Goal: Information Seeking & Learning: Learn about a topic

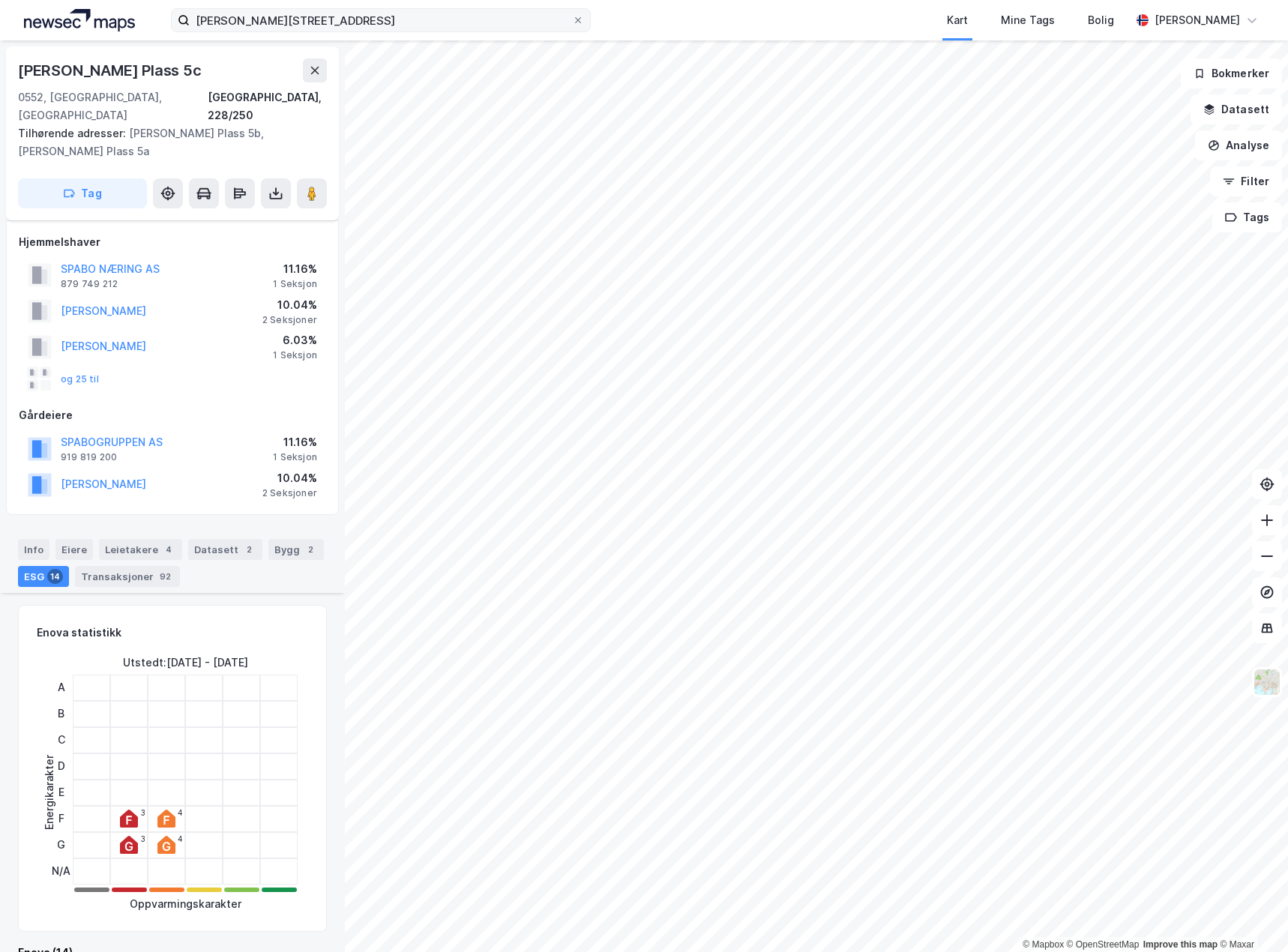
scroll to position [489, 0]
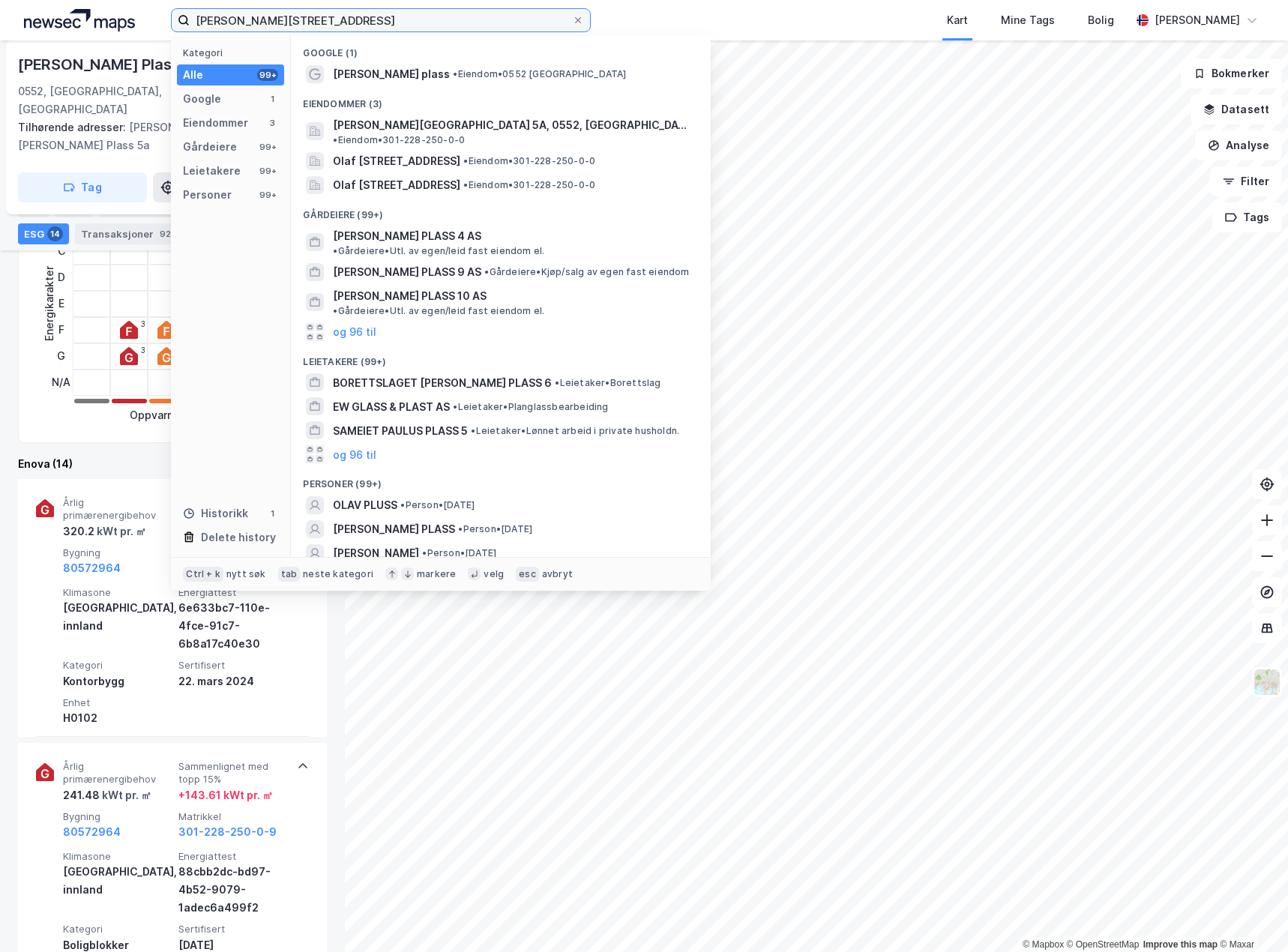
drag, startPoint x: 388, startPoint y: 30, endPoint x: 5, endPoint y: 23, distance: 383.1
click at [16, 30] on div "[PERSON_NAME] plass 5 Kategori Alle 99+ Google 1 Eiendommer 3 Gårdeiere 99+ Lei…" at bounding box center [644, 20] width 1288 height 41
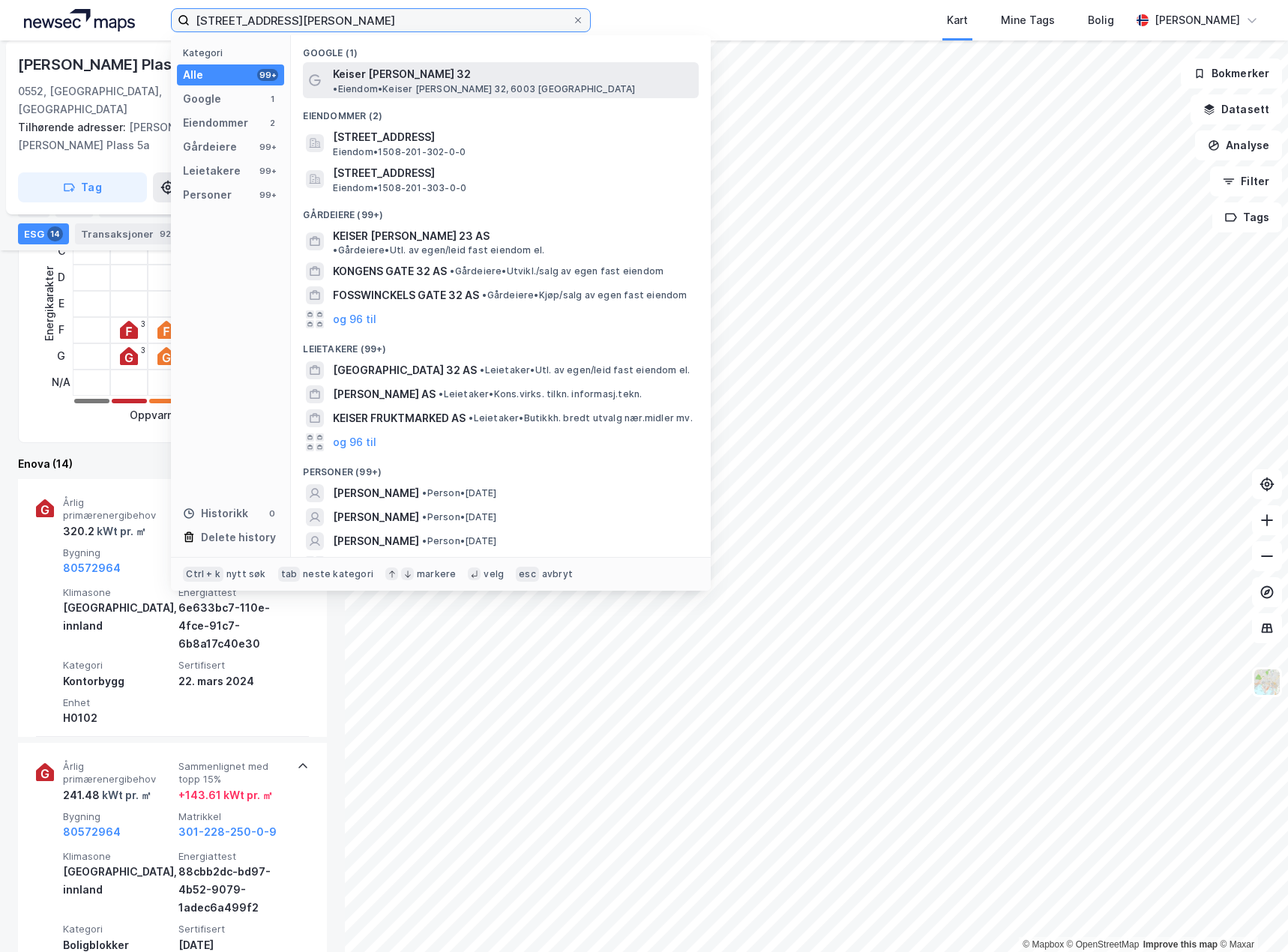
type input "[STREET_ADDRESS][PERSON_NAME]"
click at [436, 69] on span "Keiser [PERSON_NAME] 32" at bounding box center [401, 74] width 138 height 18
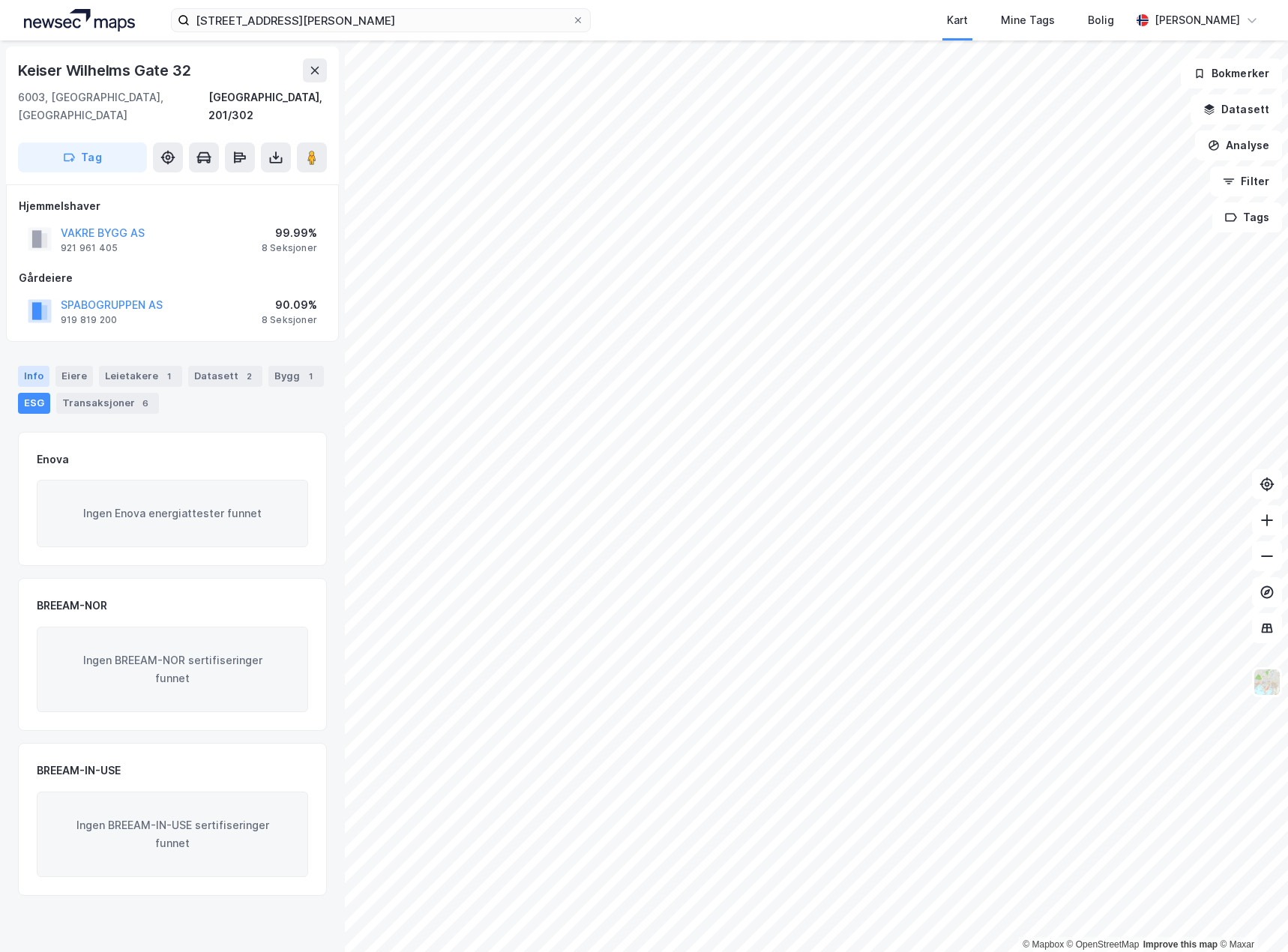
click at [40, 366] on div "Info" at bounding box center [34, 376] width 32 height 21
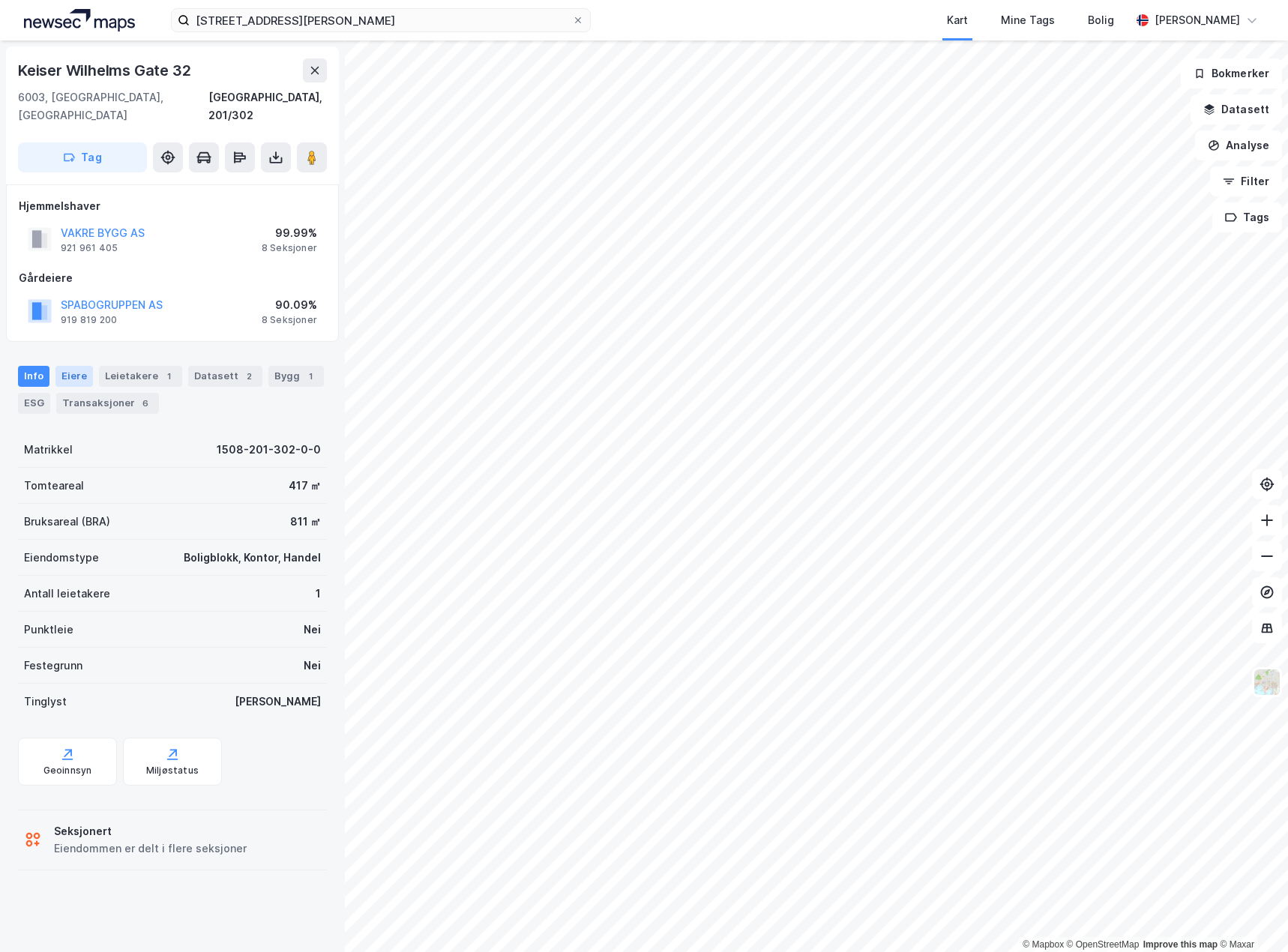
click at [71, 366] on div "Eiere" at bounding box center [74, 376] width 37 height 21
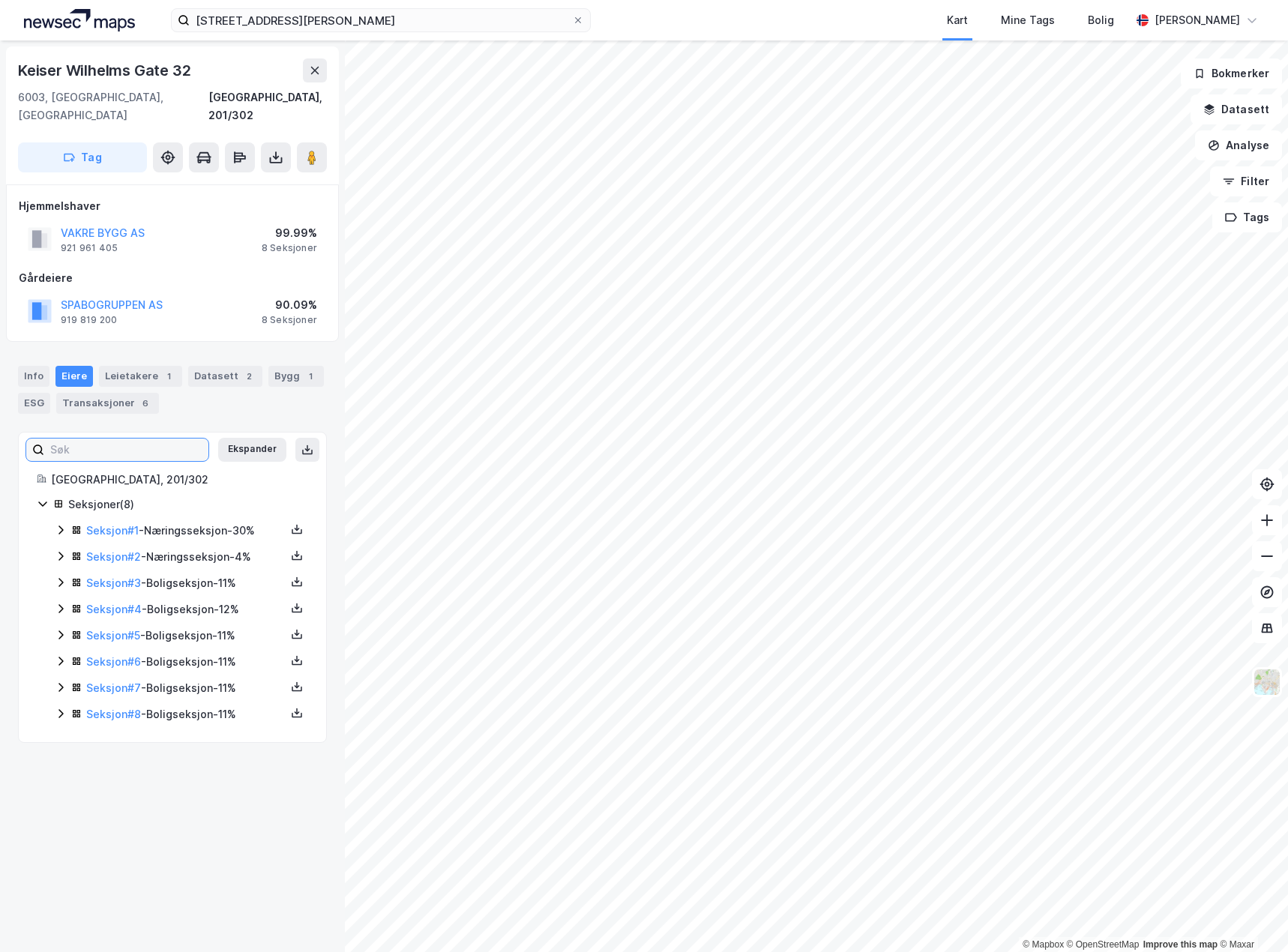
click at [120, 439] on input at bounding box center [127, 450] width 164 height 22
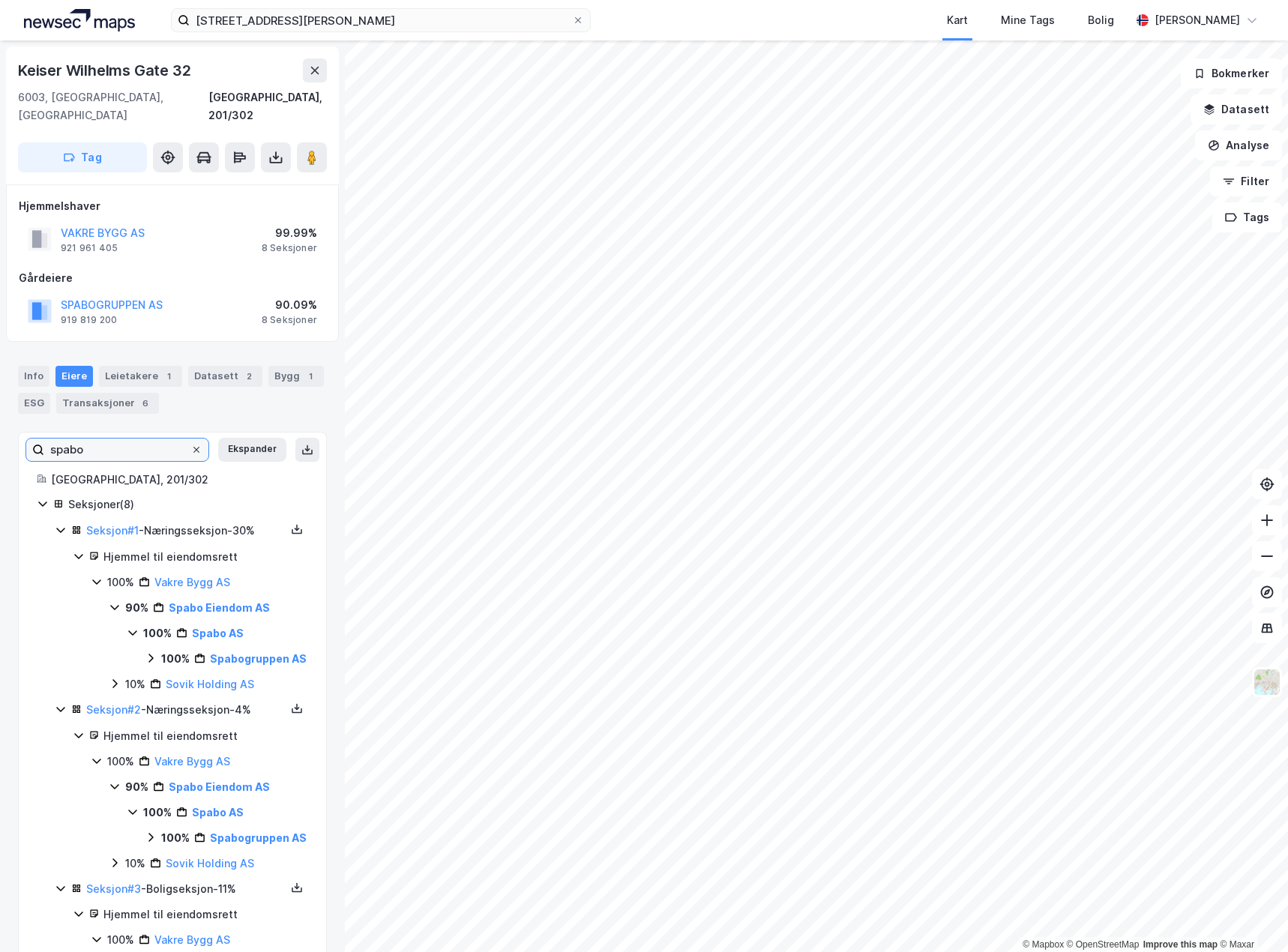
type input "spabo"
click at [192, 445] on icon at bounding box center [196, 449] width 9 height 9
click at [184, 439] on input "spabo" at bounding box center [118, 450] width 147 height 22
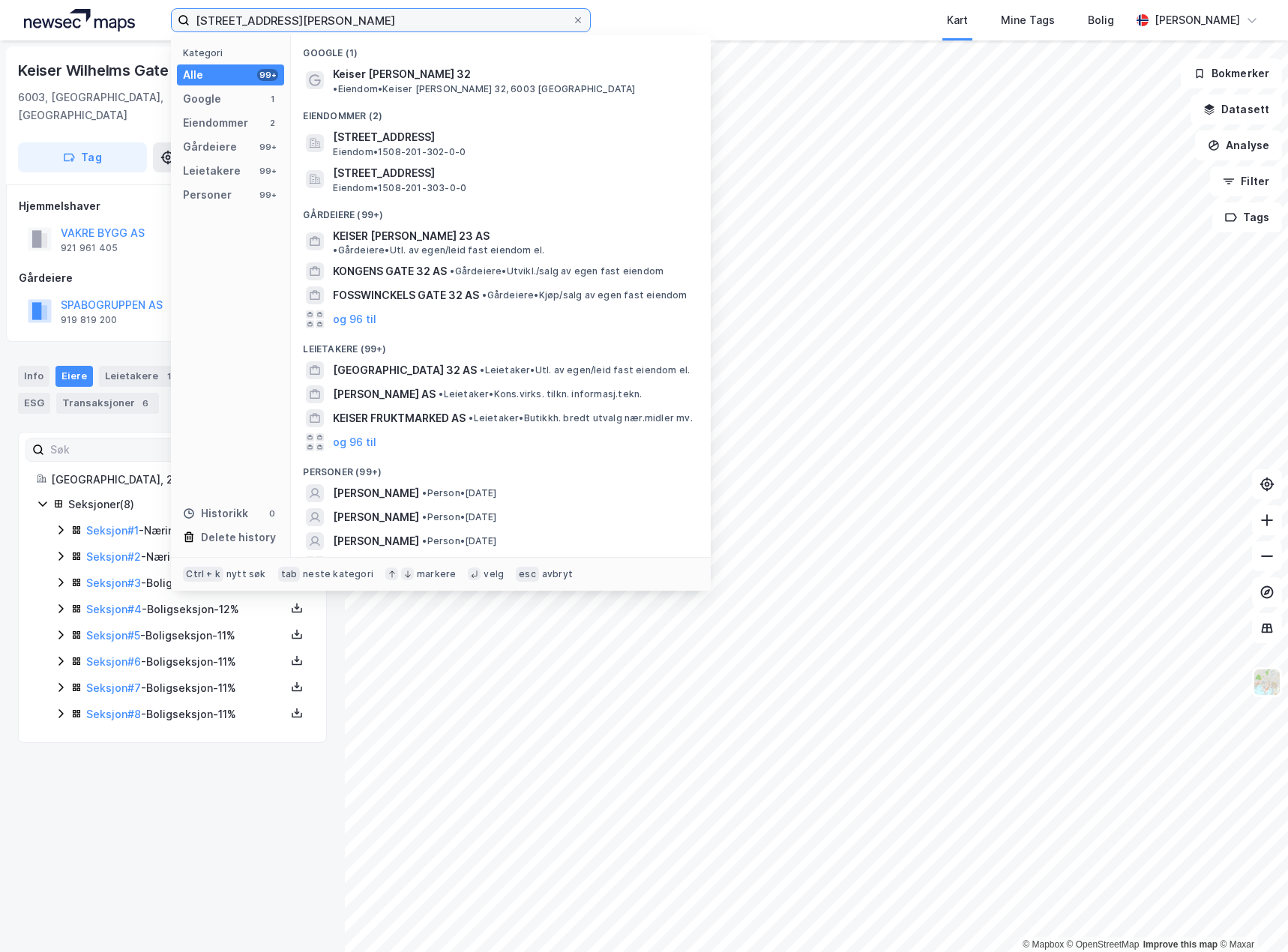
drag, startPoint x: 353, startPoint y: 11, endPoint x: 31, endPoint y: 22, distance: 322.2
click at [35, 22] on div "[STREET_ADDRESS][PERSON_NAME] Kategori Alle 99+ Google 1 Eiendommer 2 Gårdeiere…" at bounding box center [644, 20] width 1288 height 41
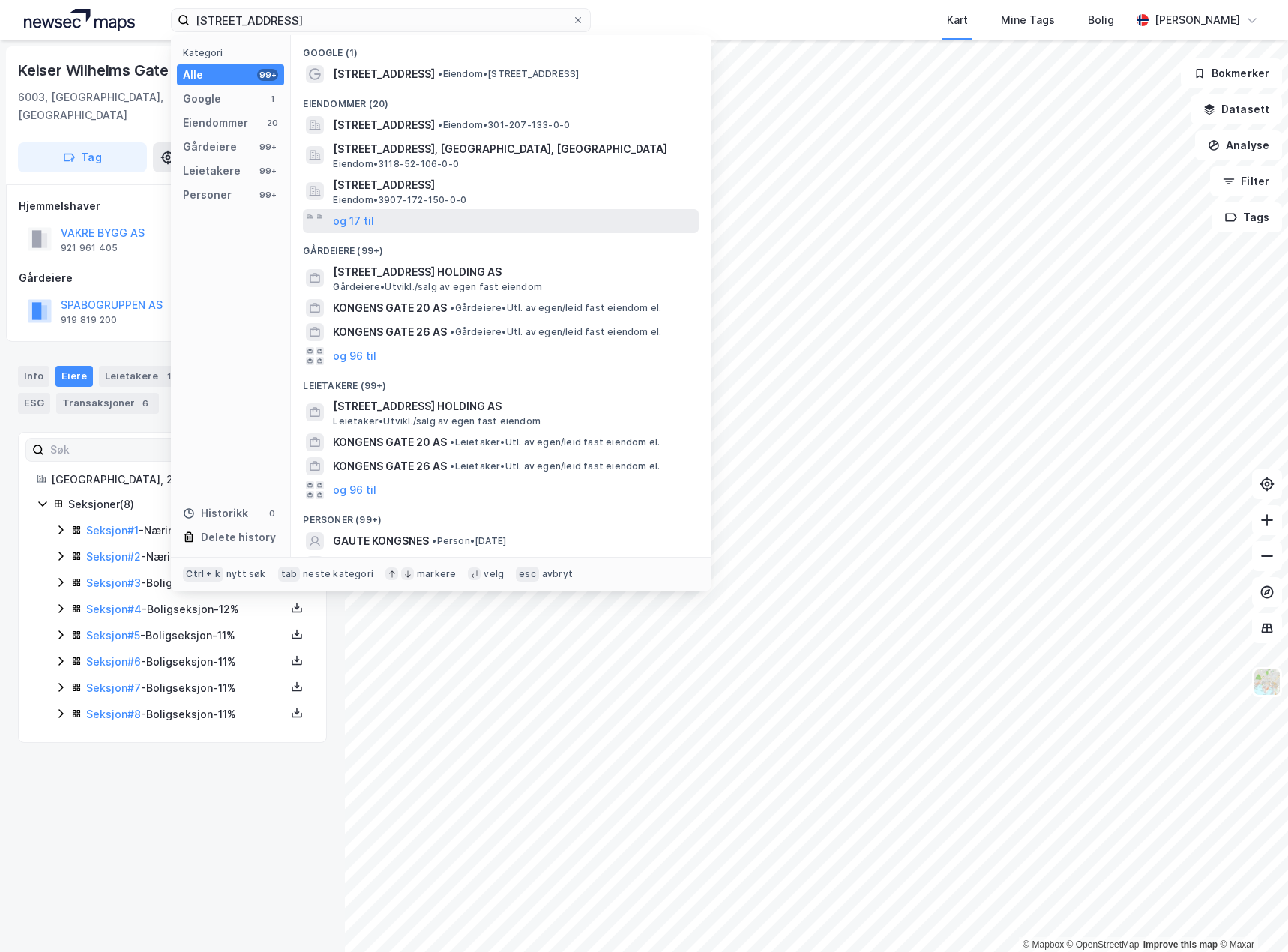
click at [413, 222] on div "og 17 til" at bounding box center [500, 221] width 396 height 24
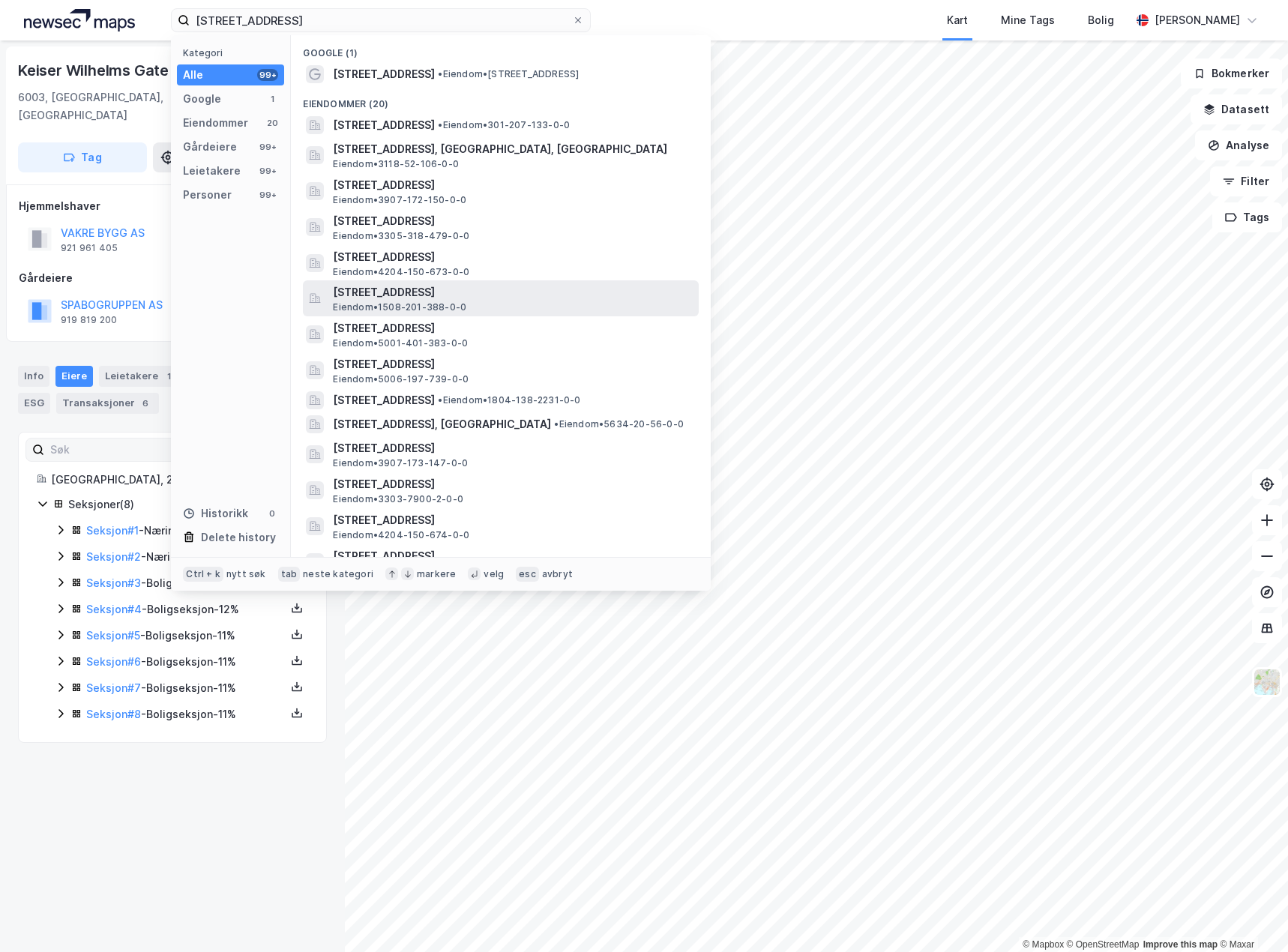
click at [553, 292] on span "[STREET_ADDRESS]" at bounding box center [513, 292] width 360 height 18
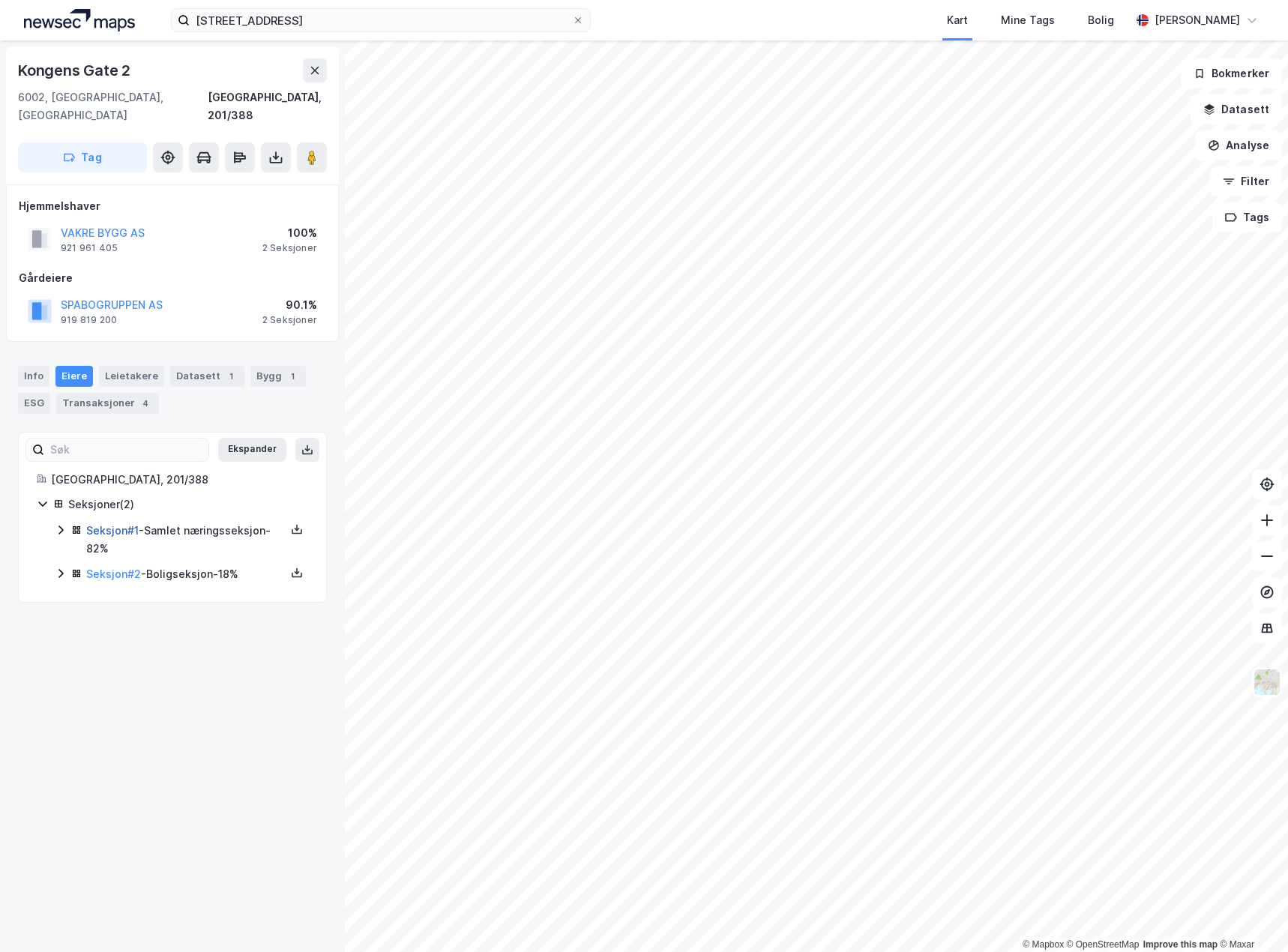
click at [107, 524] on link "Seksjon # 1" at bounding box center [112, 531] width 53 height 13
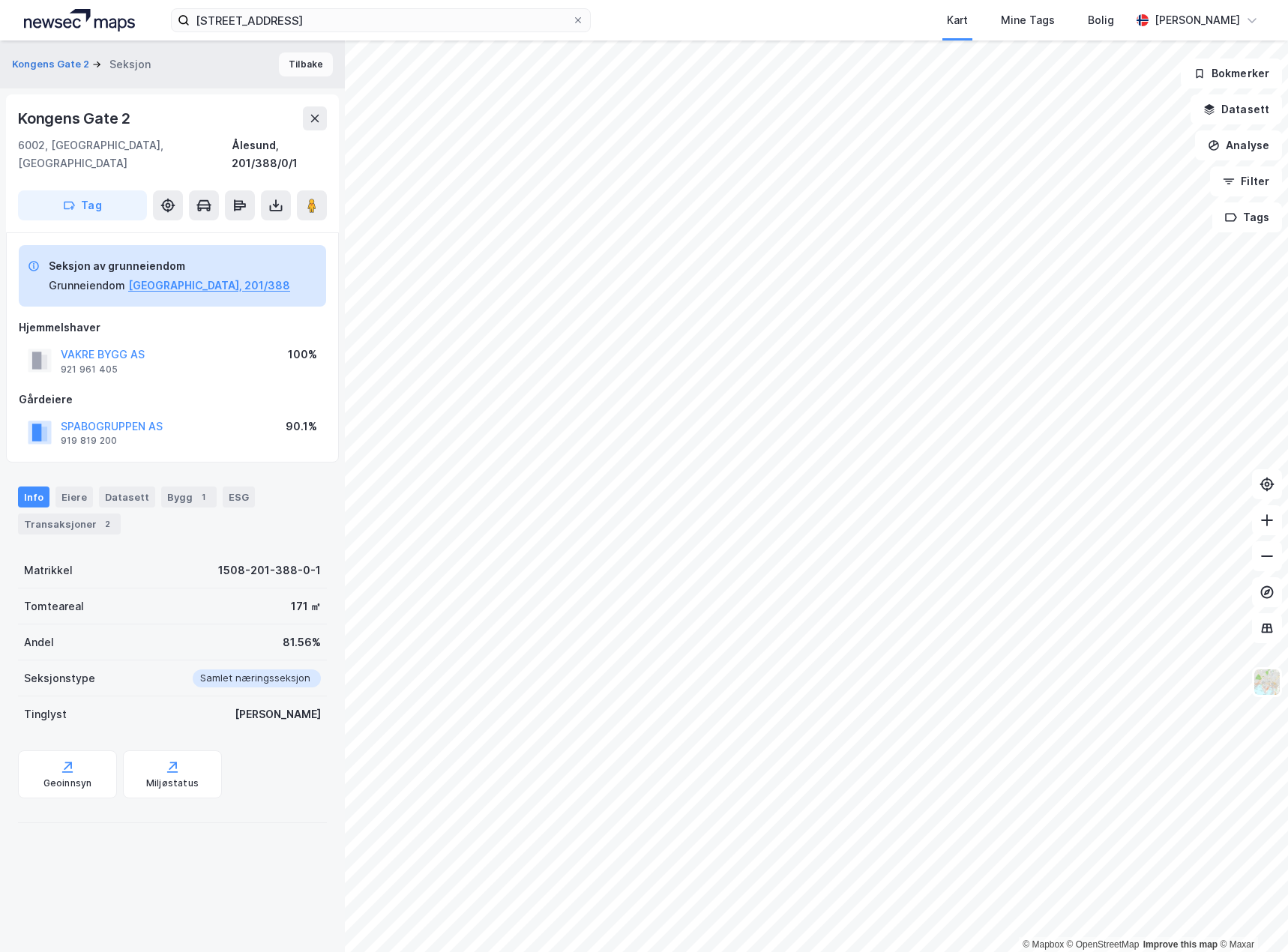
click at [283, 65] on button "Tilbake" at bounding box center [306, 65] width 54 height 24
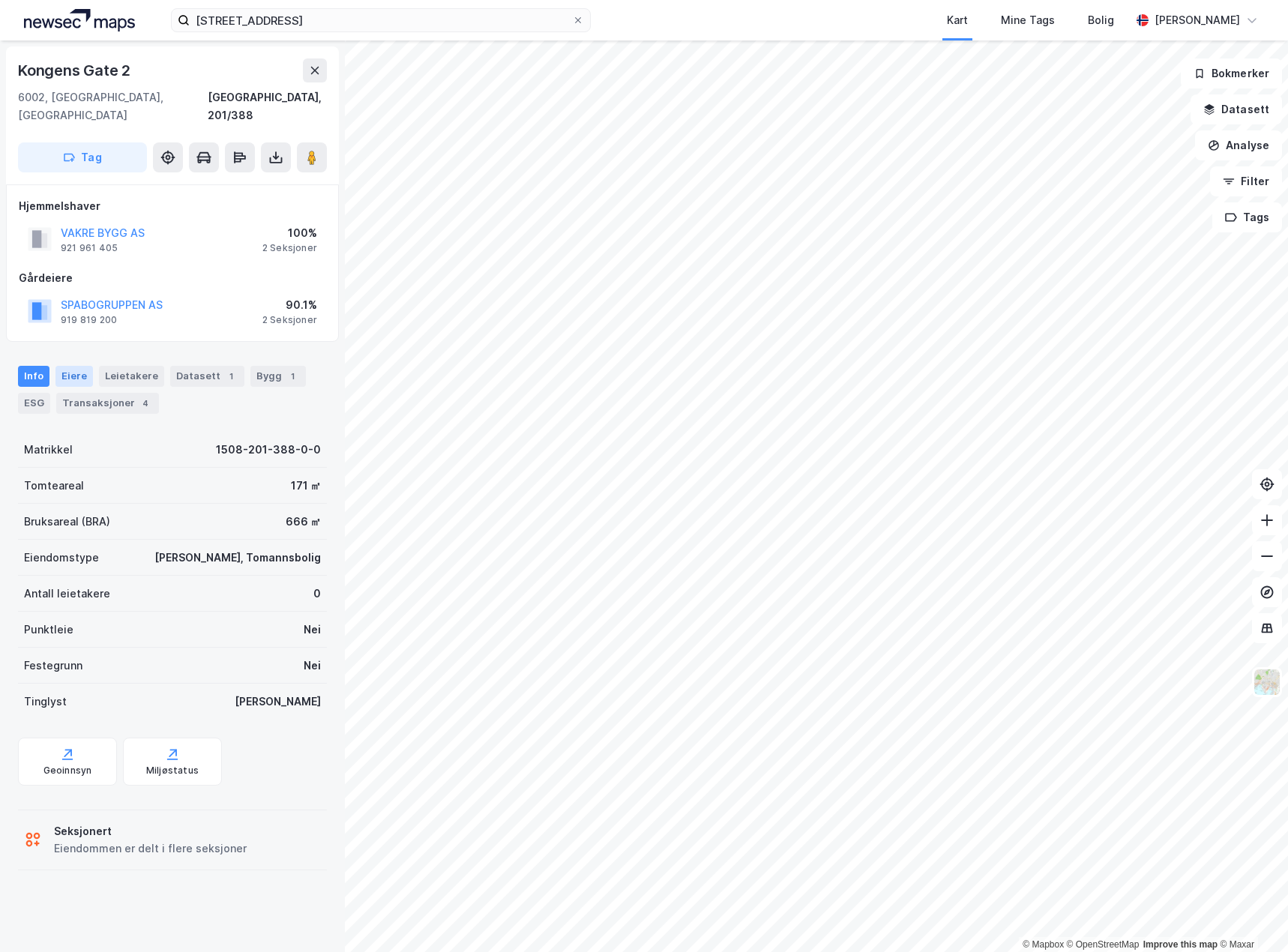
click at [76, 366] on div "Eiere" at bounding box center [74, 376] width 37 height 21
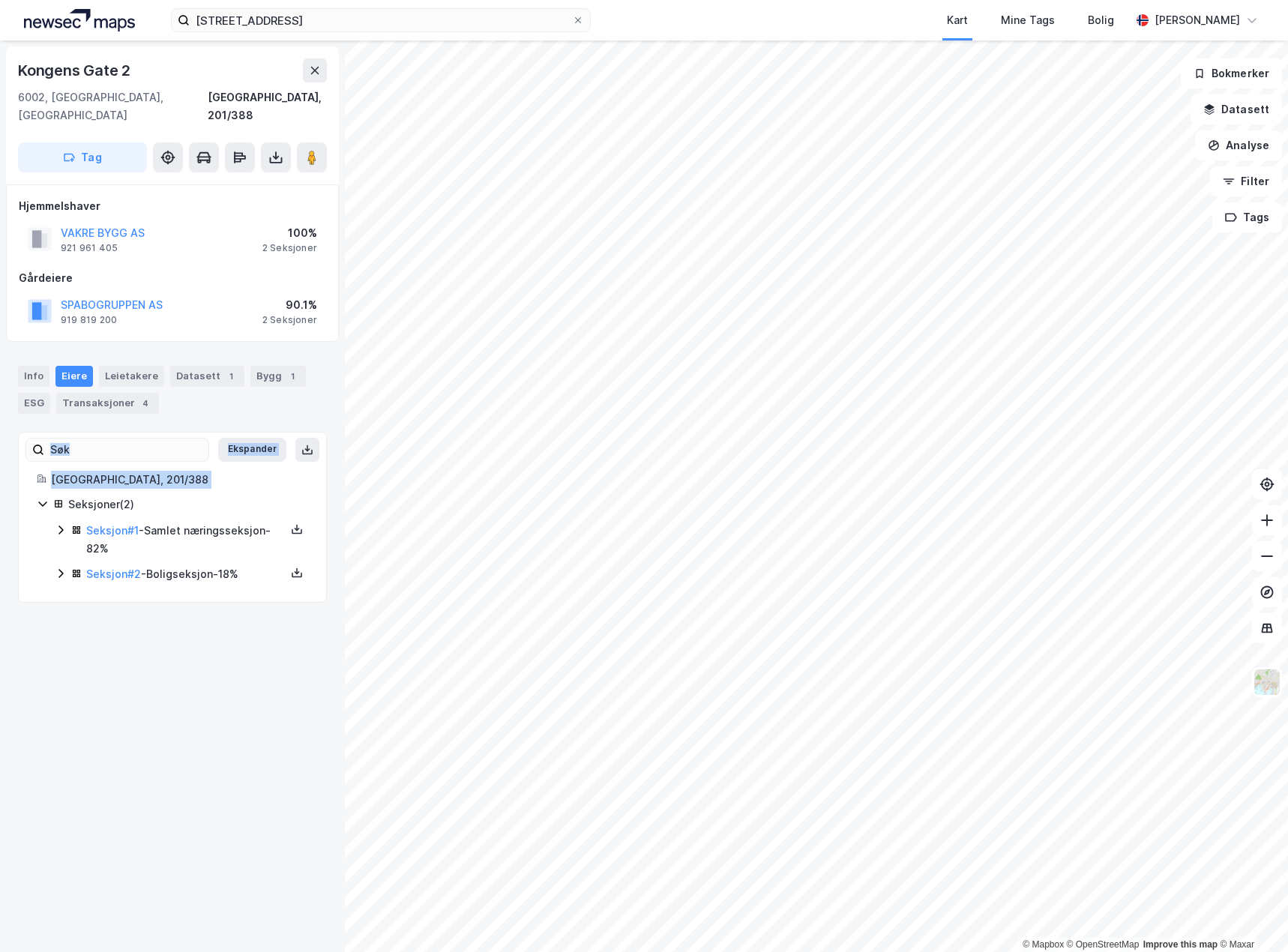
drag, startPoint x: 25, startPoint y: 517, endPoint x: 33, endPoint y: 510, distance: 10.6
click at [34, 511] on div "[GEOGRAPHIC_DATA] 2 6002, [GEOGRAPHIC_DATA], [GEOGRAPHIC_DATA], 201/388 Tag Hje…" at bounding box center [172, 496] width 345 height 911
click at [62, 524] on icon at bounding box center [61, 530] width 12 height 12
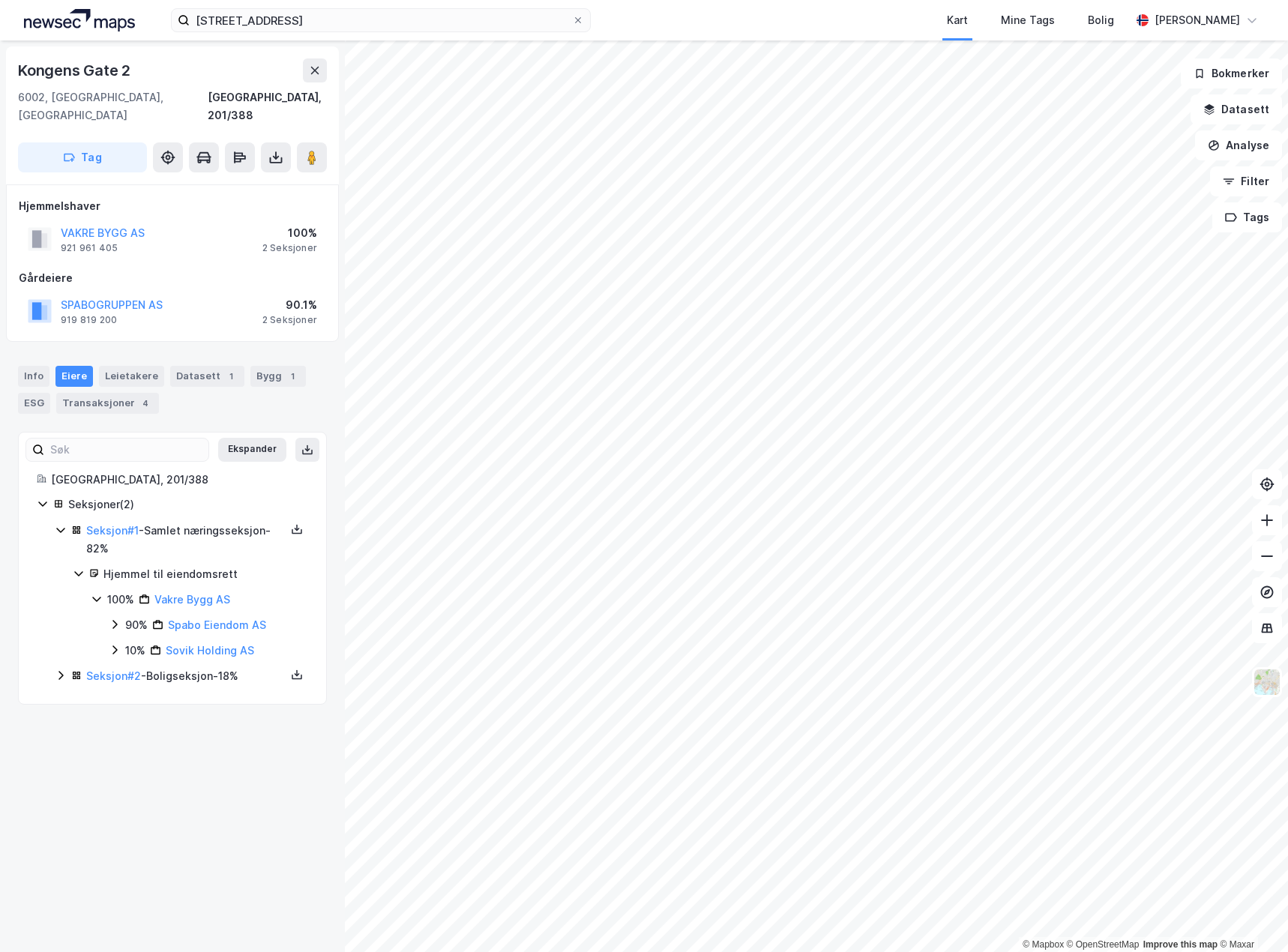
click at [61, 669] on icon at bounding box center [61, 675] width 12 height 12
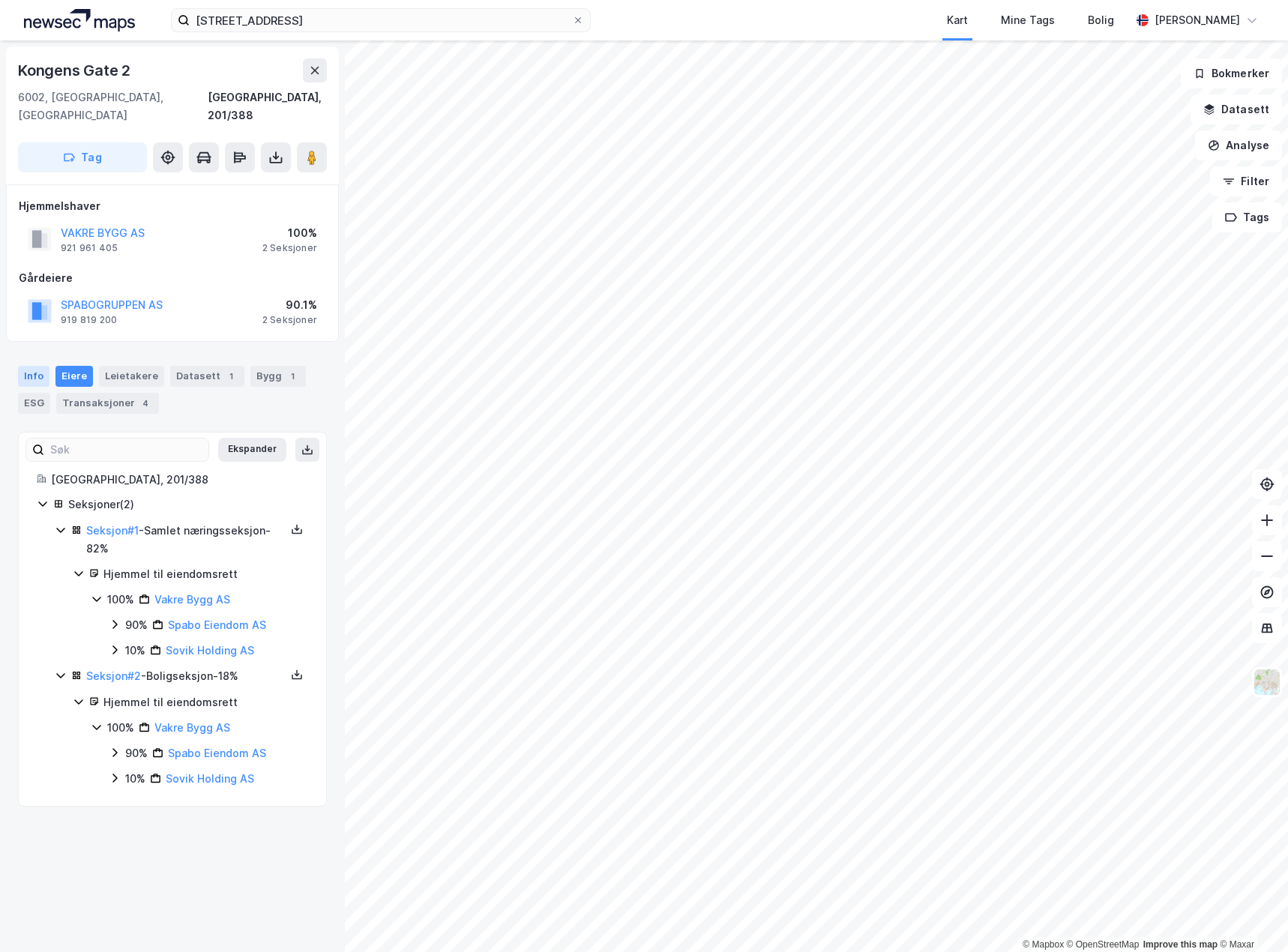
click at [44, 366] on div "Info" at bounding box center [34, 376] width 32 height 21
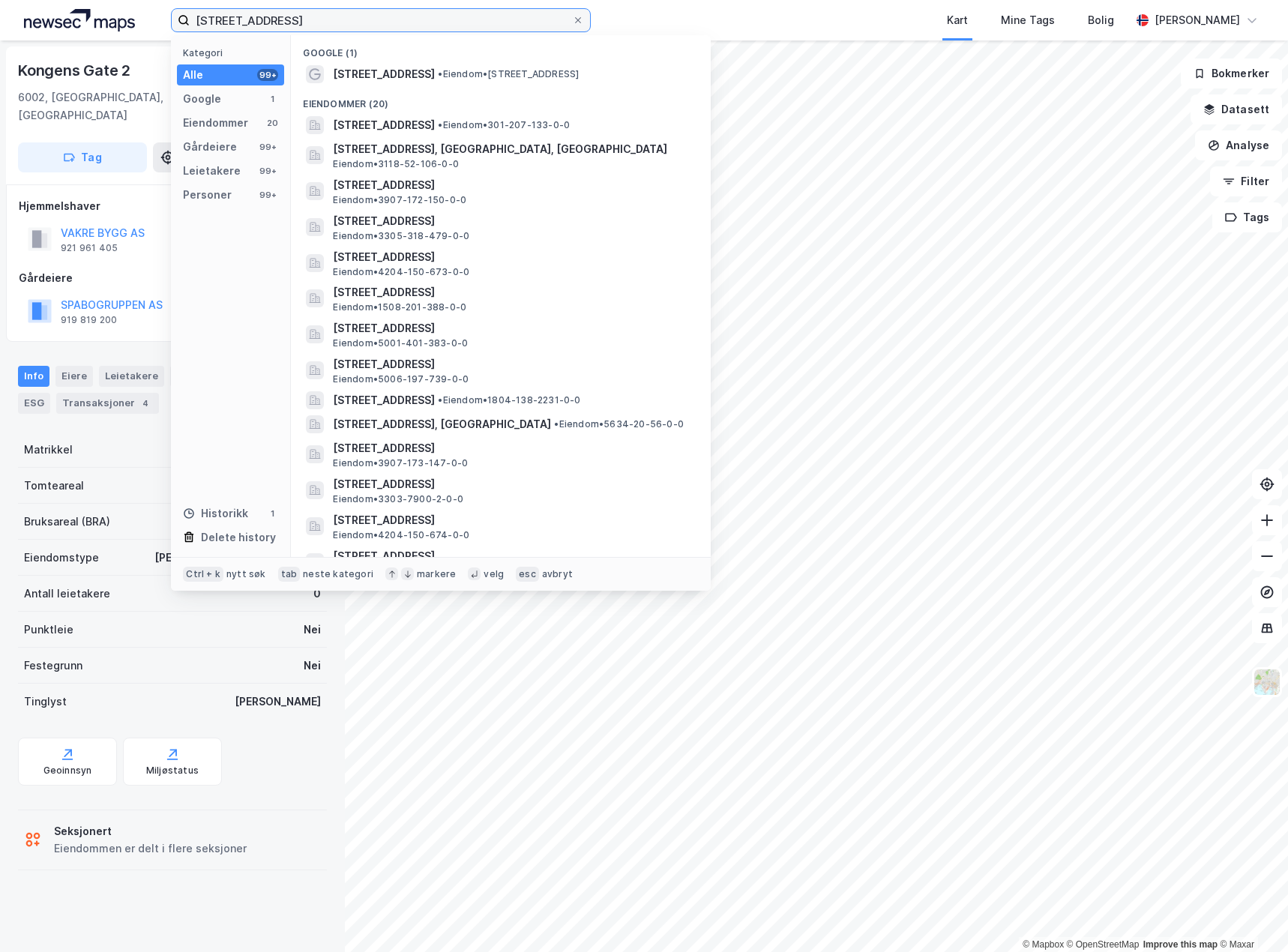
drag, startPoint x: 366, startPoint y: 16, endPoint x: 2, endPoint y: 23, distance: 364.1
click at [0, 25] on html "[STREET_ADDRESS] Kategori Alle 99+ Google 1 Eiendommer 20 Gårdeiere 99+ Leietak…" at bounding box center [644, 476] width 1288 height 952
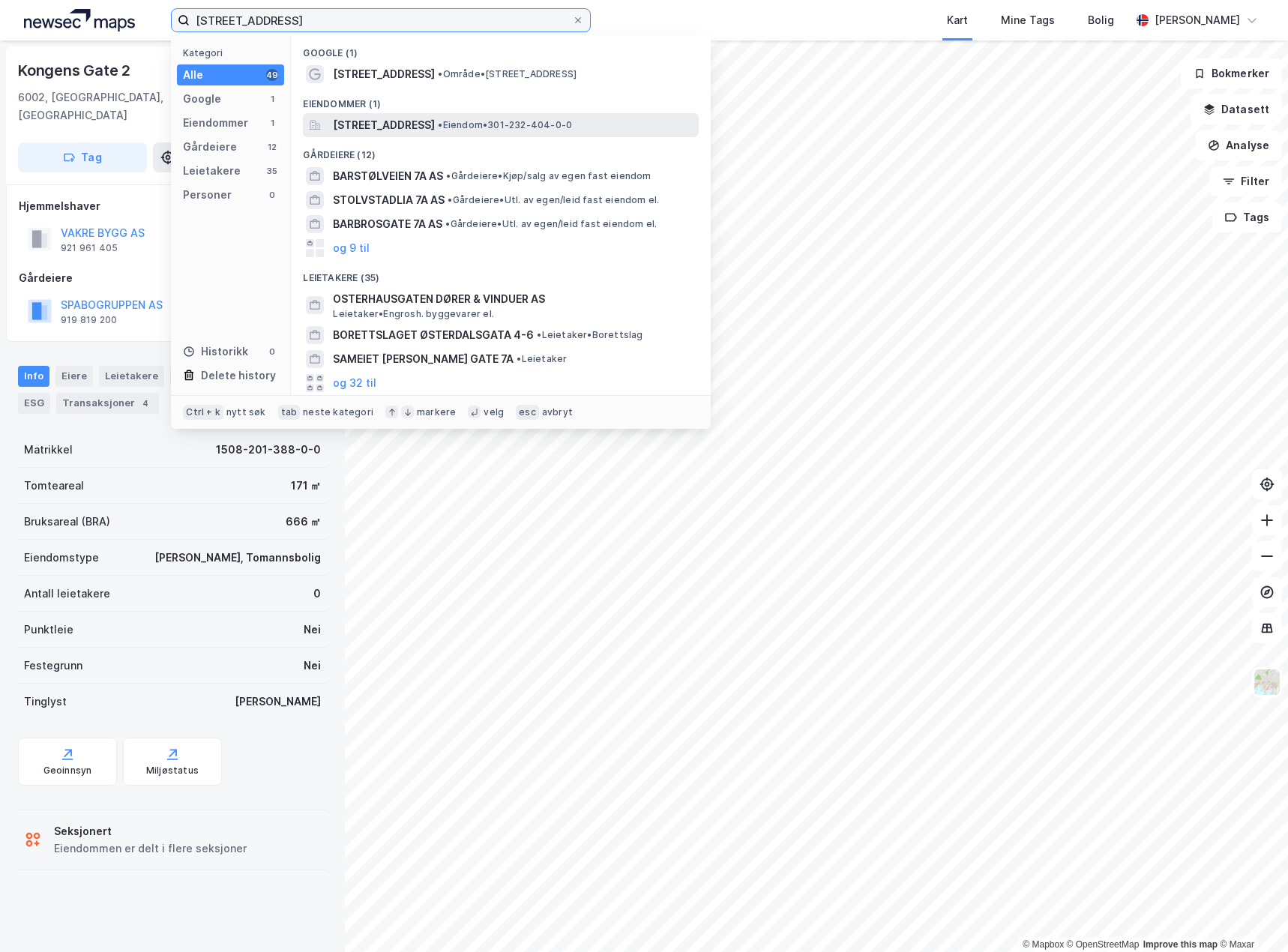
type input "[STREET_ADDRESS]"
click at [435, 126] on span "[STREET_ADDRESS]" at bounding box center [384, 125] width 102 height 18
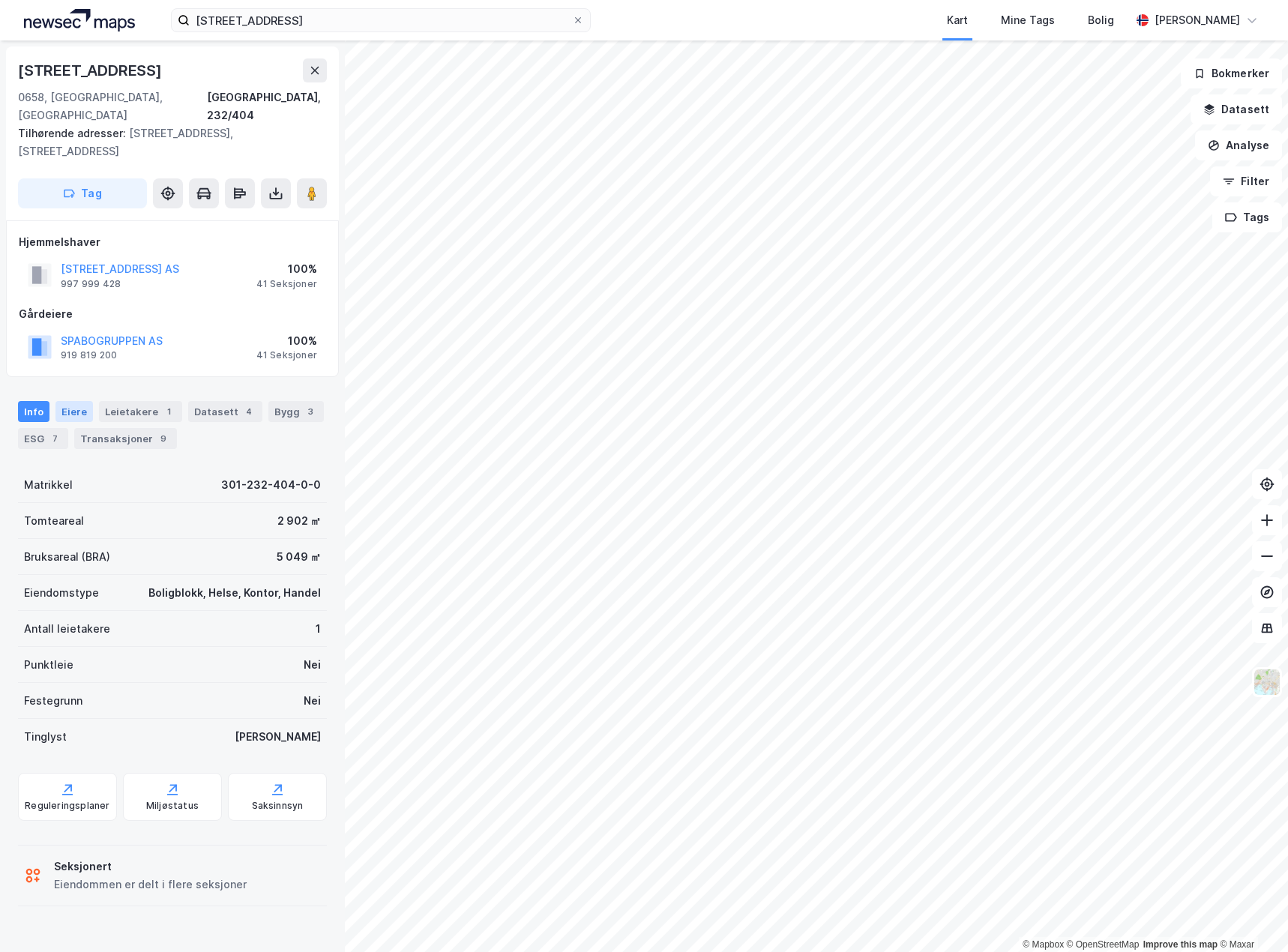
click at [80, 401] on div "Eiere" at bounding box center [74, 411] width 37 height 21
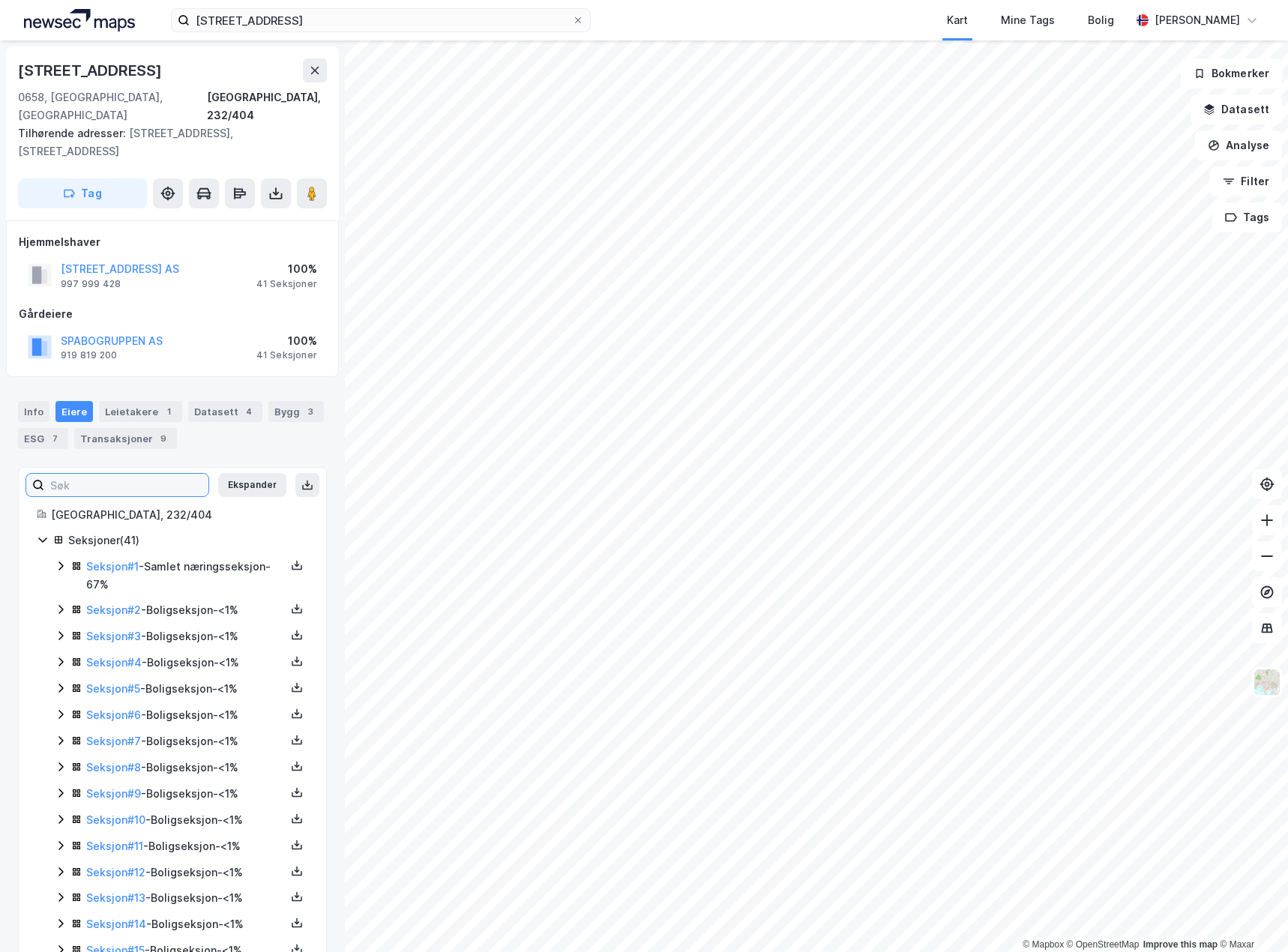
click at [123, 474] on input at bounding box center [127, 485] width 164 height 22
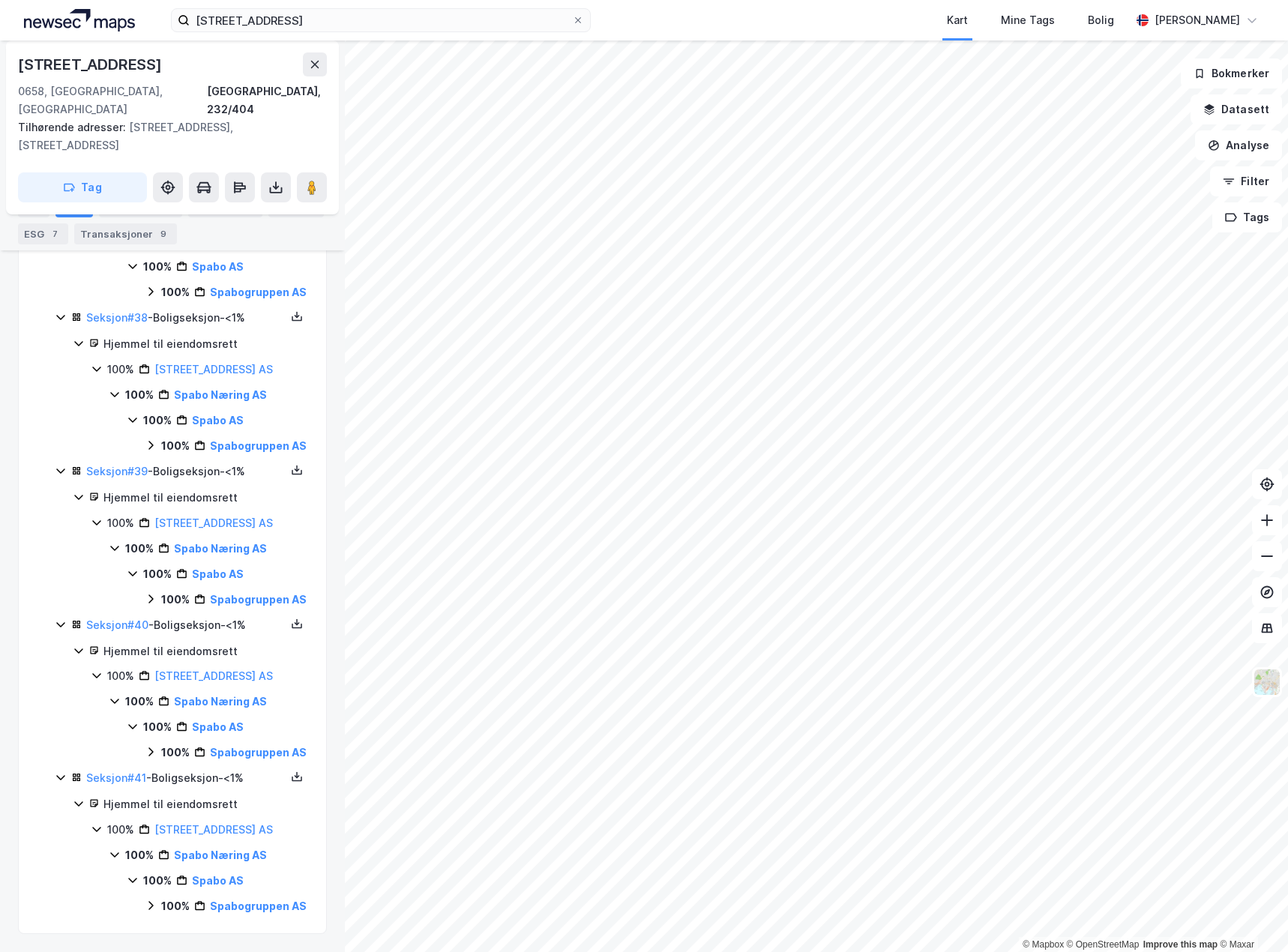
scroll to position [6642, 0]
type input "spabo"
click at [35, 205] on div "Info" at bounding box center [34, 207] width 32 height 21
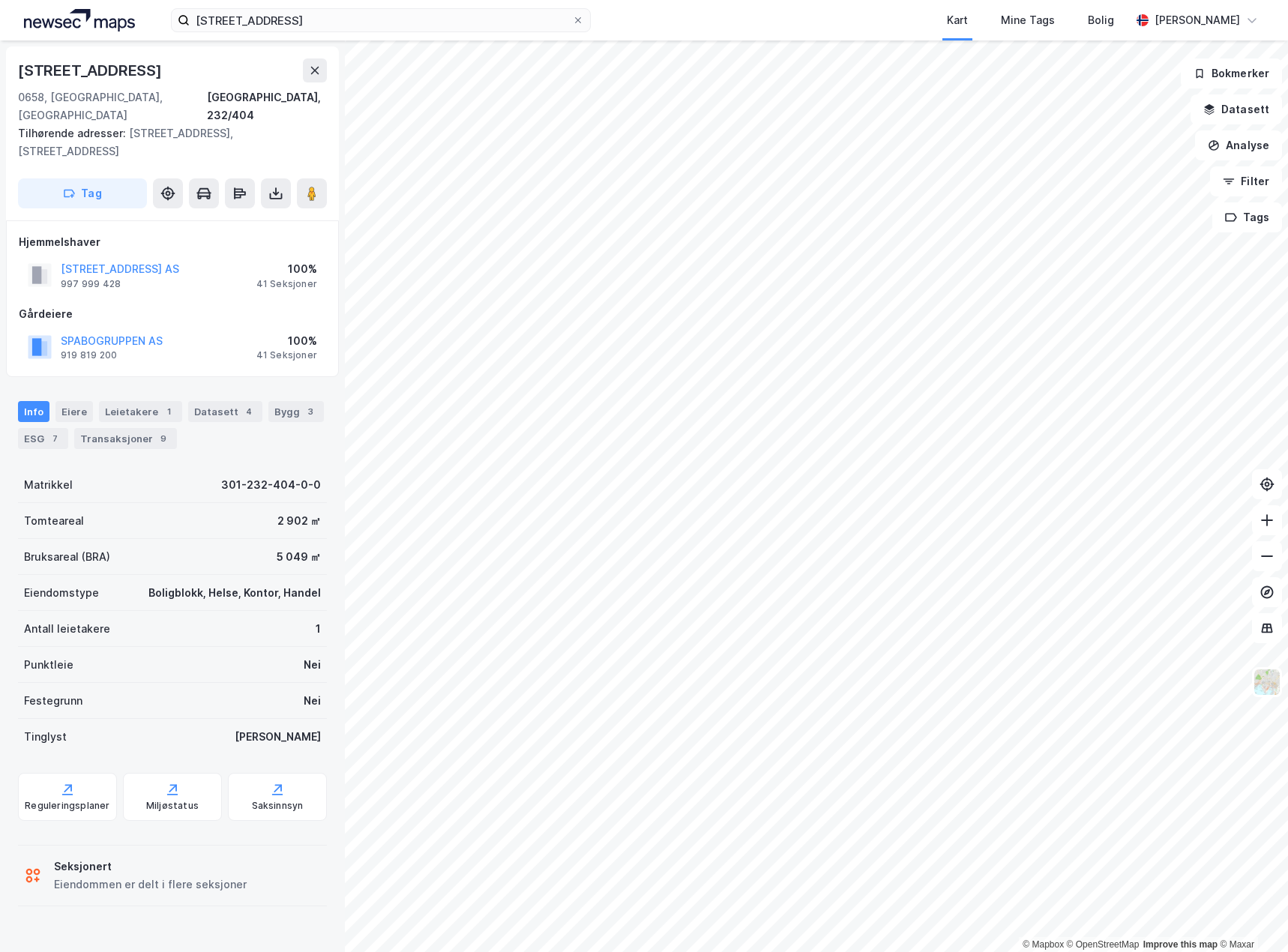
drag, startPoint x: 1271, startPoint y: 593, endPoint x: 2074, endPoint y: 639, distance: 804.3
click at [1287, 639] on html "[GEOGRAPHIC_DATA] 7a Kart Mine Tags Bolig [PERSON_NAME] © Mapbox © OpenStreetMa…" at bounding box center [644, 476] width 1288 height 952
click at [32, 428] on div "ESG 7" at bounding box center [43, 438] width 50 height 21
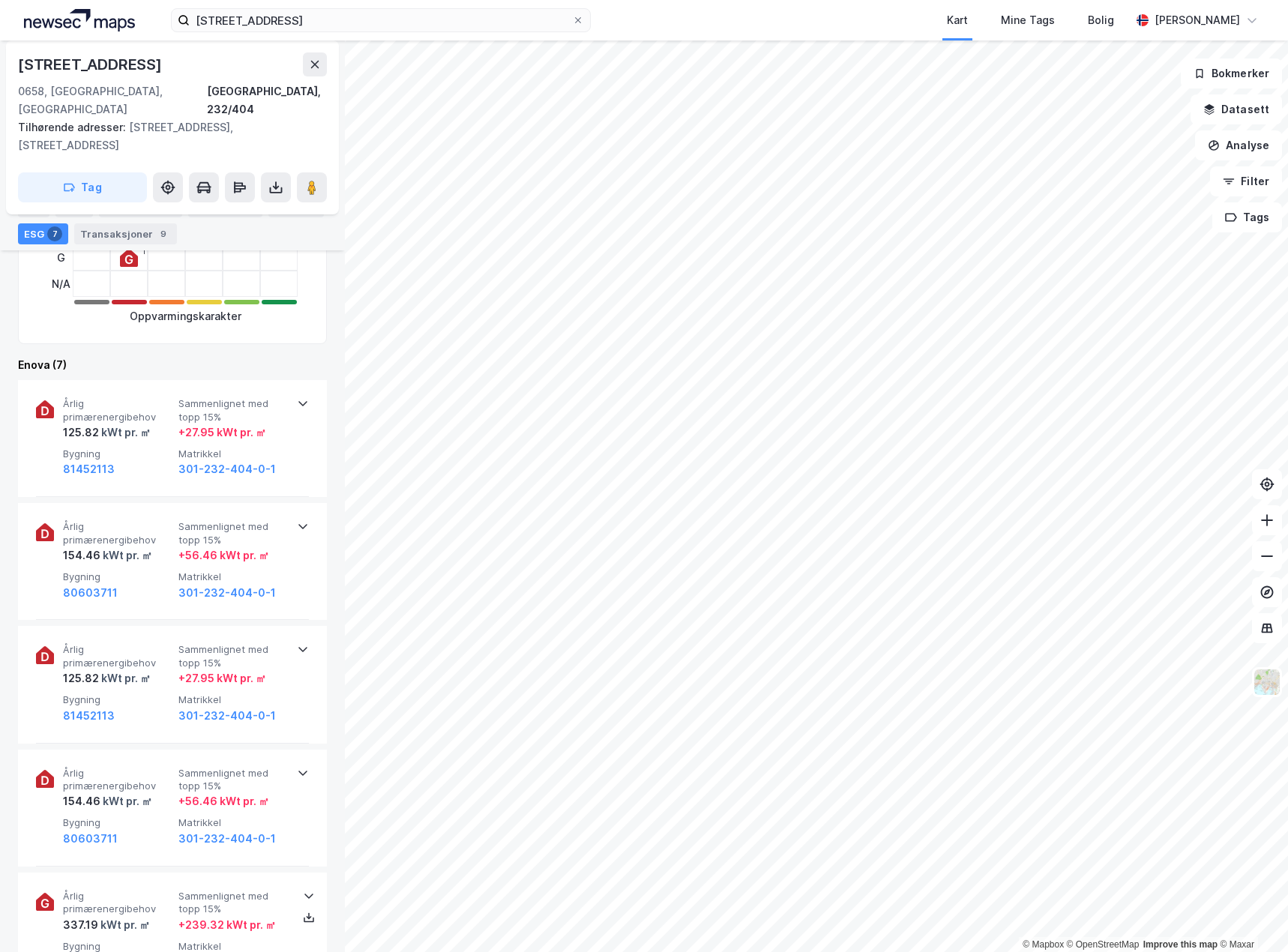
scroll to position [375, 0]
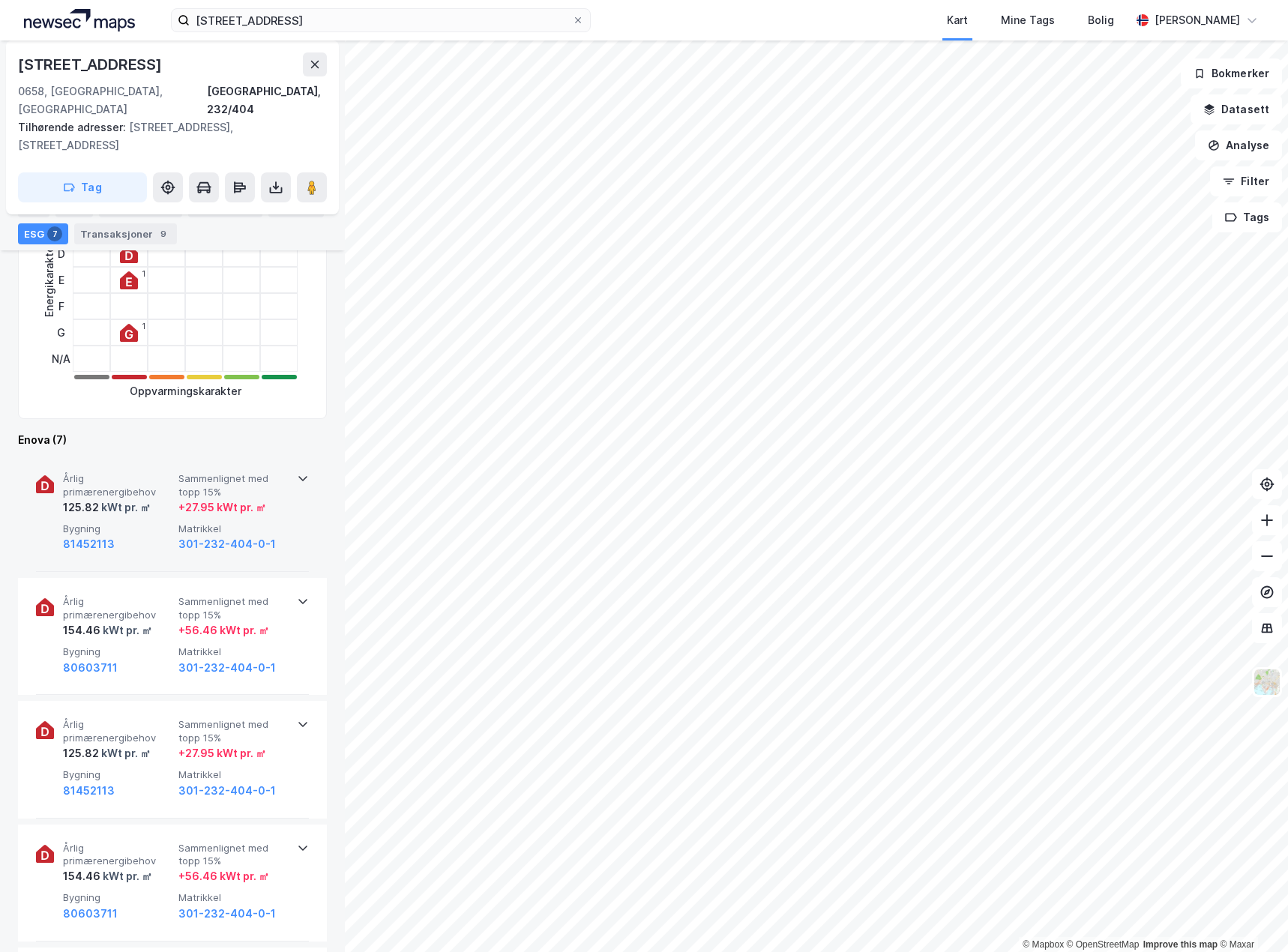
click at [285, 492] on div "Årlig primærenergibehov 125.82 kWt pr. ㎡ Sammenlignet med topp 15% + 27.95 kWt …" at bounding box center [172, 513] width 273 height 117
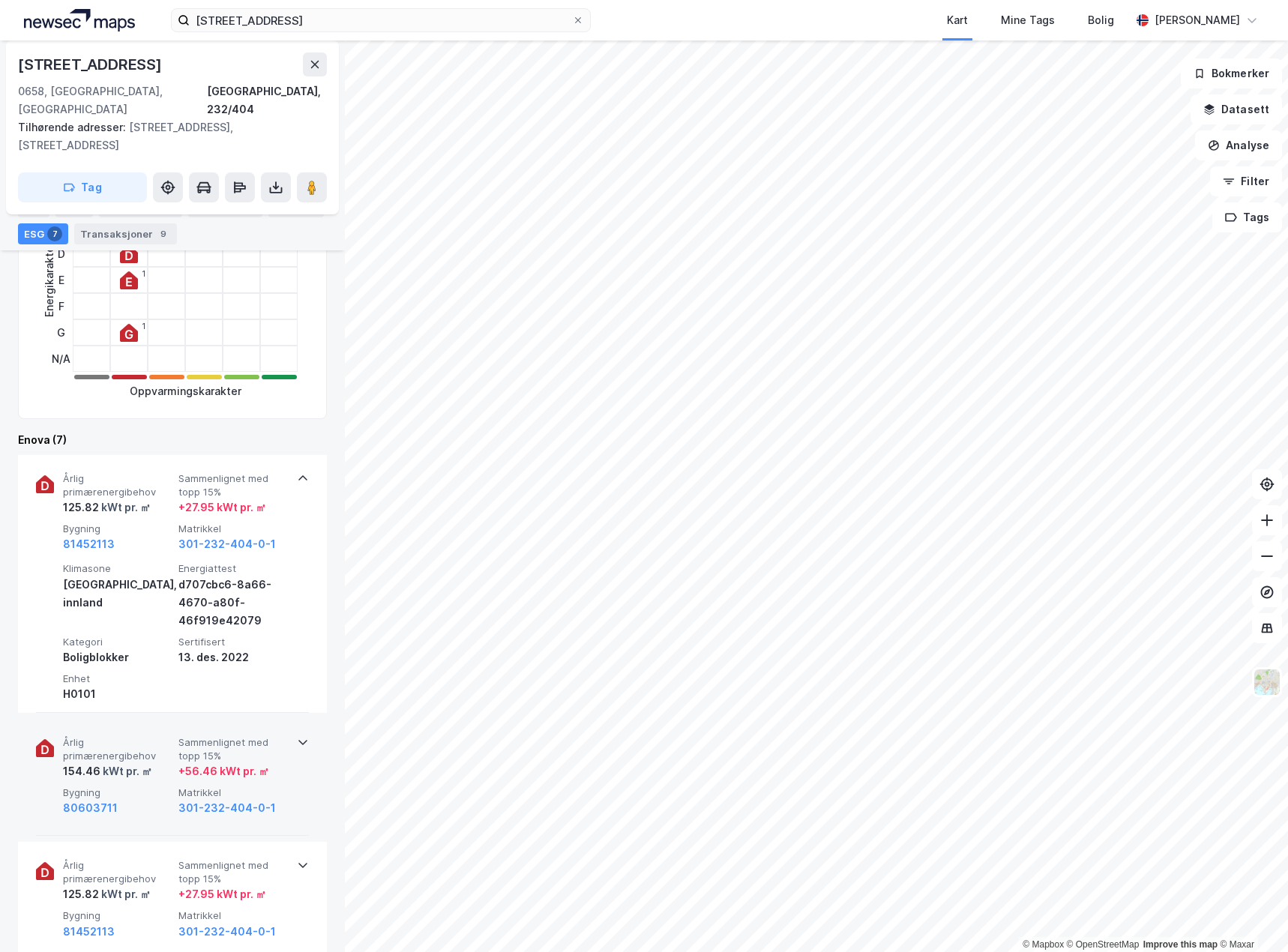
click at [165, 762] on div "154.46 kWt pr. ㎡" at bounding box center [117, 771] width 109 height 18
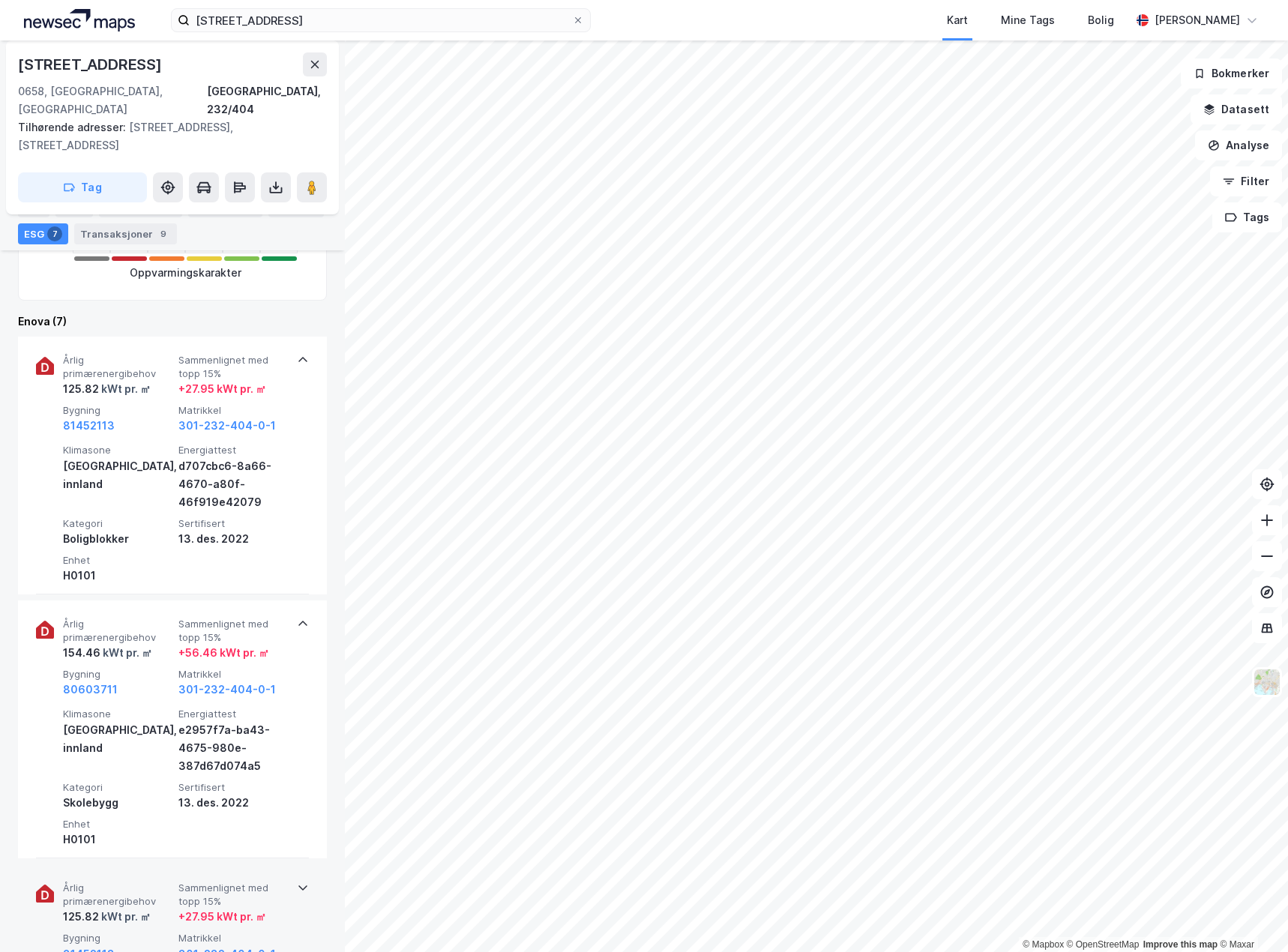
scroll to position [675, 0]
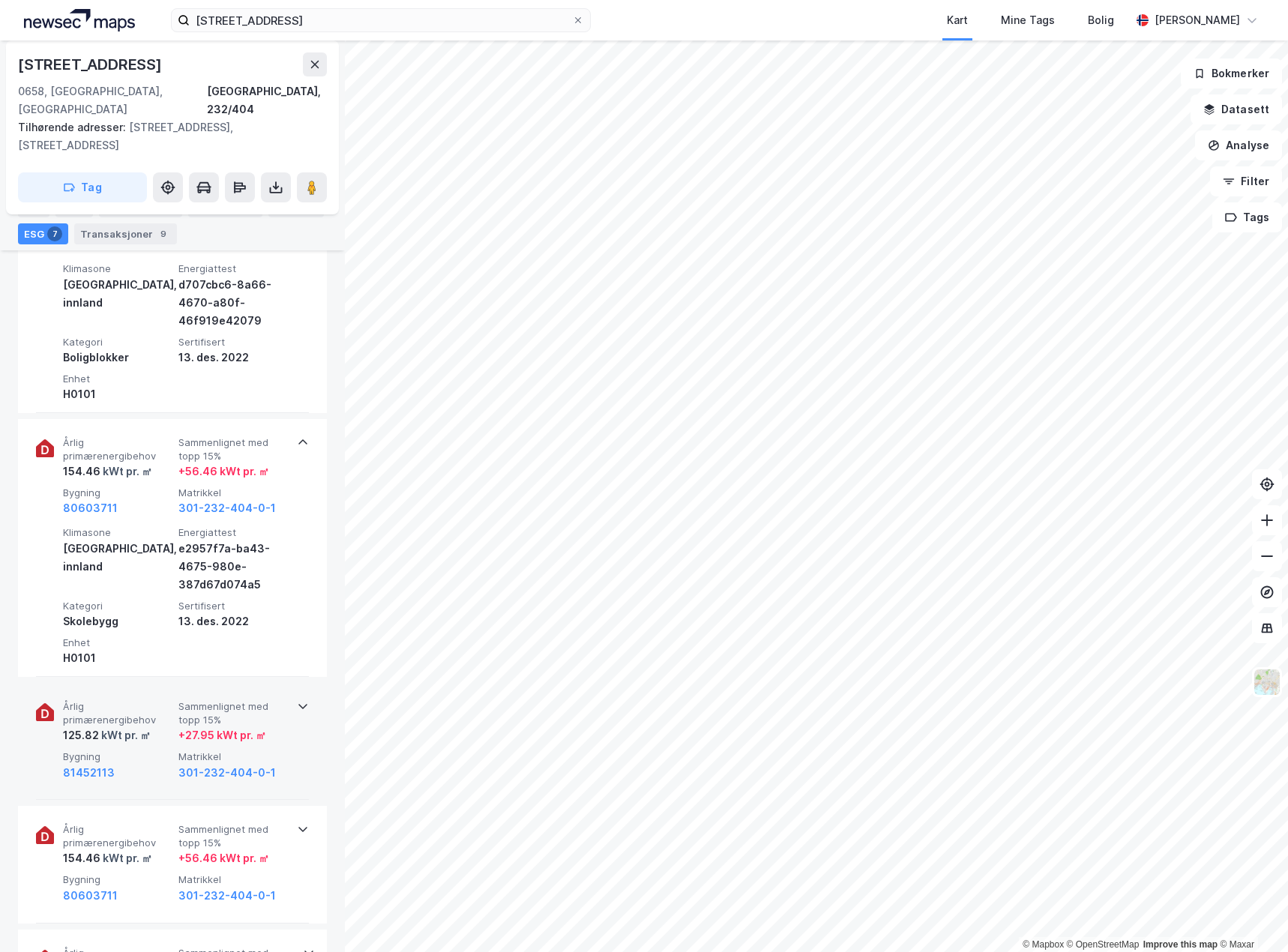
click at [168, 727] on div "125.82 kWt pr. ㎡" at bounding box center [117, 735] width 109 height 18
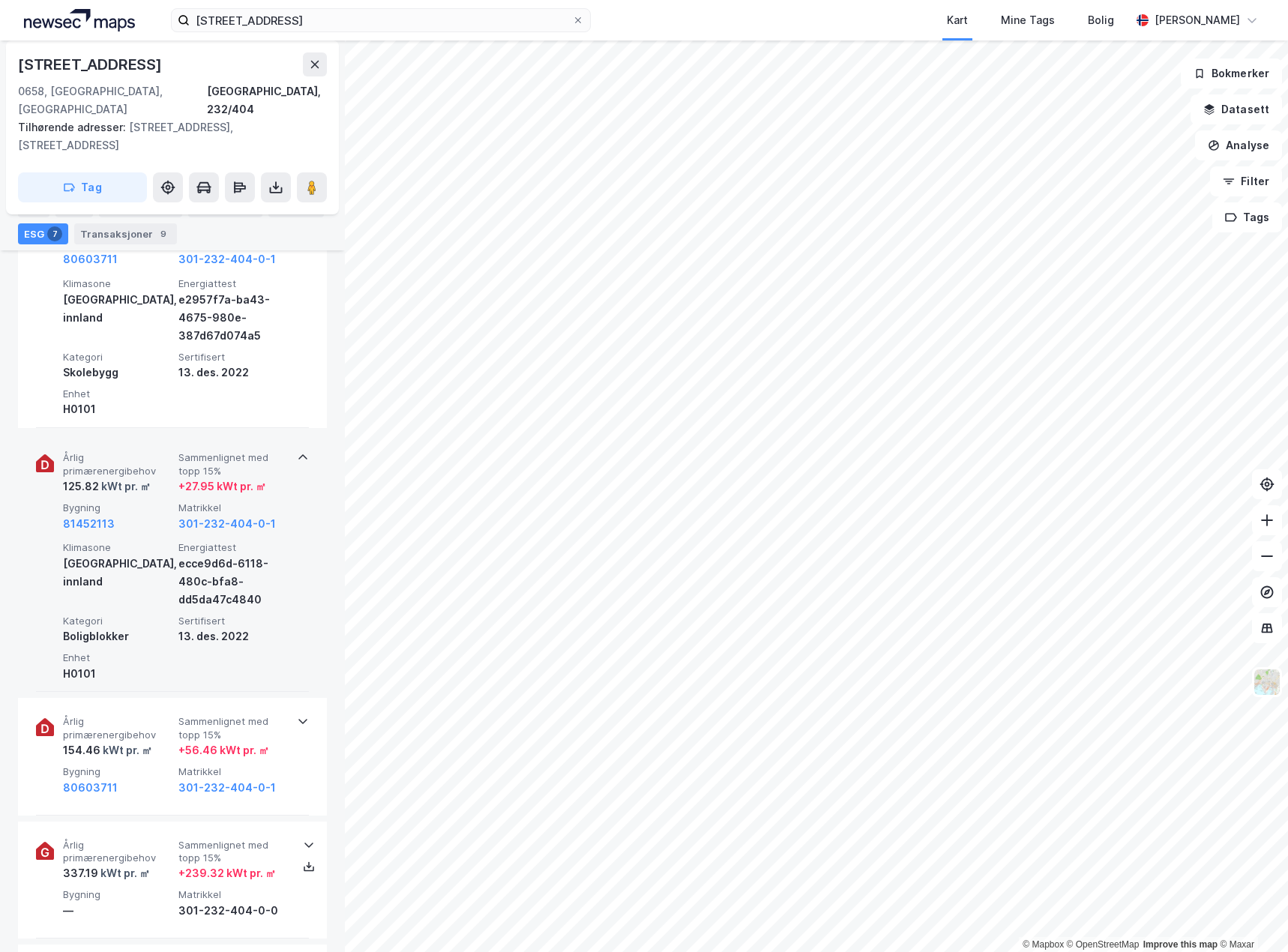
scroll to position [899, 0]
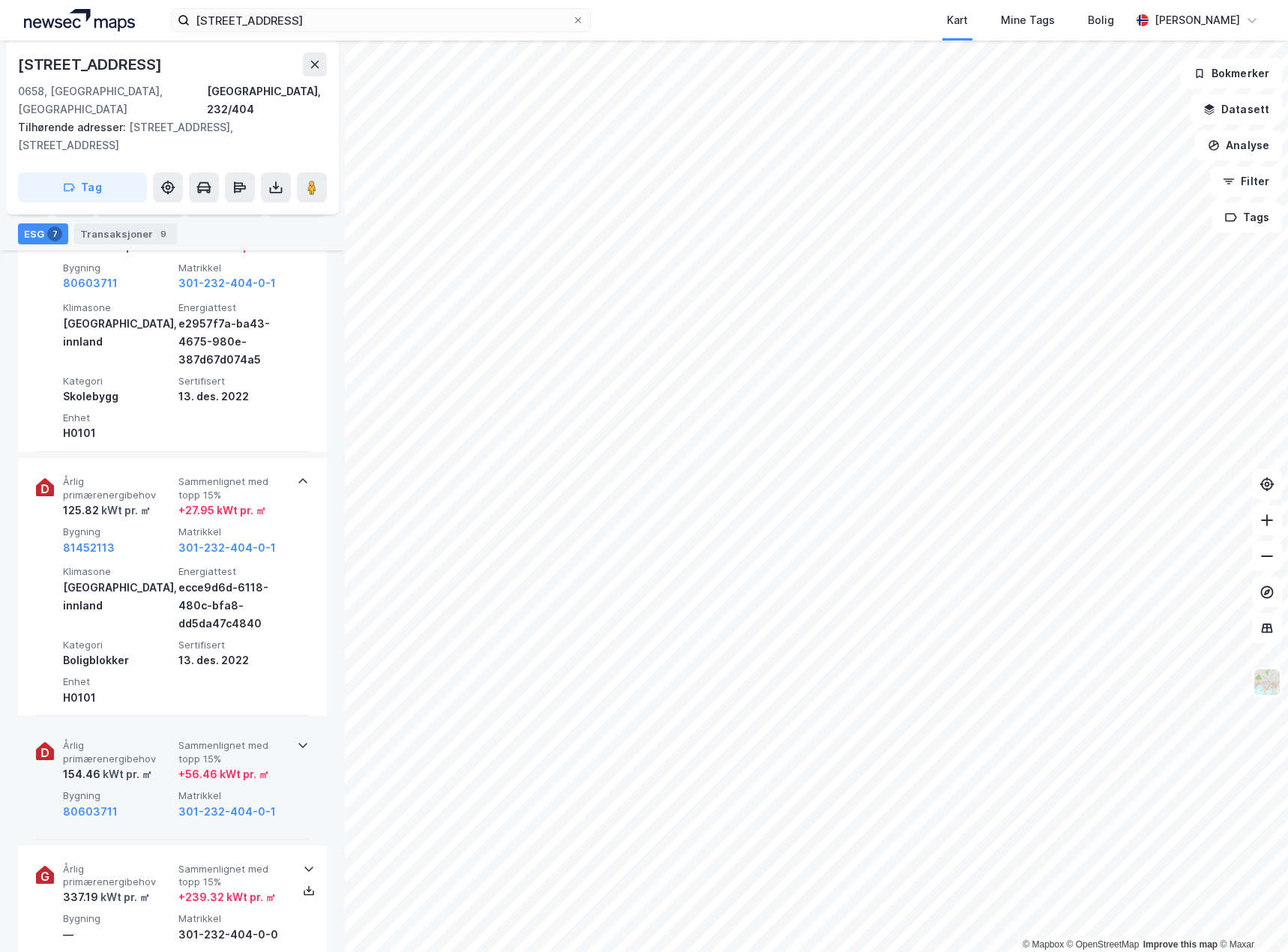
click at [150, 766] on div "kWt pr. ㎡" at bounding box center [126, 774] width 52 height 18
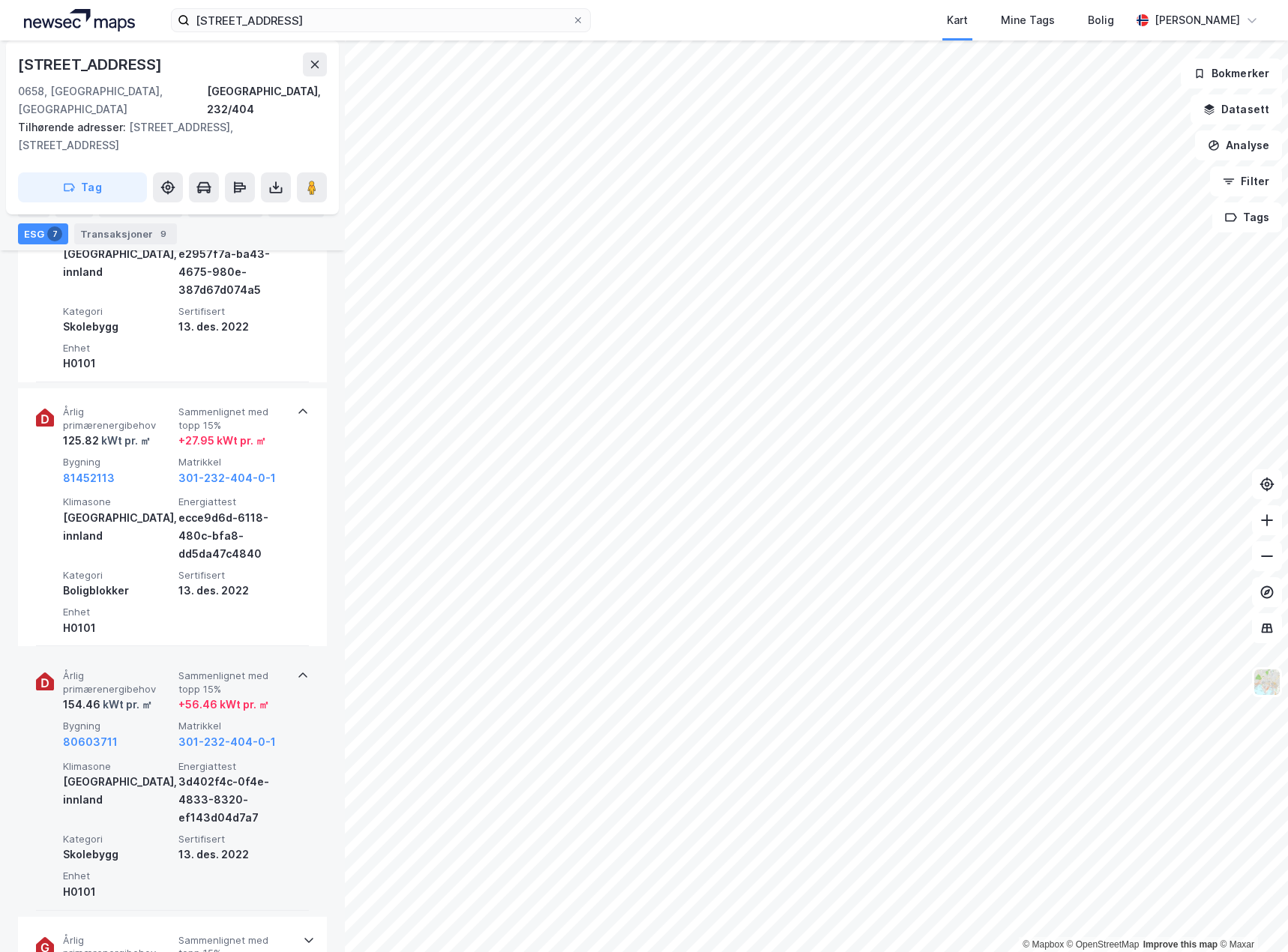
scroll to position [1125, 0]
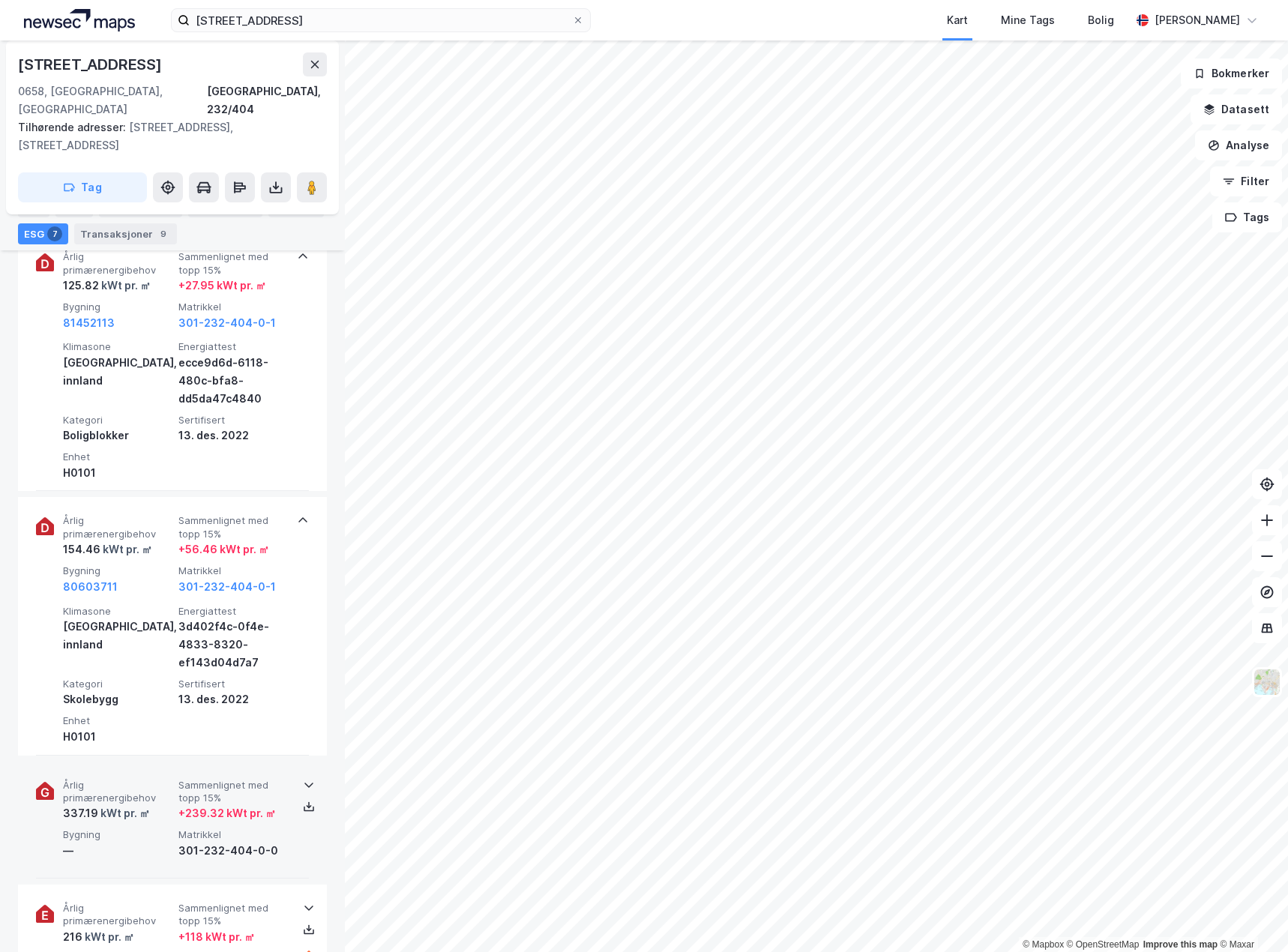
click at [147, 829] on span "Bygning" at bounding box center [117, 835] width 109 height 13
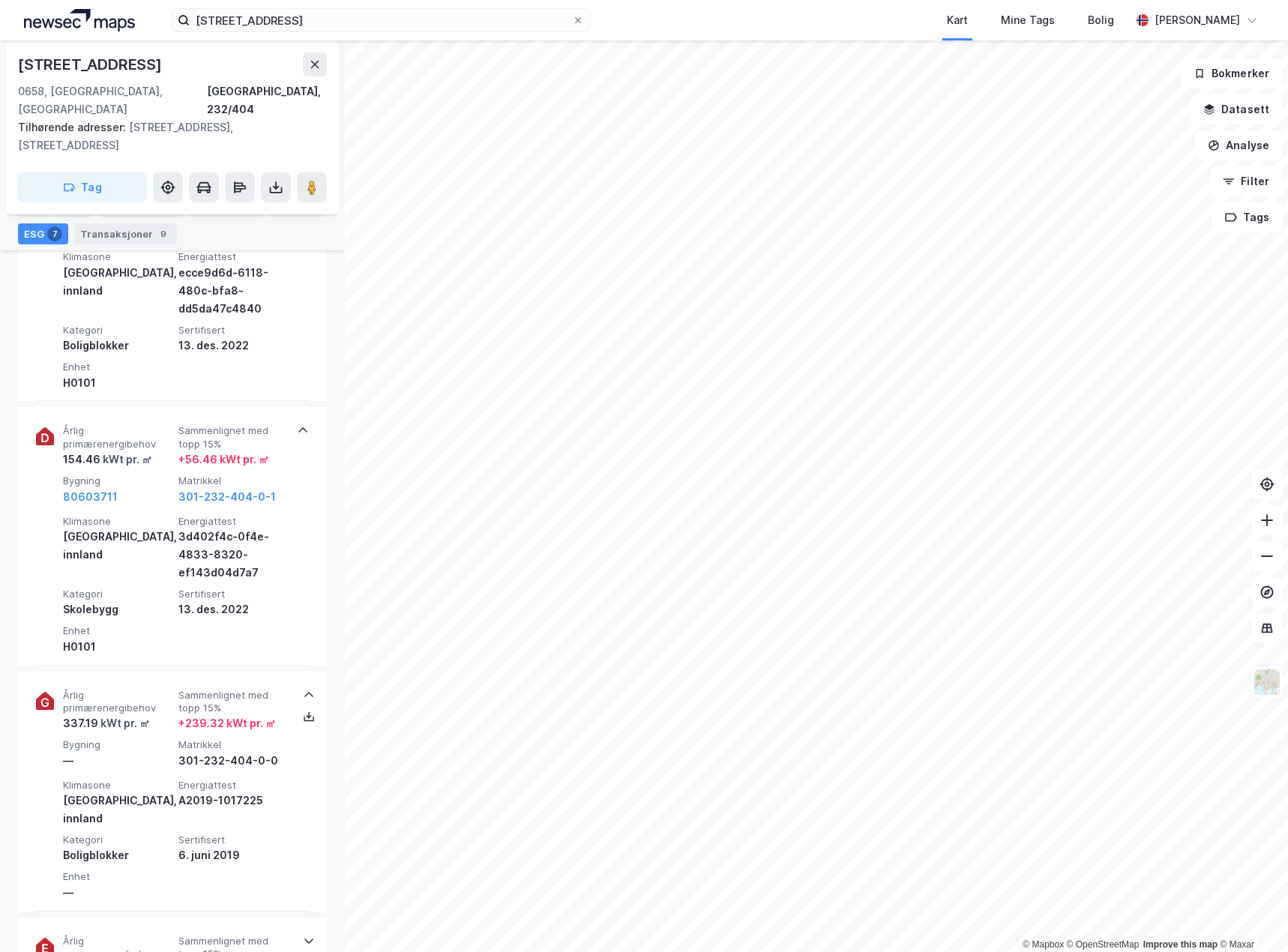
scroll to position [1424, 0]
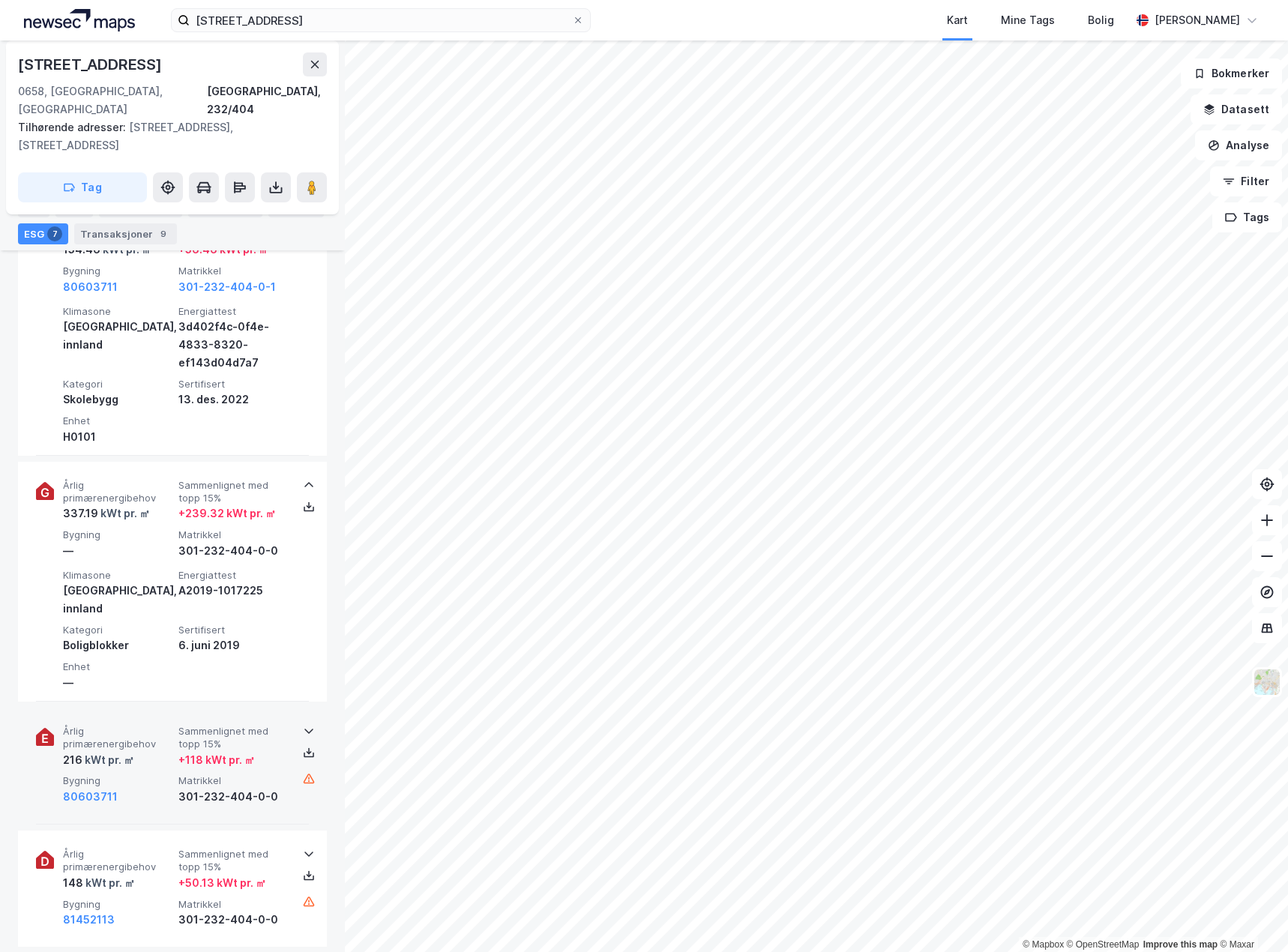
click at [162, 762] on div "Årlig primærenergibehov 216 kWt pr. ㎡ Sammenlignet med topp 15% + 118 kWt pr. ㎡…" at bounding box center [172, 766] width 273 height 117
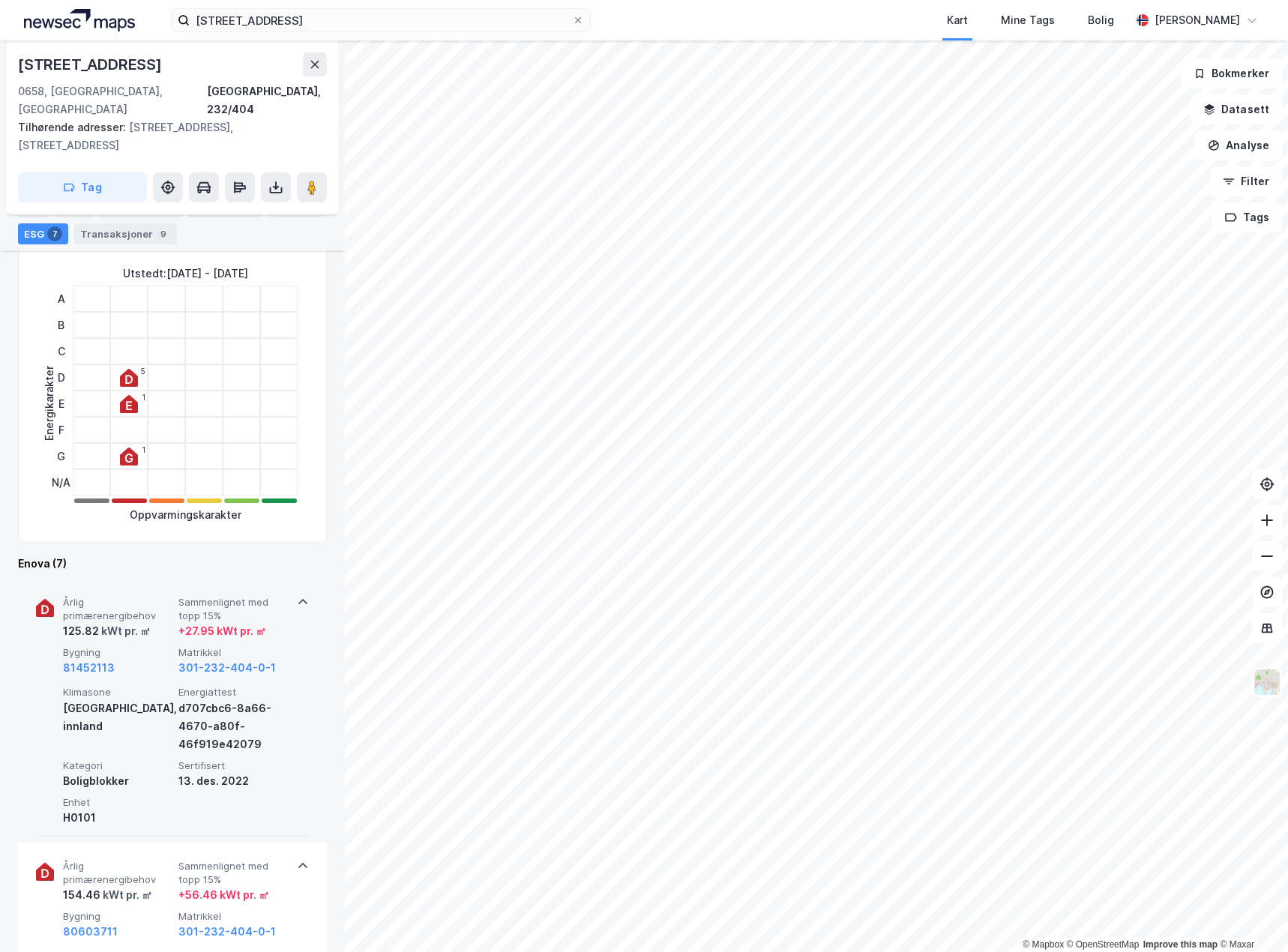
scroll to position [225, 0]
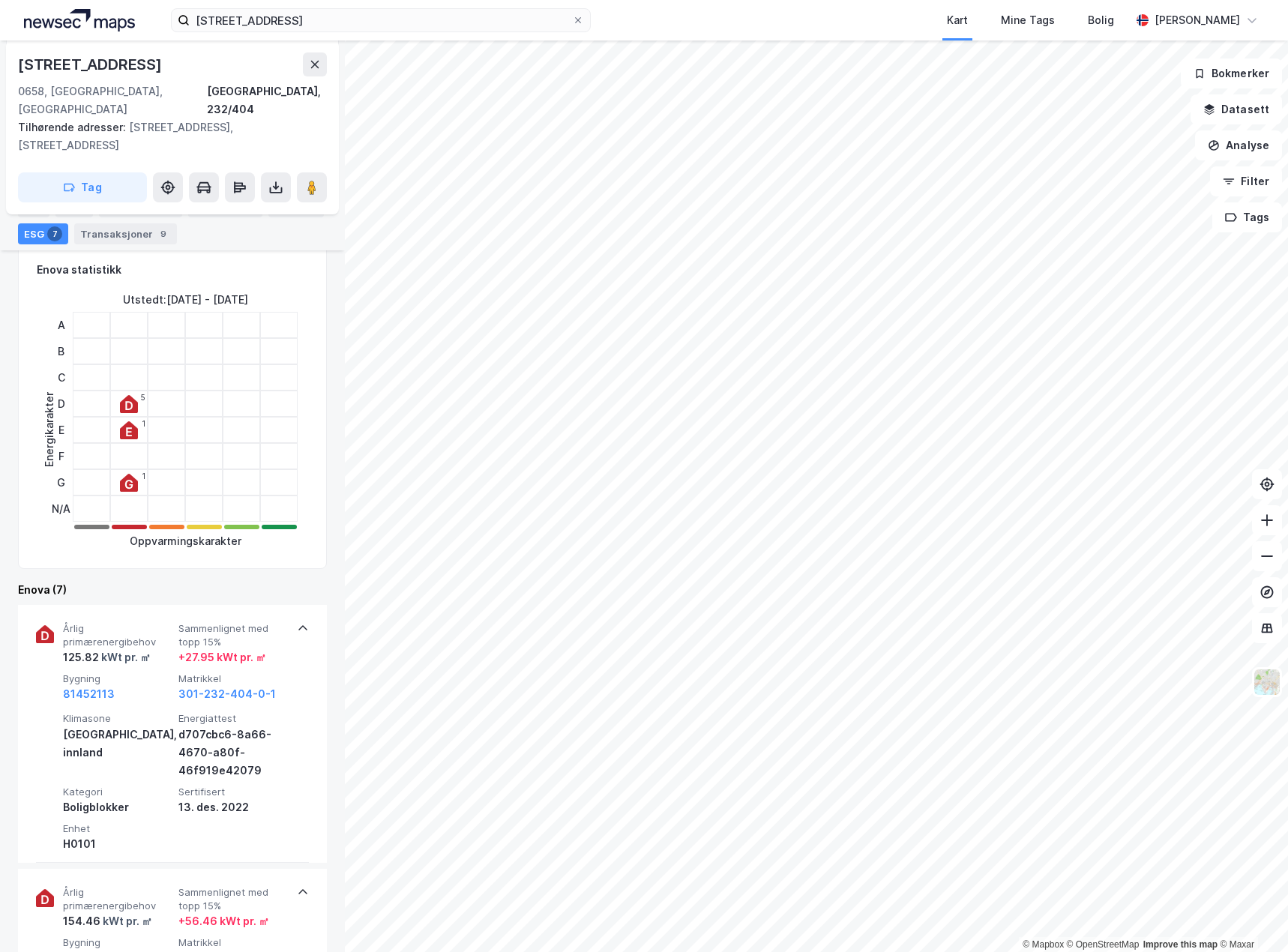
click at [1287, 202] on html "[GEOGRAPHIC_DATA] 7a Kart Mine Tags Bolig [PERSON_NAME] © Mapbox © OpenStreetMa…" at bounding box center [644, 476] width 1288 height 952
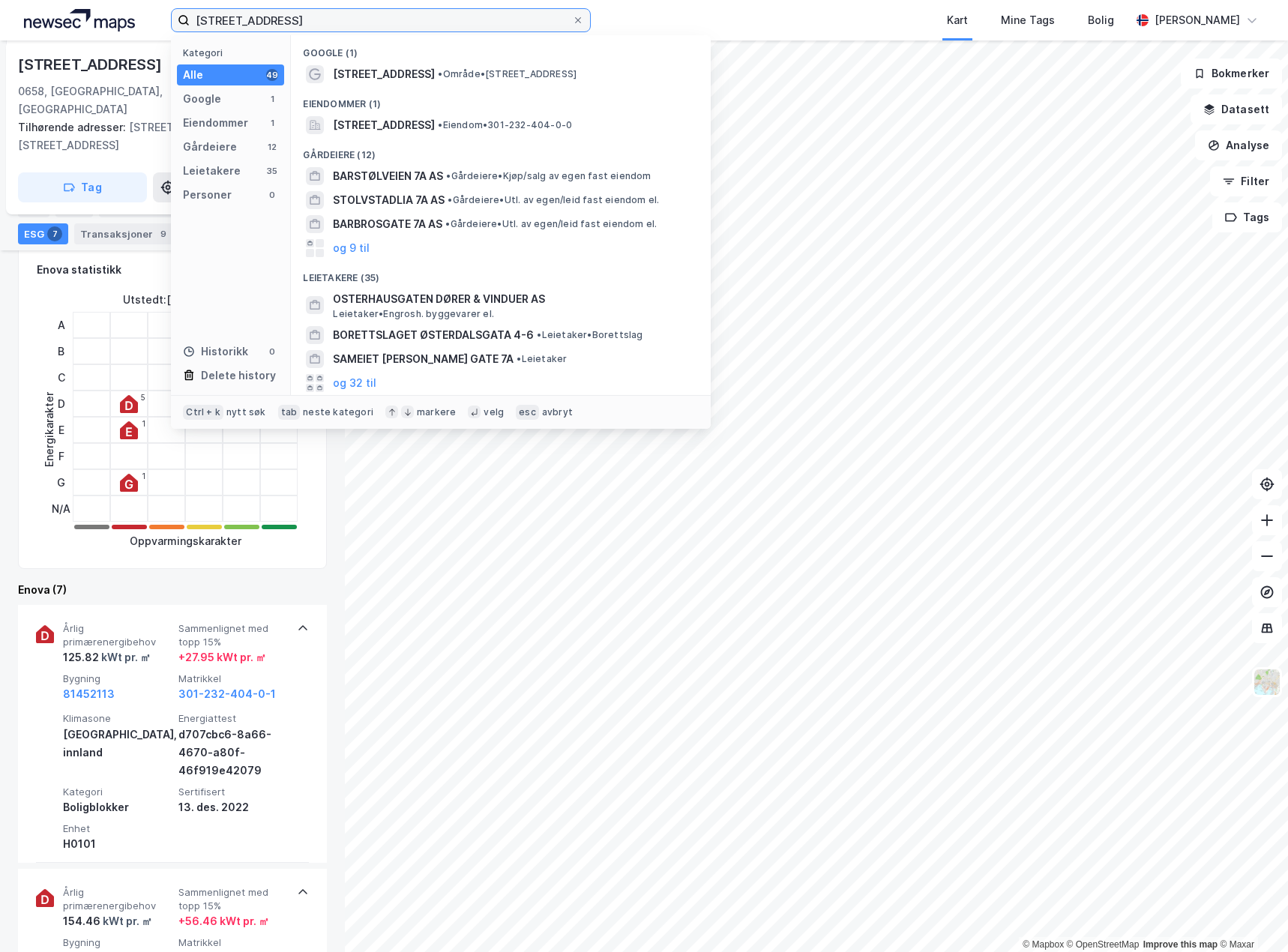
drag, startPoint x: 362, startPoint y: 10, endPoint x: -1, endPoint y: 8, distance: 363.0
click at [0, 8] on html "østerdalsgaten 7a Kategori Alle 49 Google 1 Eiendommer 1 Gårdeiere 12 Leietaker…" at bounding box center [644, 476] width 1288 height 952
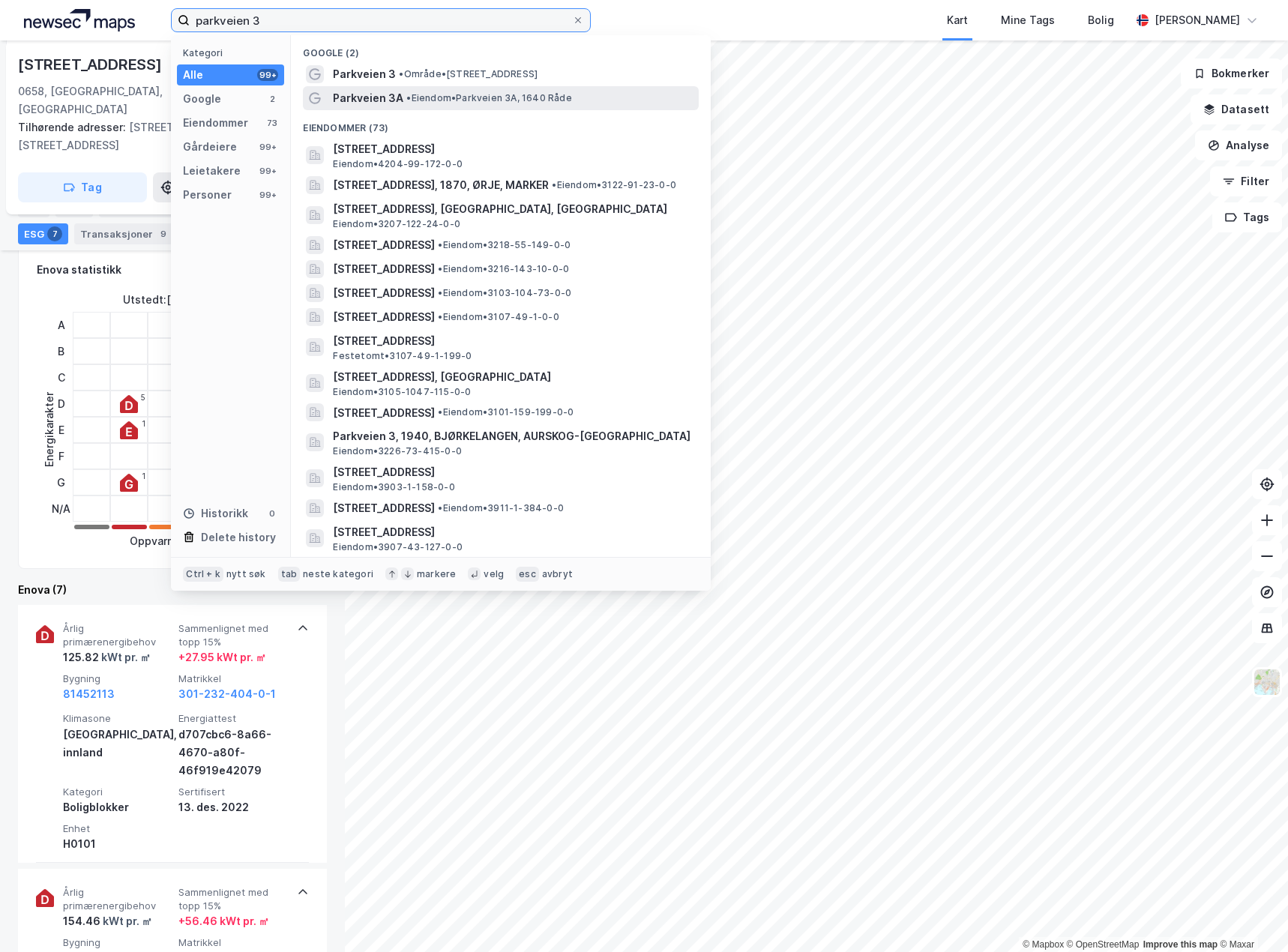
type input "parkveien 3"
click at [457, 99] on span "• Eiendom • [STREET_ADDRESS], 1640 Råde" at bounding box center [488, 98] width 165 height 12
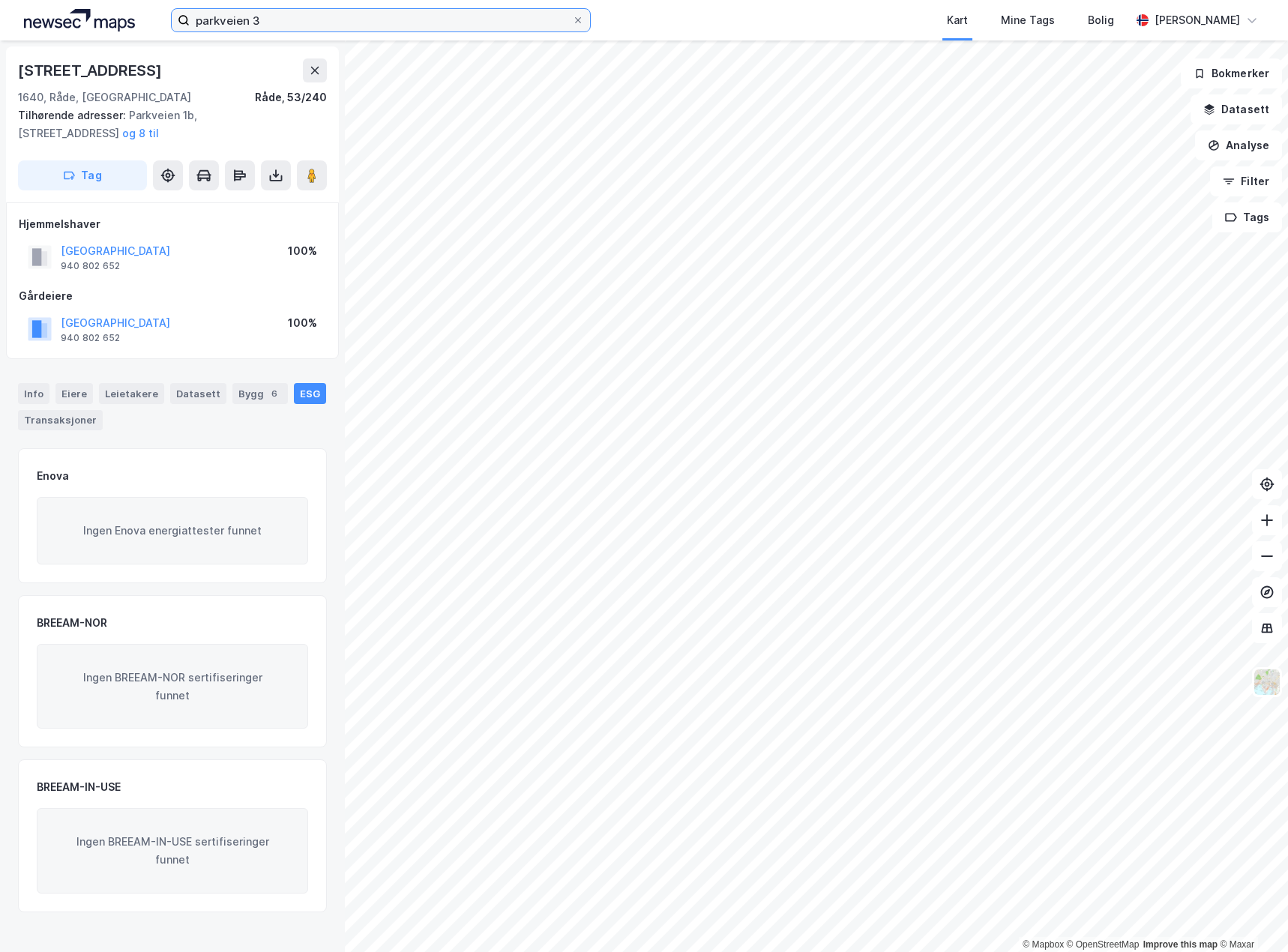
click at [292, 18] on input "parkveien 3" at bounding box center [381, 20] width 382 height 22
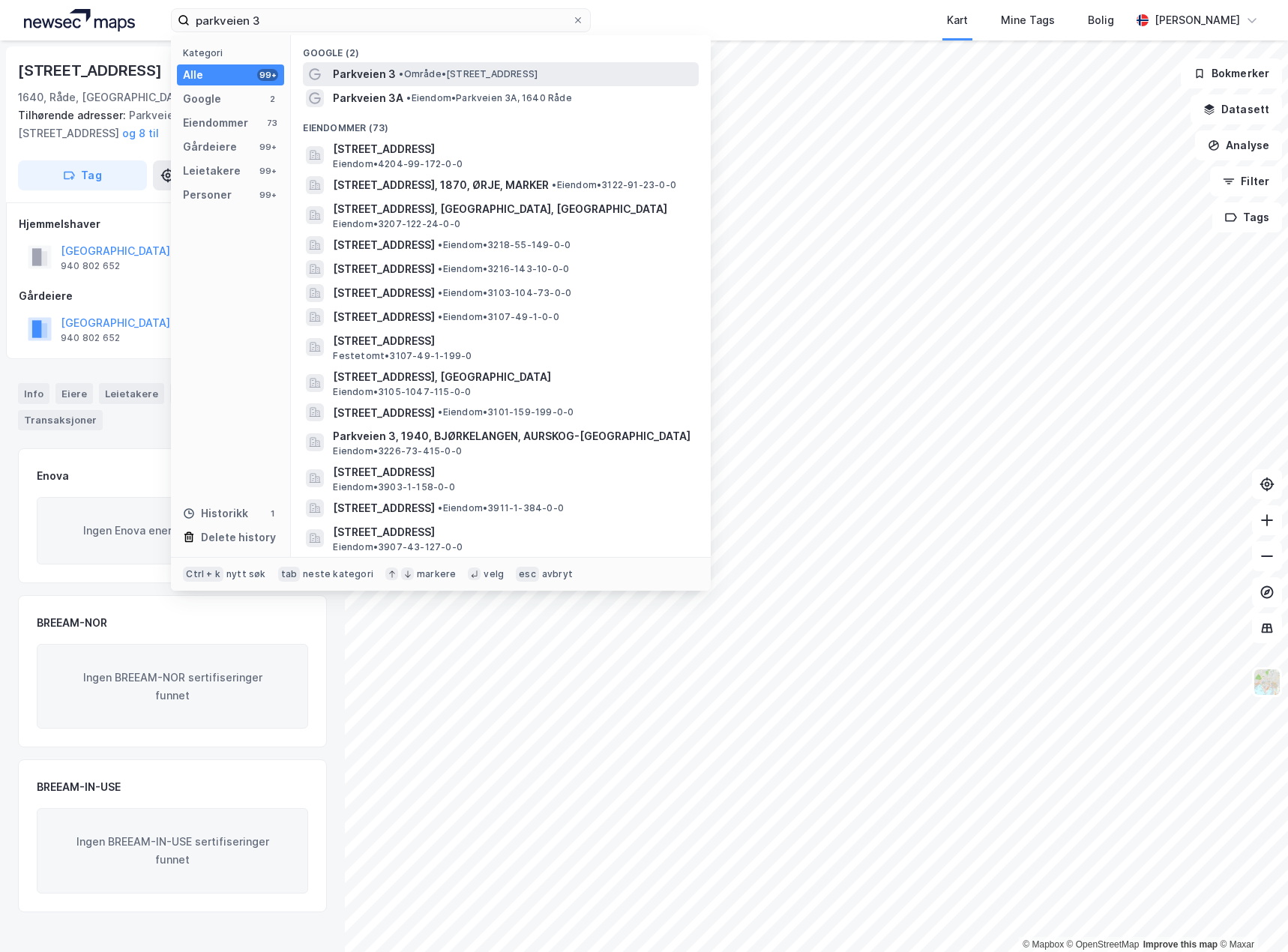
click at [484, 70] on span "• Område • [STREET_ADDRESS]" at bounding box center [468, 74] width 139 height 12
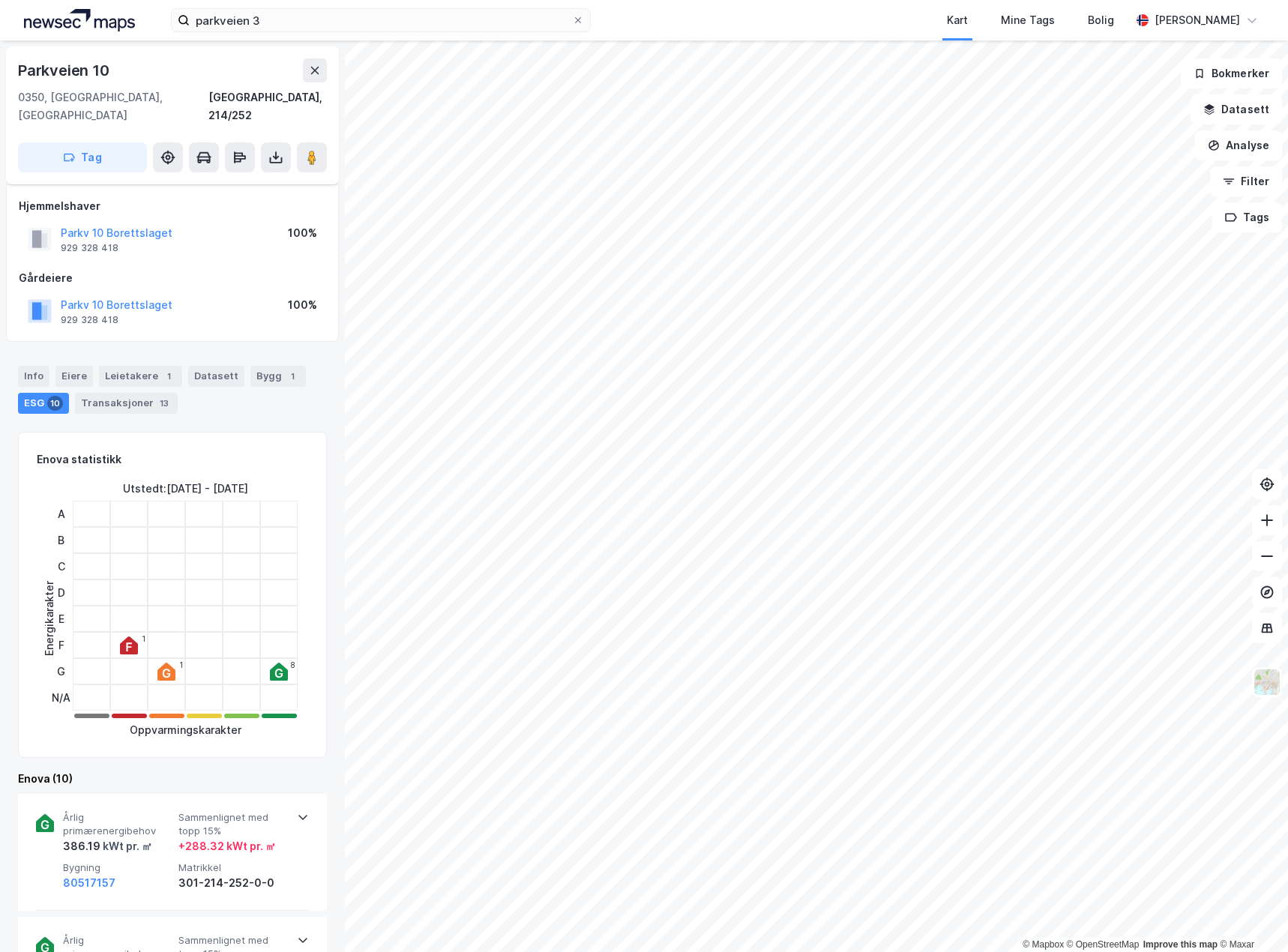
scroll to position [225, 0]
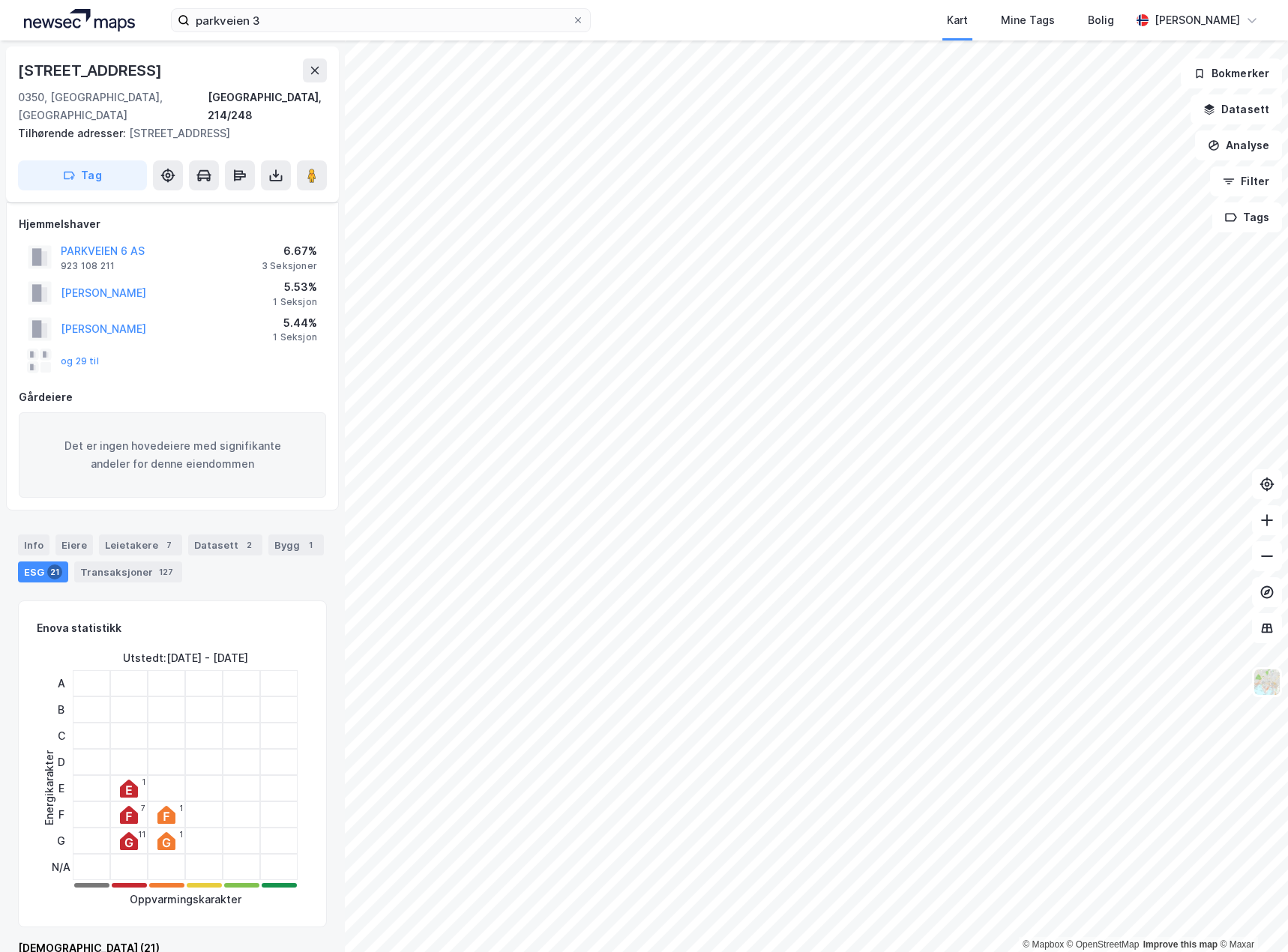
scroll to position [225, 0]
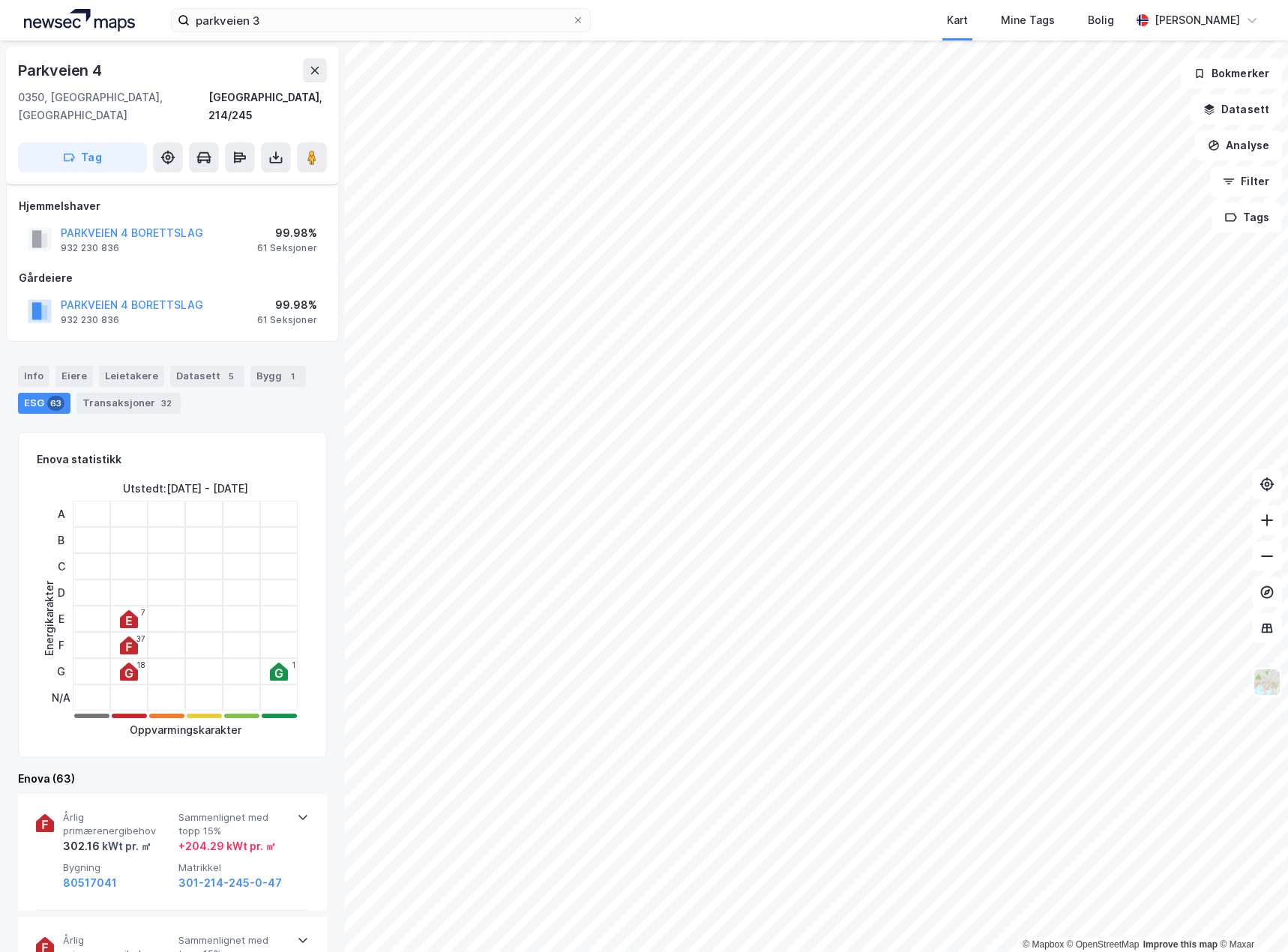
scroll to position [225, 0]
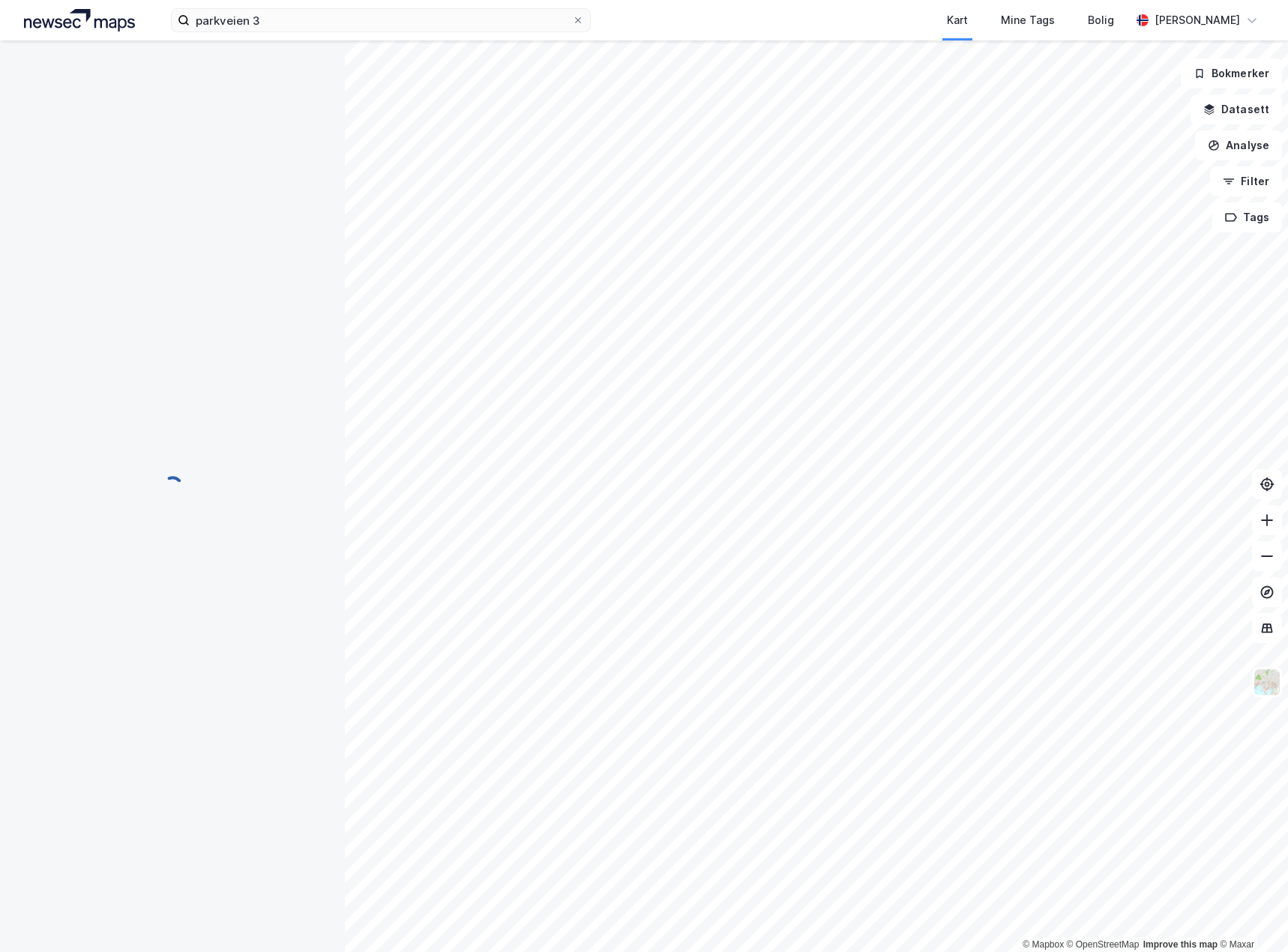
scroll to position [225, 0]
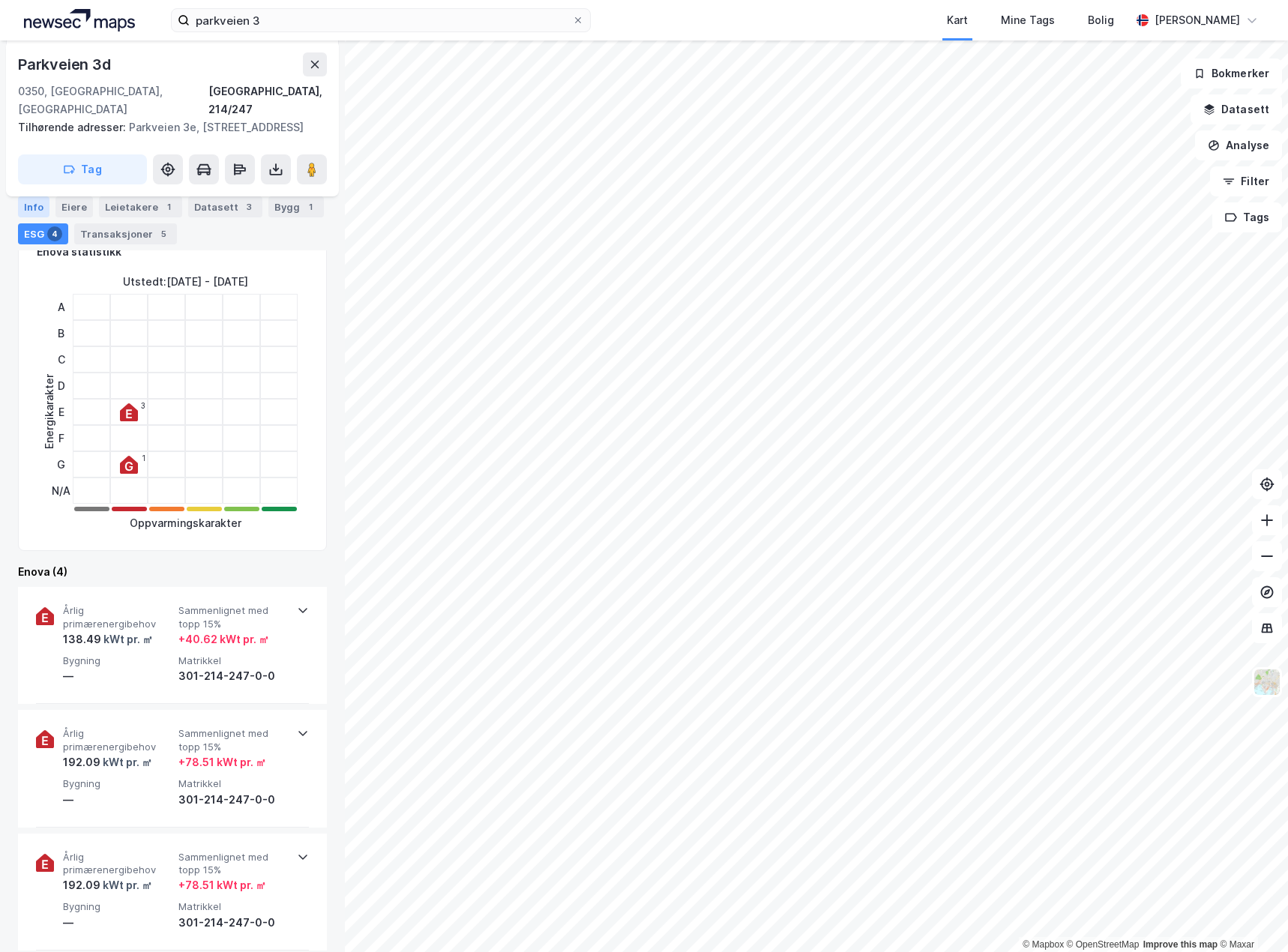
click at [34, 213] on div "Info" at bounding box center [34, 207] width 32 height 21
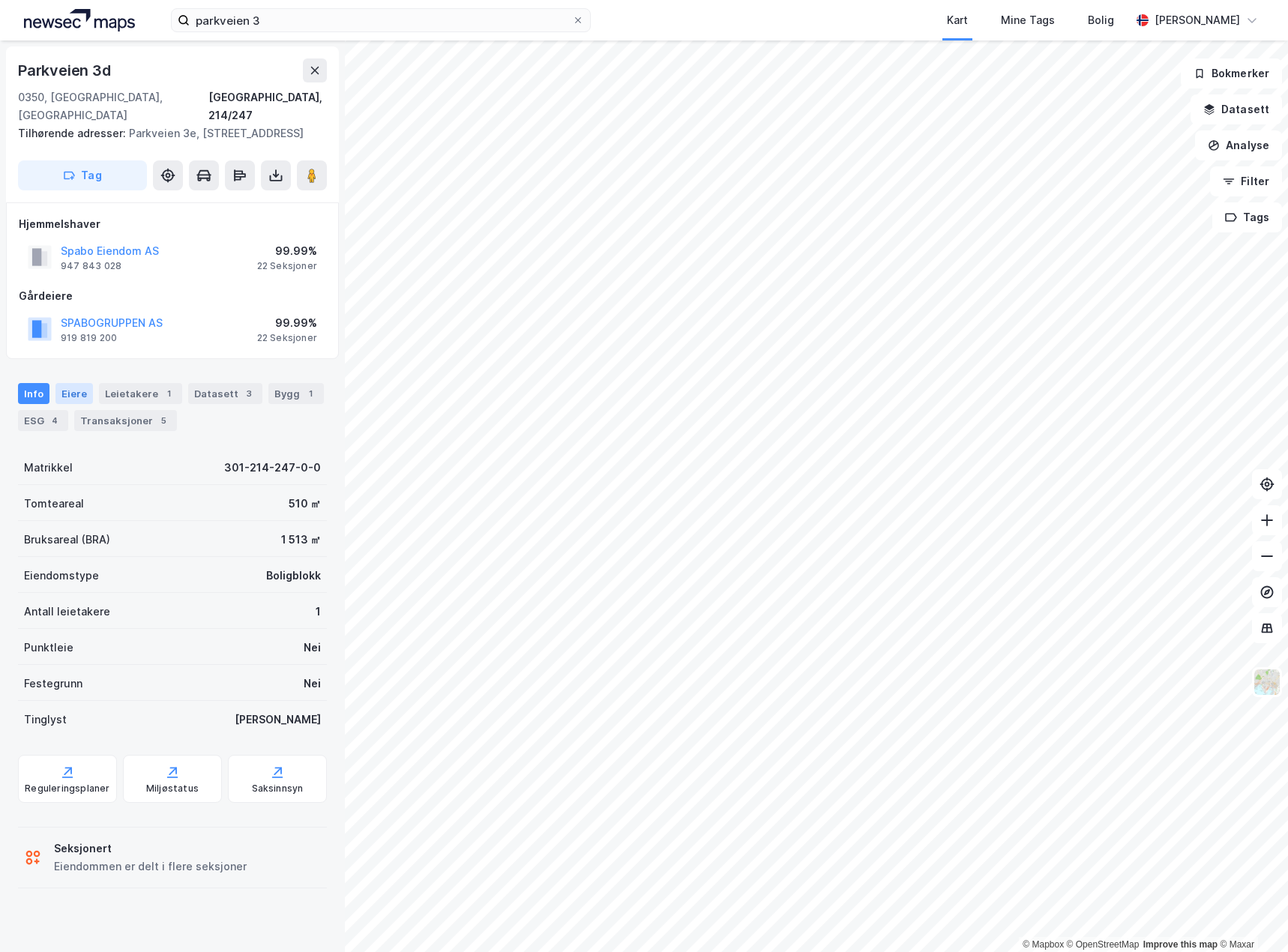
click at [65, 383] on div "Eiere" at bounding box center [74, 394] width 37 height 21
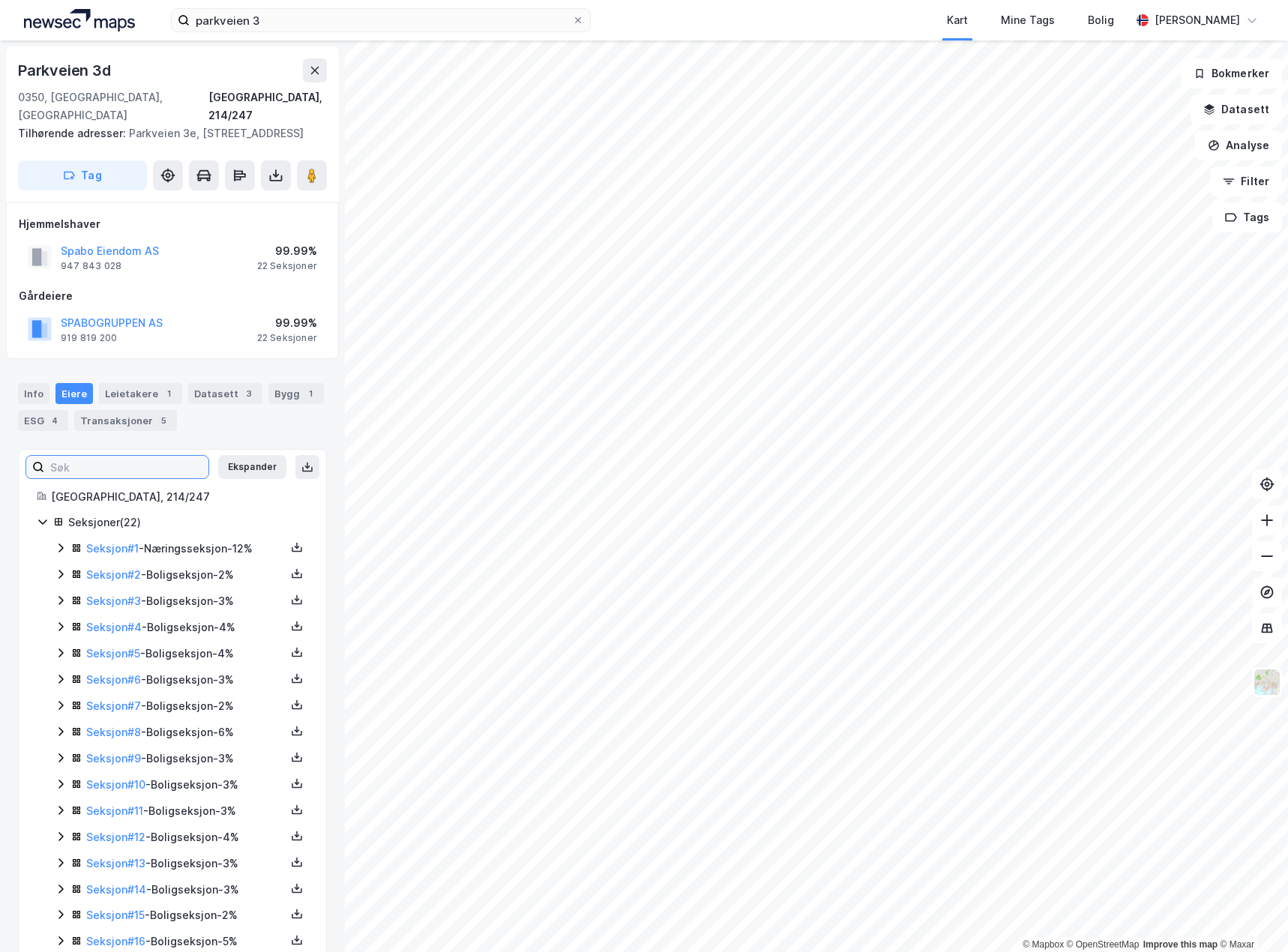
click at [147, 456] on input at bounding box center [127, 467] width 164 height 22
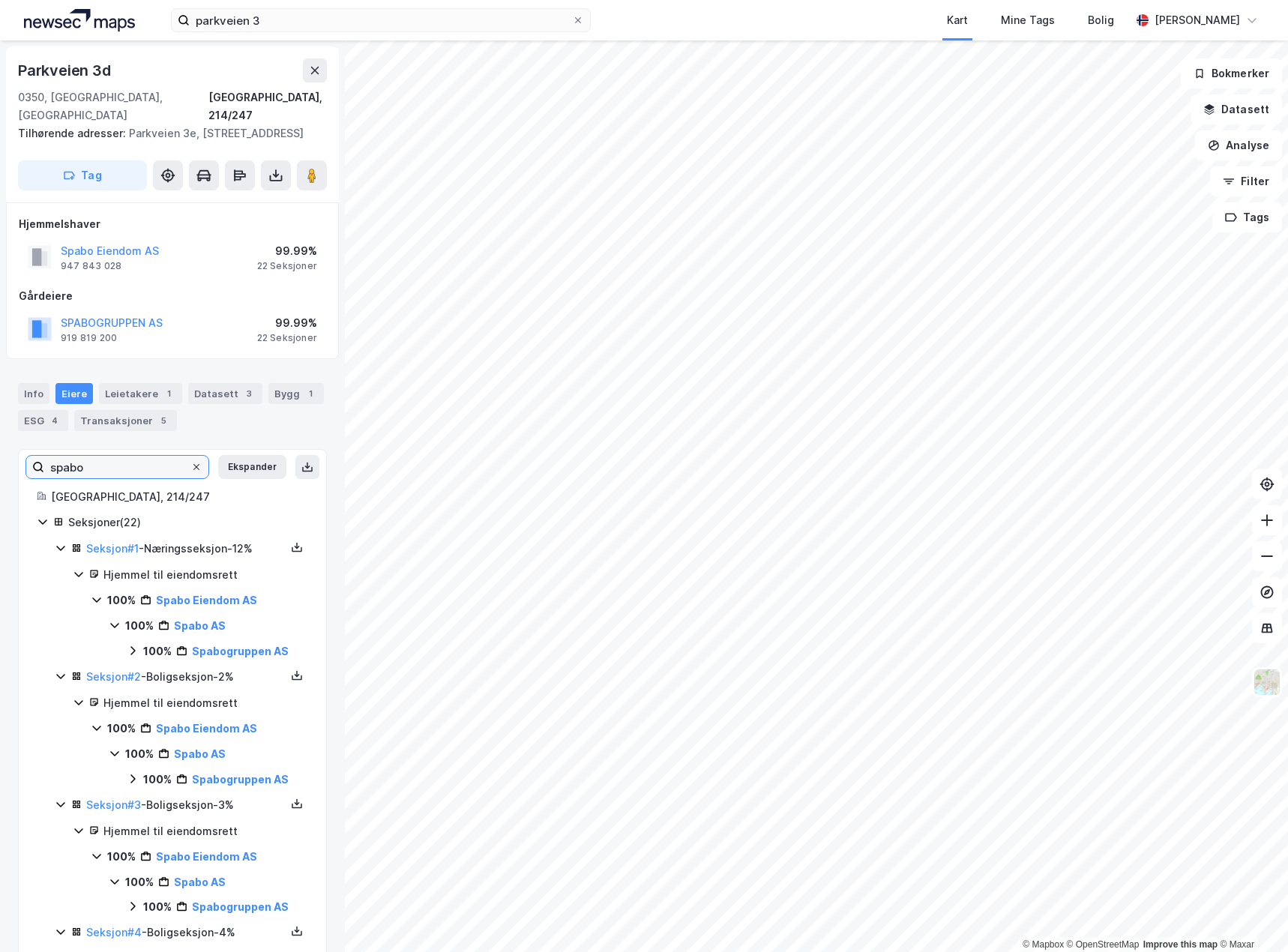
type input "spabo"
click at [192, 463] on icon at bounding box center [196, 467] width 9 height 9
click at [190, 456] on input "spabo" at bounding box center [118, 467] width 147 height 22
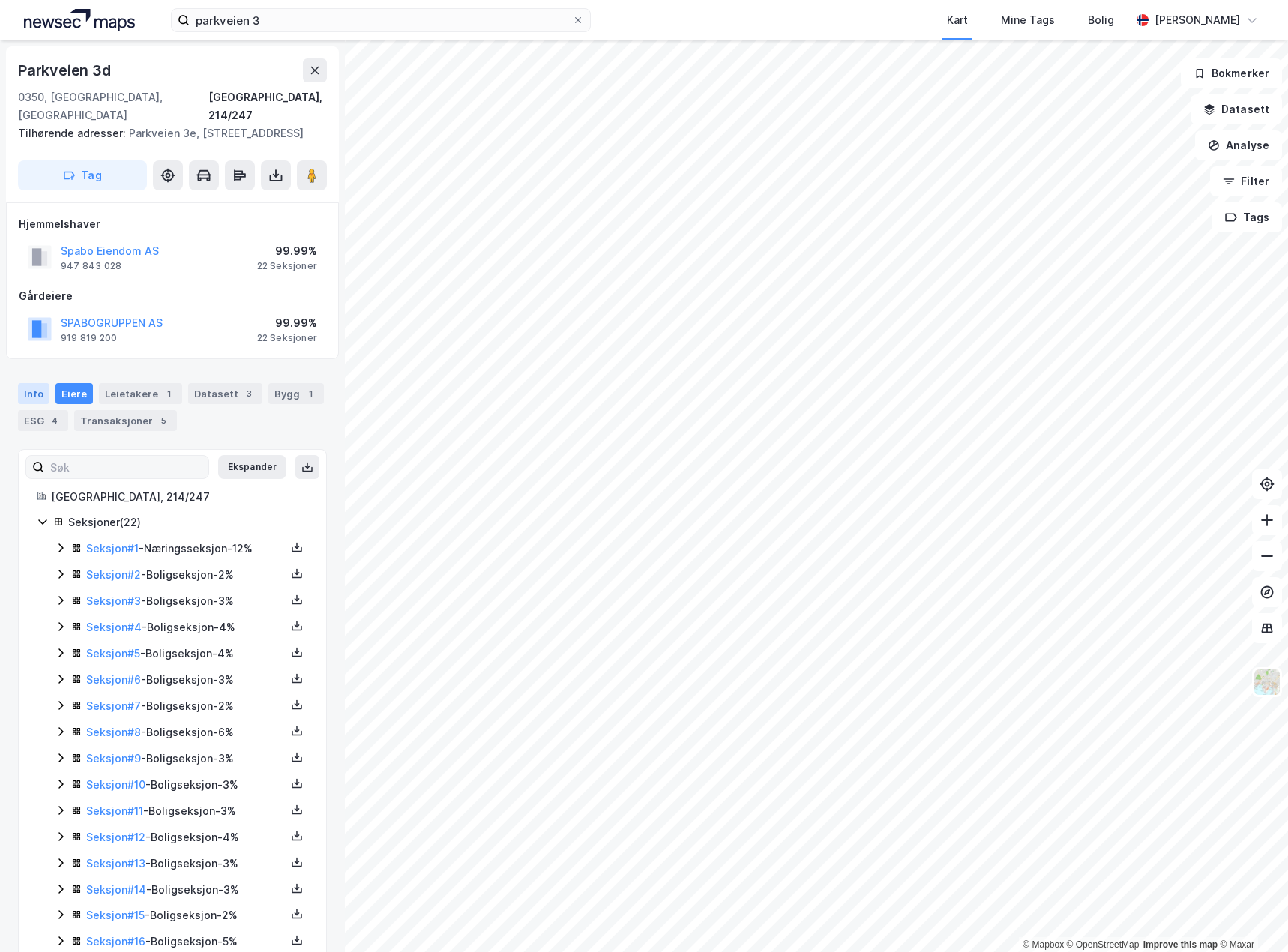
click at [20, 383] on div "Info" at bounding box center [34, 394] width 32 height 21
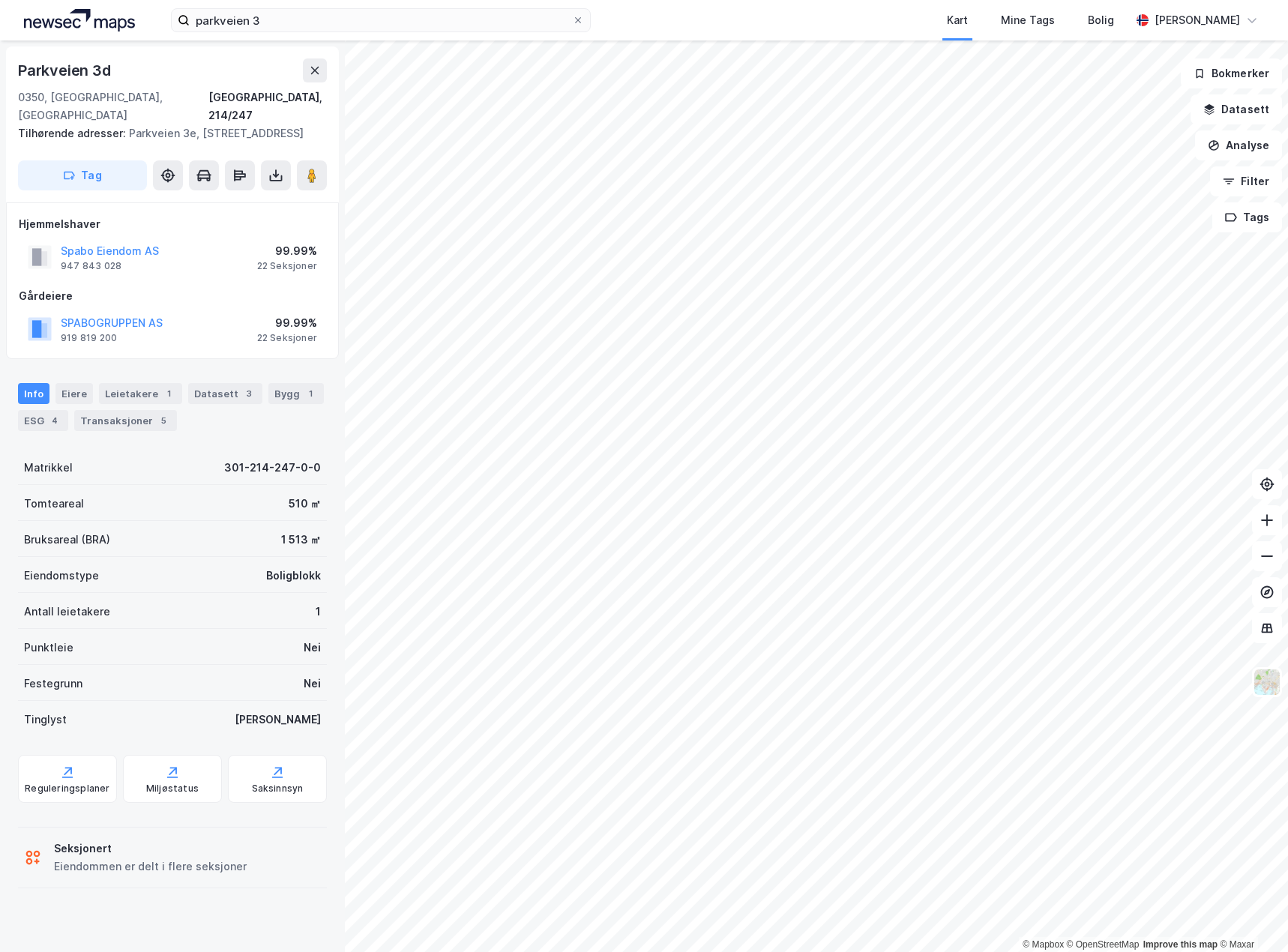
click at [824, 951] on html "parkveien 3 Kart Mine Tags Bolig [PERSON_NAME] © Mapbox © OpenStreetMap Improve…" at bounding box center [644, 476] width 1288 height 952
click at [148, 383] on div "Leietakere 1" at bounding box center [140, 394] width 83 height 21
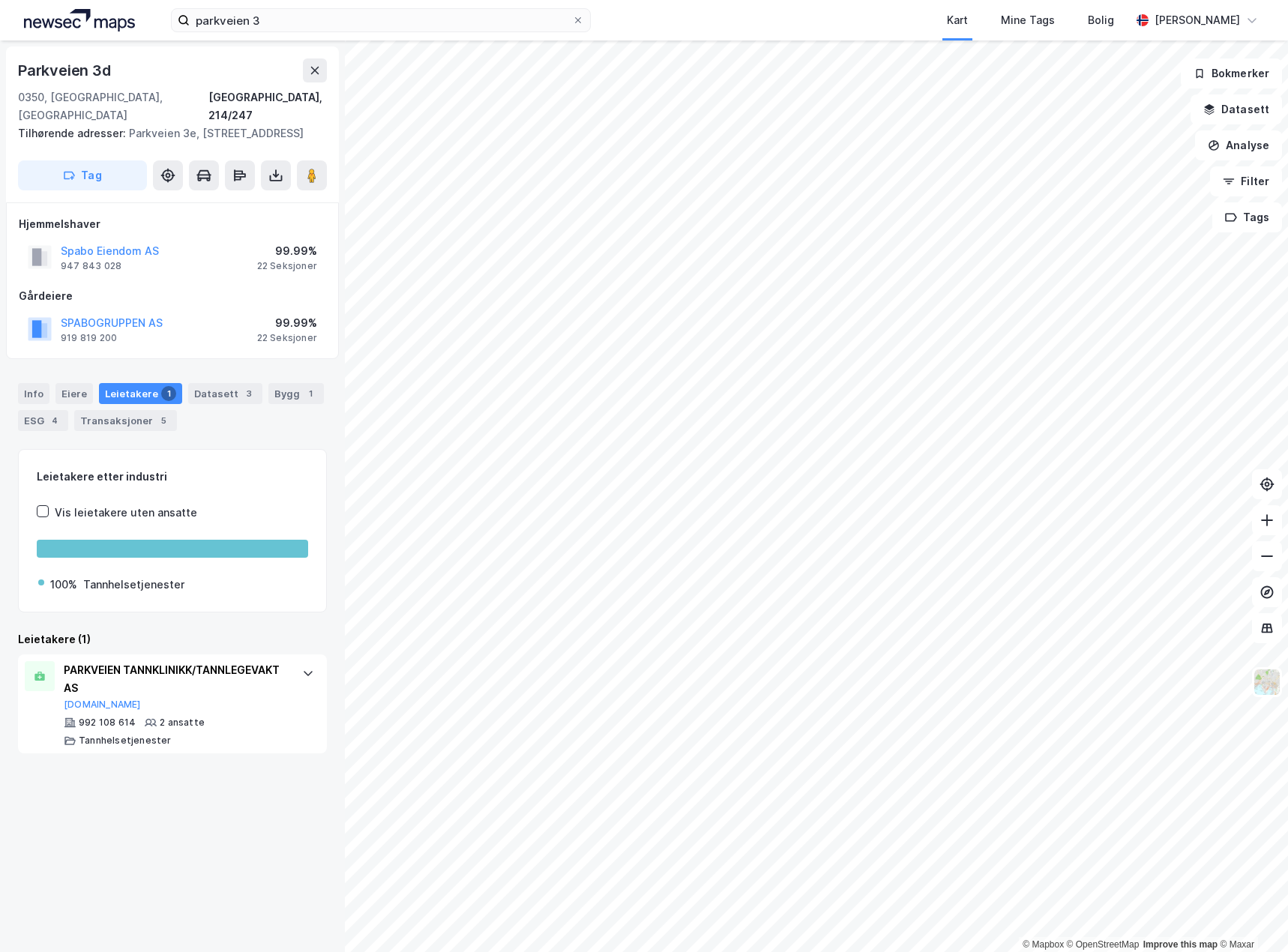
click at [157, 124] on div "Tilhørende adresser: [STREET_ADDRESS]" at bounding box center [166, 133] width 297 height 18
click at [44, 383] on div "Info" at bounding box center [34, 394] width 32 height 21
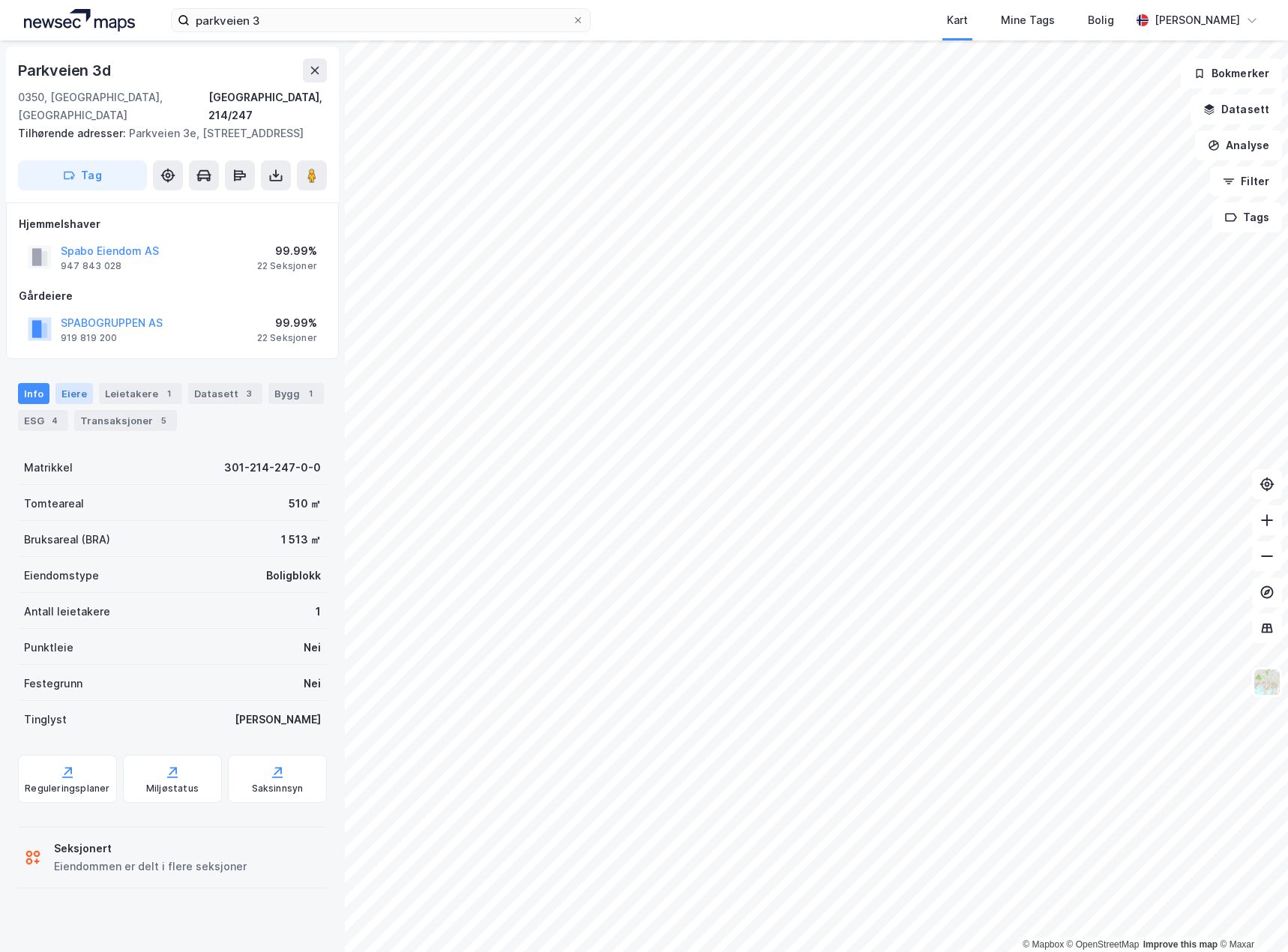
click at [72, 386] on div "Eiere" at bounding box center [74, 394] width 37 height 21
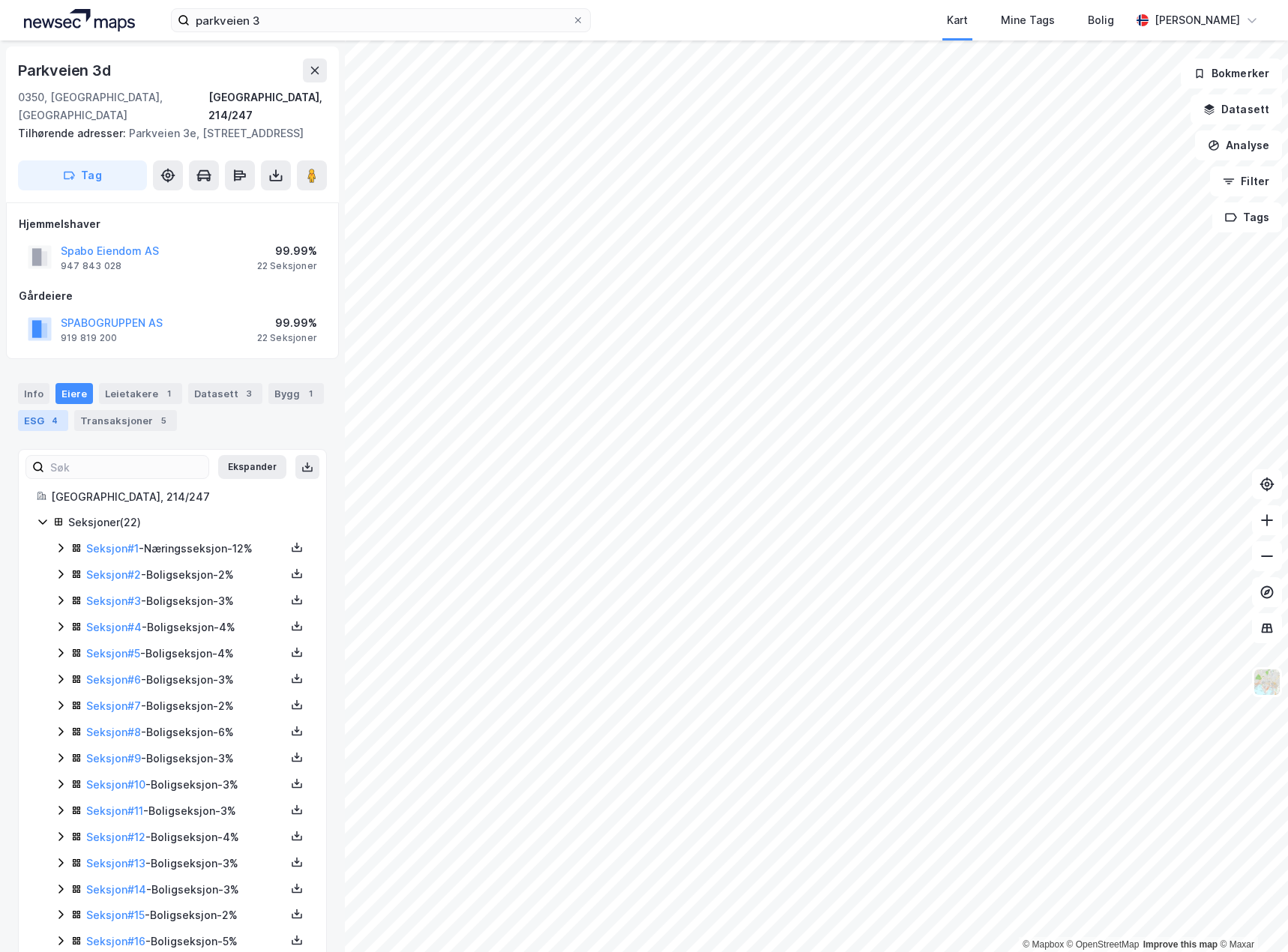
click at [46, 410] on div "ESG 4" at bounding box center [43, 421] width 50 height 21
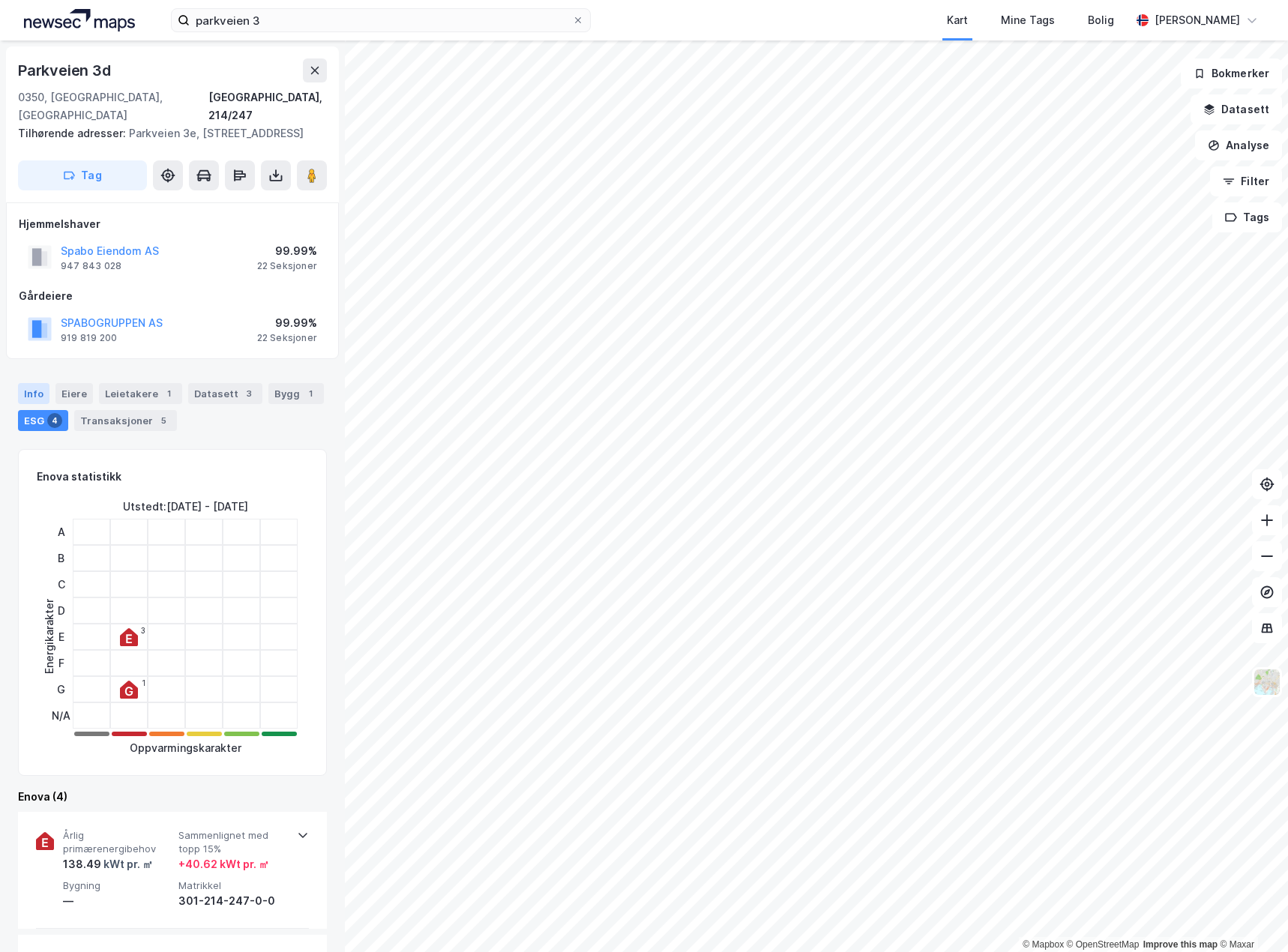
click at [28, 383] on div "Info" at bounding box center [34, 394] width 32 height 21
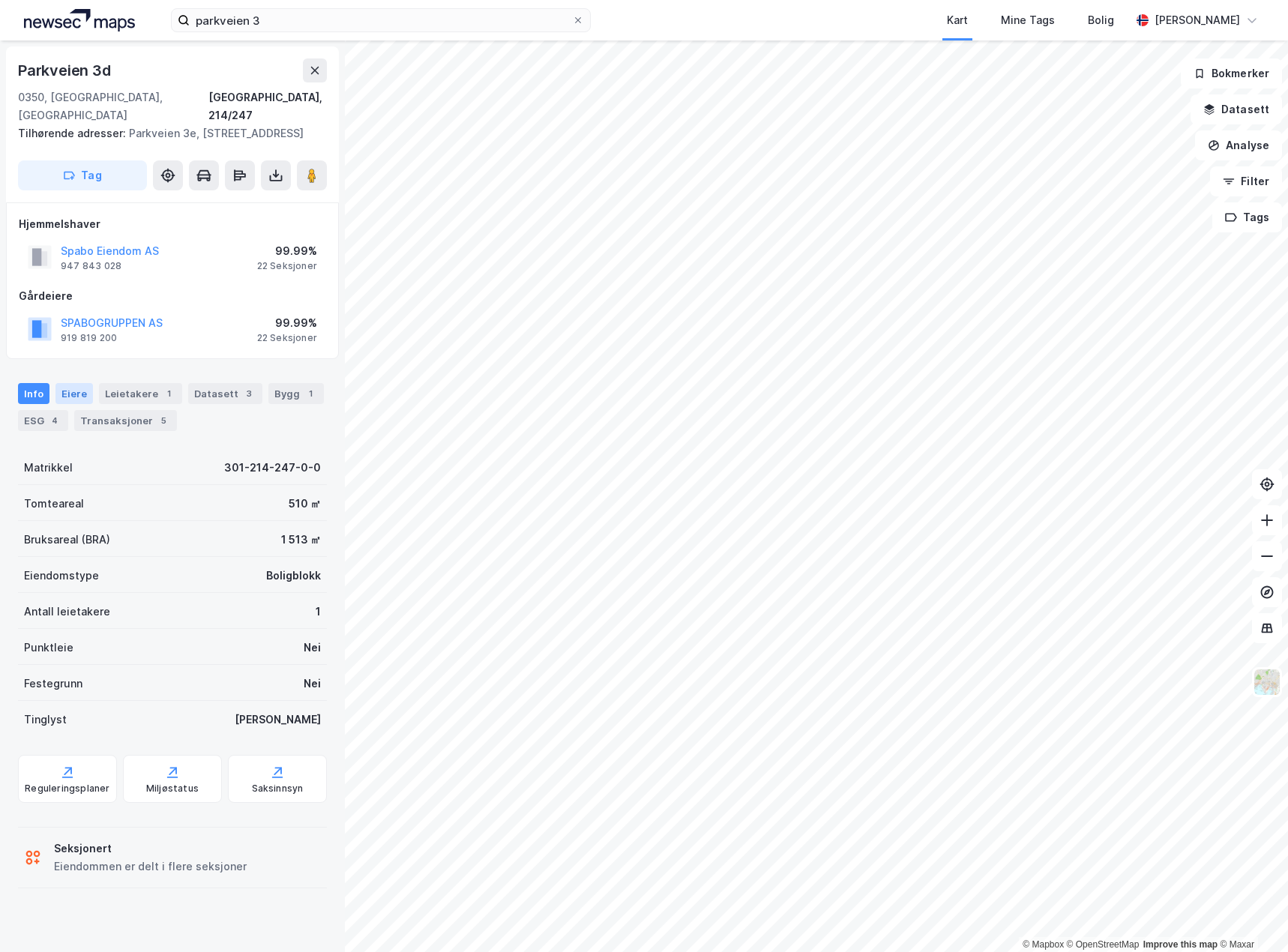
click at [61, 383] on div "Eiere" at bounding box center [74, 394] width 37 height 21
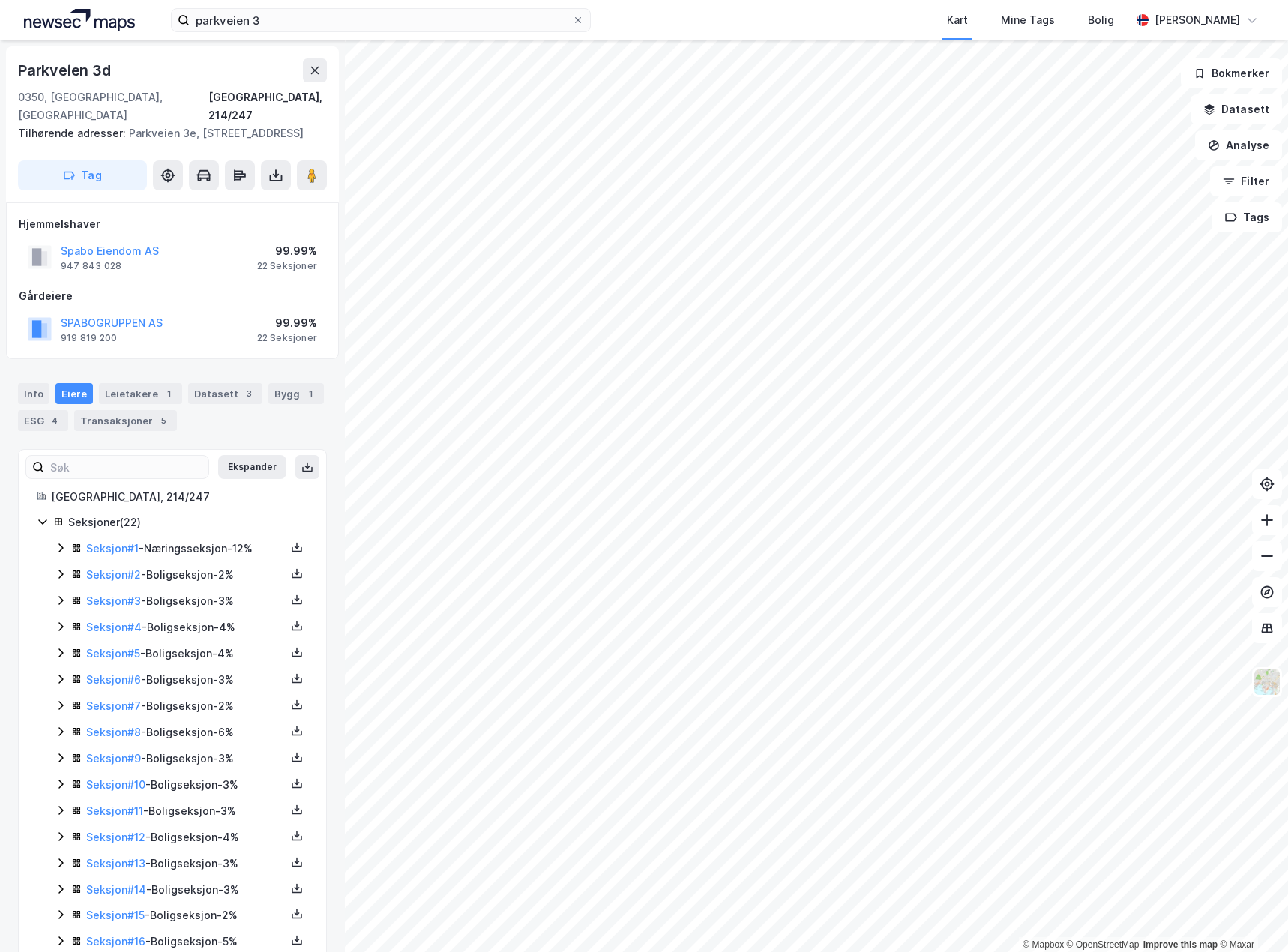
click at [58, 542] on icon at bounding box center [61, 547] width 12 height 12
click at [139, 387] on div "Info [PERSON_NAME] 1 Datasett 3 Bygg 1 ESG 4 Transaksjoner 5" at bounding box center [173, 407] width 309 height 48
click at [148, 383] on div "Leietakere 1" at bounding box center [140, 394] width 83 height 21
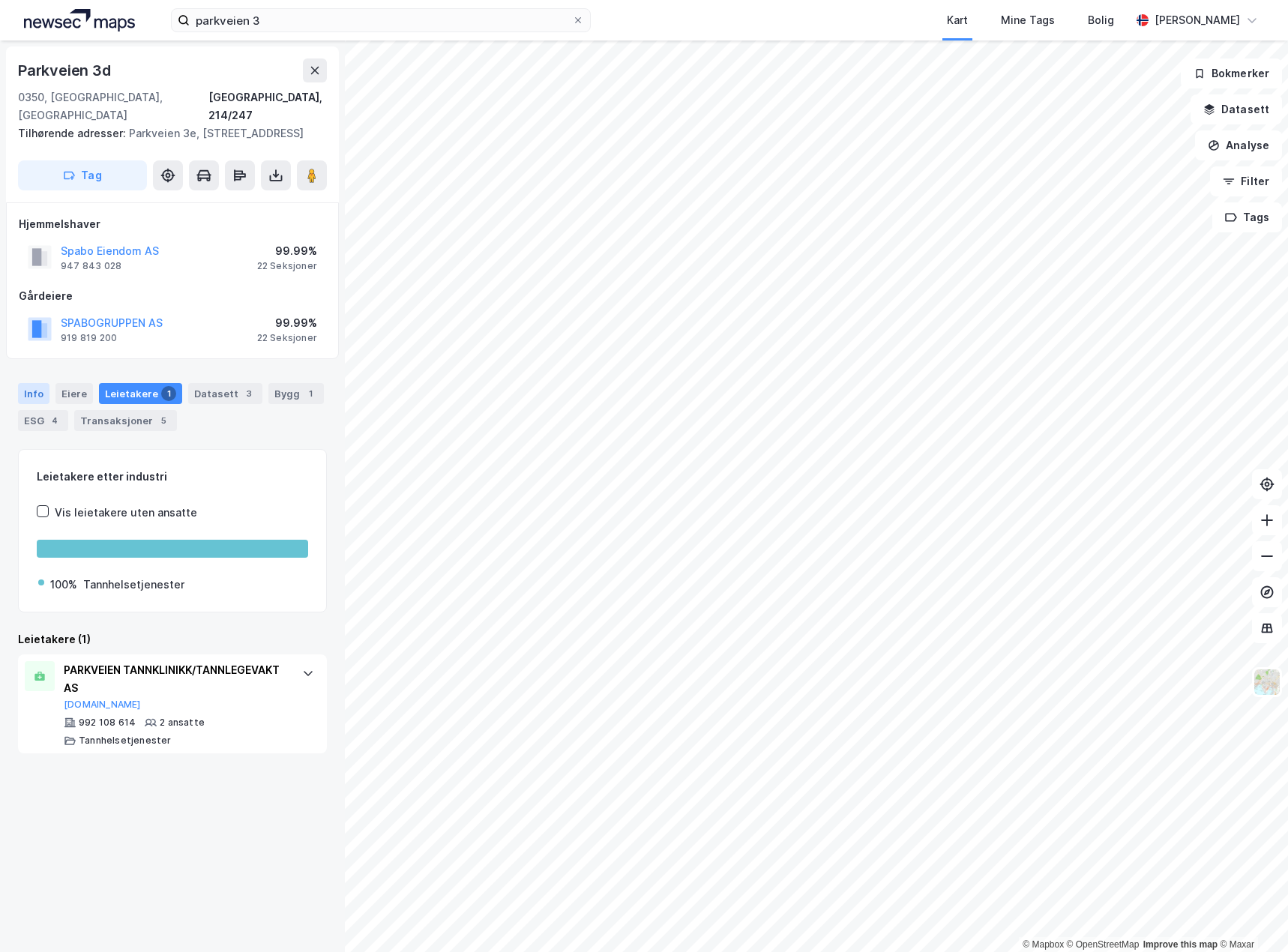
click at [27, 383] on div "Info" at bounding box center [34, 394] width 32 height 21
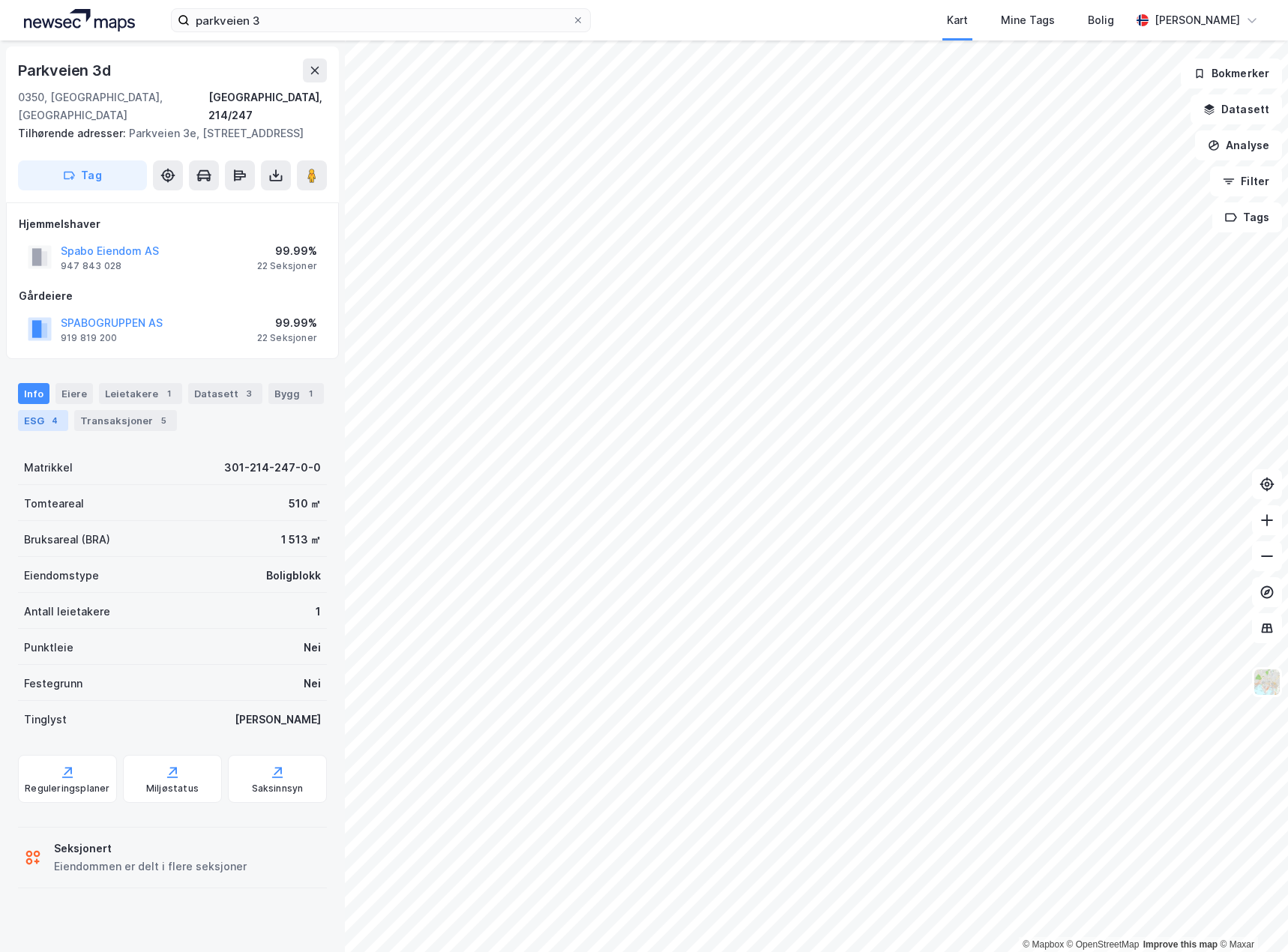
click at [40, 410] on div "ESG 4" at bounding box center [43, 421] width 50 height 21
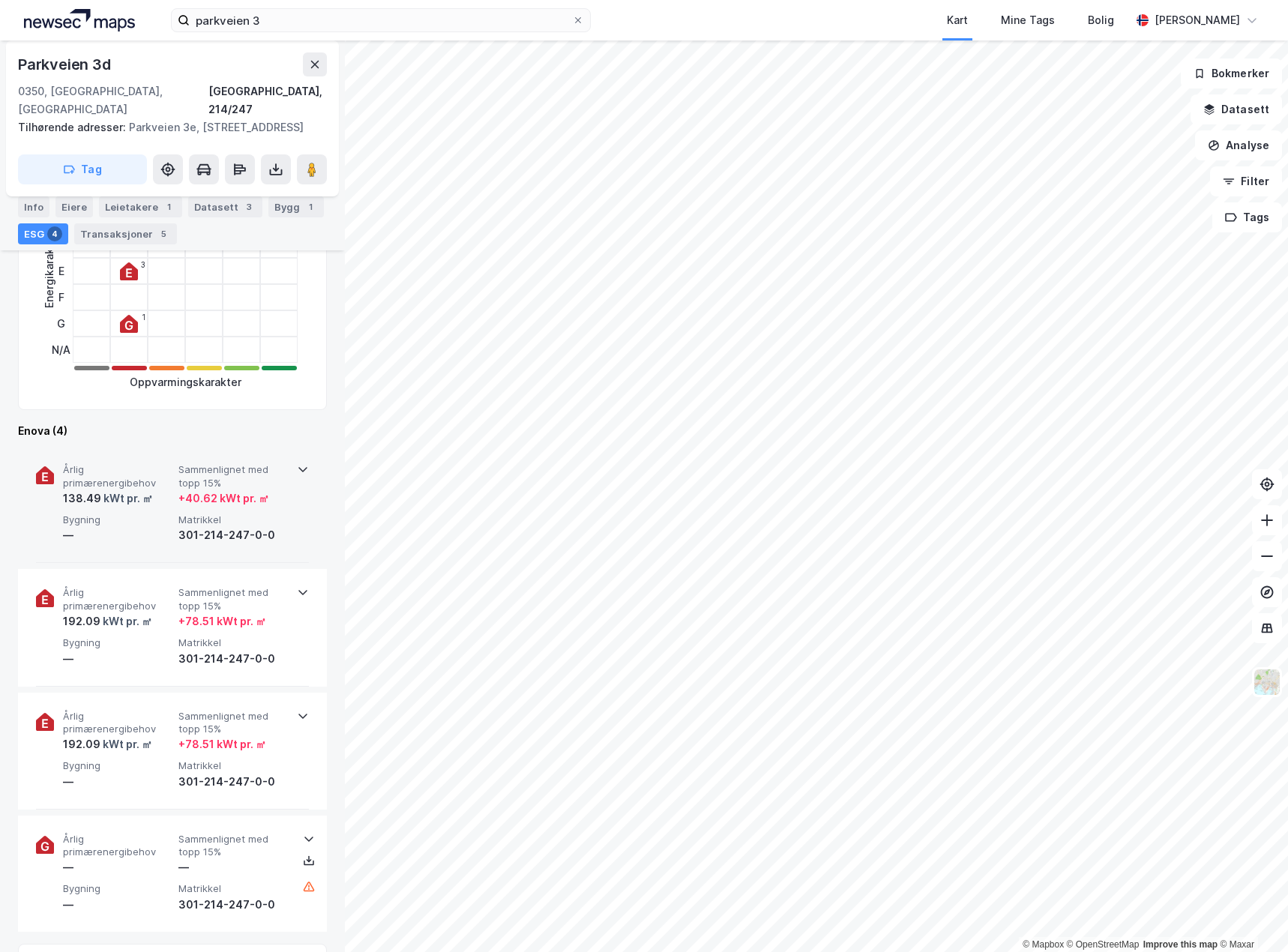
scroll to position [450, 0]
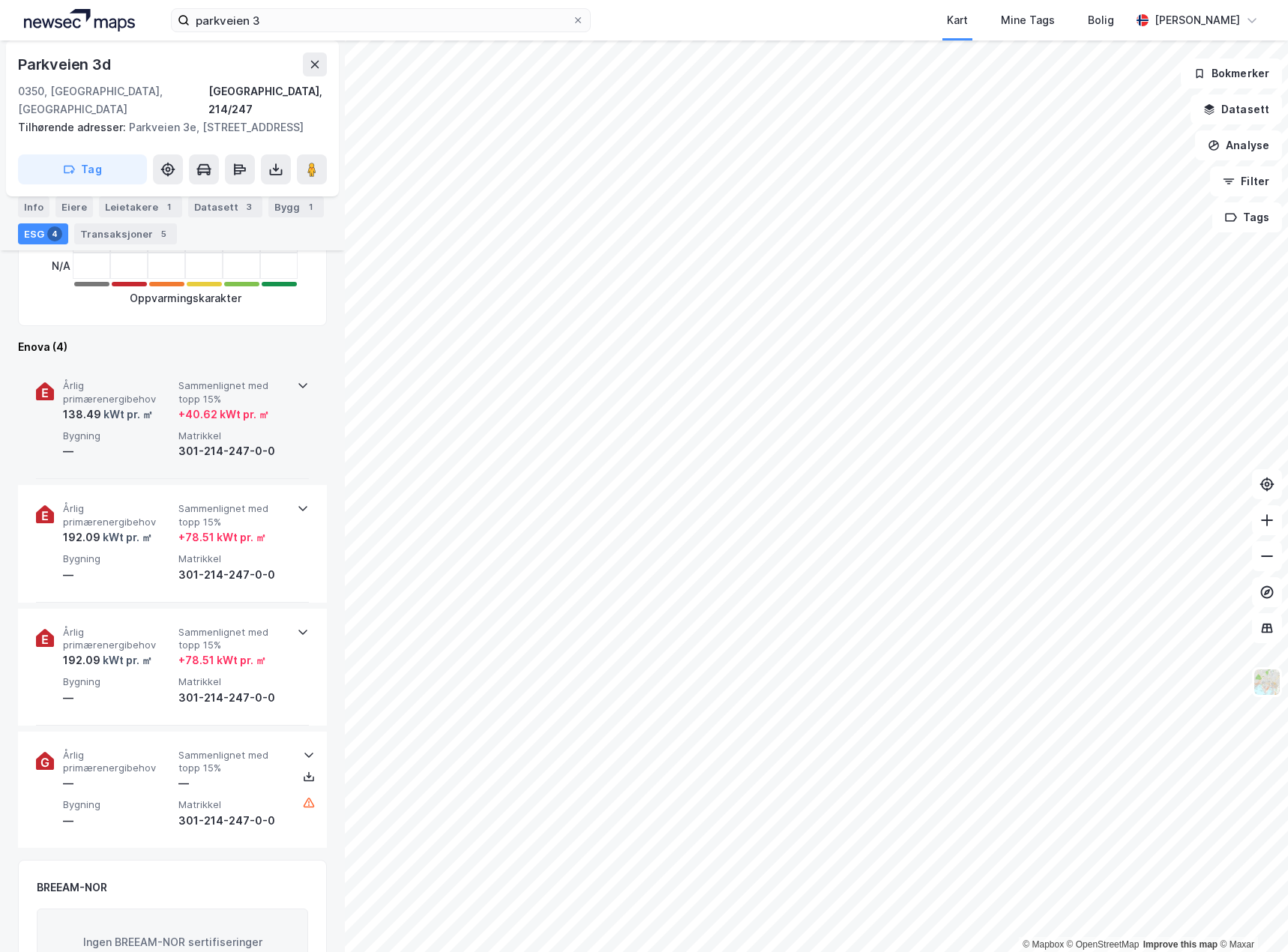
click at [248, 442] on div "301-214-247-0-0" at bounding box center [233, 451] width 109 height 18
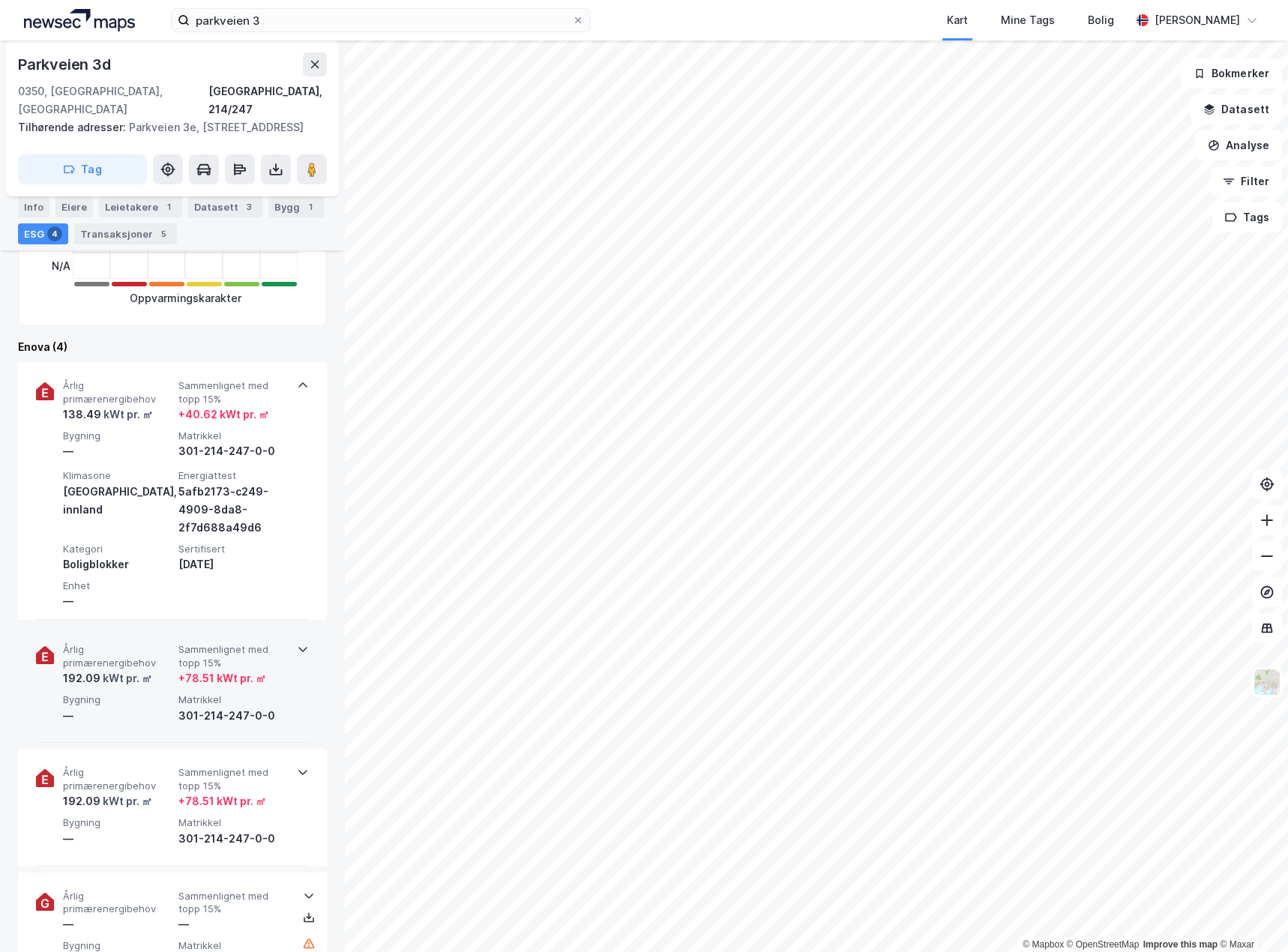
click at [90, 693] on span "Bygning" at bounding box center [117, 699] width 109 height 13
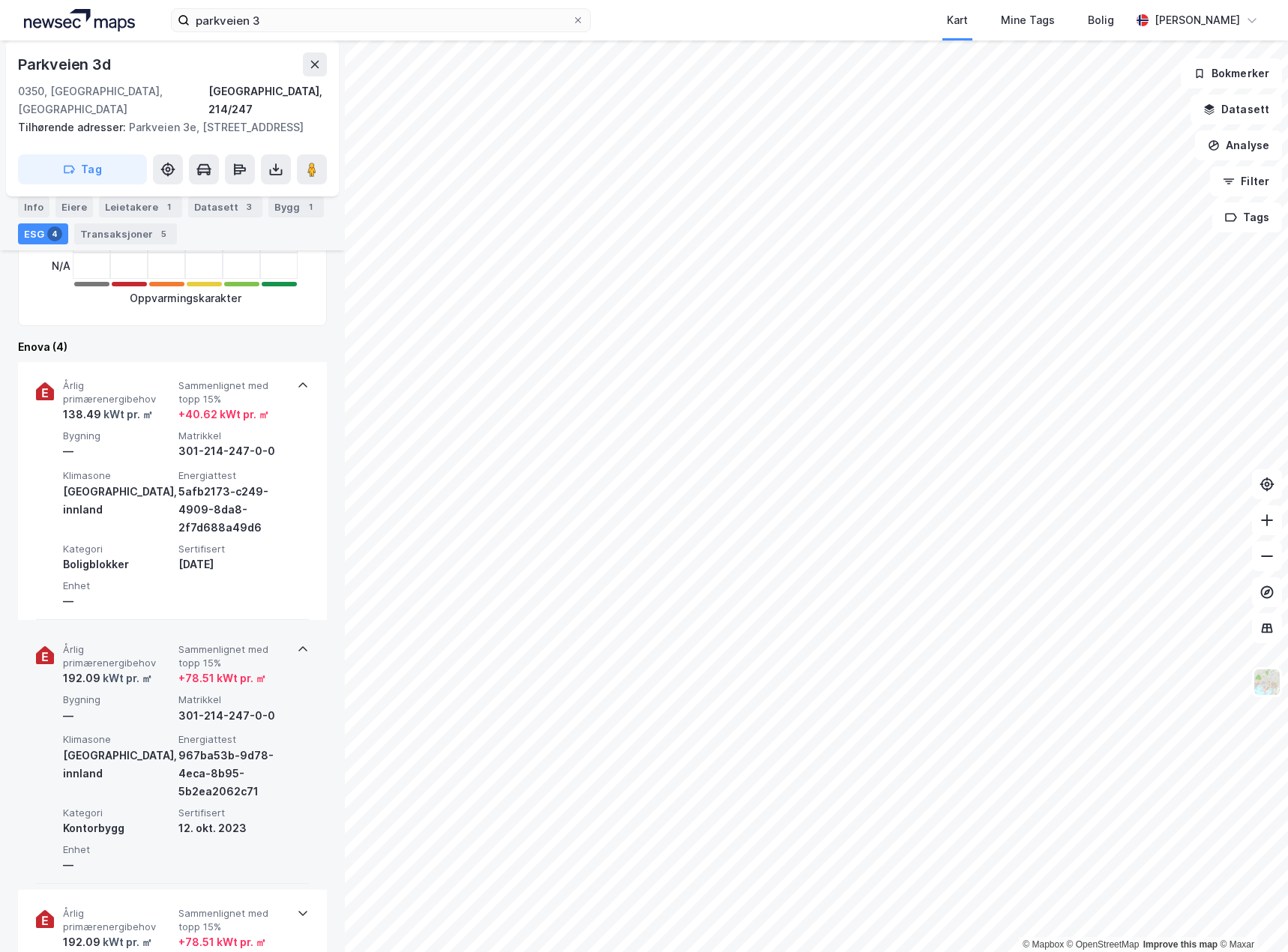
click at [140, 669] on div "kWt pr. ㎡" at bounding box center [126, 678] width 52 height 18
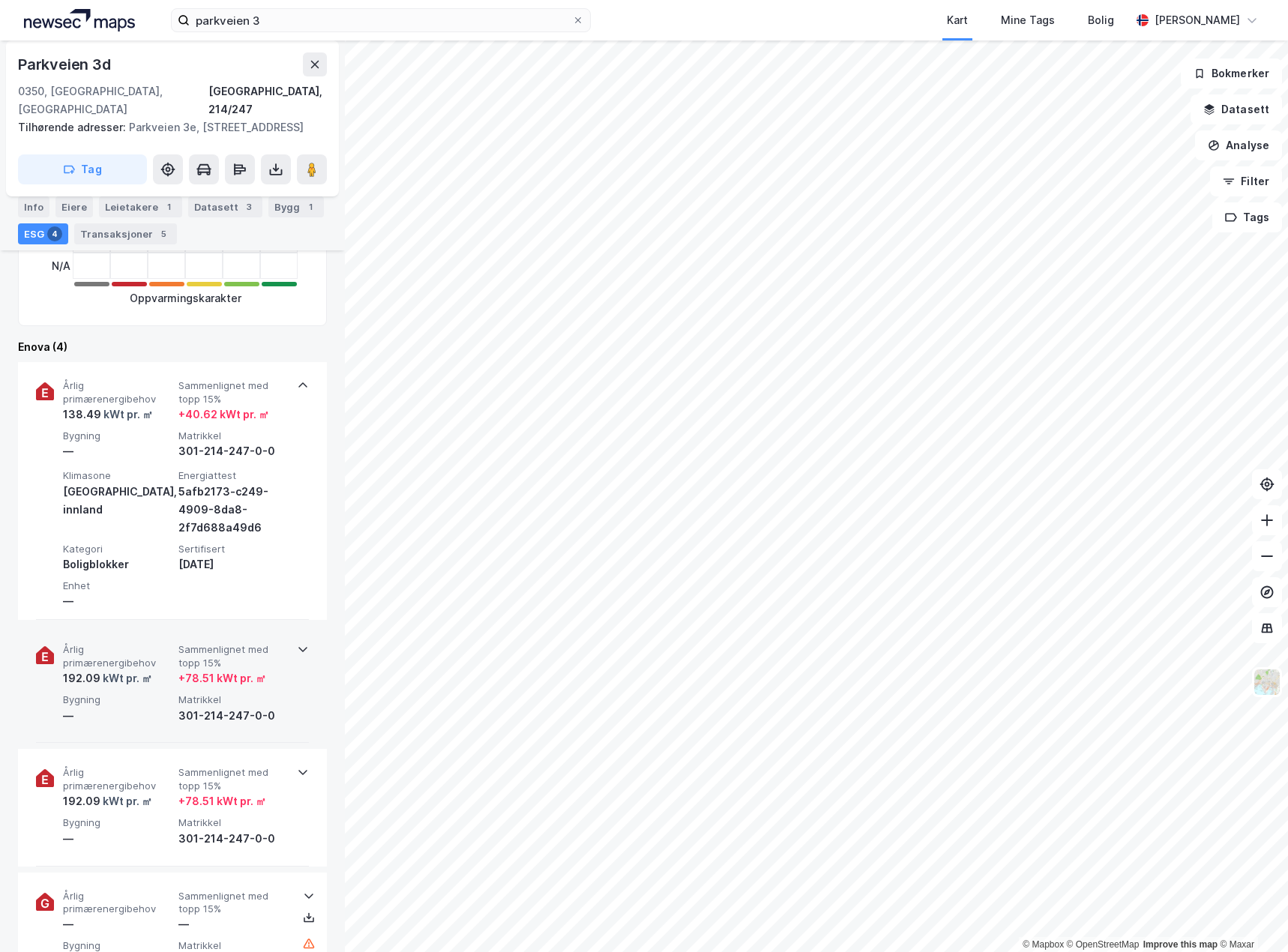
click at [171, 669] on div "192.09 kWt pr. ㎡" at bounding box center [117, 678] width 109 height 18
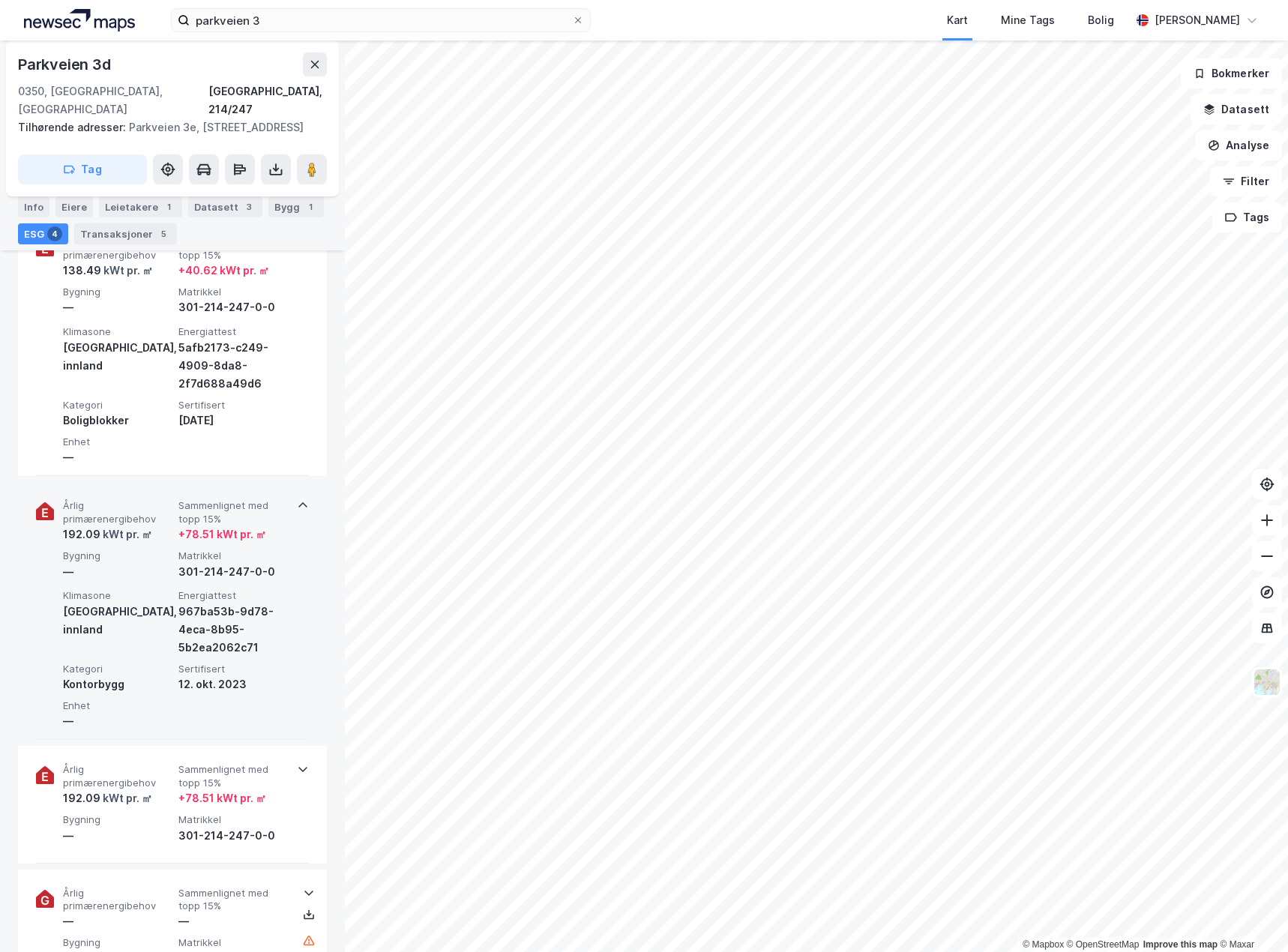
scroll to position [600, 0]
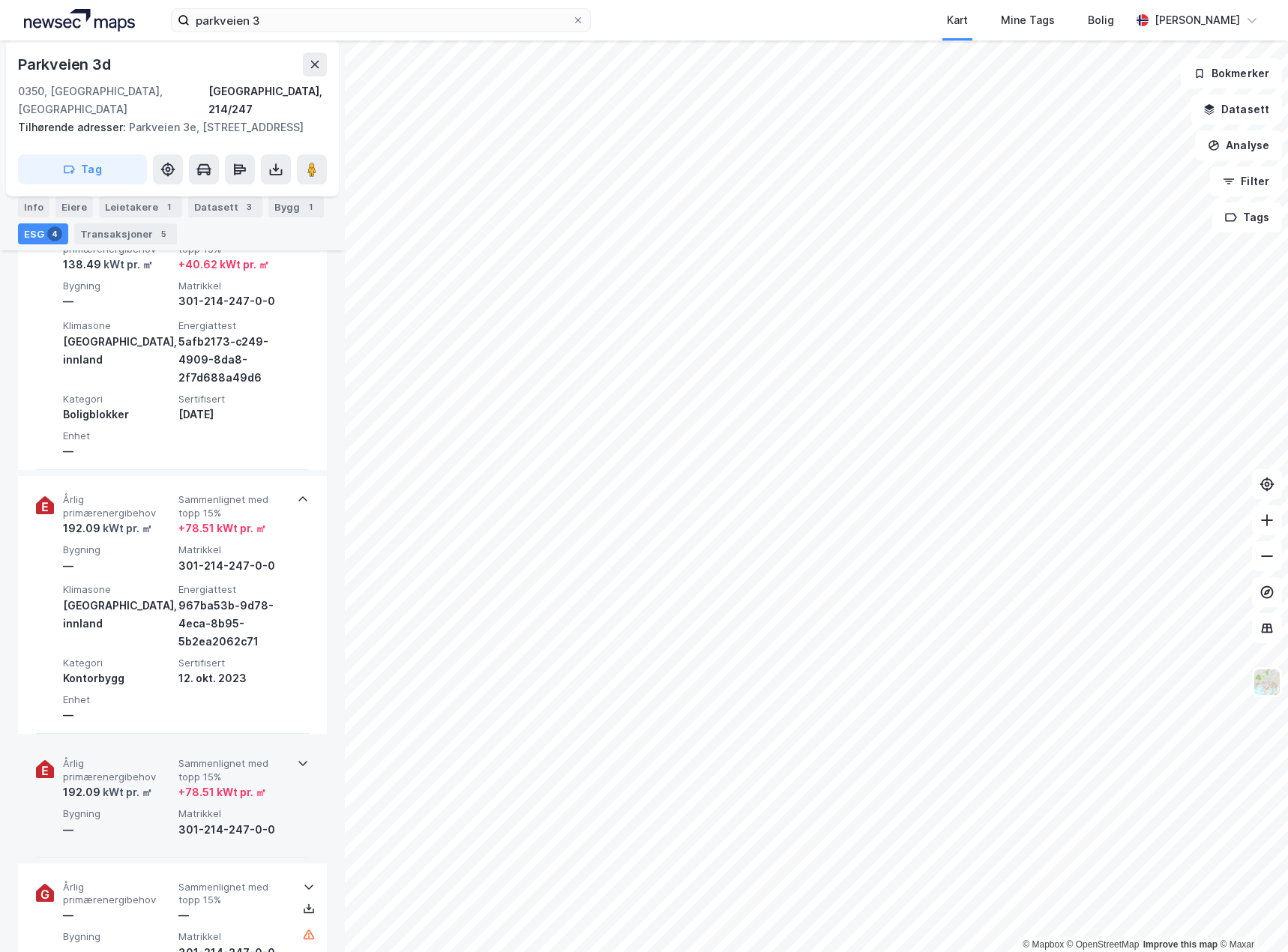
click at [180, 758] on span "Sammenlignet med topp 15%" at bounding box center [233, 770] width 109 height 26
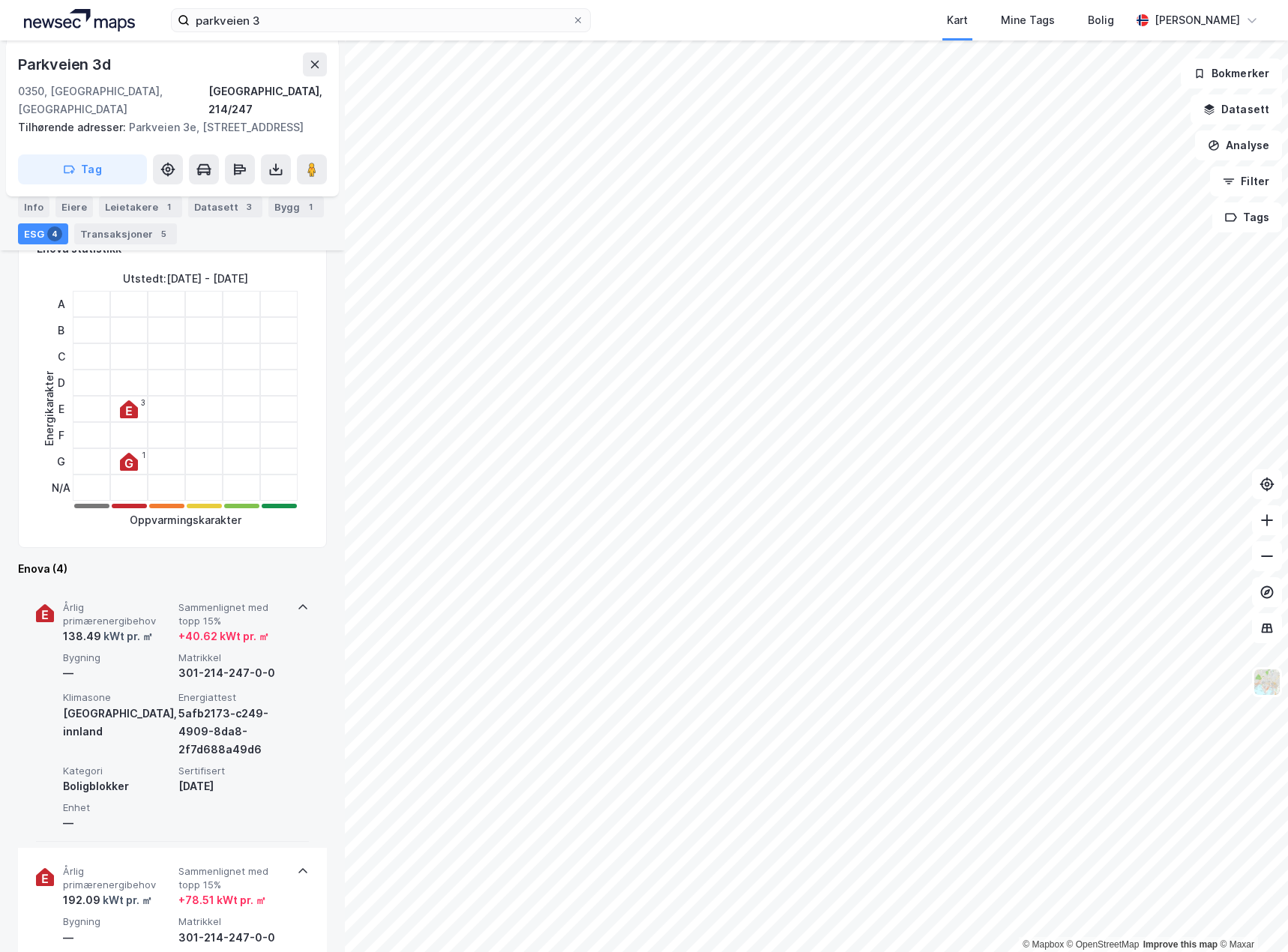
scroll to position [225, 0]
click at [155, 675] on div "Årlig primærenergibehov 138.49 kWt pr. ㎡ Sammenlignet med topp 15% + 40.62 kWt …" at bounding box center [172, 716] width 273 height 258
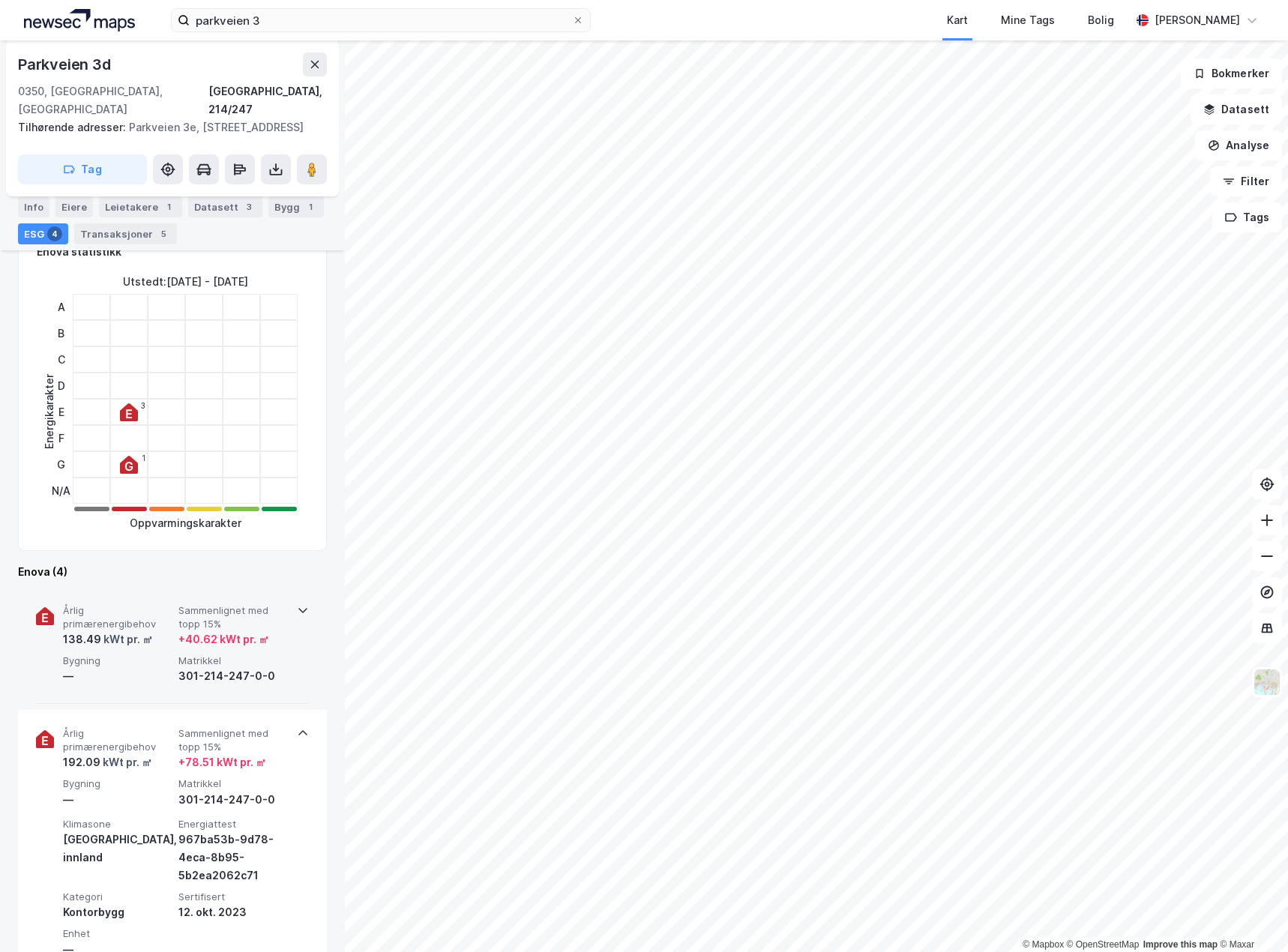
click at [131, 630] on div "kWt pr. ㎡" at bounding box center [127, 639] width 52 height 18
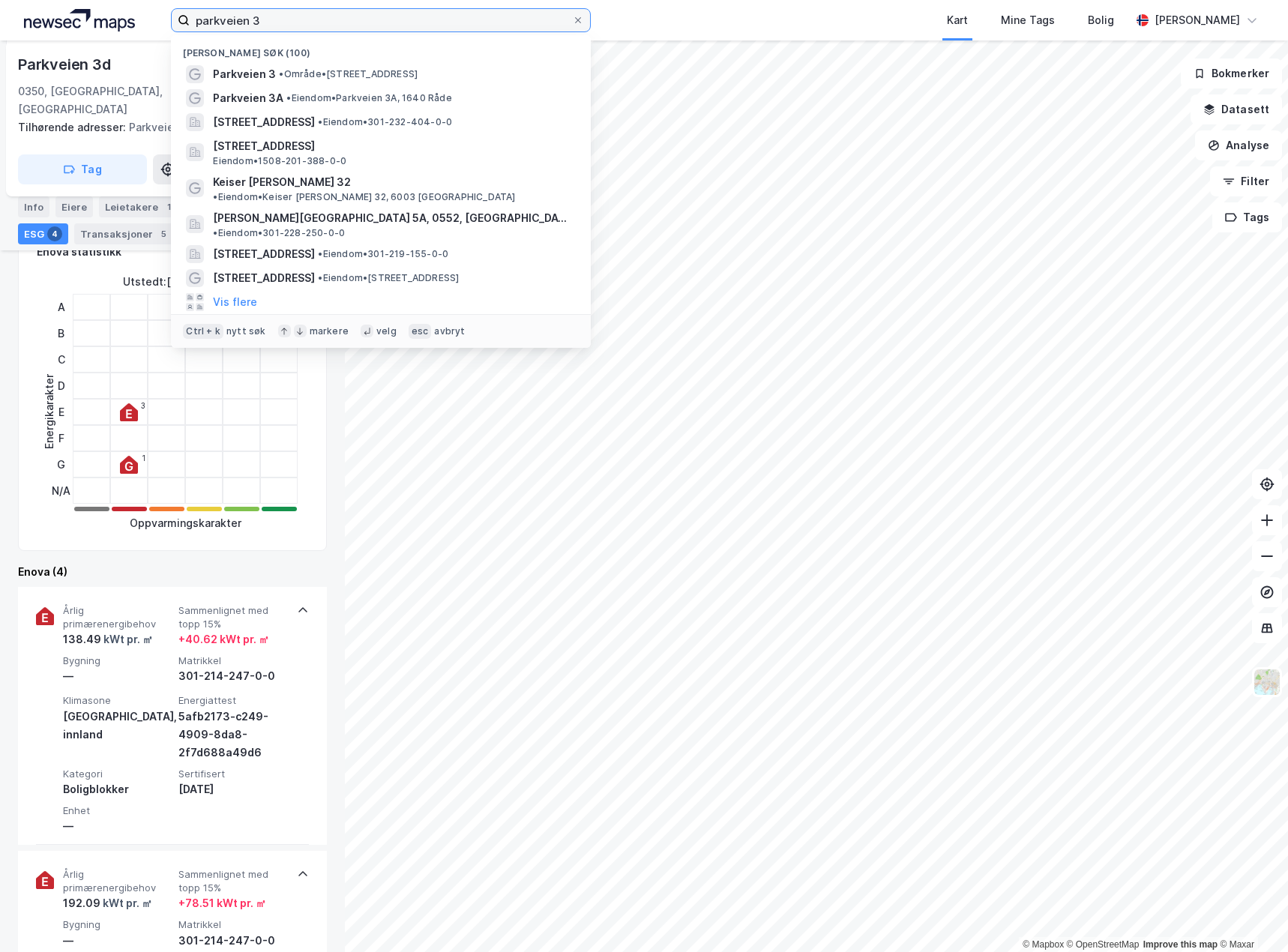
drag, startPoint x: 305, startPoint y: 28, endPoint x: 112, endPoint y: 25, distance: 193.0
click at [112, 25] on div "parkveien 3 Nylige søk (100) Parkveien 3 • Område • [STREET_ADDRESS] • Eiendom …" at bounding box center [644, 20] width 1288 height 41
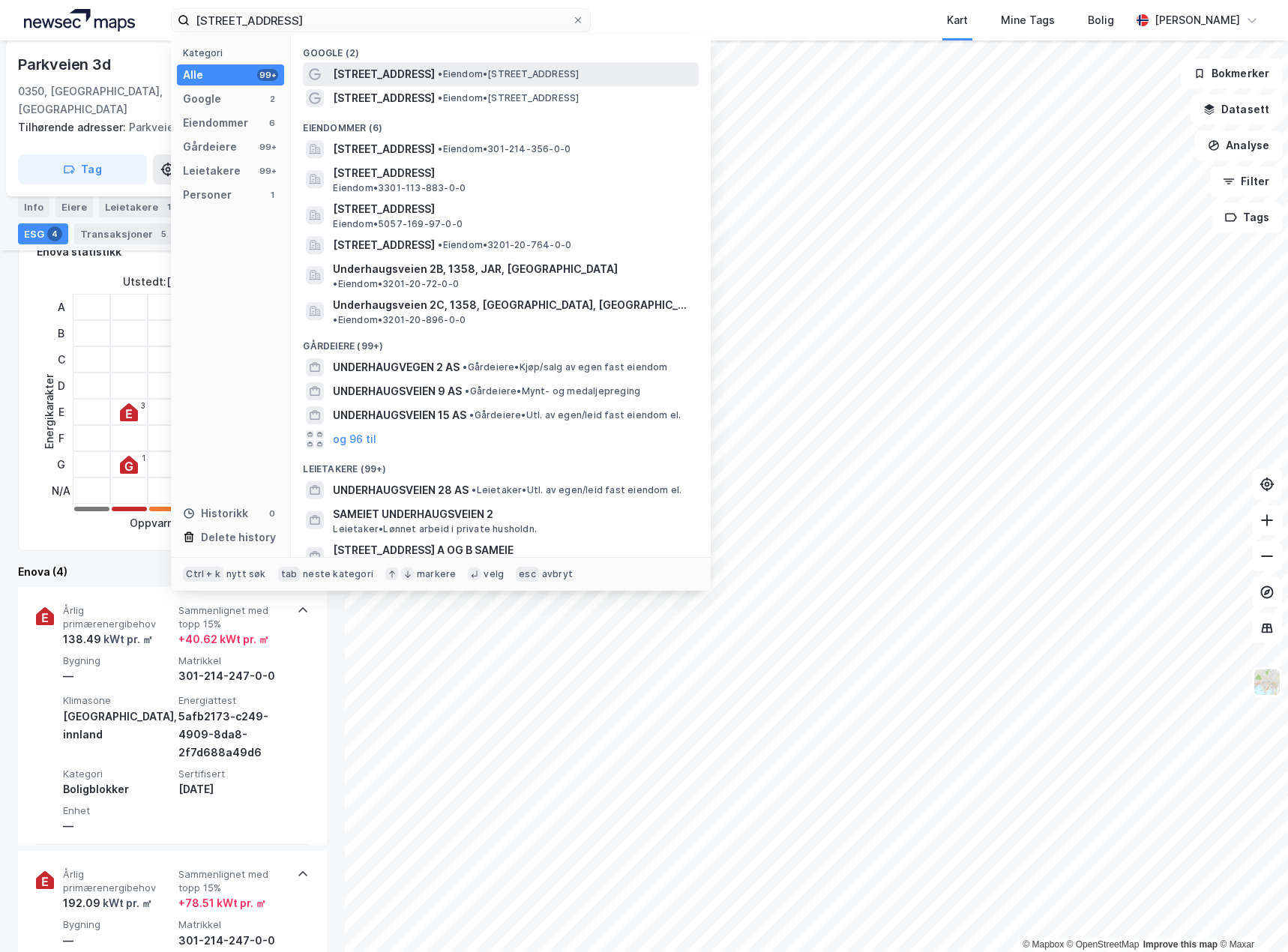
click at [555, 72] on span "• Eiendom • [STREET_ADDRESS]" at bounding box center [508, 74] width 141 height 12
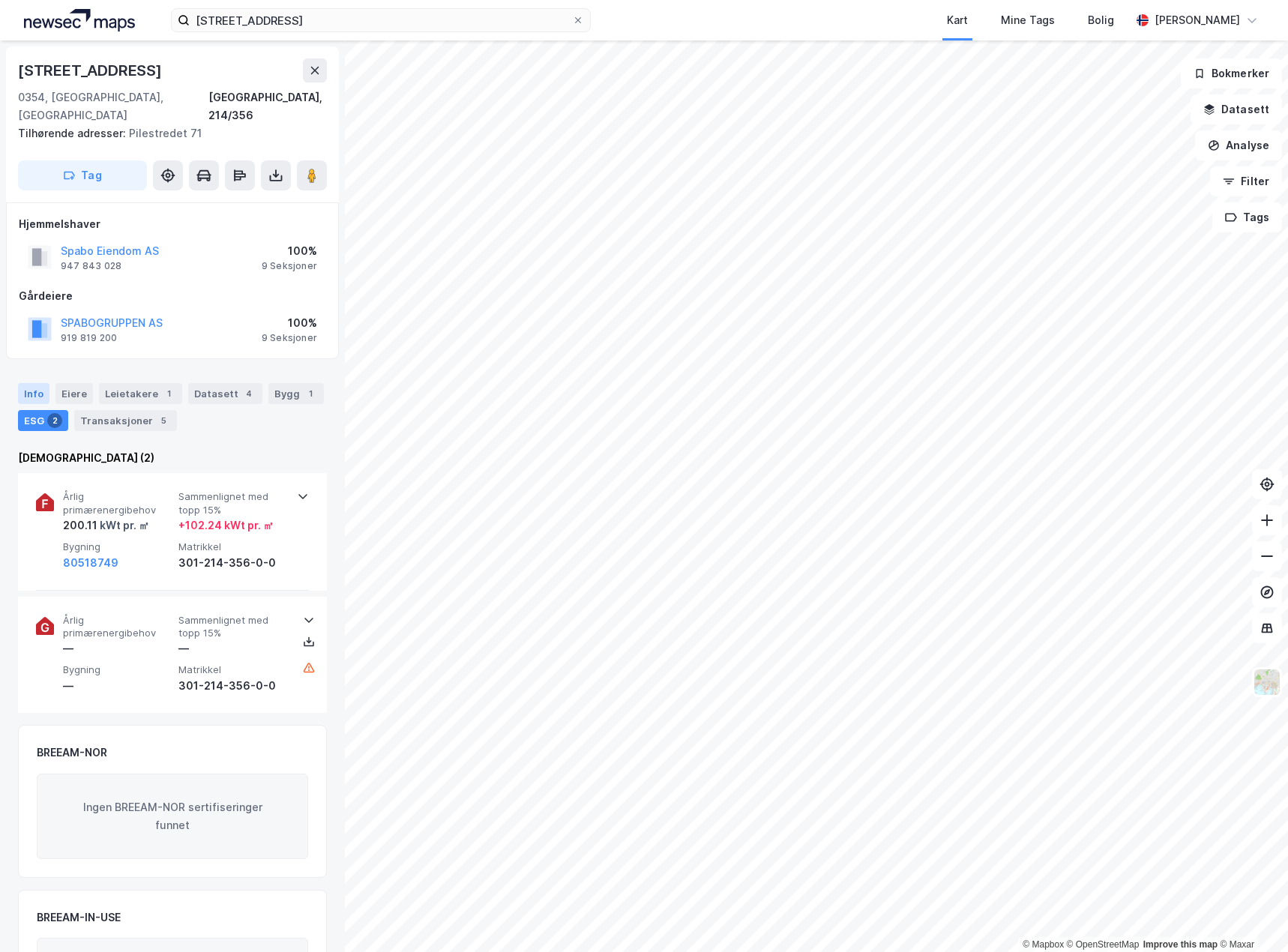
click at [37, 383] on div "Info" at bounding box center [34, 394] width 32 height 21
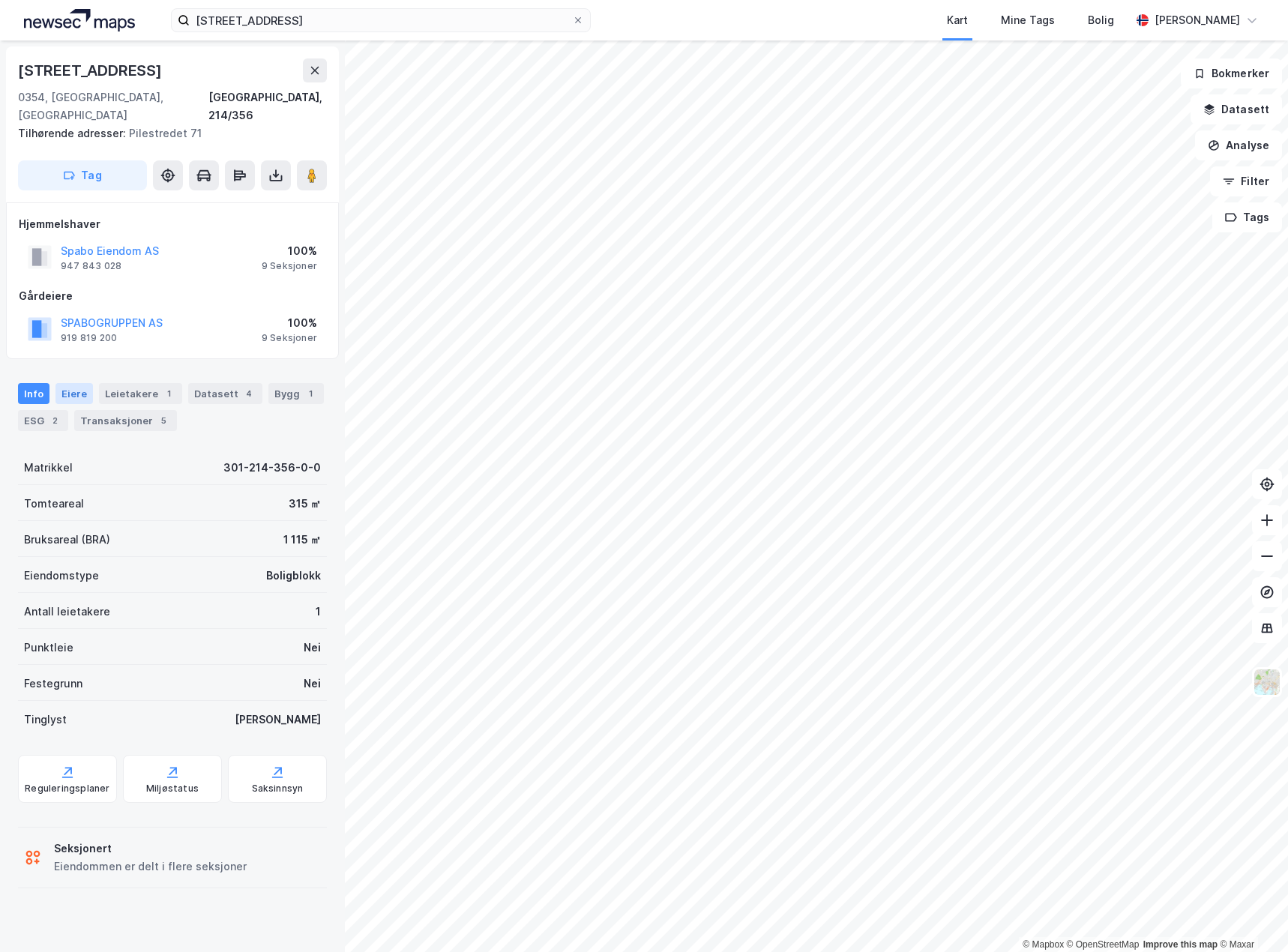
click at [78, 383] on div "Eiere" at bounding box center [74, 394] width 37 height 21
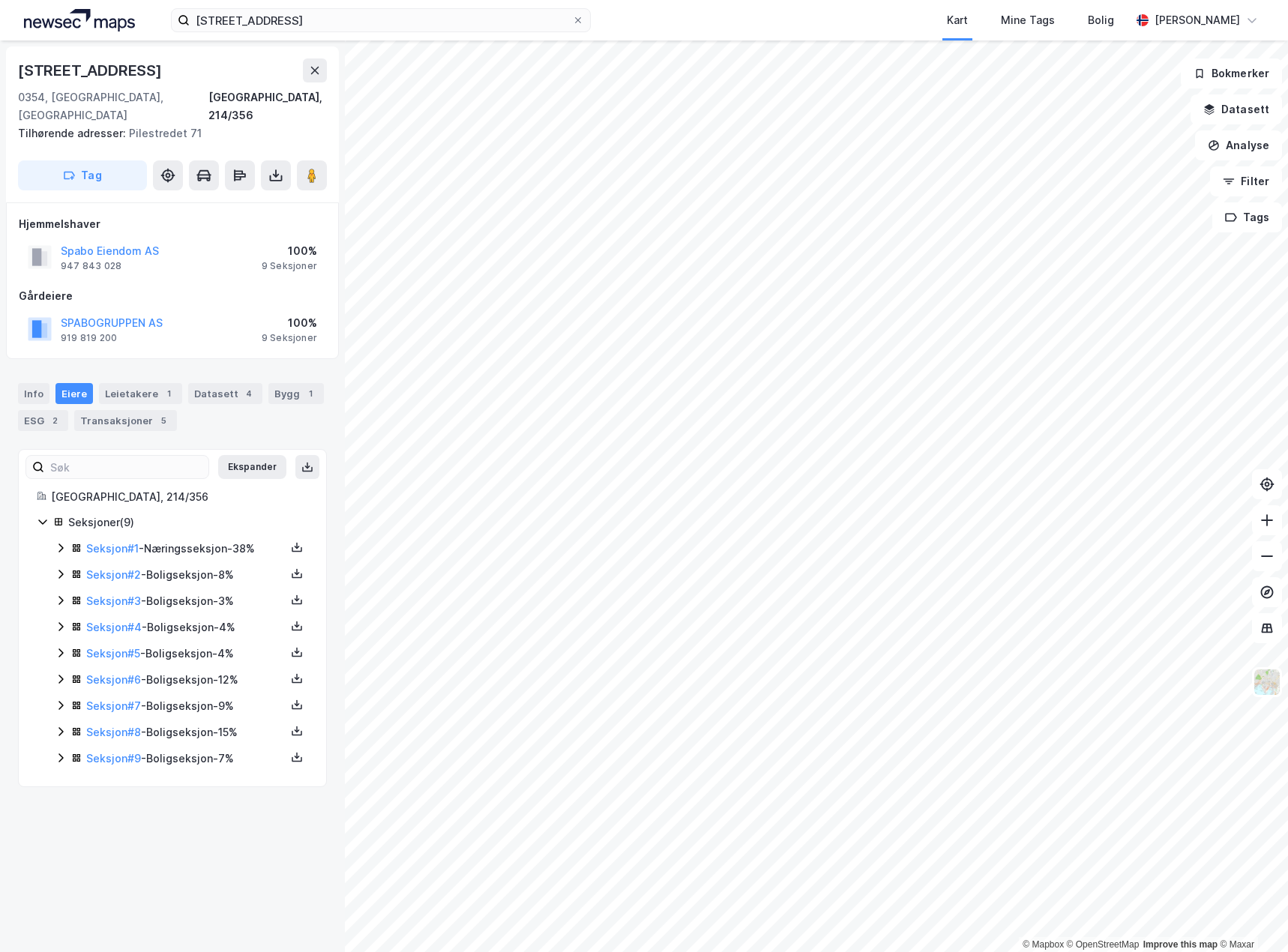
click at [61, 544] on icon at bounding box center [61, 548] width 5 height 9
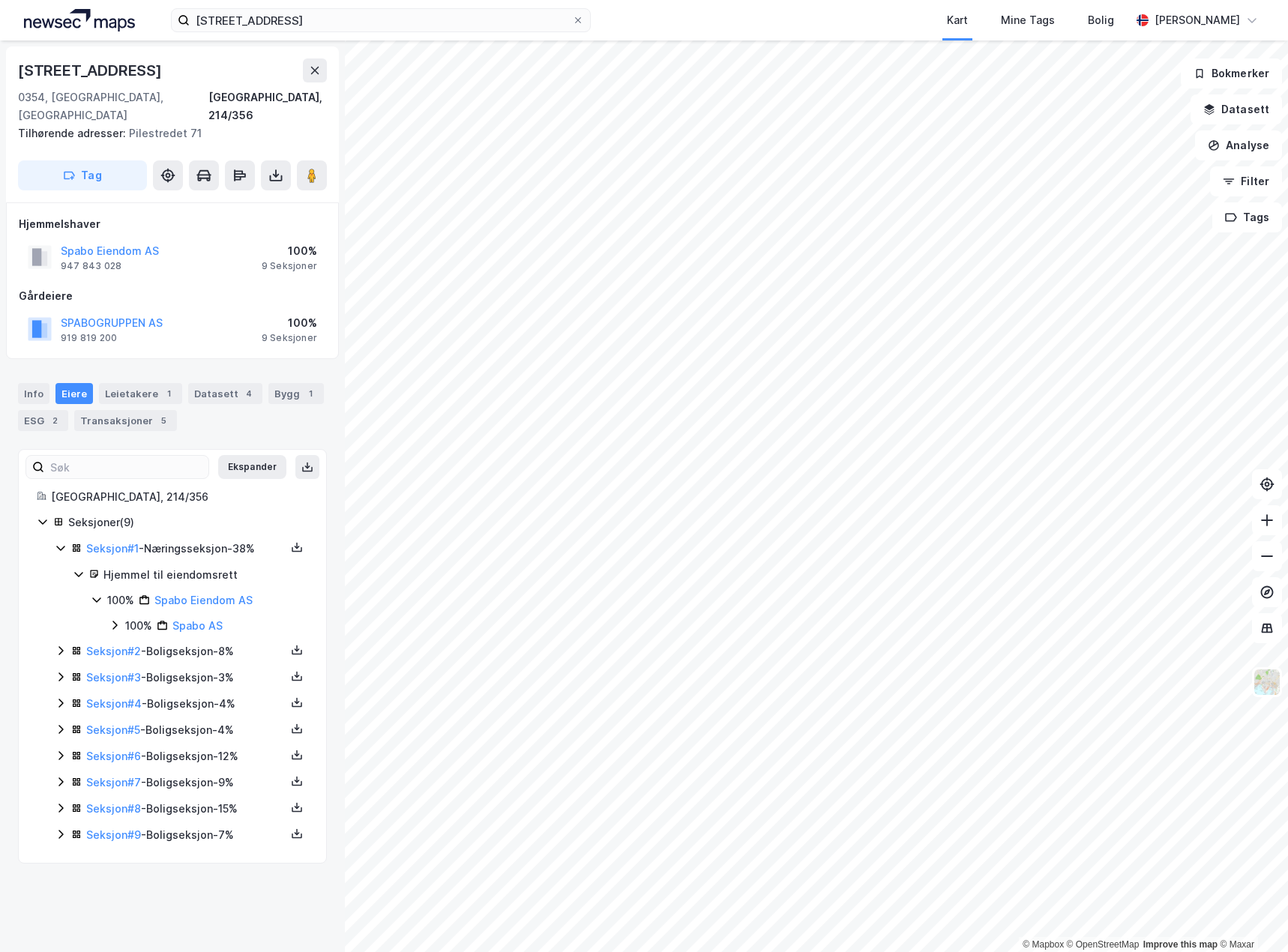
click at [60, 542] on icon at bounding box center [61, 547] width 12 height 12
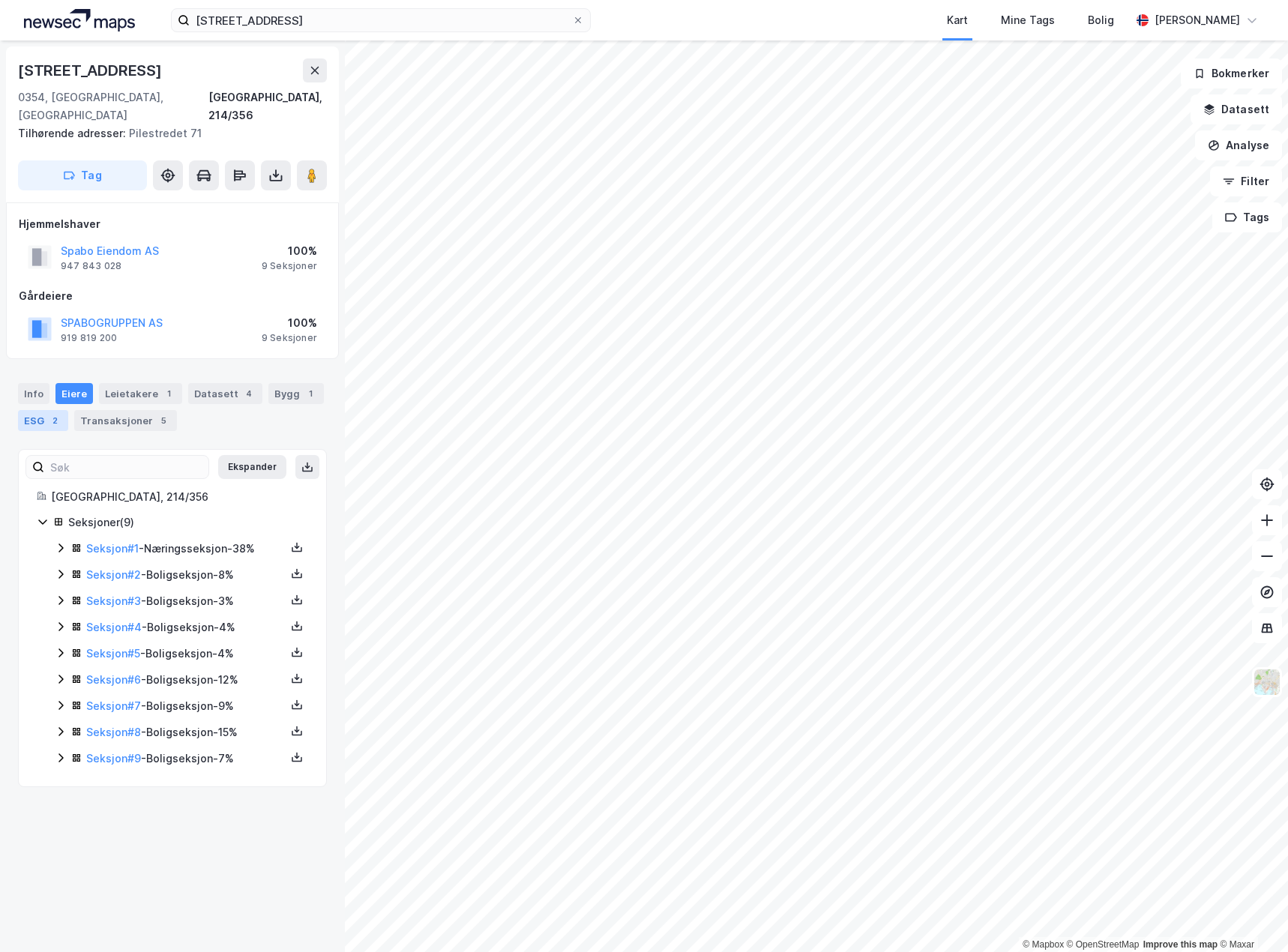
click at [43, 410] on div "ESG 2" at bounding box center [43, 421] width 50 height 21
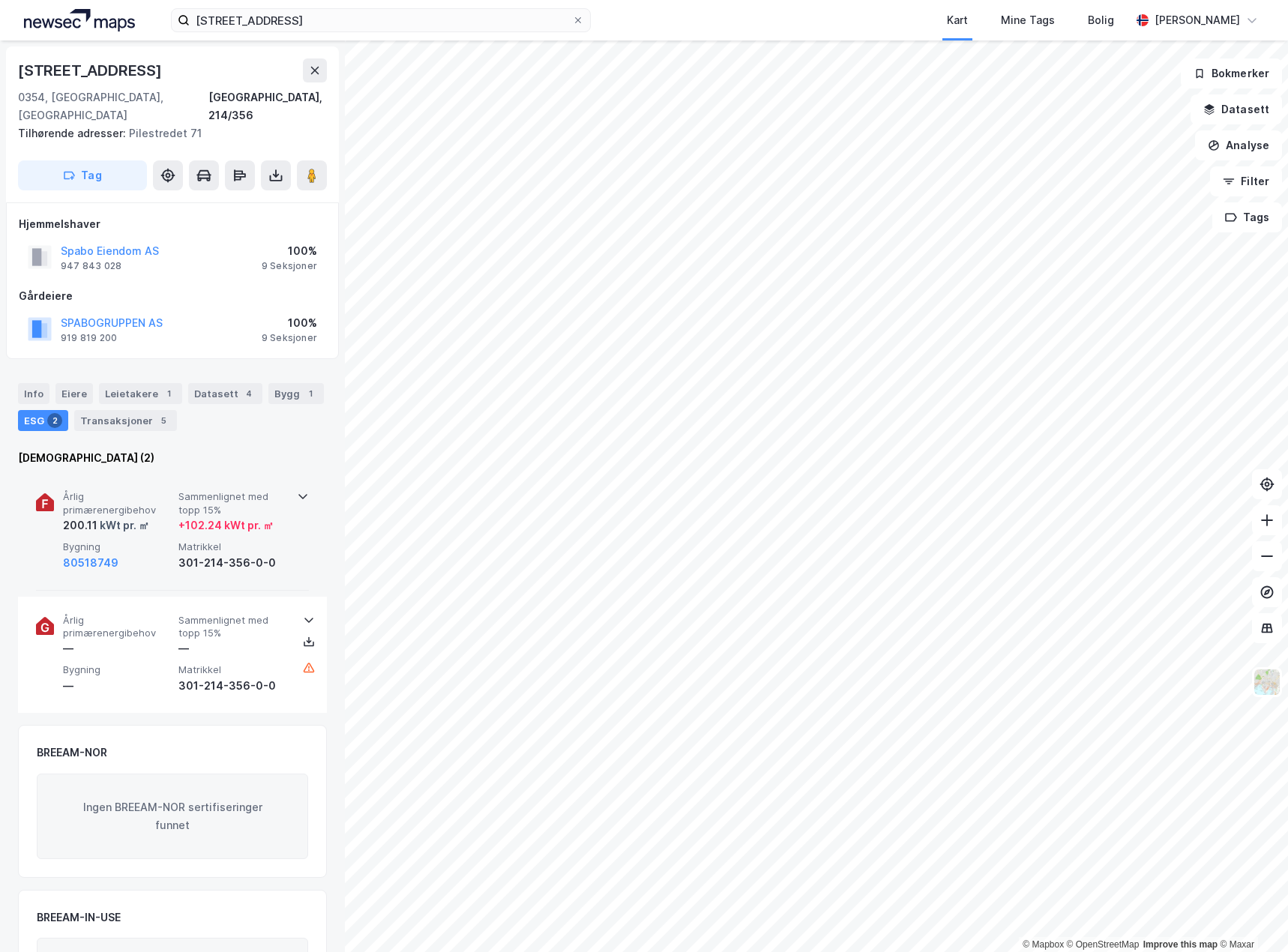
click at [155, 522] on div "Årlig primærenergibehov 200.11 kWt pr. ㎡ Sammenlignet med topp 15% + 102.24 kWt…" at bounding box center [175, 531] width 225 height 81
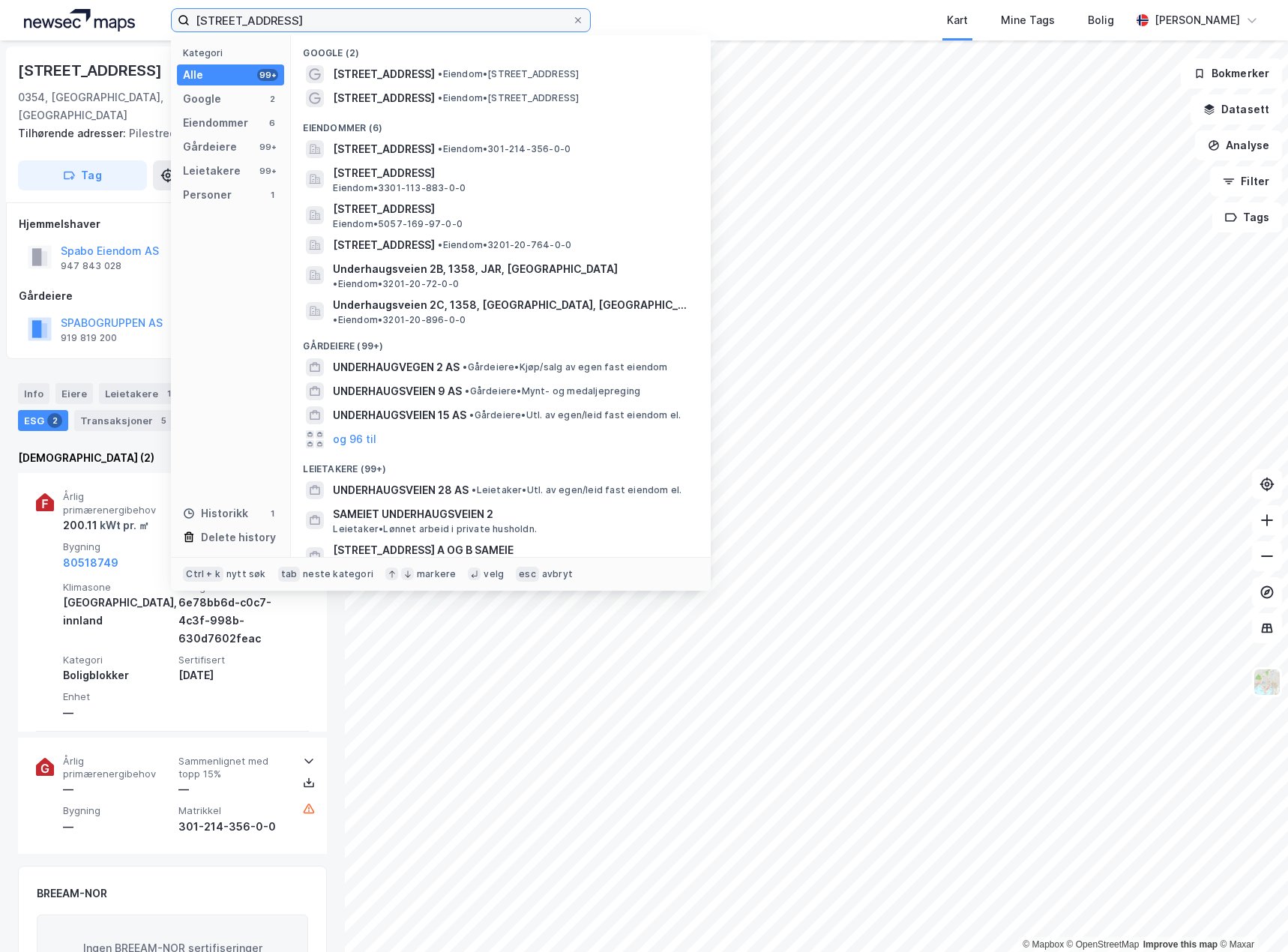
drag, startPoint x: 334, startPoint y: 22, endPoint x: -1, endPoint y: 33, distance: 335.2
click at [0, 33] on html "underhaugsveien 2 Kategori Alle 99+ Google 2 Eiendommer 6 Gårdeiere 99+ Leietak…" at bounding box center [644, 476] width 1288 height 952
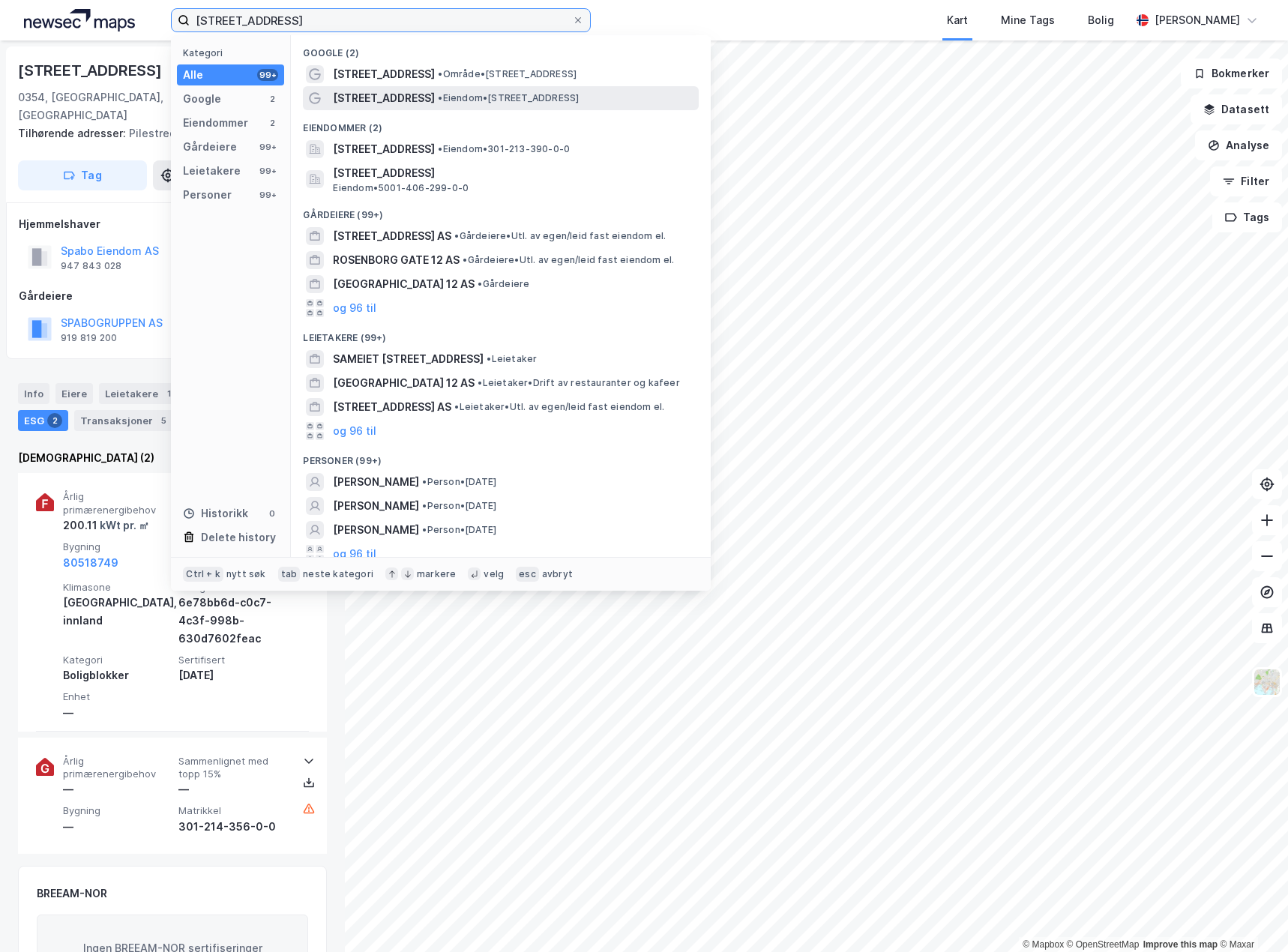
type input "[STREET_ADDRESS]"
click at [447, 99] on span "• Eiendom • [STREET_ADDRESS]" at bounding box center [508, 98] width 141 height 12
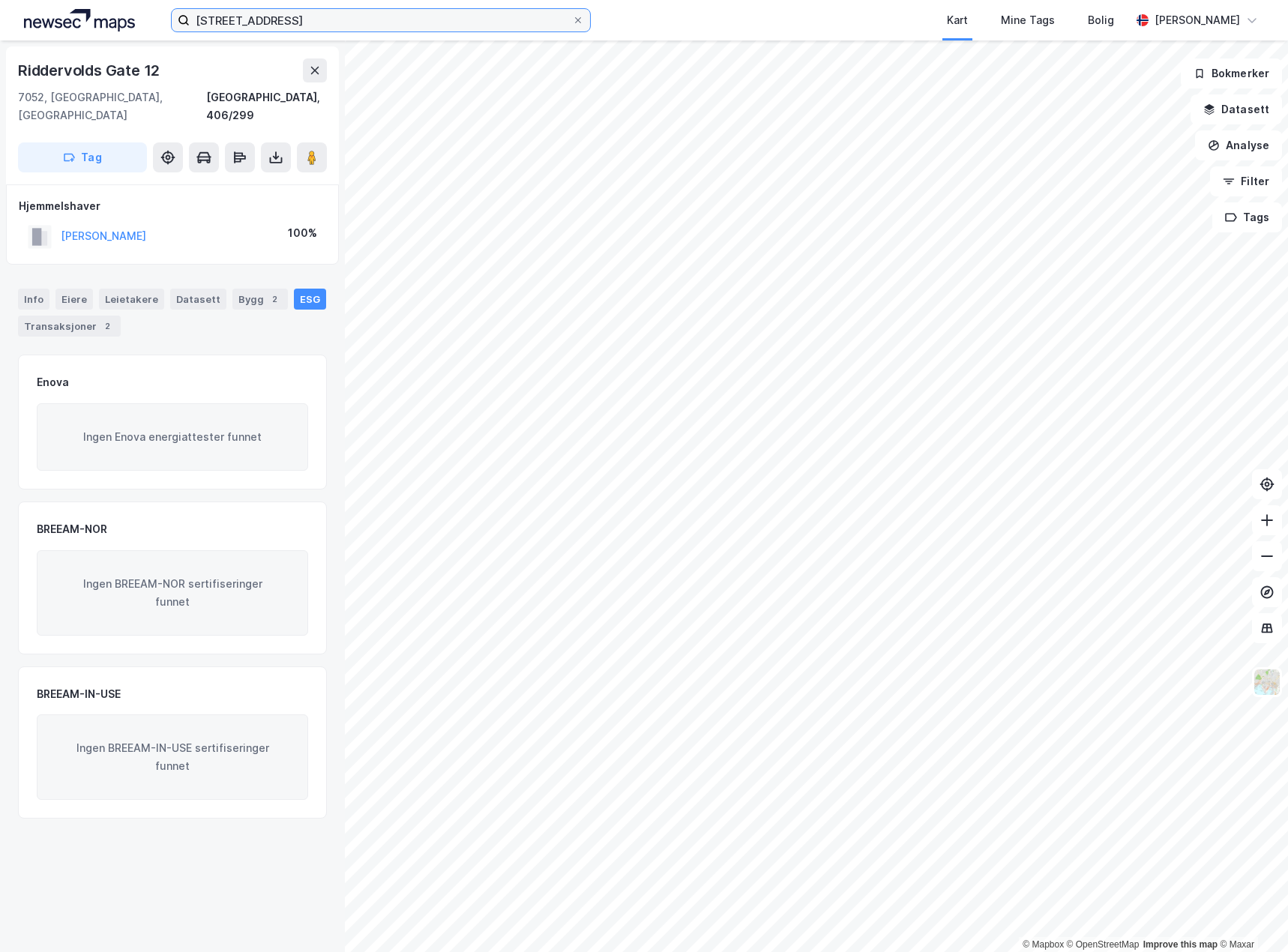
click at [323, 23] on input "[STREET_ADDRESS]" at bounding box center [381, 20] width 382 height 22
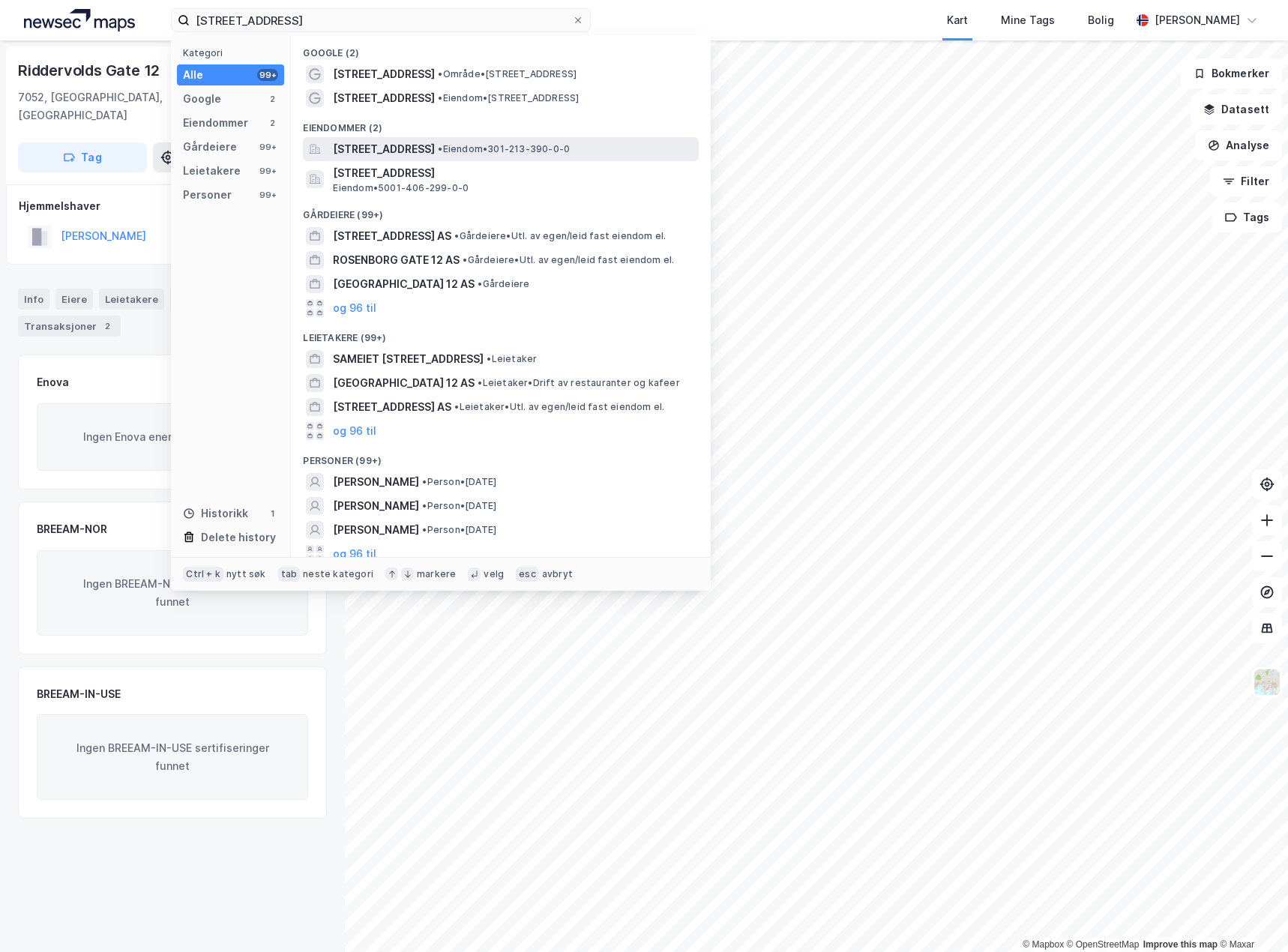
click at [435, 153] on span "[STREET_ADDRESS]" at bounding box center [384, 149] width 102 height 18
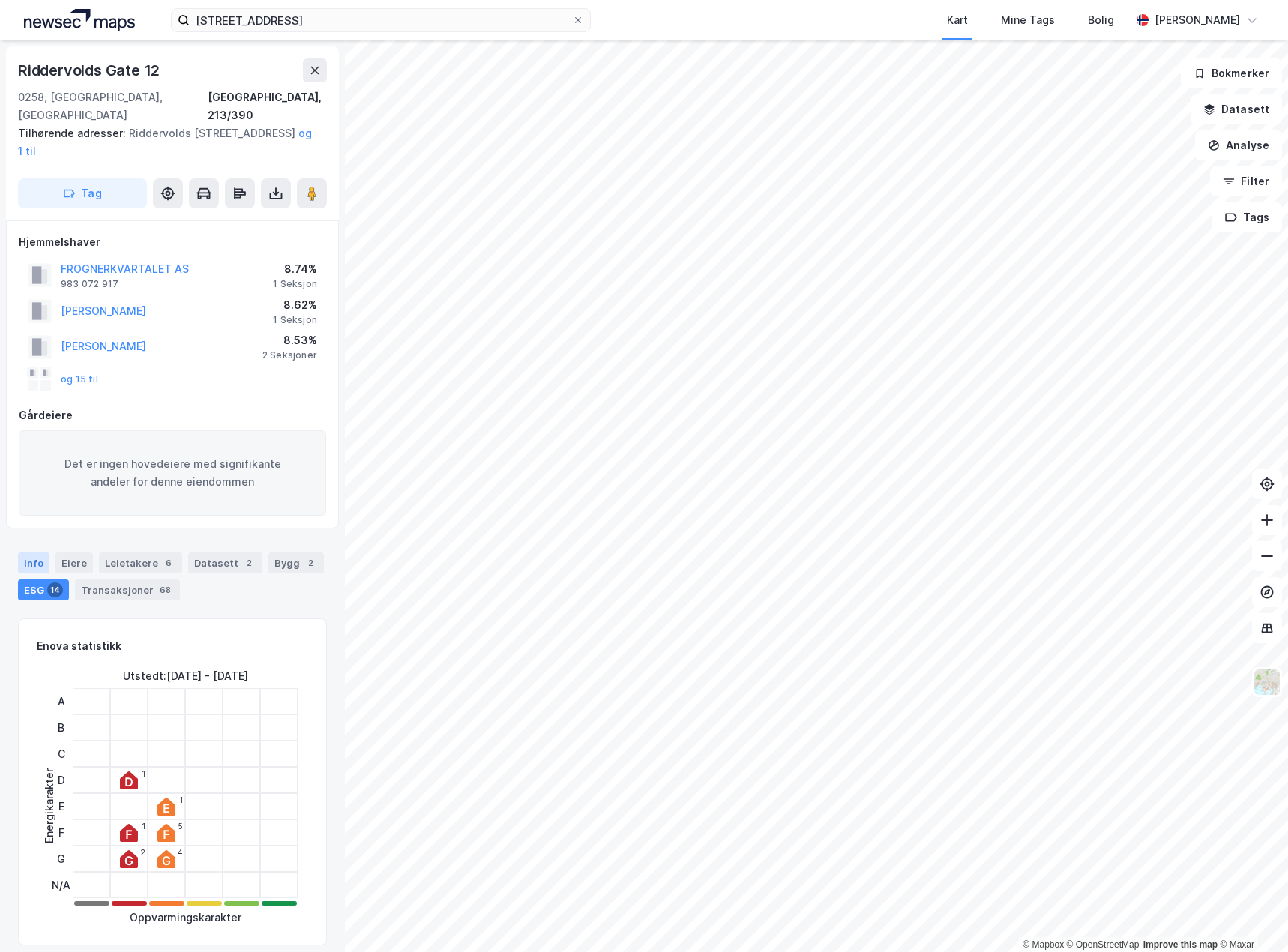
click at [33, 553] on div "Info" at bounding box center [34, 563] width 32 height 21
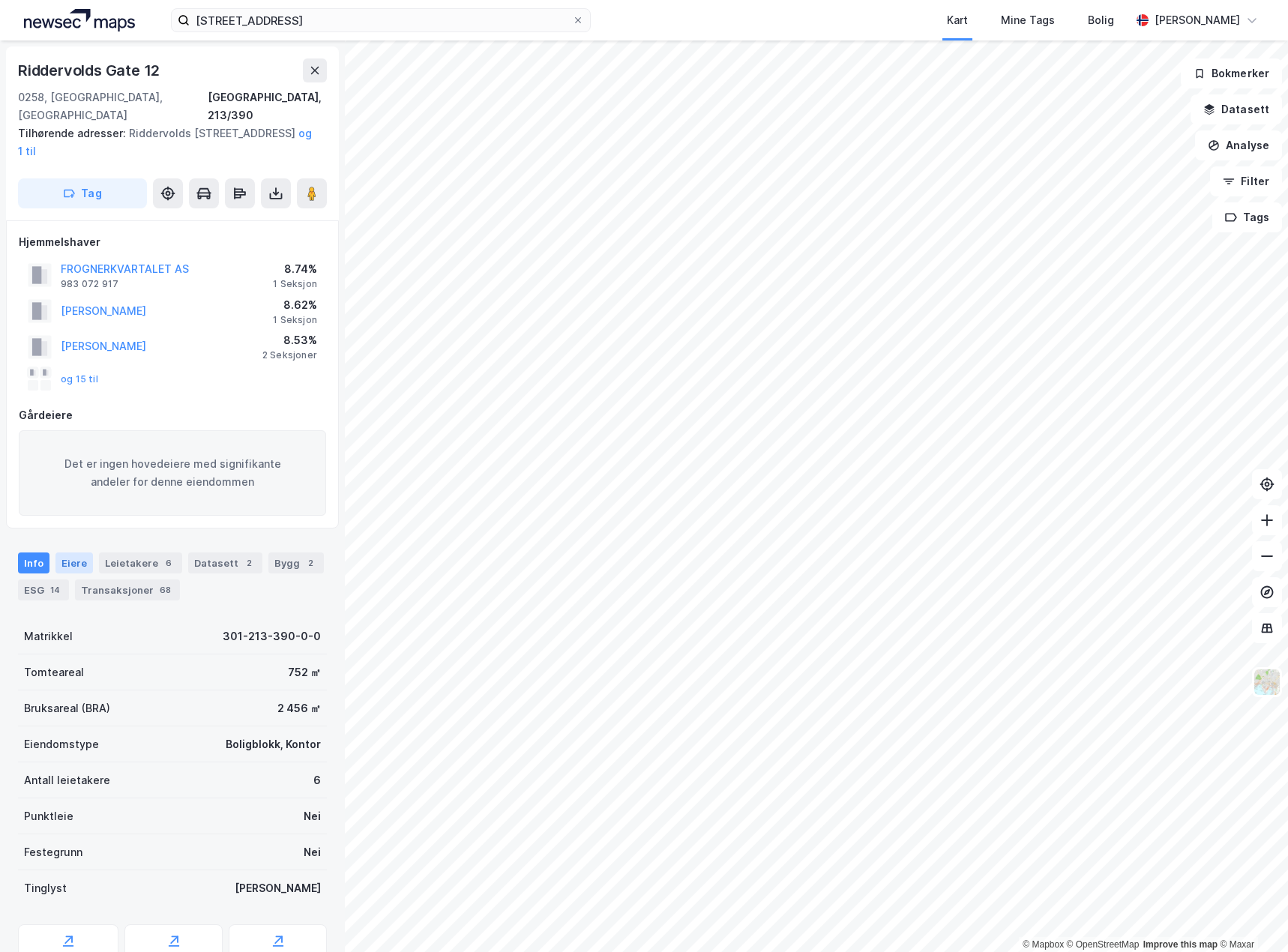
click at [70, 553] on div "Eiere" at bounding box center [74, 563] width 37 height 21
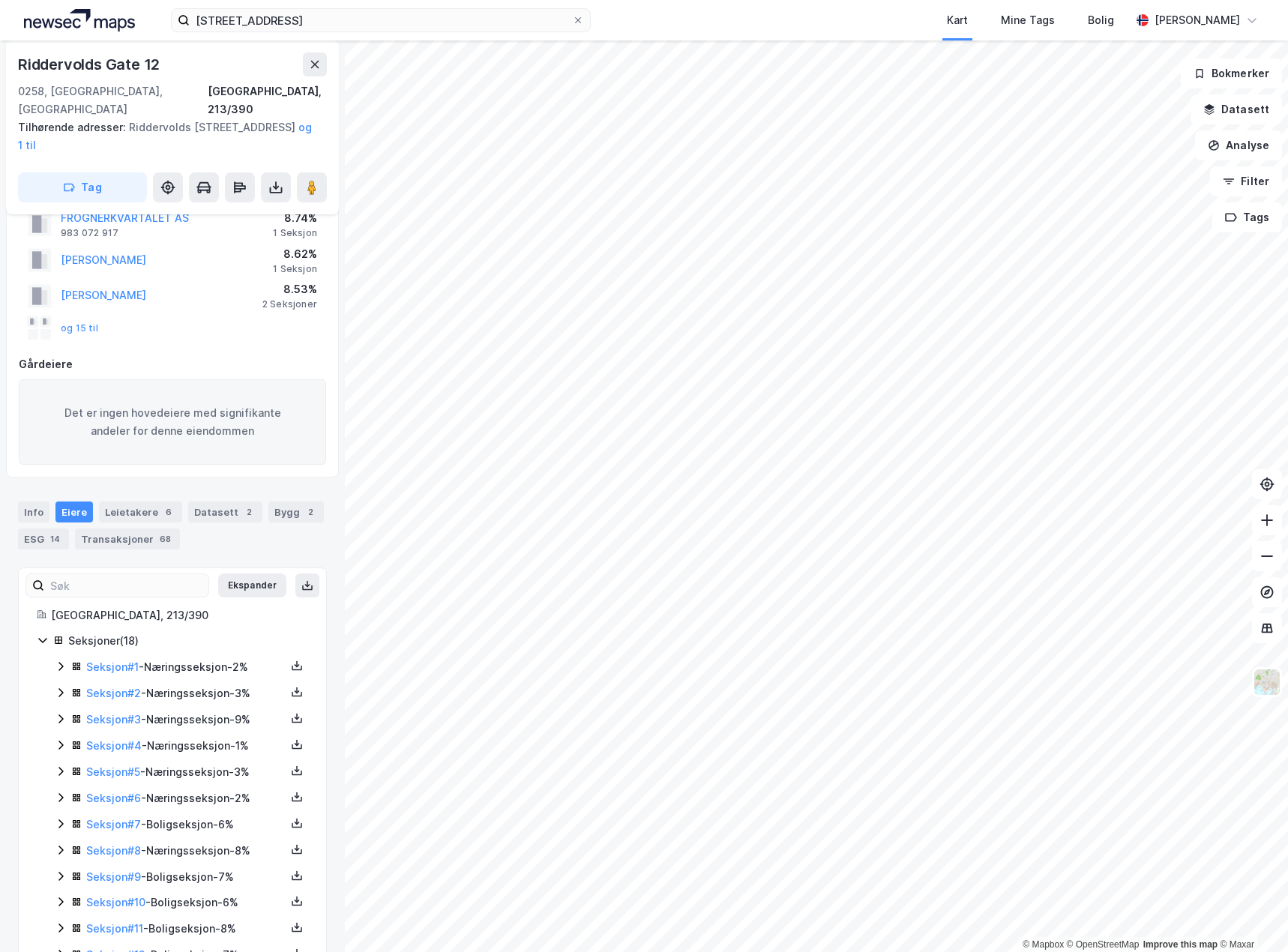
scroll to position [75, 0]
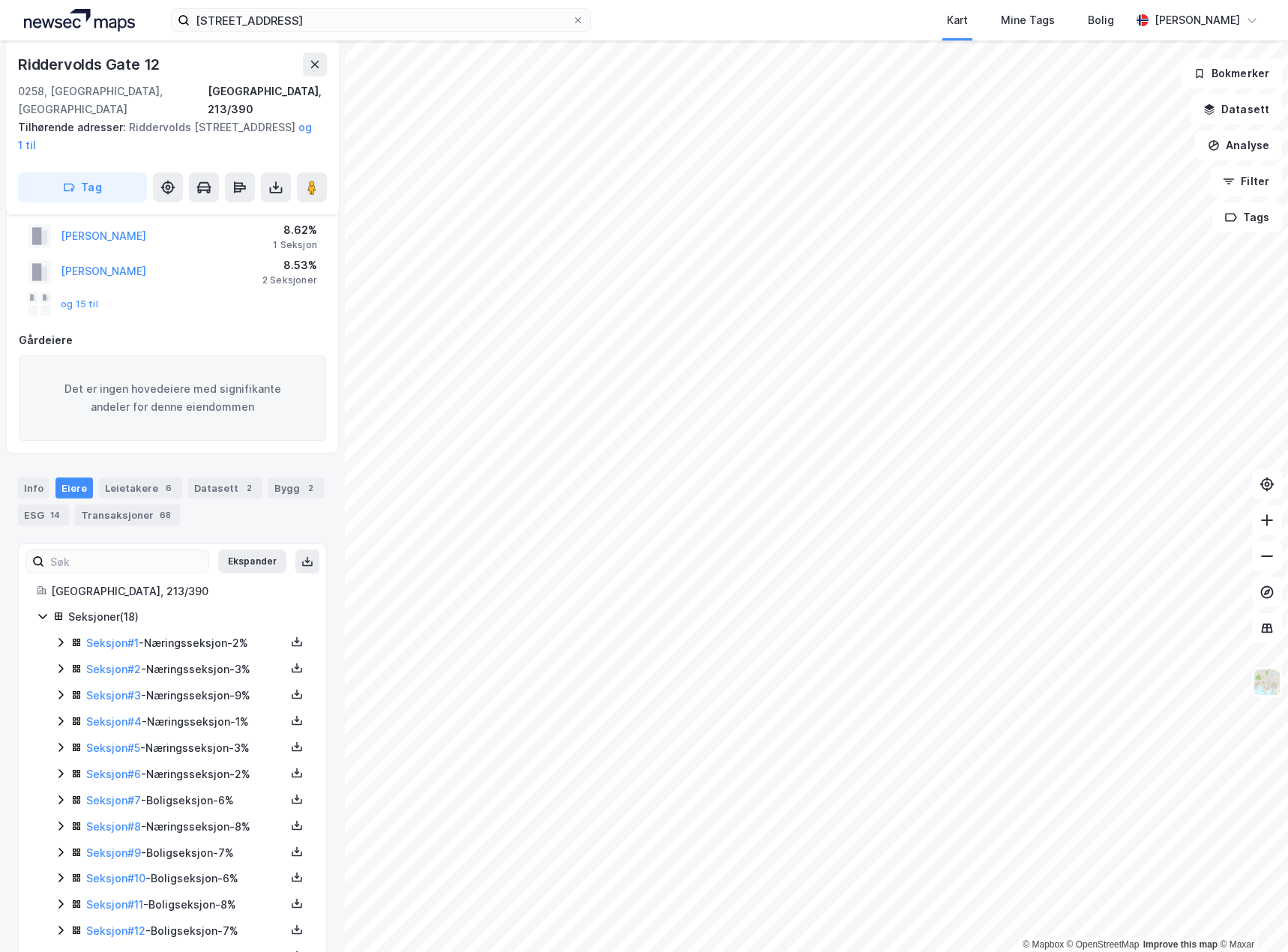
click at [59, 691] on icon at bounding box center [61, 695] width 5 height 9
drag, startPoint x: 133, startPoint y: 548, endPoint x: 39, endPoint y: 540, distance: 94.3
click at [40, 550] on label at bounding box center [117, 562] width 184 height 24
click at [45, 550] on input at bounding box center [127, 562] width 164 height 22
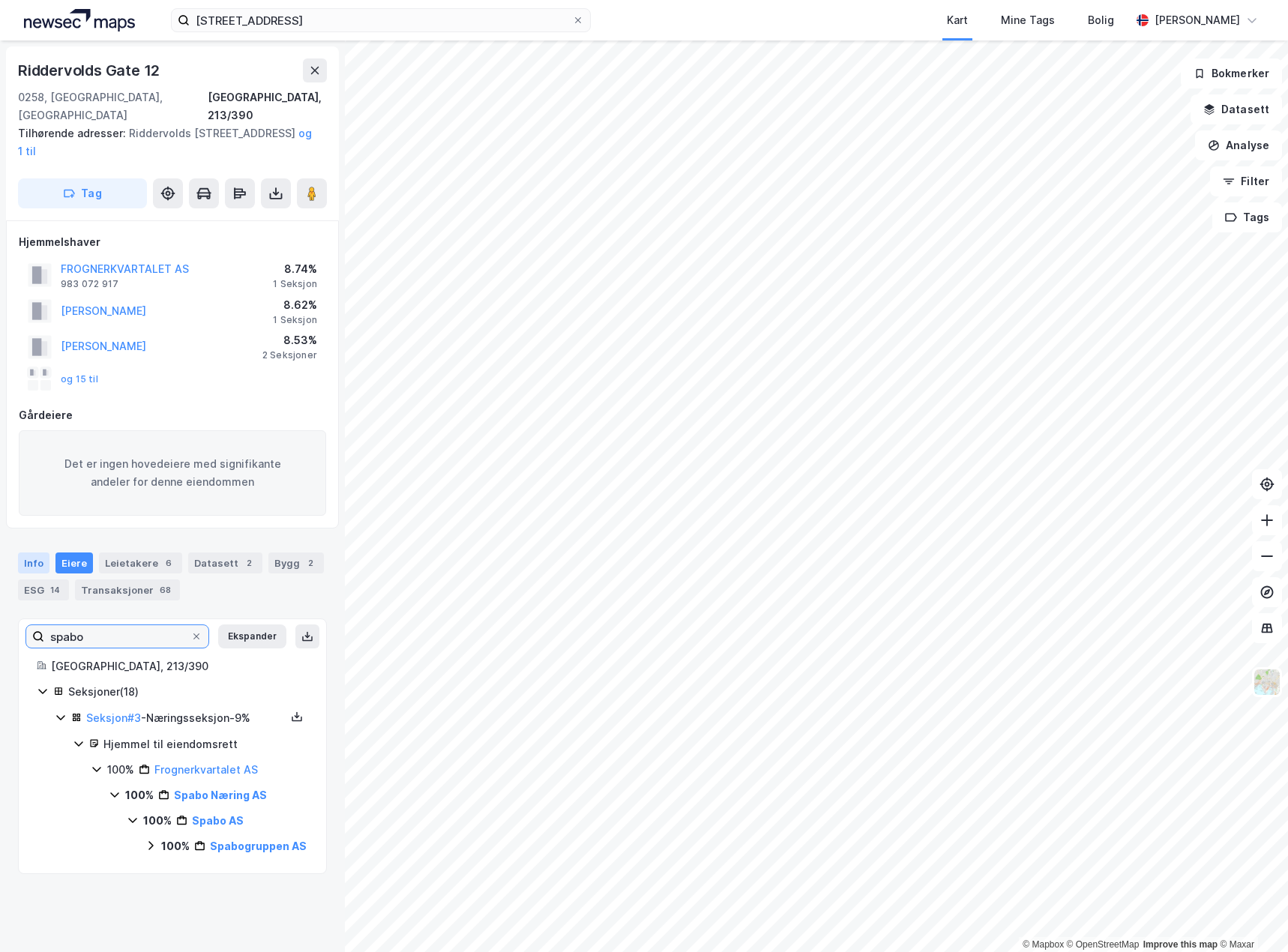
type input "spabo"
click at [34, 553] on div "Info" at bounding box center [34, 563] width 32 height 21
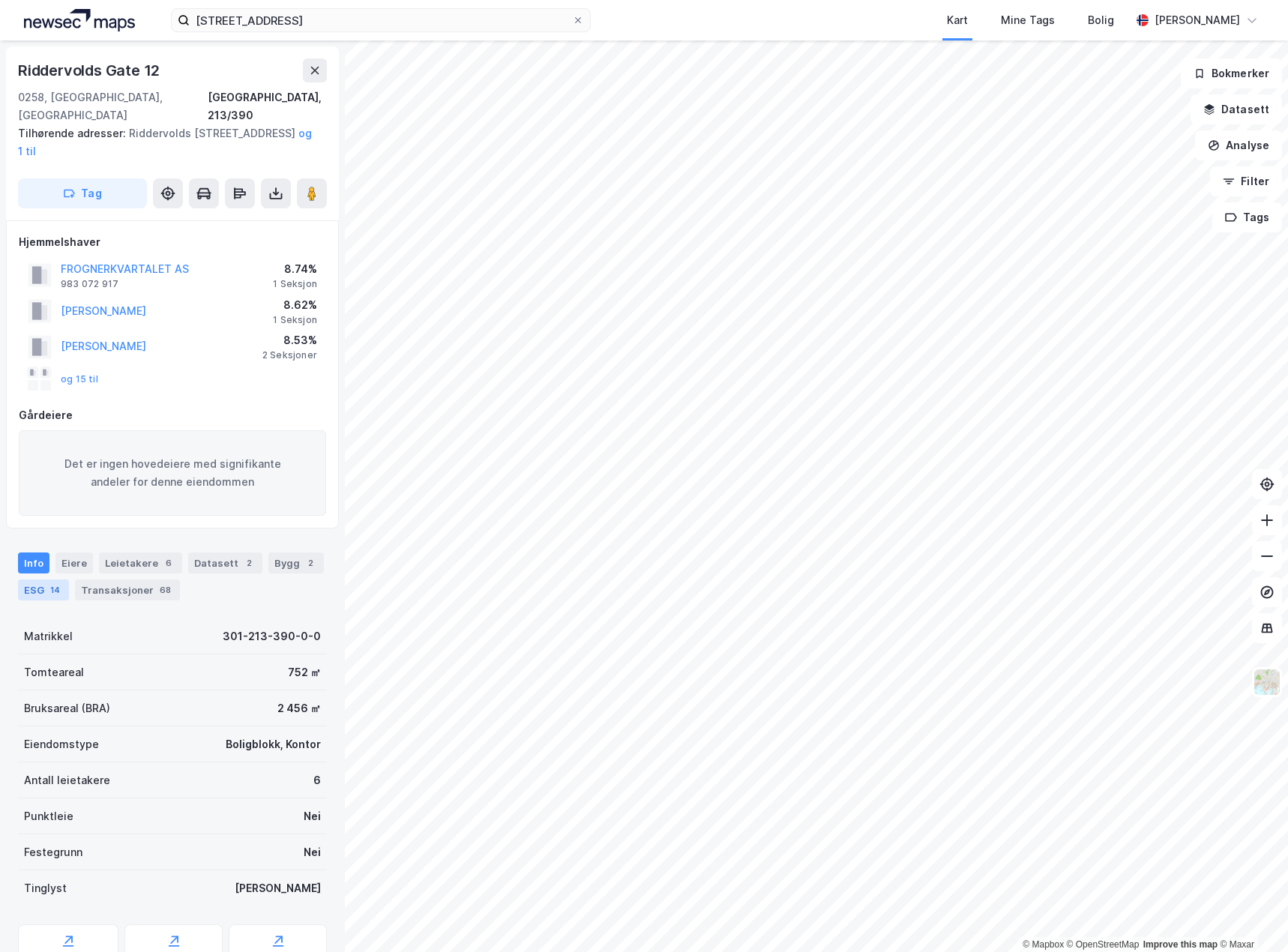
click at [45, 579] on div "ESG 14" at bounding box center [44, 590] width 51 height 21
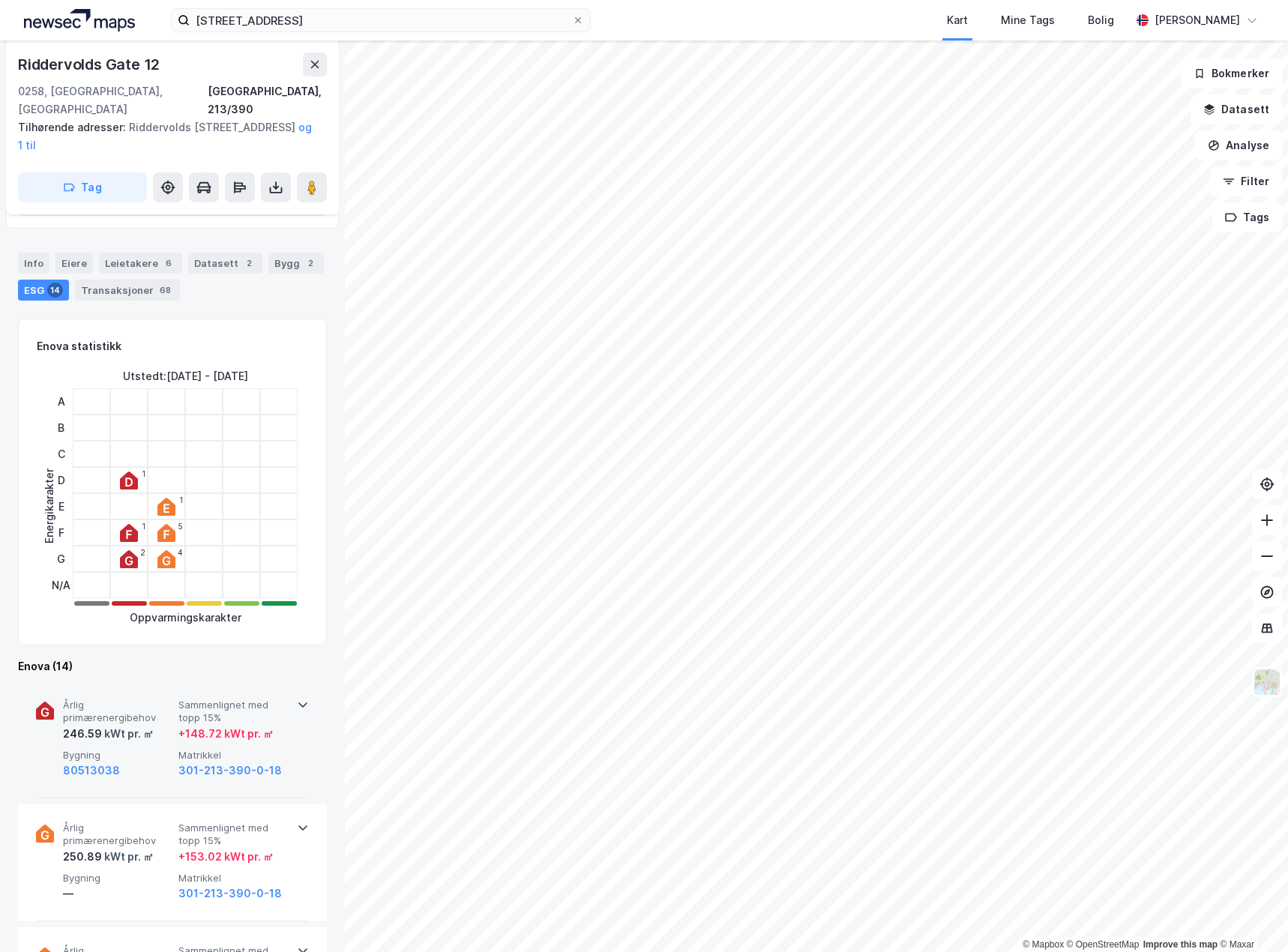
scroll to position [375, 0]
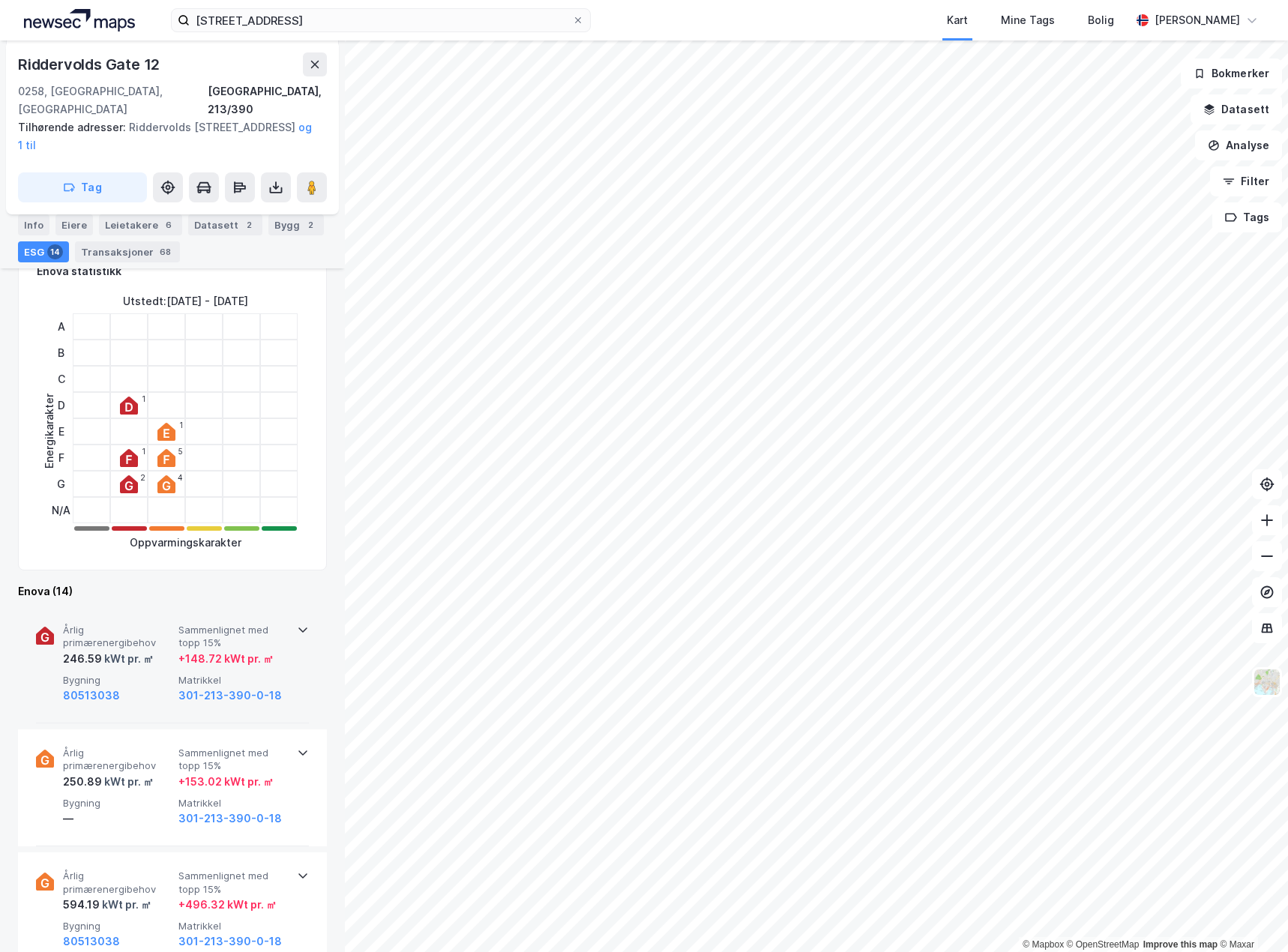
click at [294, 622] on div "Årlig primærenergibehov 246.59 kWt pr. ㎡ Sammenlignet med topp 15% + 148.72 kWt…" at bounding box center [172, 664] width 273 height 117
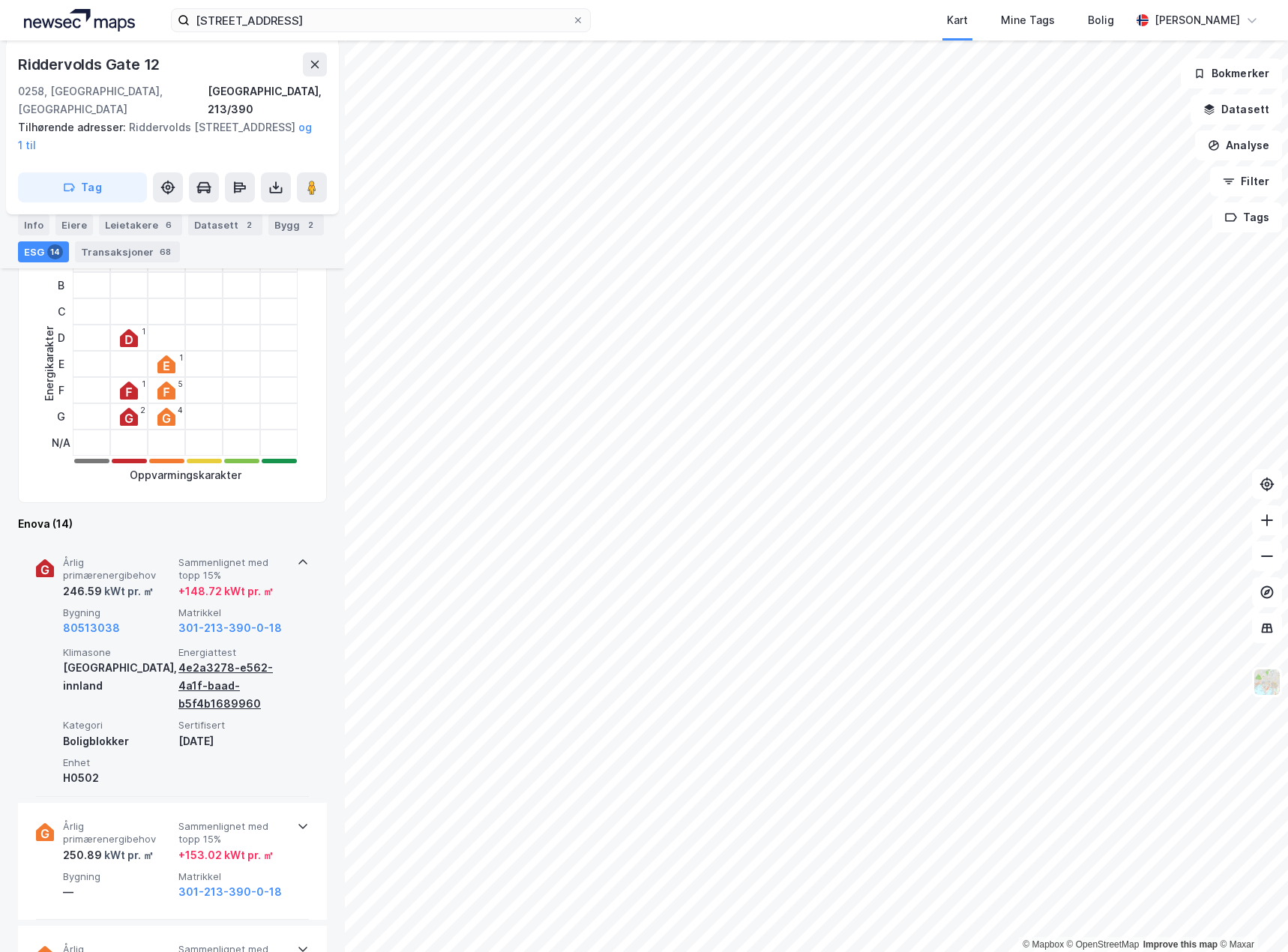
scroll to position [600, 0]
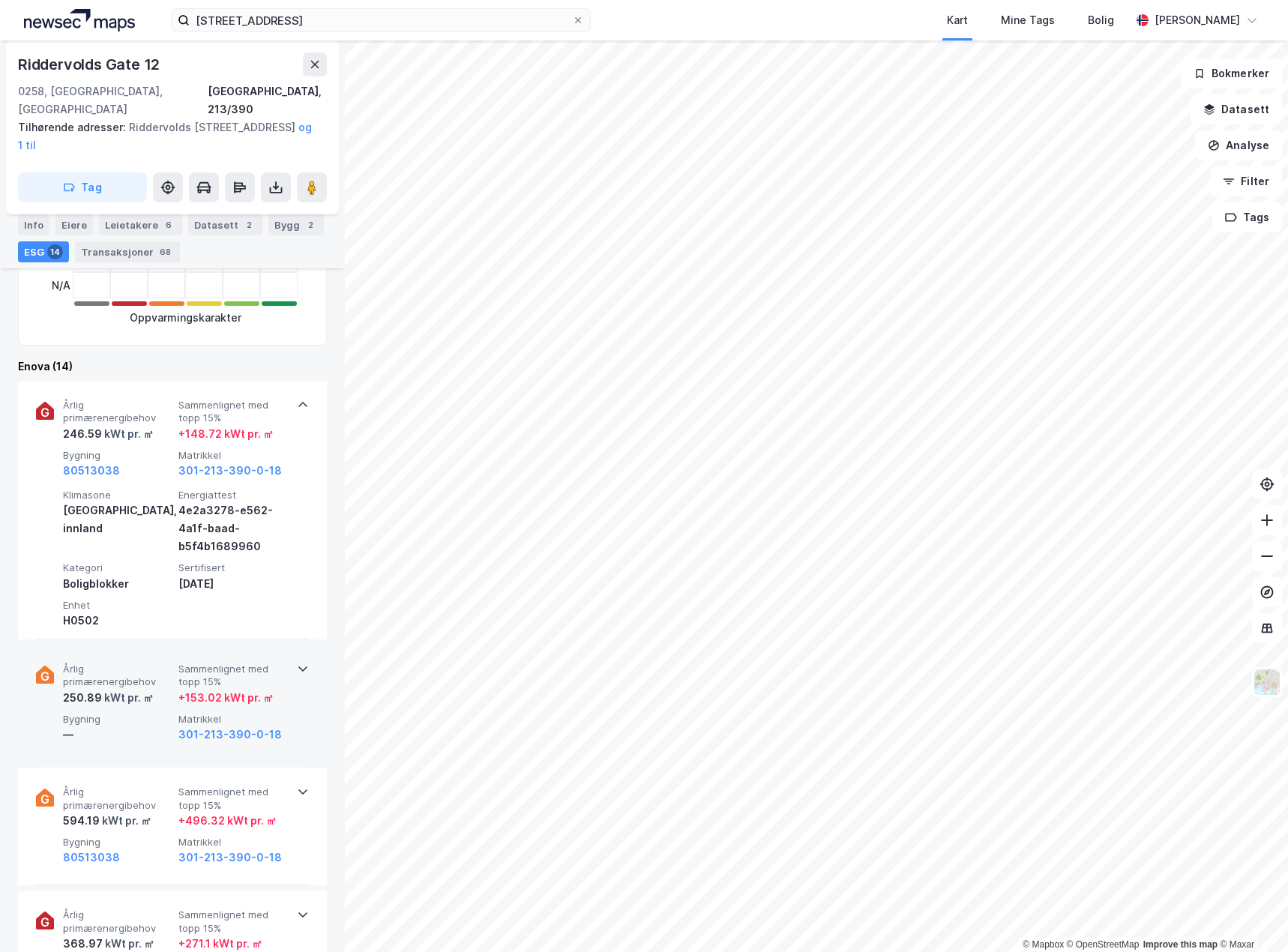
click at [127, 726] on div "—" at bounding box center [117, 735] width 109 height 18
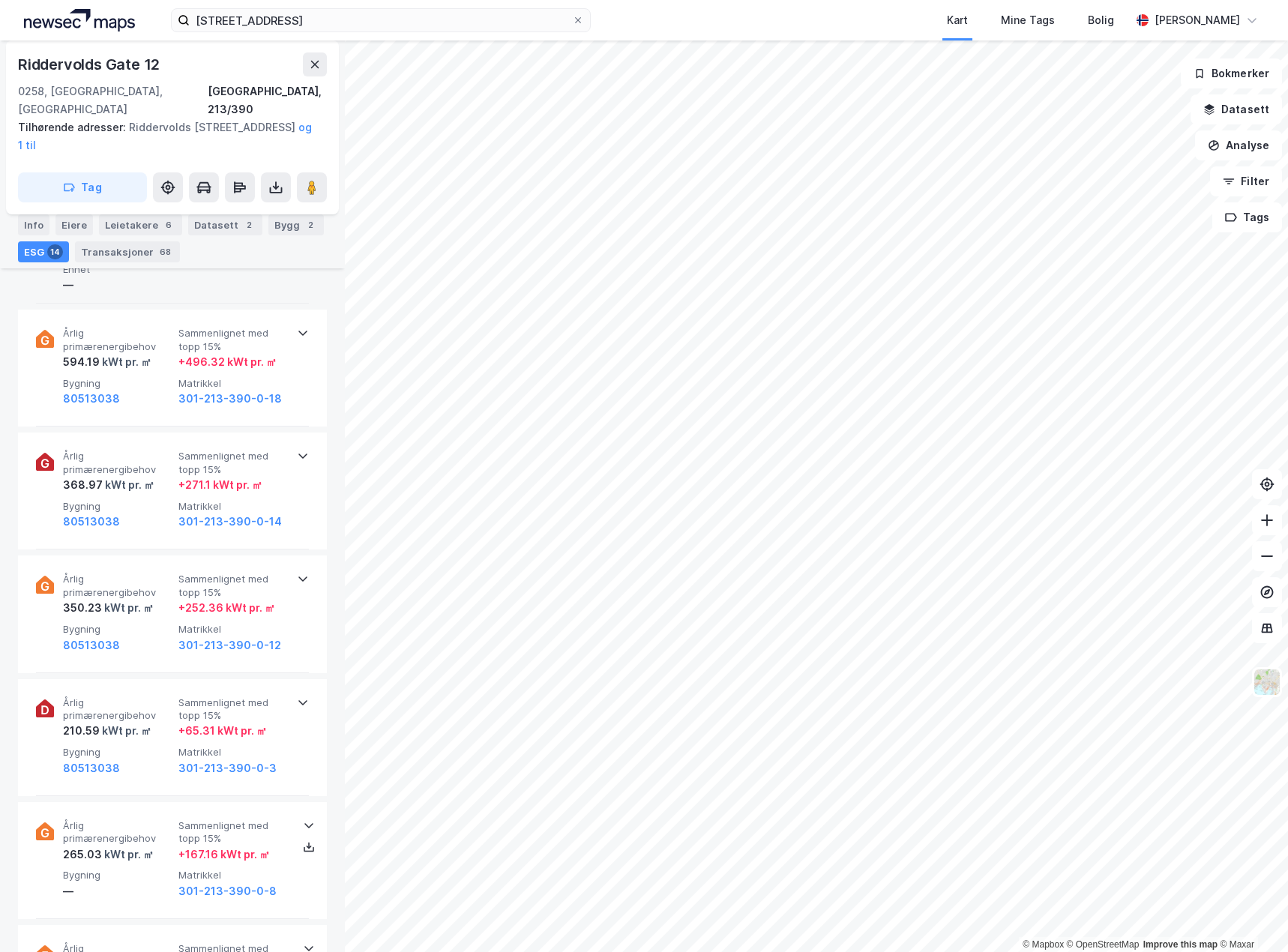
scroll to position [1350, 0]
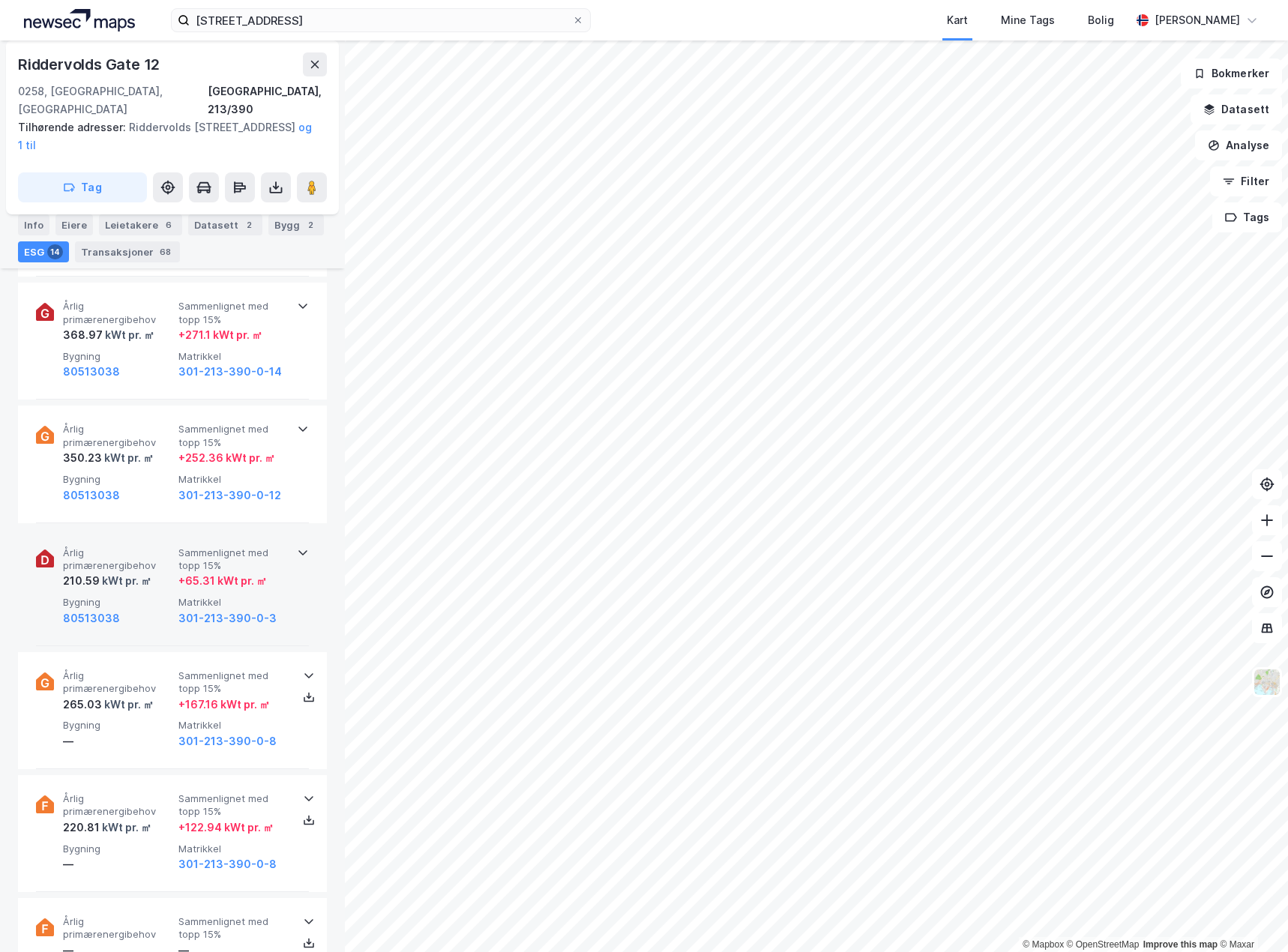
click at [161, 572] on div "210.59 kWt pr. ㎡" at bounding box center [117, 581] width 109 height 18
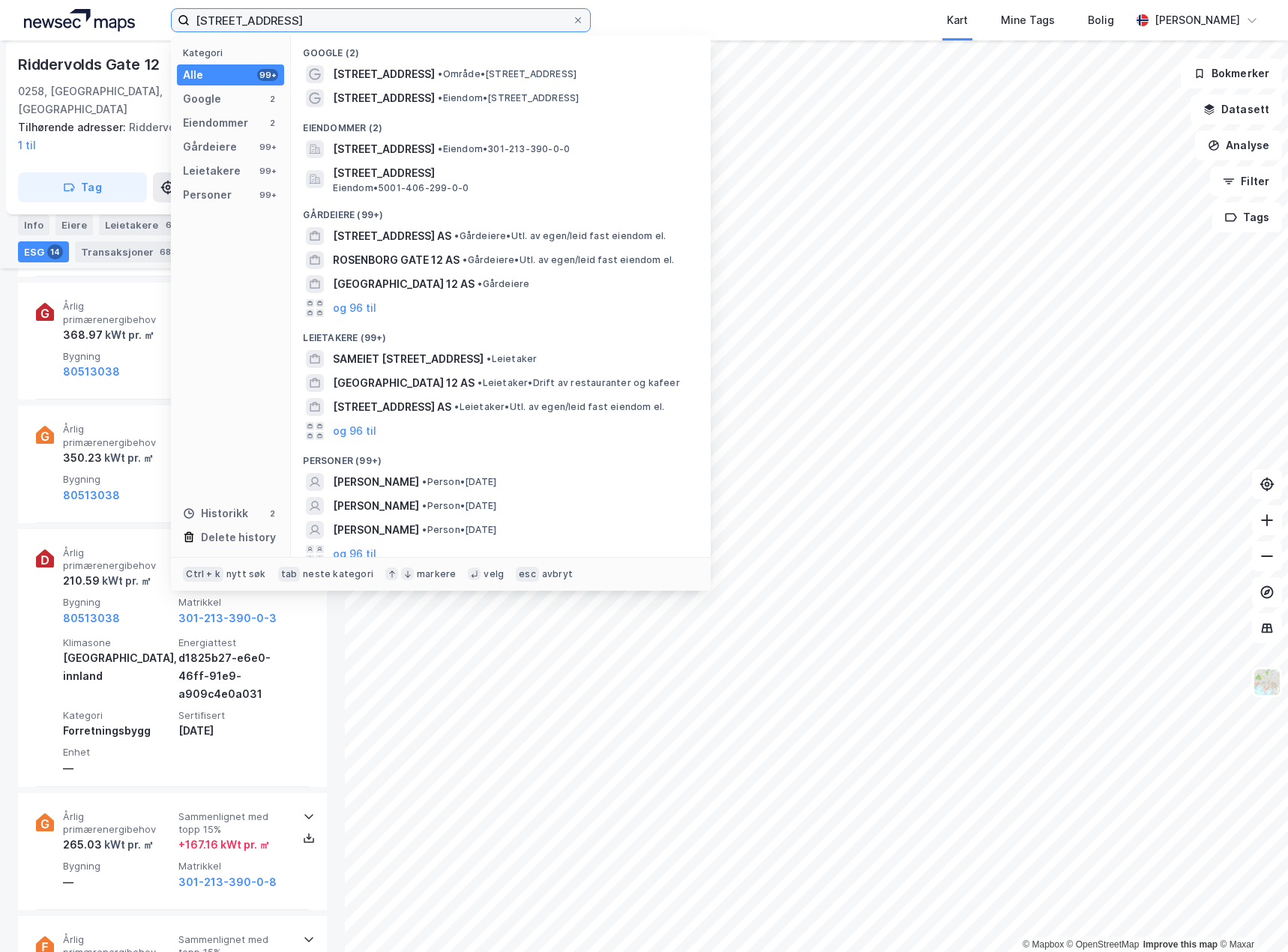
drag, startPoint x: 333, startPoint y: 18, endPoint x: 45, endPoint y: 12, distance: 288.1
click at [46, 12] on div "[STREET_ADDRESS] Kategori Alle 99+ Google 2 Eiendommer 2 Gårdeiere 99+ Leietake…" at bounding box center [644, 20] width 1288 height 41
paste input "Schleppegrellsgate 14"
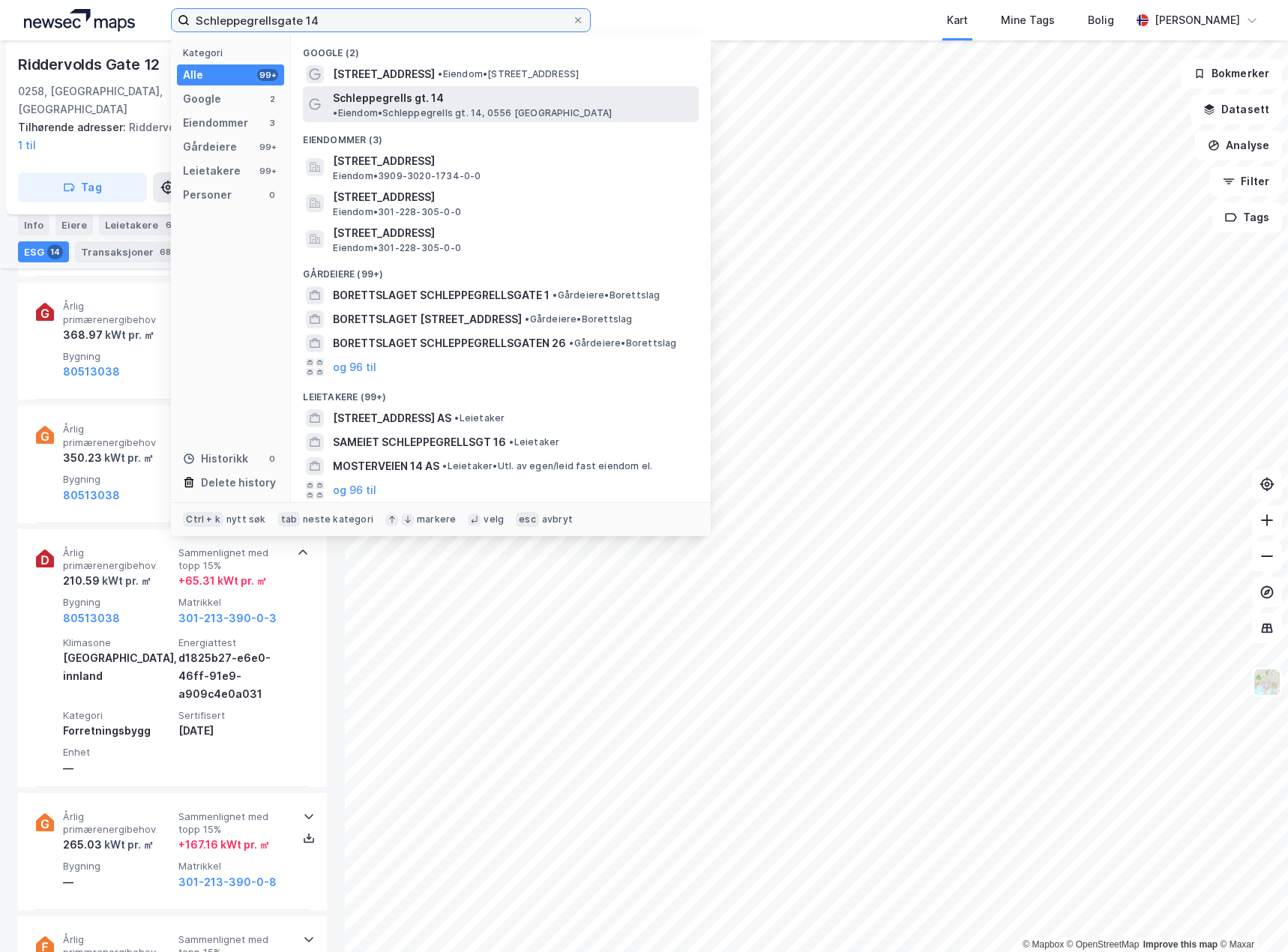
type input "Schleppegrellsgate 14"
click at [483, 108] on span "• Eiendom • Schleppegrells gt. 14, 0556 [GEOGRAPHIC_DATA]" at bounding box center [472, 113] width 279 height 12
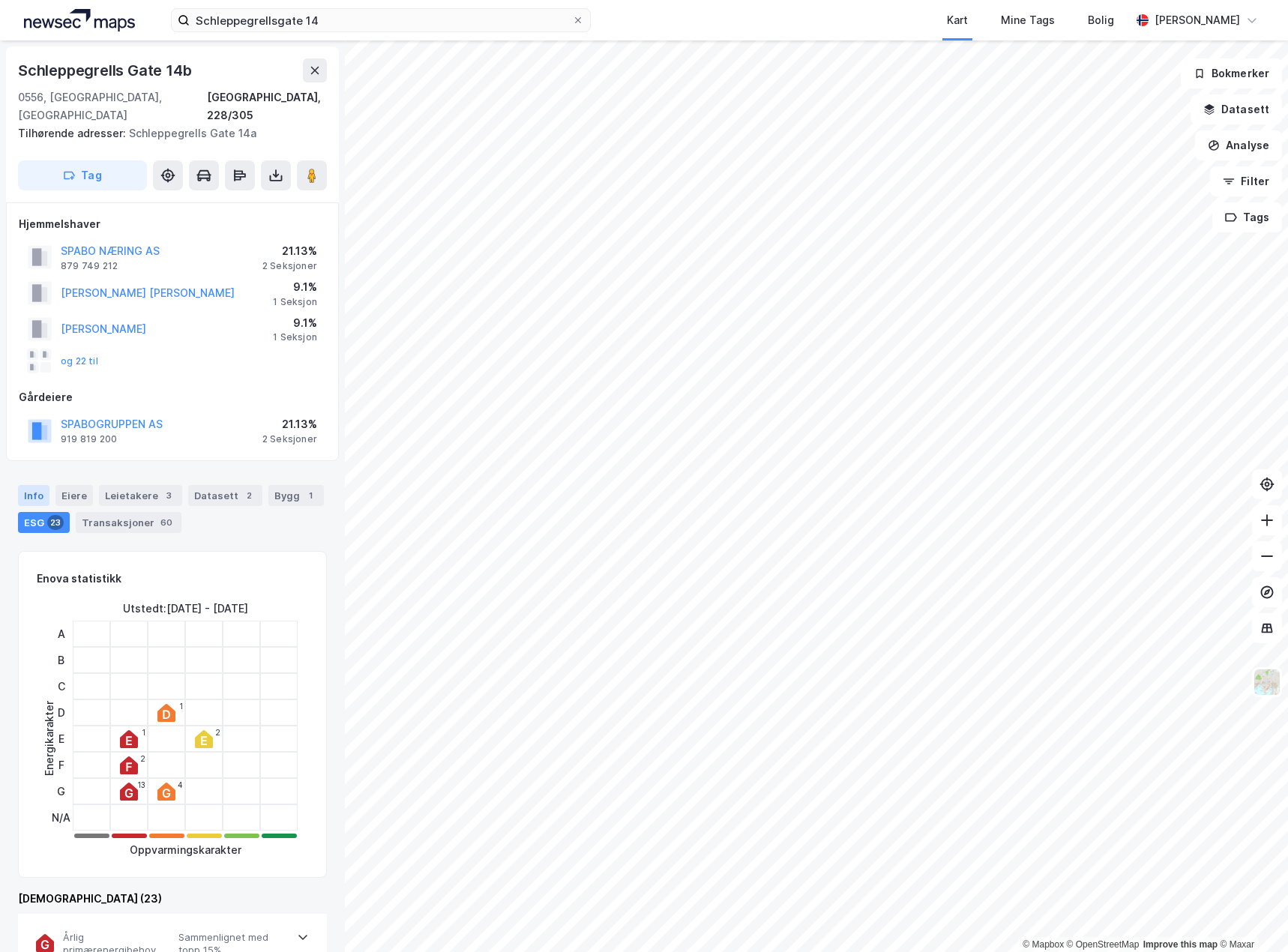
click at [32, 485] on div "Info" at bounding box center [34, 496] width 32 height 21
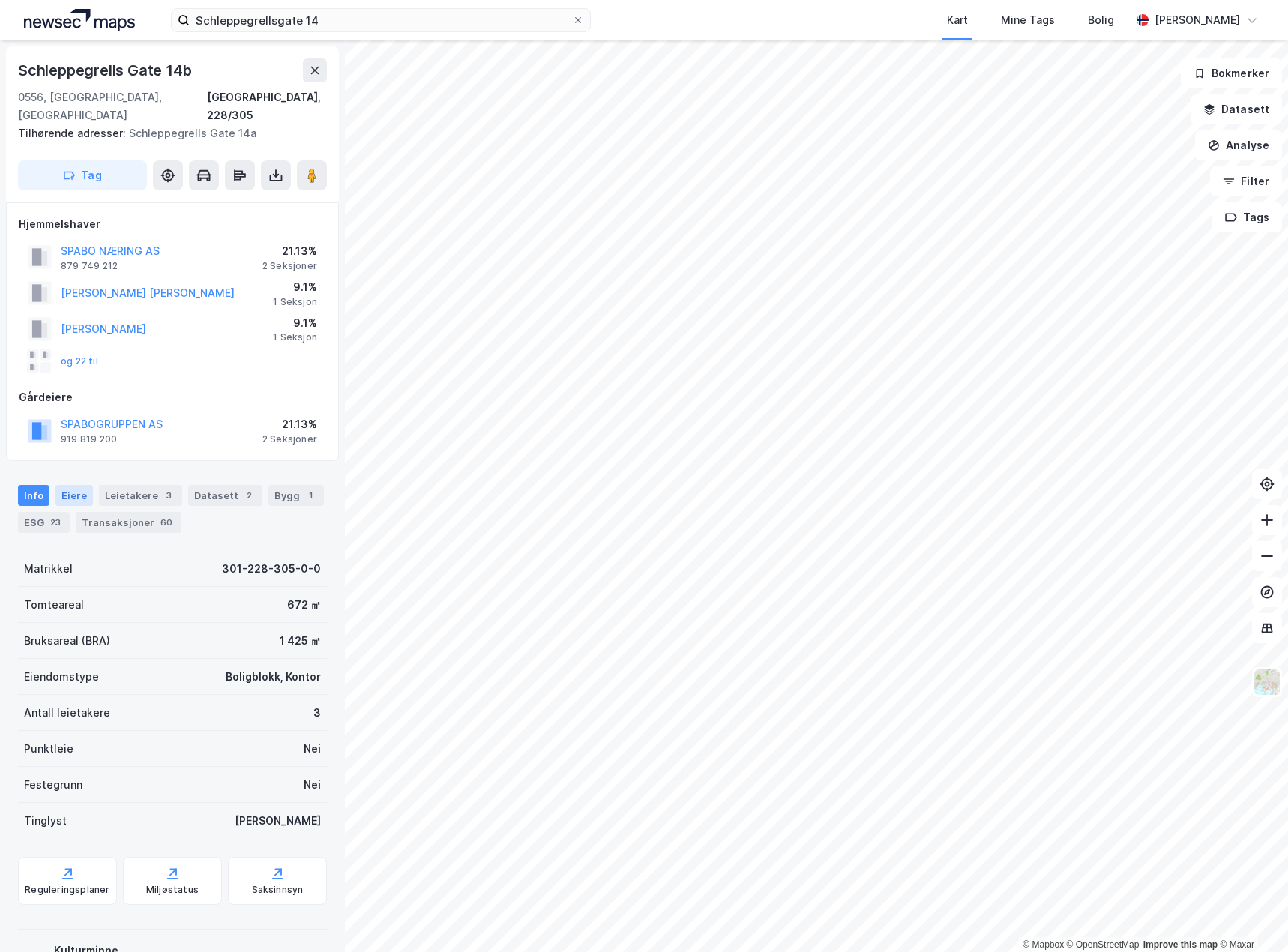
click at [73, 485] on div "Eiere" at bounding box center [74, 496] width 37 height 21
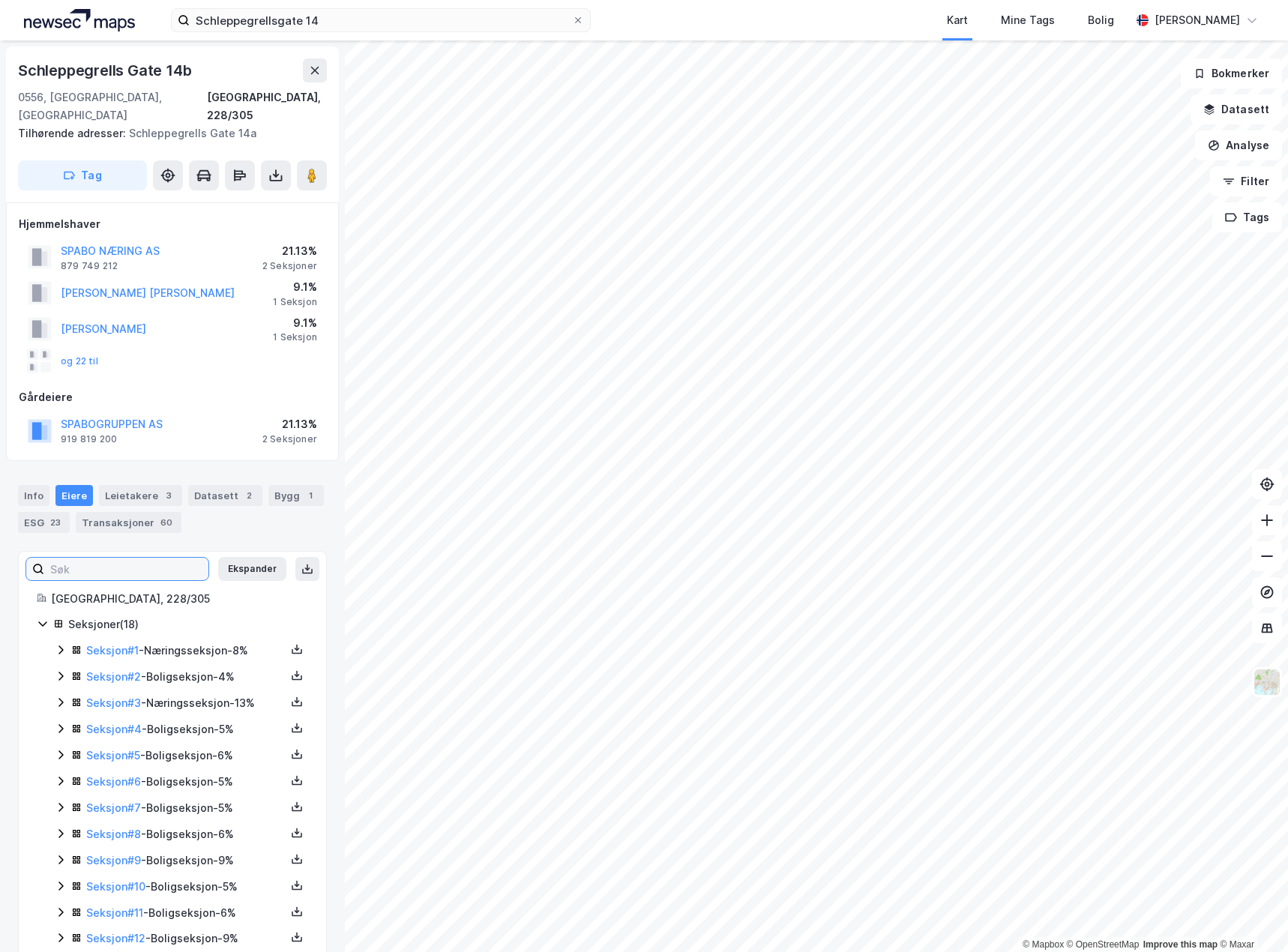
click at [118, 558] on input at bounding box center [127, 569] width 164 height 22
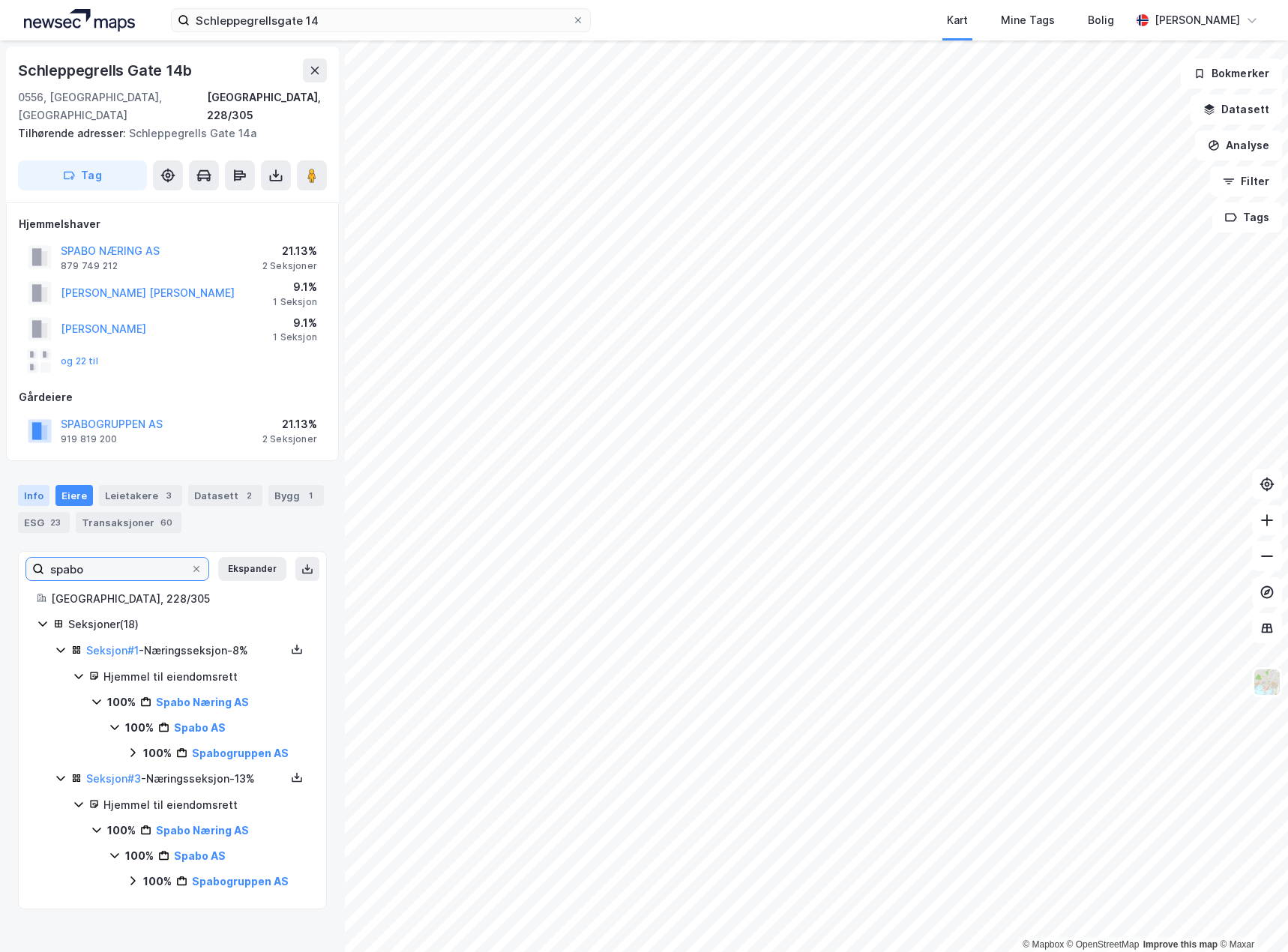
type input "spabo"
click at [31, 485] on div "Info" at bounding box center [34, 496] width 32 height 21
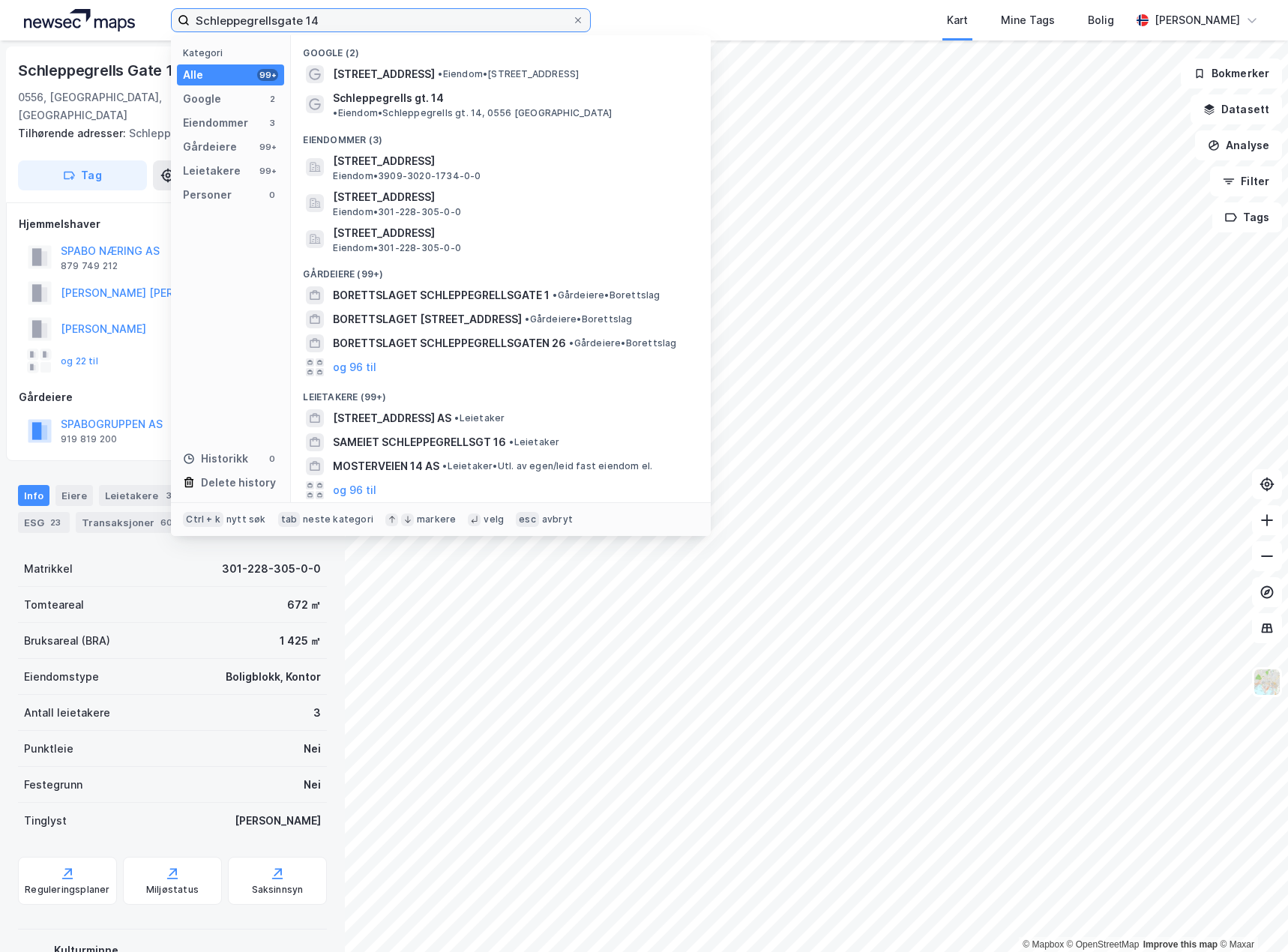
drag, startPoint x: 408, startPoint y: 25, endPoint x: 76, endPoint y: 0, distance: 332.9
click at [77, 2] on div "Schleppegrellsgate 14 Kategori Alle 99+ Google 2 Eiendommer 3 Gårdeiere 99+ Lei…" at bounding box center [644, 20] width 1288 height 41
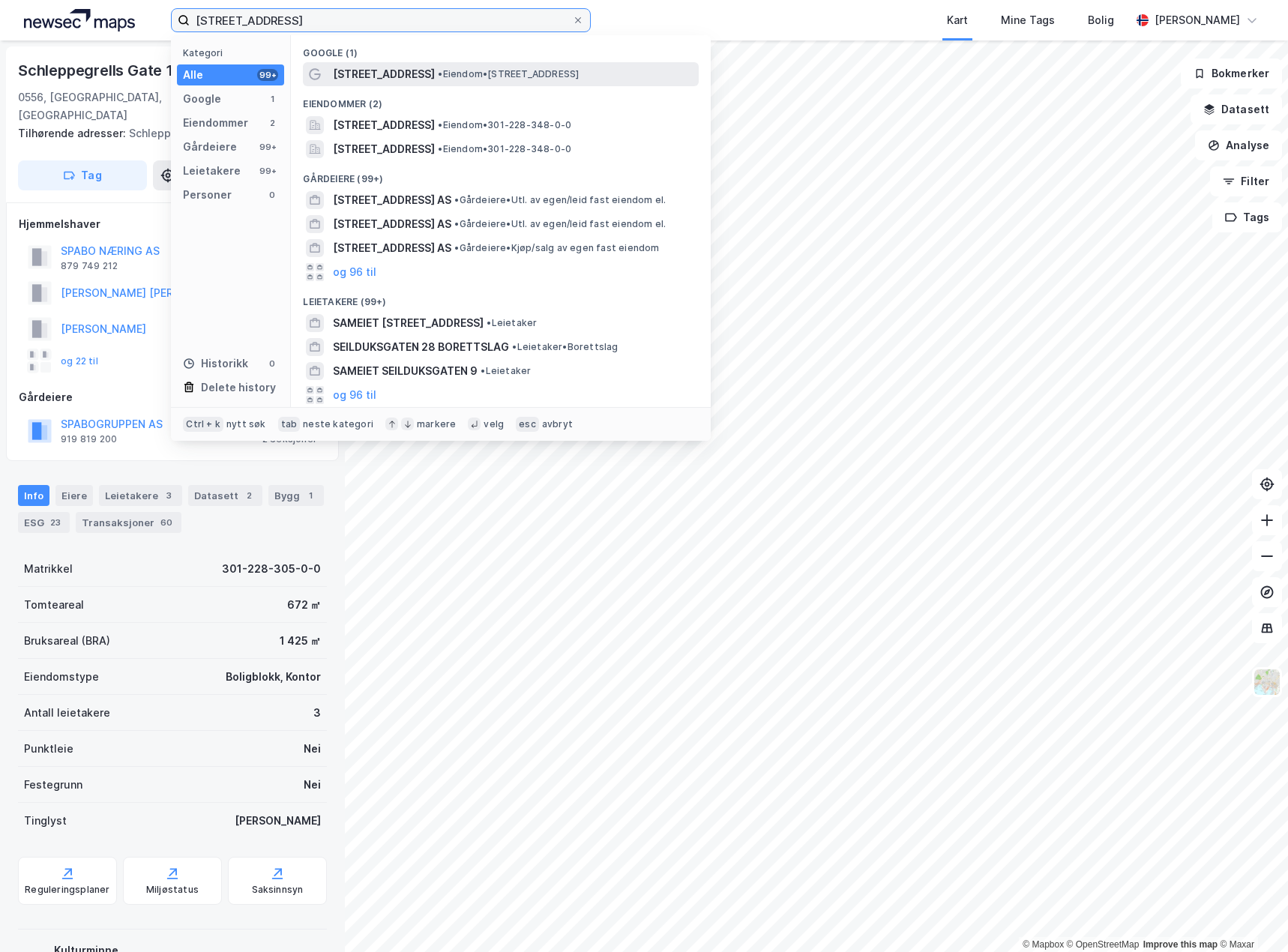
type input "[STREET_ADDRESS]"
click at [421, 72] on span "[STREET_ADDRESS]" at bounding box center [384, 74] width 102 height 18
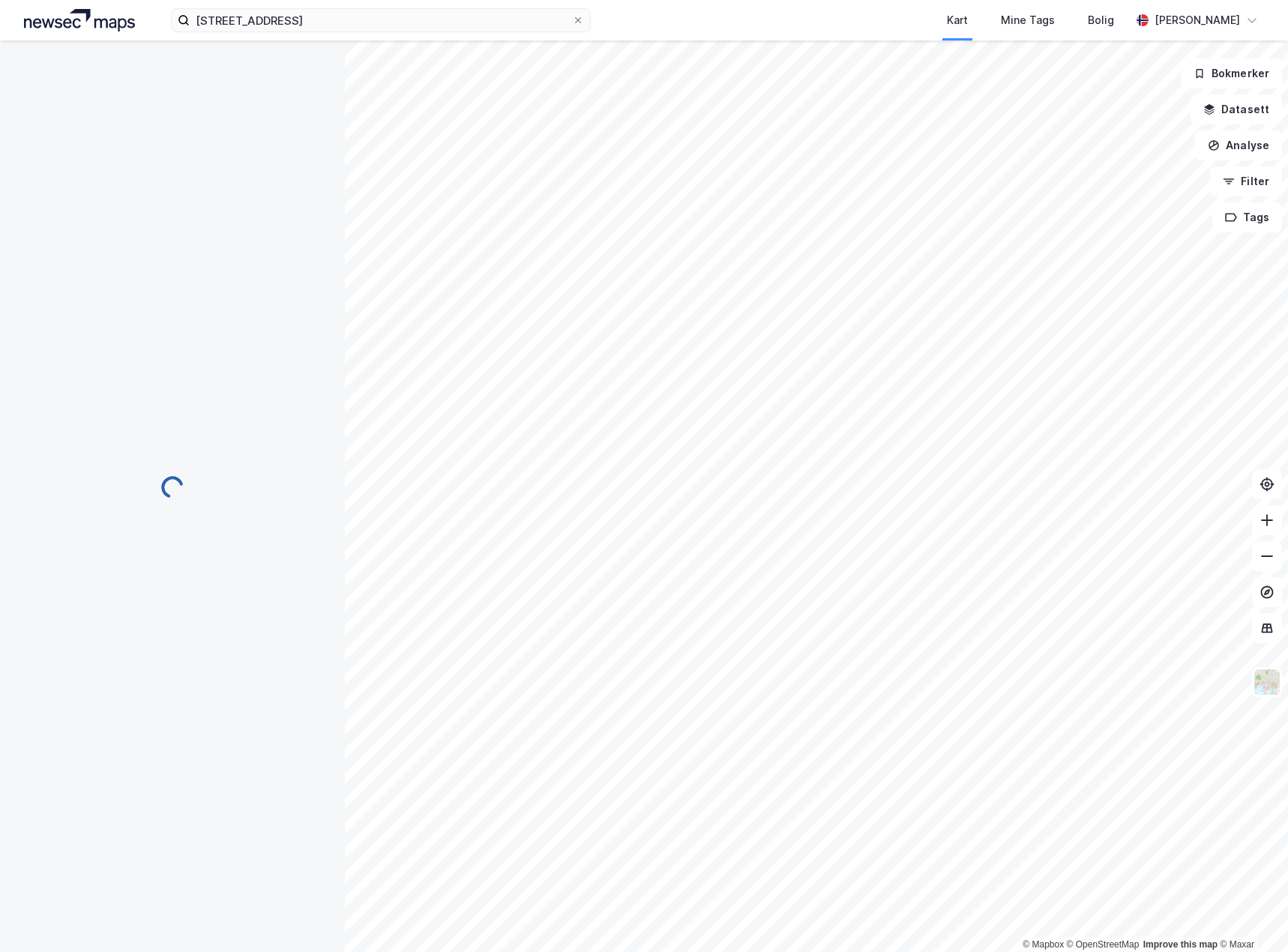
scroll to position [256, 0]
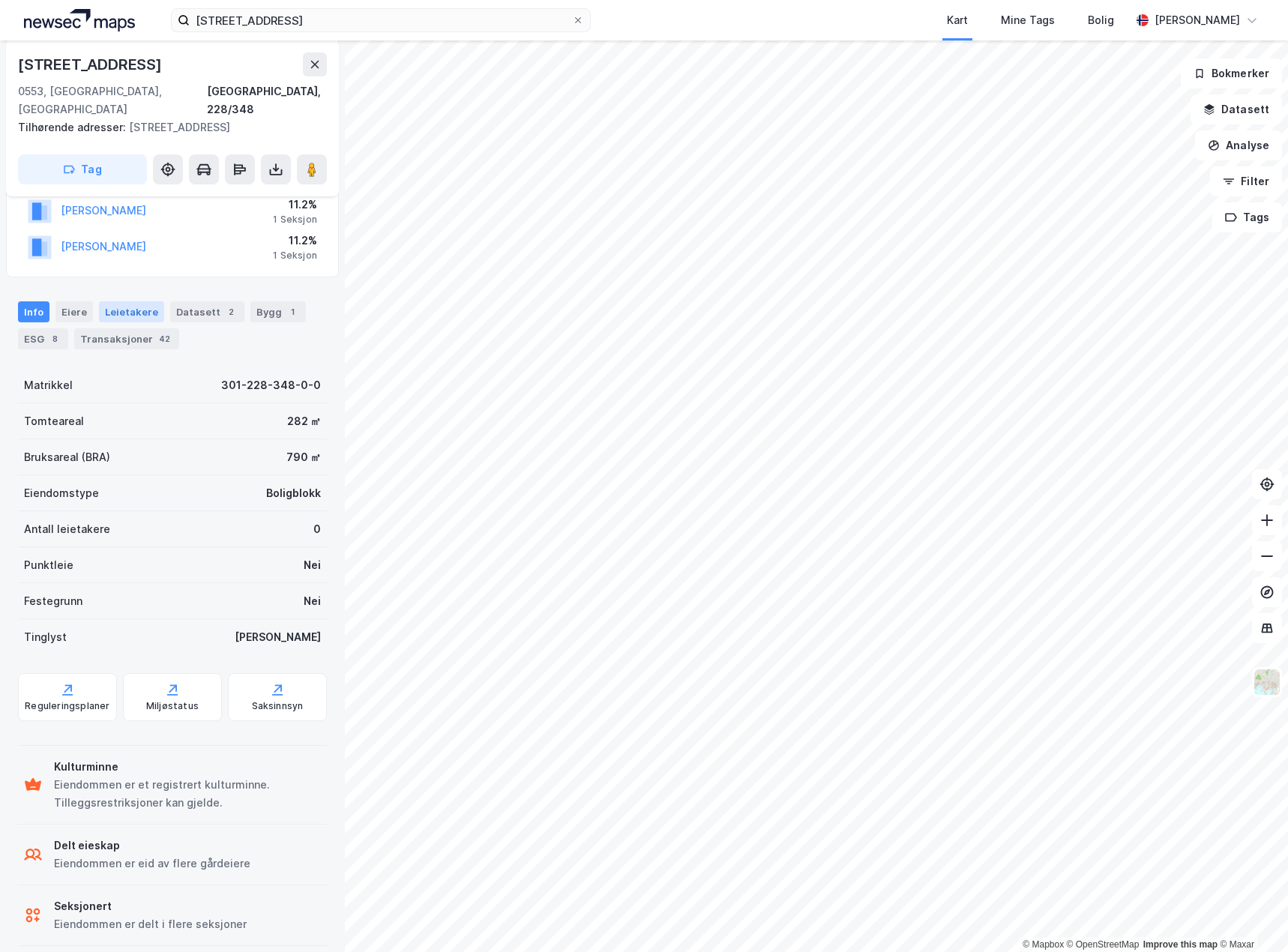
click at [124, 301] on div "Leietakere" at bounding box center [131, 311] width 65 height 21
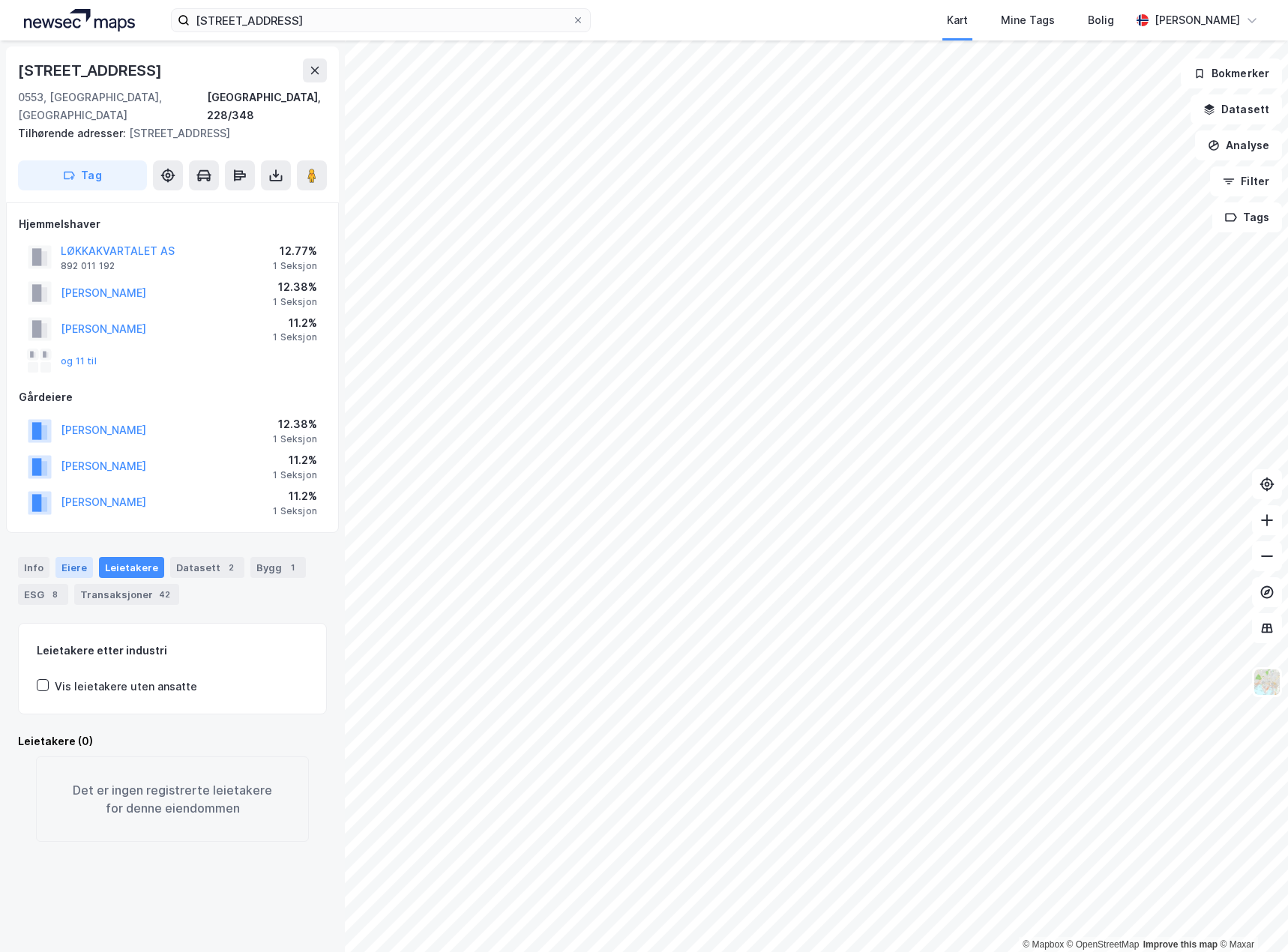
click at [69, 557] on div "Eiere" at bounding box center [74, 567] width 37 height 21
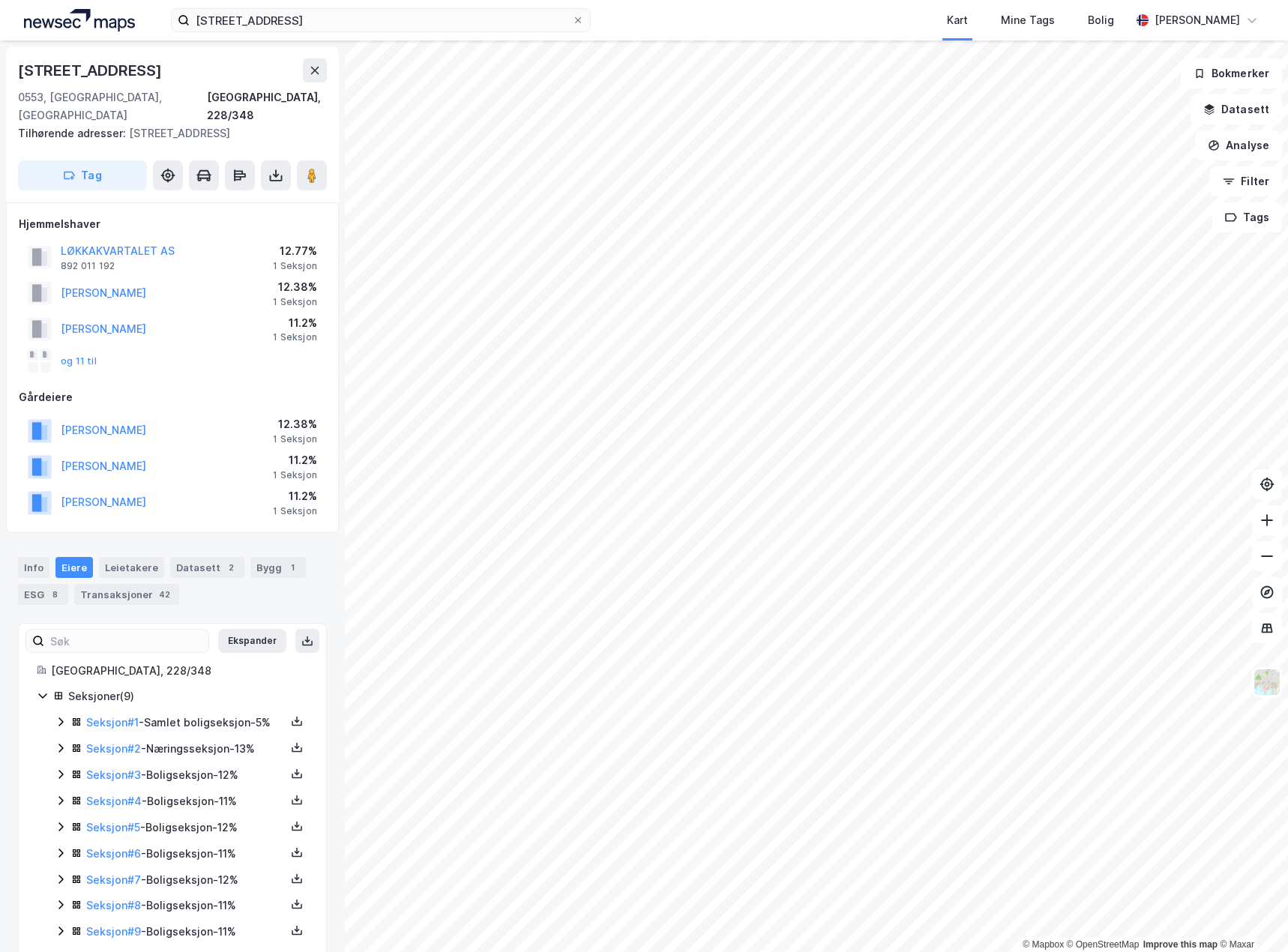
scroll to position [25, 0]
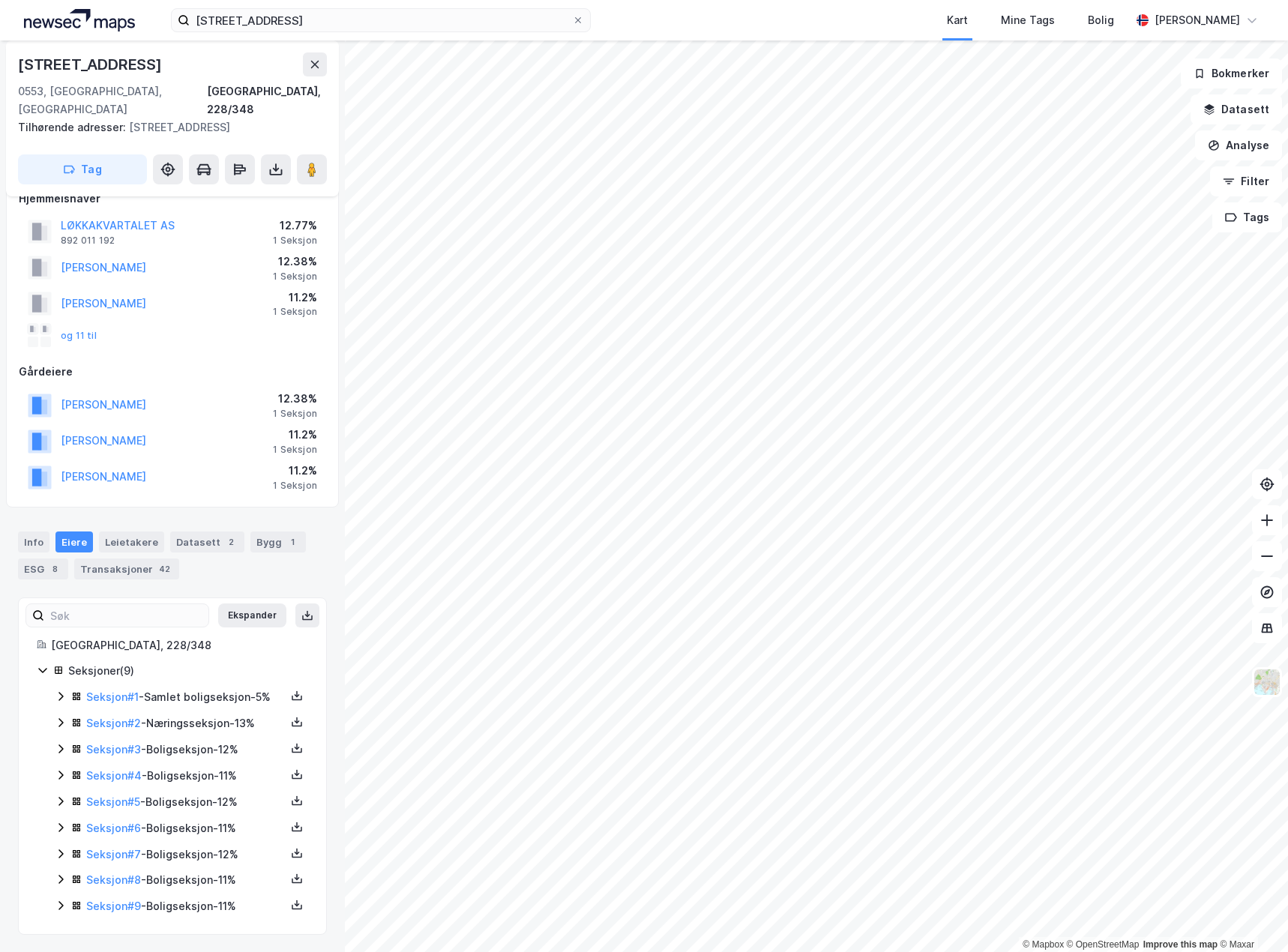
click at [61, 721] on icon at bounding box center [61, 723] width 12 height 12
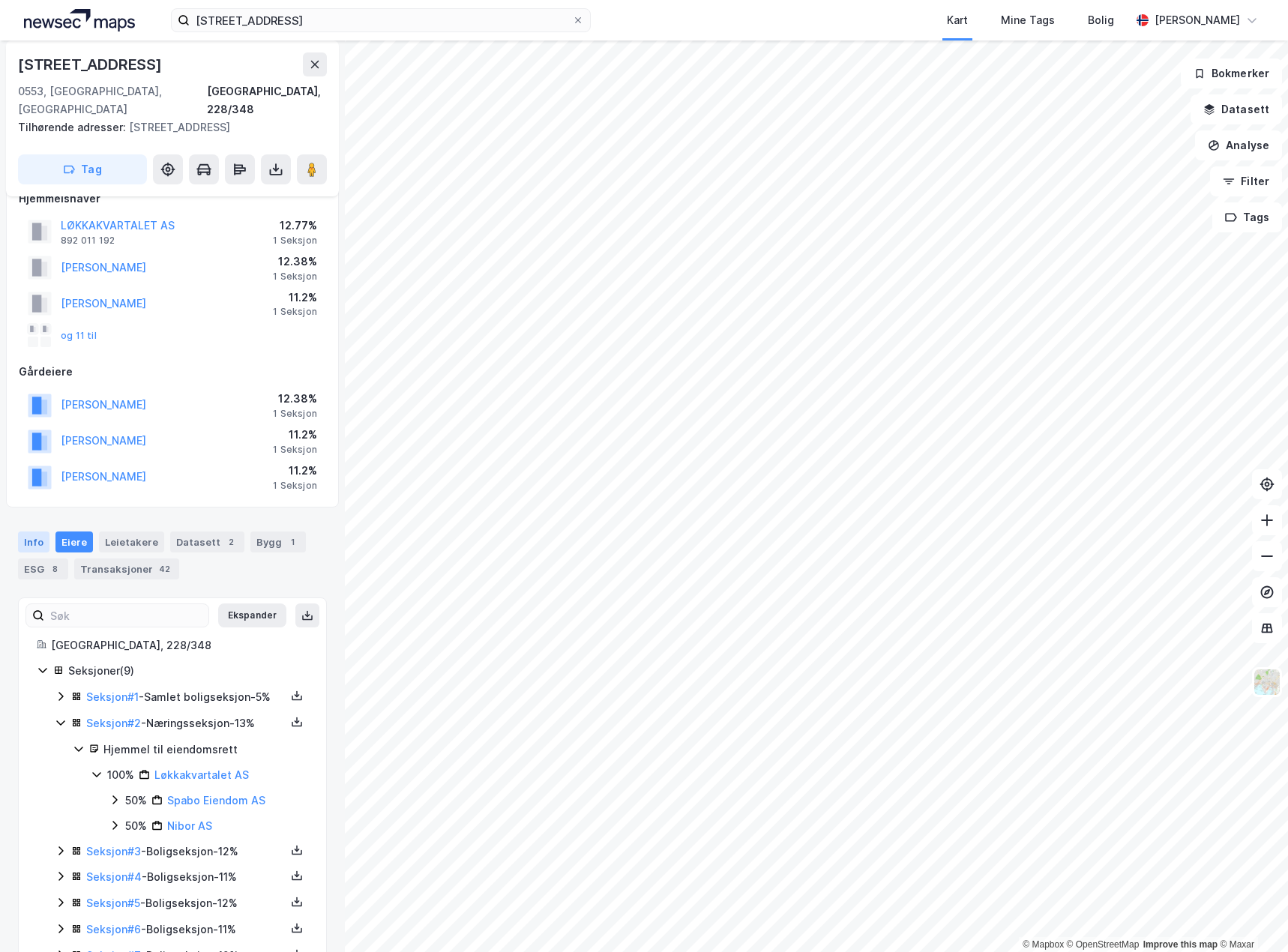
click at [26, 533] on div "Info" at bounding box center [34, 542] width 32 height 21
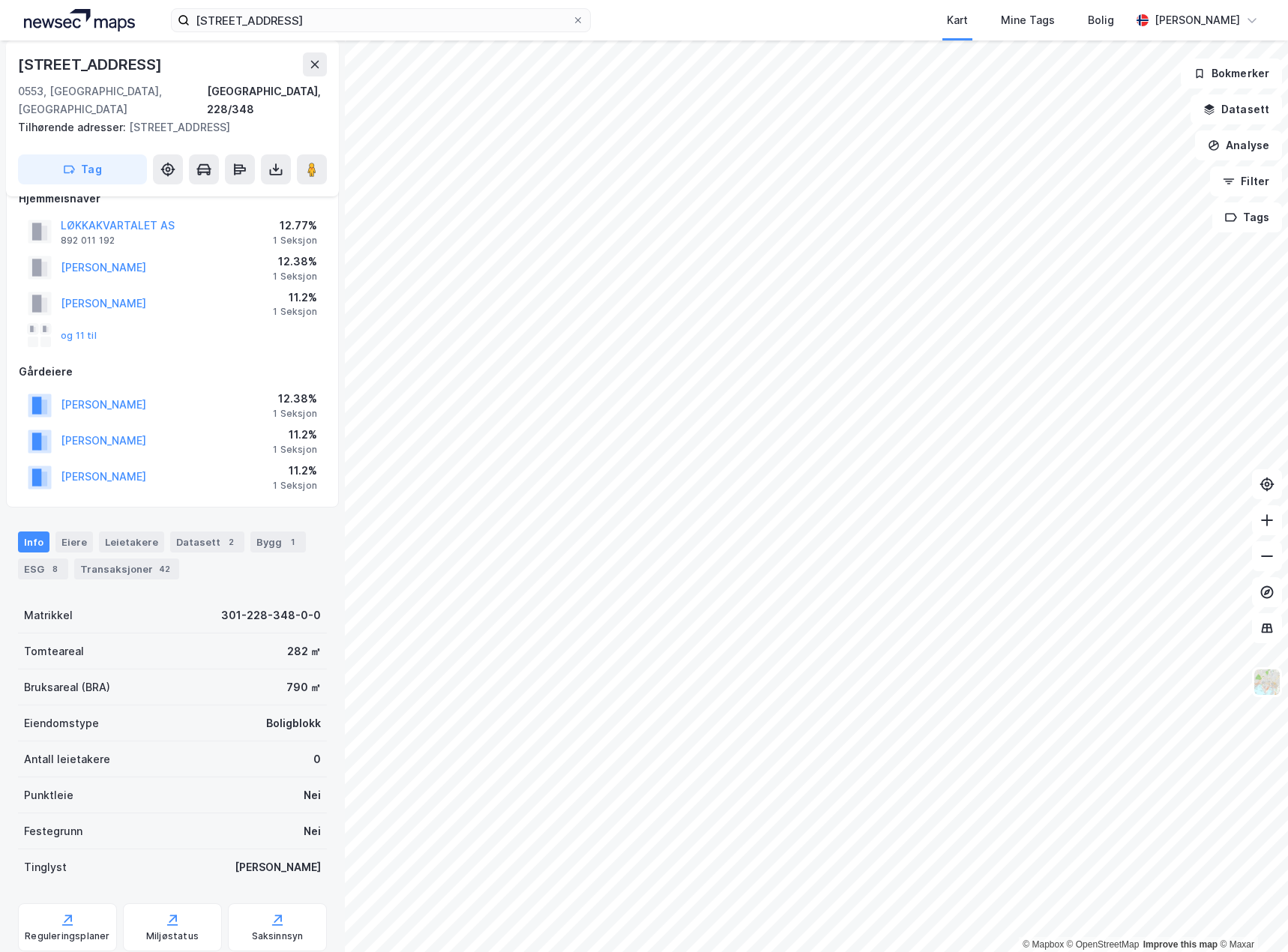
click at [66, 514] on div "Info [PERSON_NAME] Datasett 2 Bygg 1 ESG 8 Transaksjoner 42" at bounding box center [172, 550] width 345 height 72
click at [68, 531] on div "Eiere" at bounding box center [74, 542] width 37 height 21
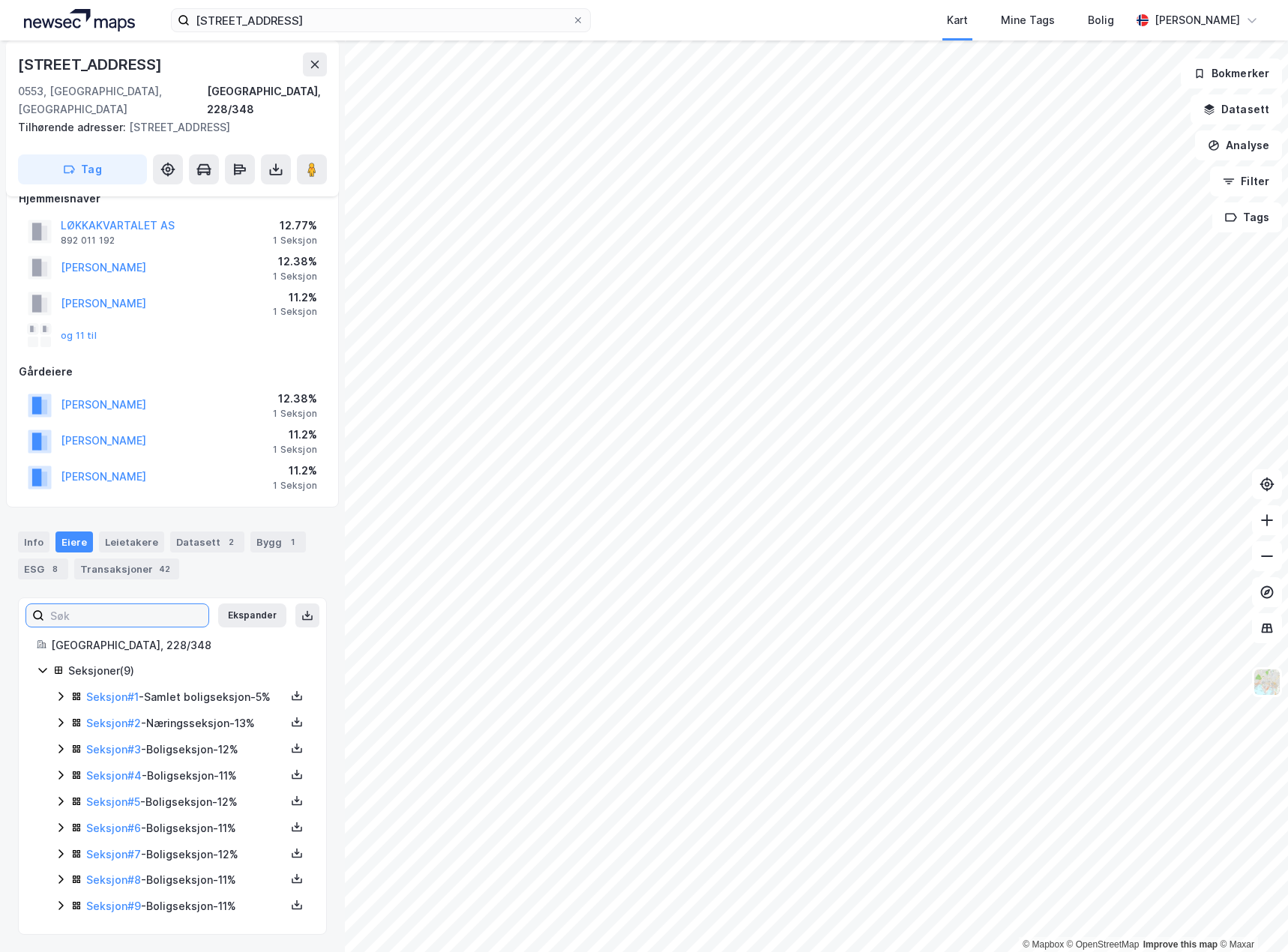
click at [149, 604] on input at bounding box center [127, 615] width 164 height 22
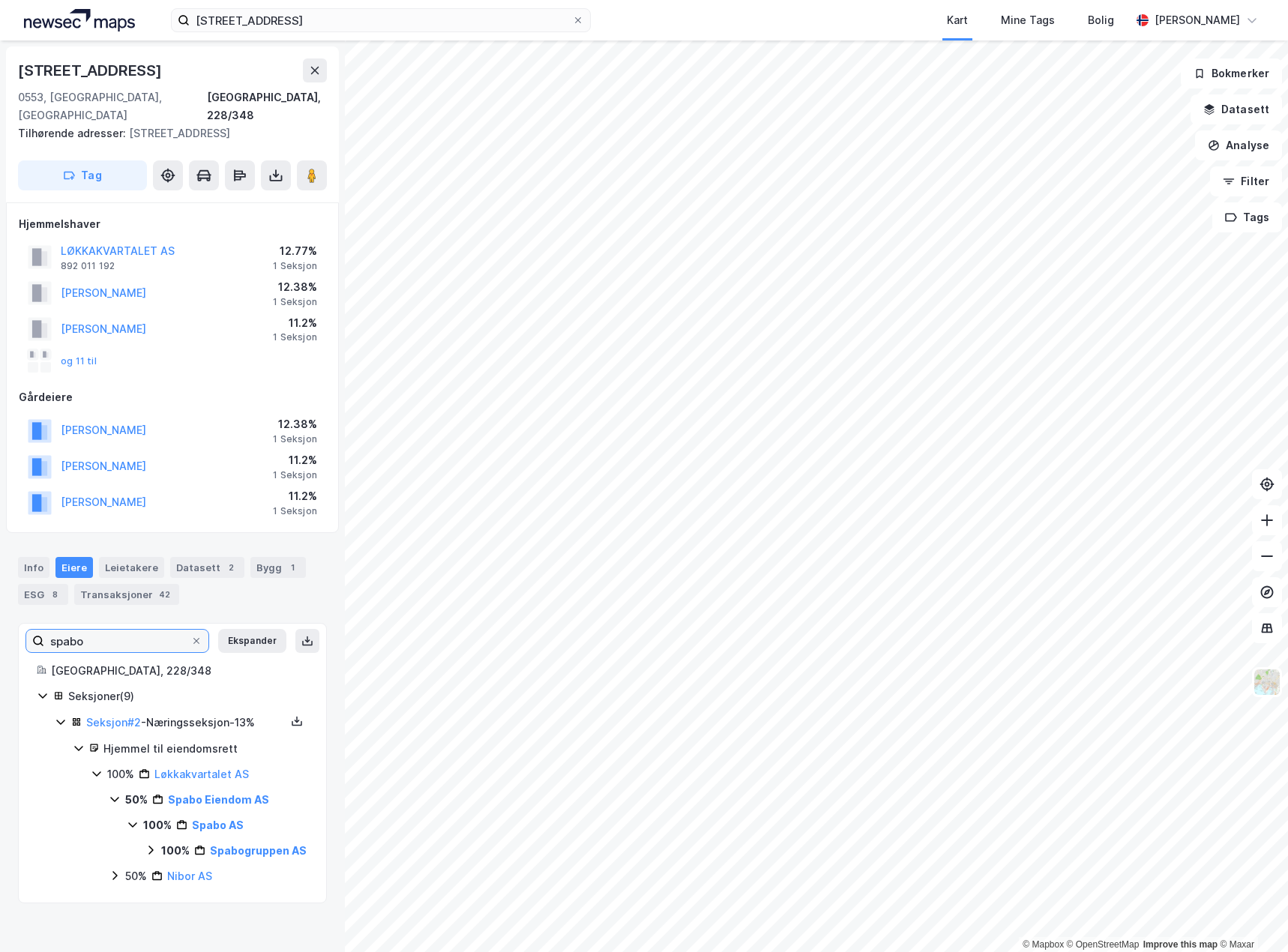
type input "spabo"
click at [33, 557] on div "Info" at bounding box center [34, 567] width 32 height 21
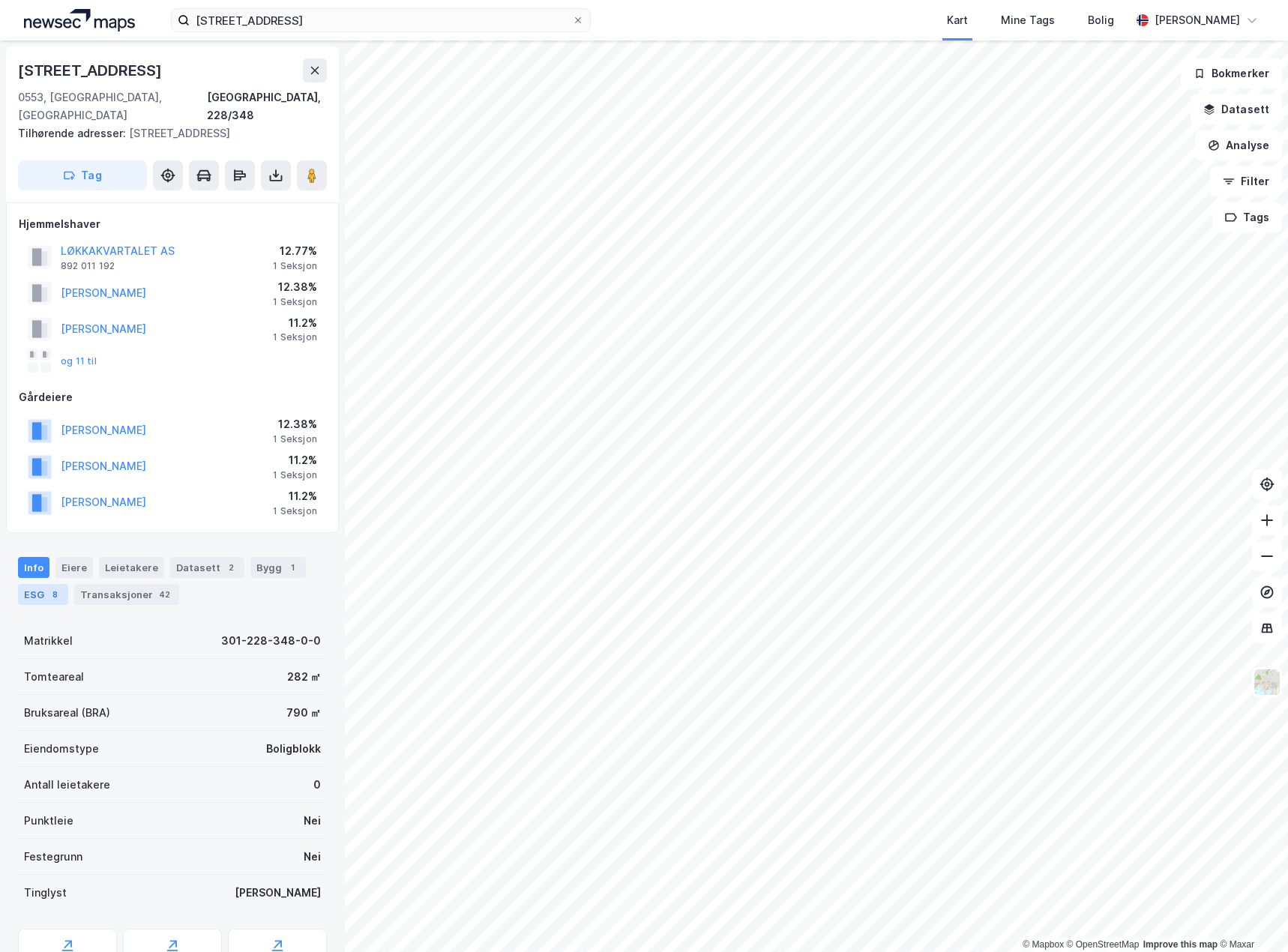
drag, startPoint x: 45, startPoint y: 578, endPoint x: 53, endPoint y: 580, distance: 8.2
click at [49, 584] on div "ESG 8" at bounding box center [43, 594] width 50 height 21
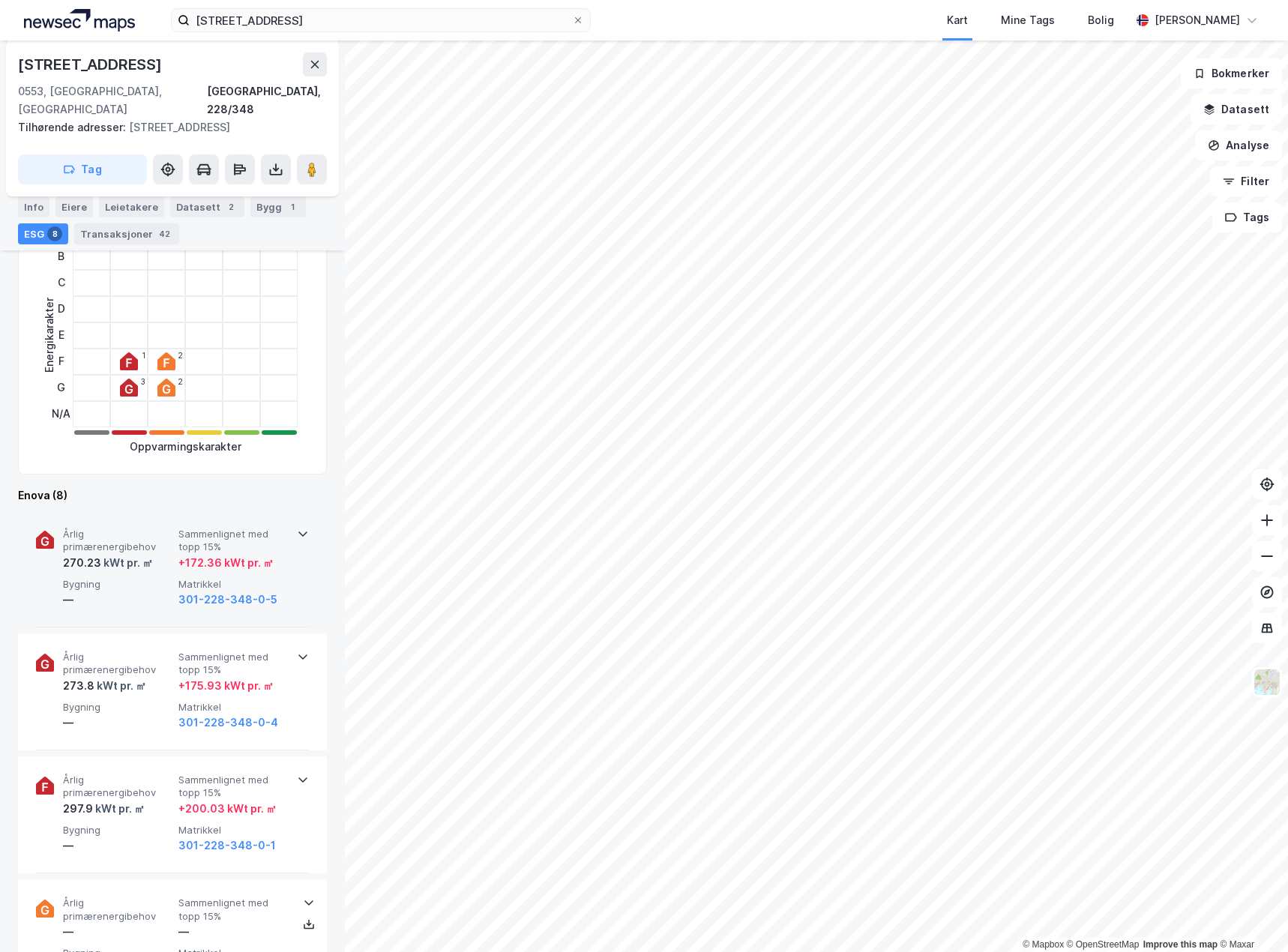
scroll to position [450, 0]
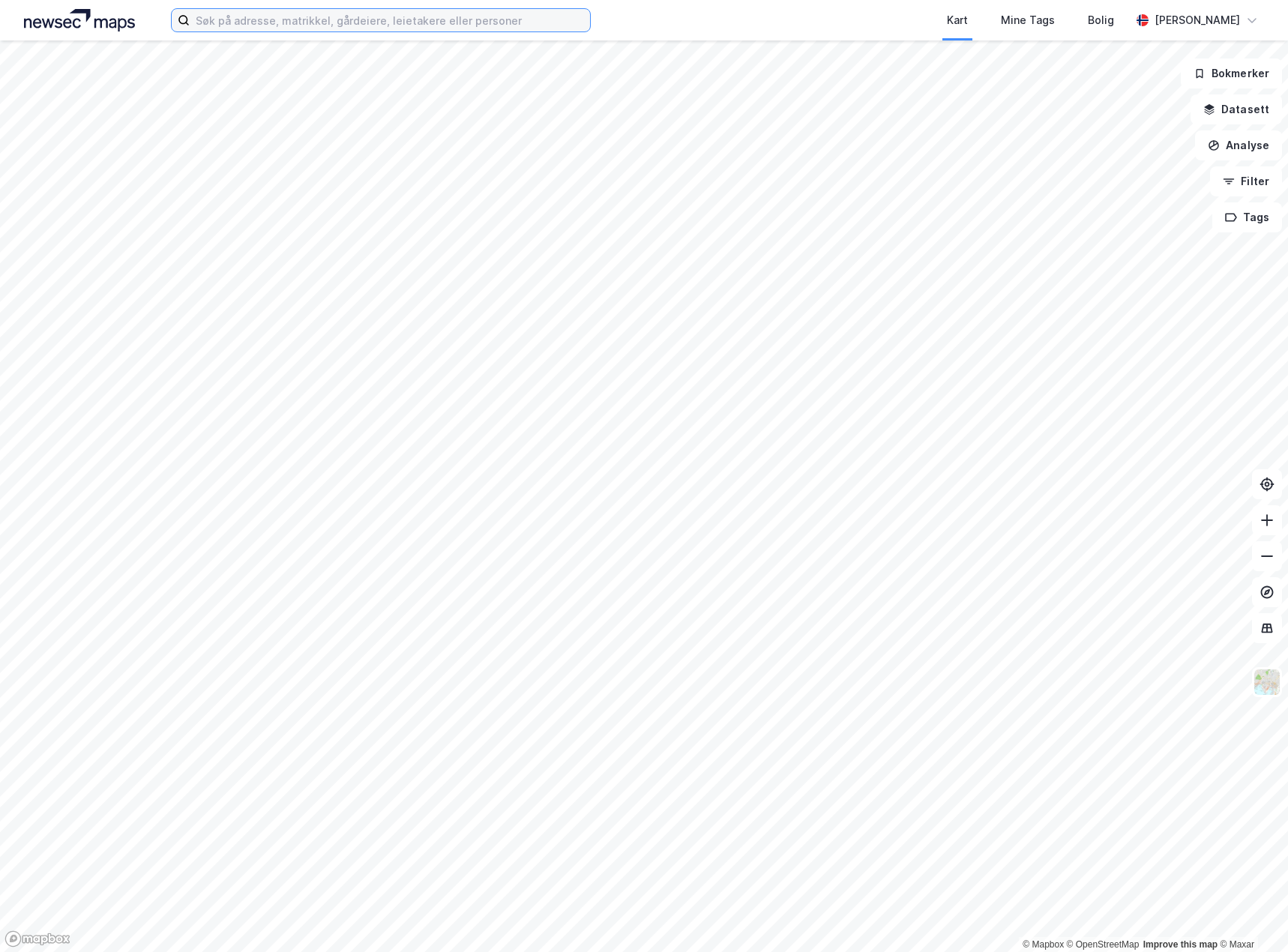
click at [391, 19] on input at bounding box center [390, 20] width 401 height 22
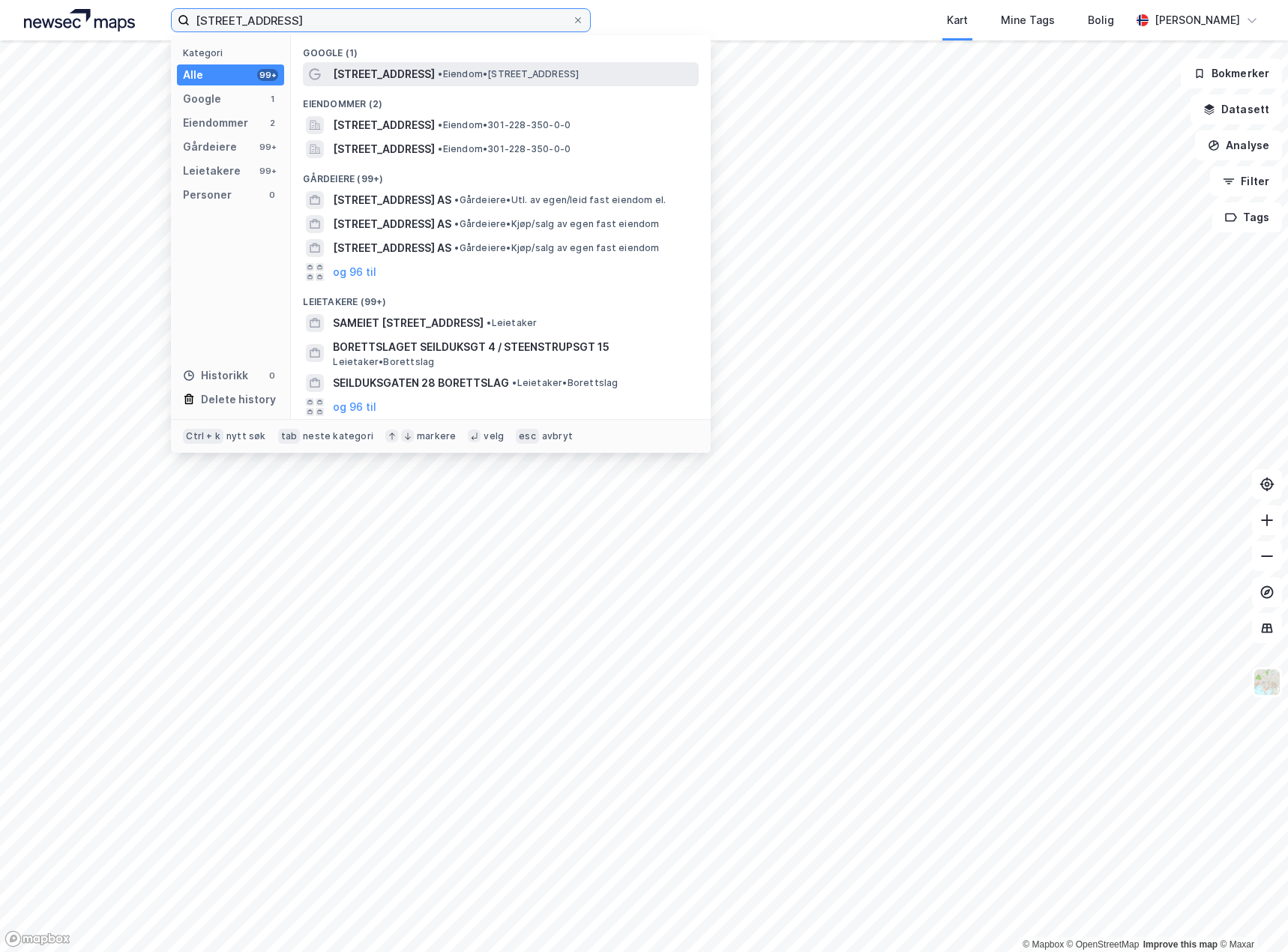
type input "seilduksgata 15"
click at [410, 75] on span "Seilduksgata 15" at bounding box center [384, 74] width 102 height 18
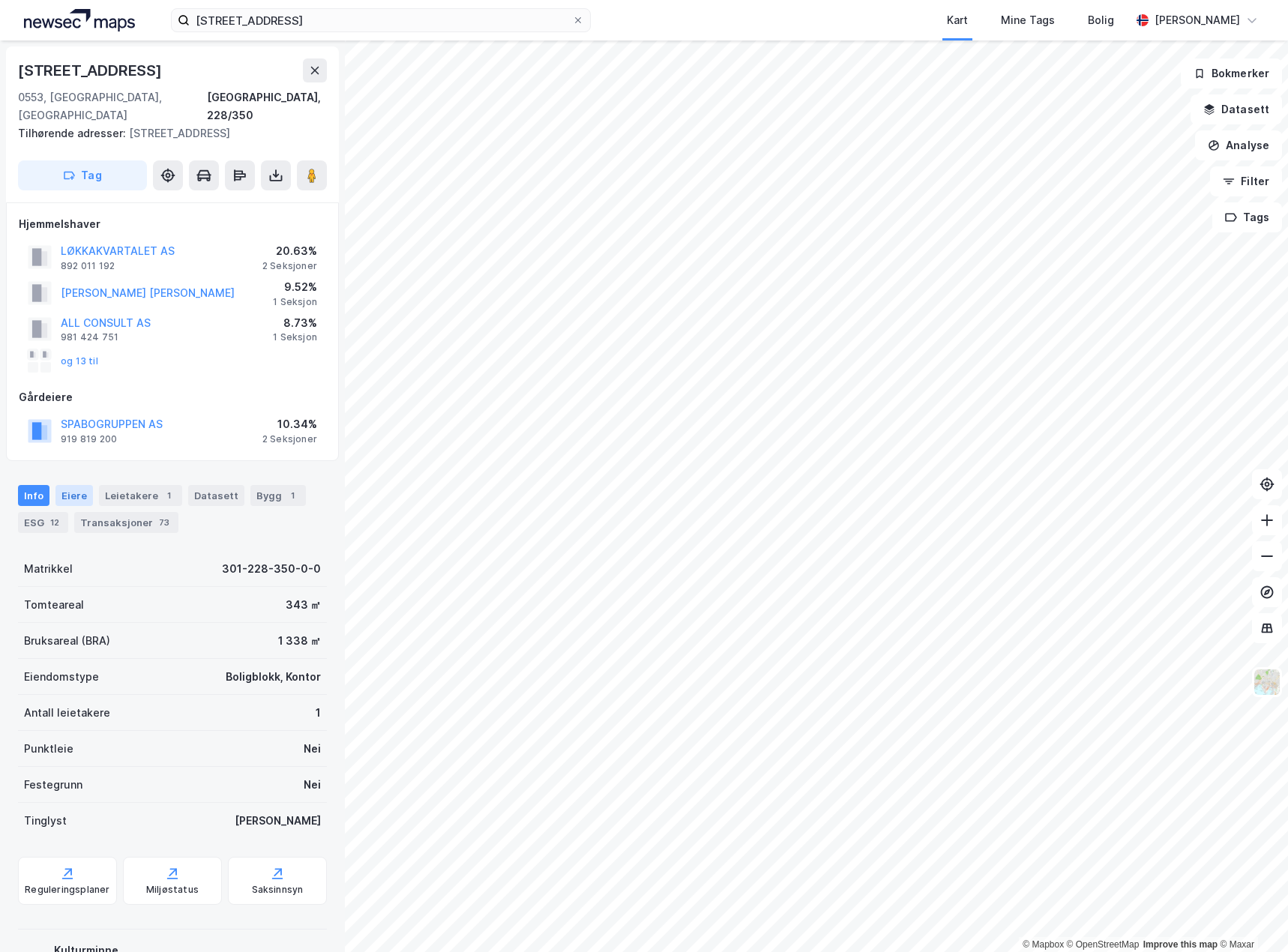
click at [72, 485] on div "Eiere" at bounding box center [74, 496] width 37 height 21
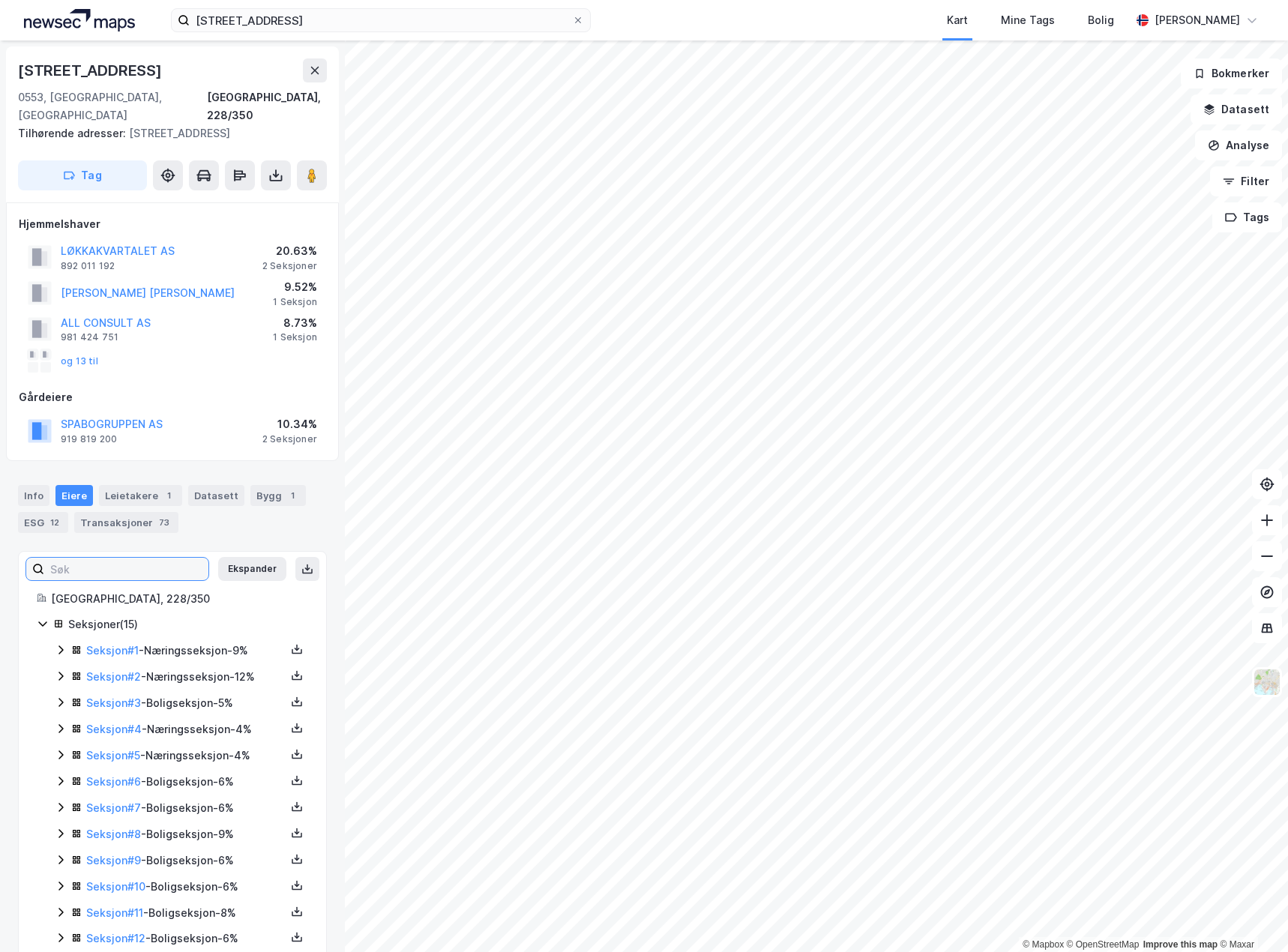
click at [100, 558] on input at bounding box center [127, 569] width 164 height 22
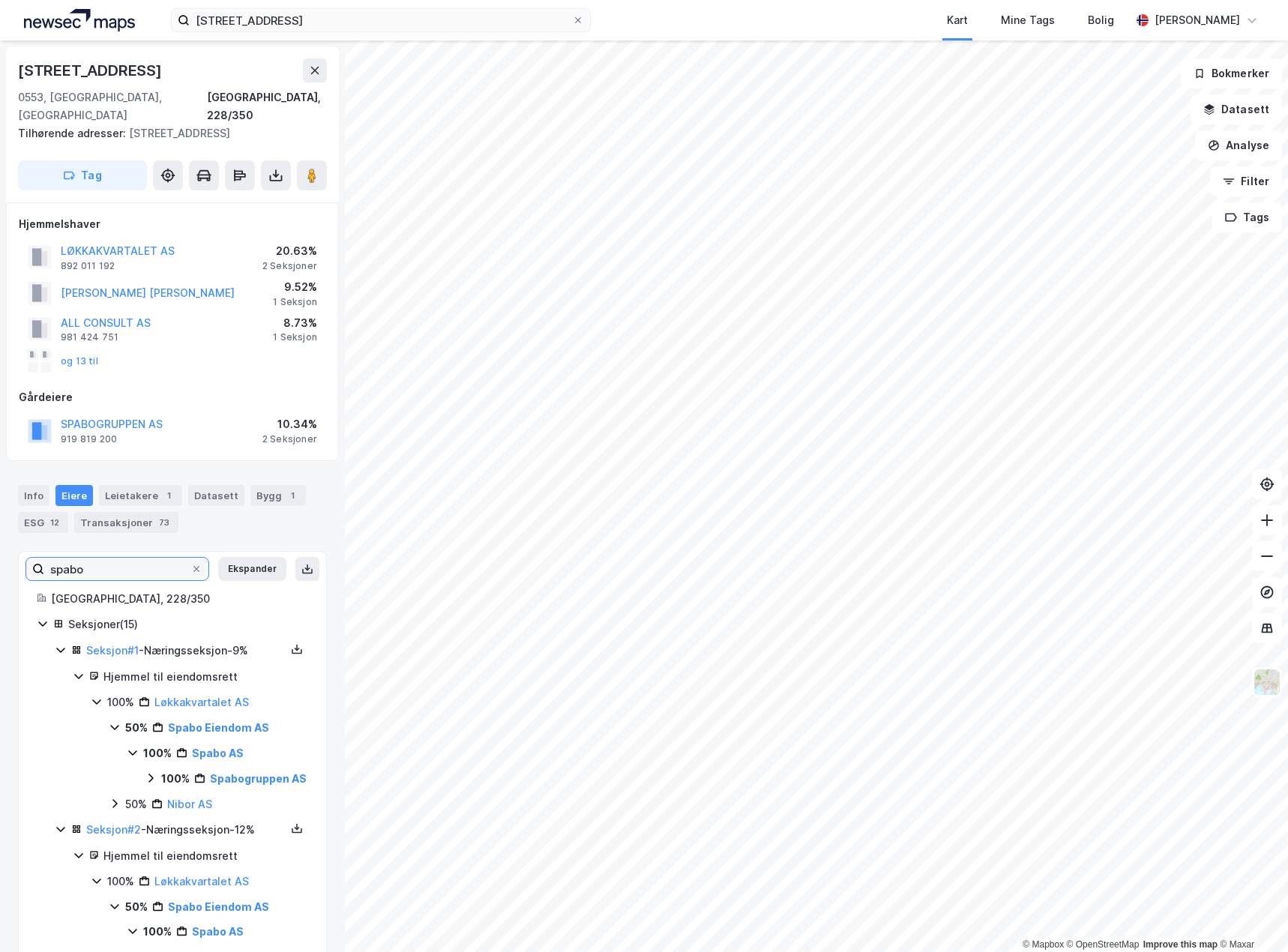
type input "spabo"
click at [34, 485] on div "Info" at bounding box center [34, 496] width 32 height 21
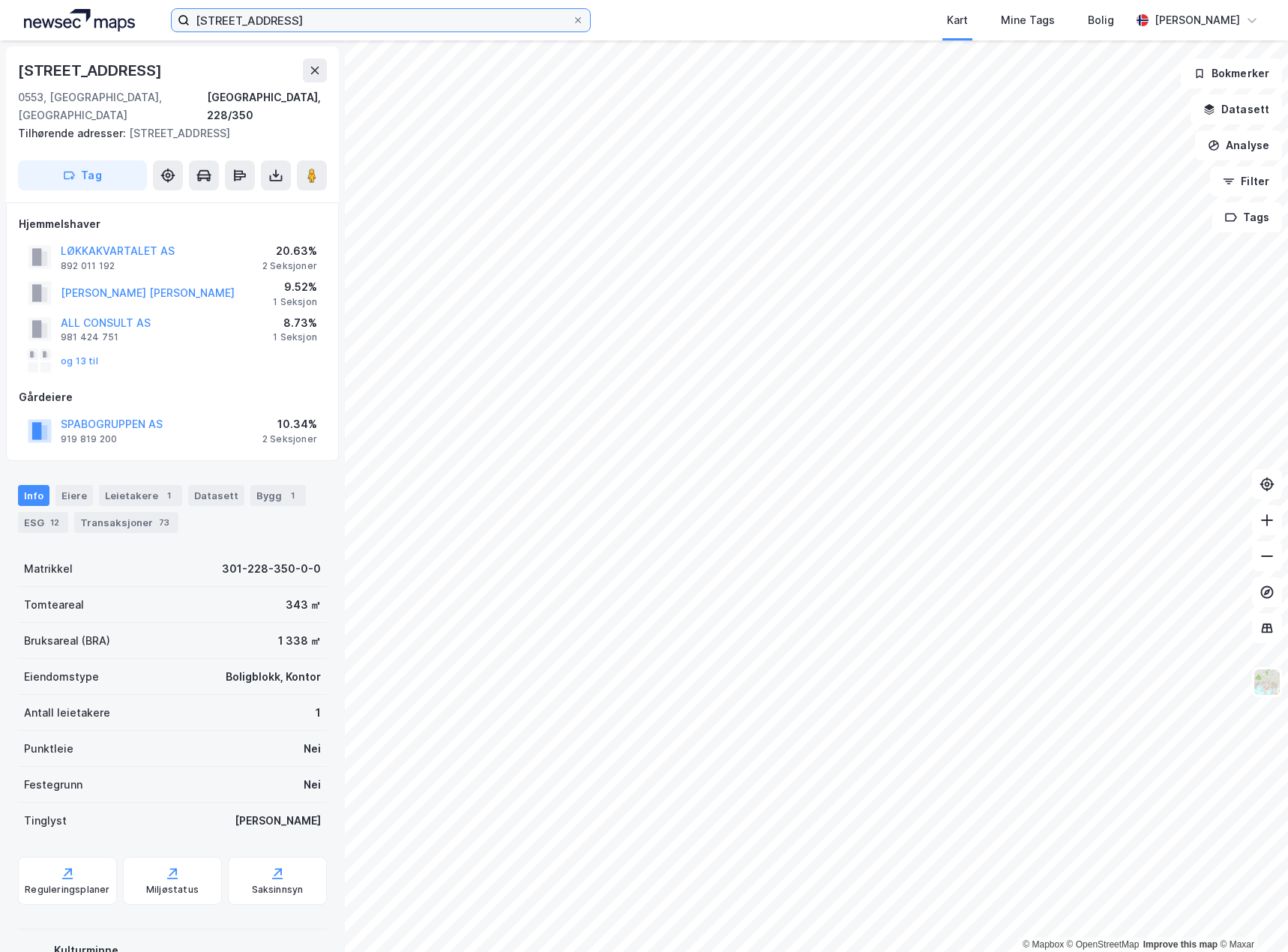
click at [327, 13] on input "seilduksgata 15" at bounding box center [381, 20] width 382 height 22
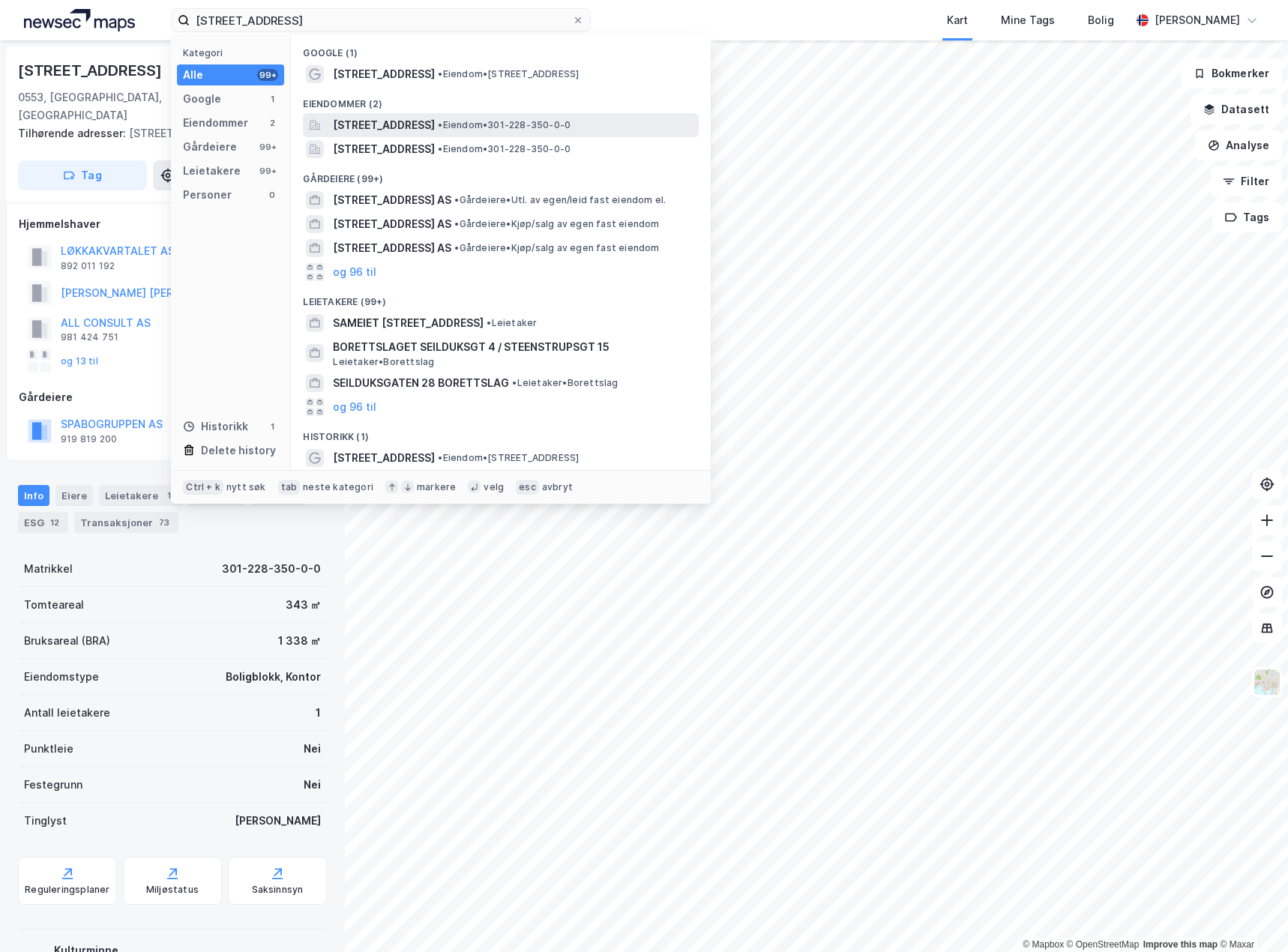
click at [417, 127] on span "Seilduksgata 15A, 0553, OSLO, OSLO" at bounding box center [384, 125] width 102 height 18
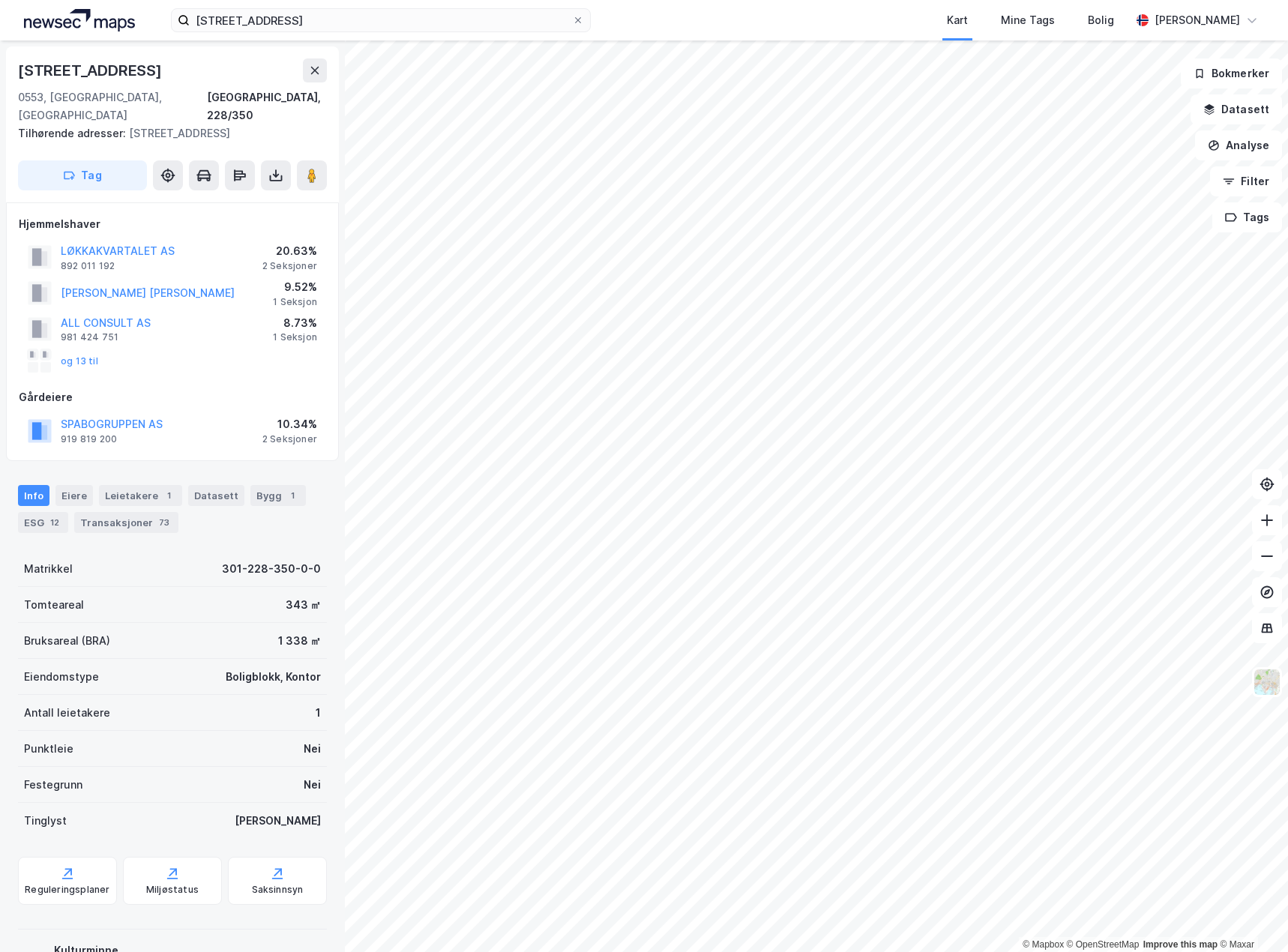
scroll to position [2, 0]
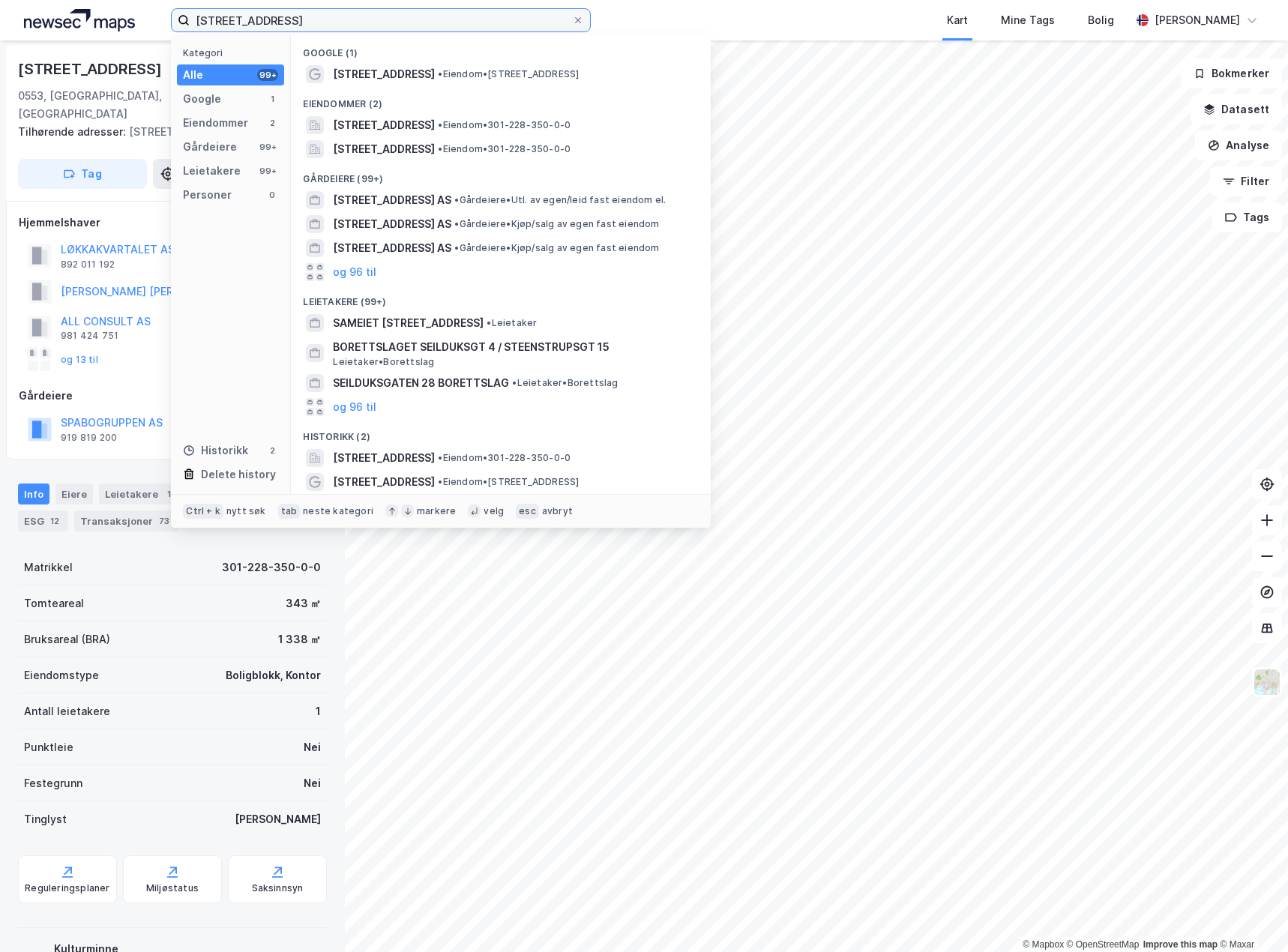
click at [358, 21] on input "seilduksgata 15" at bounding box center [381, 20] width 382 height 22
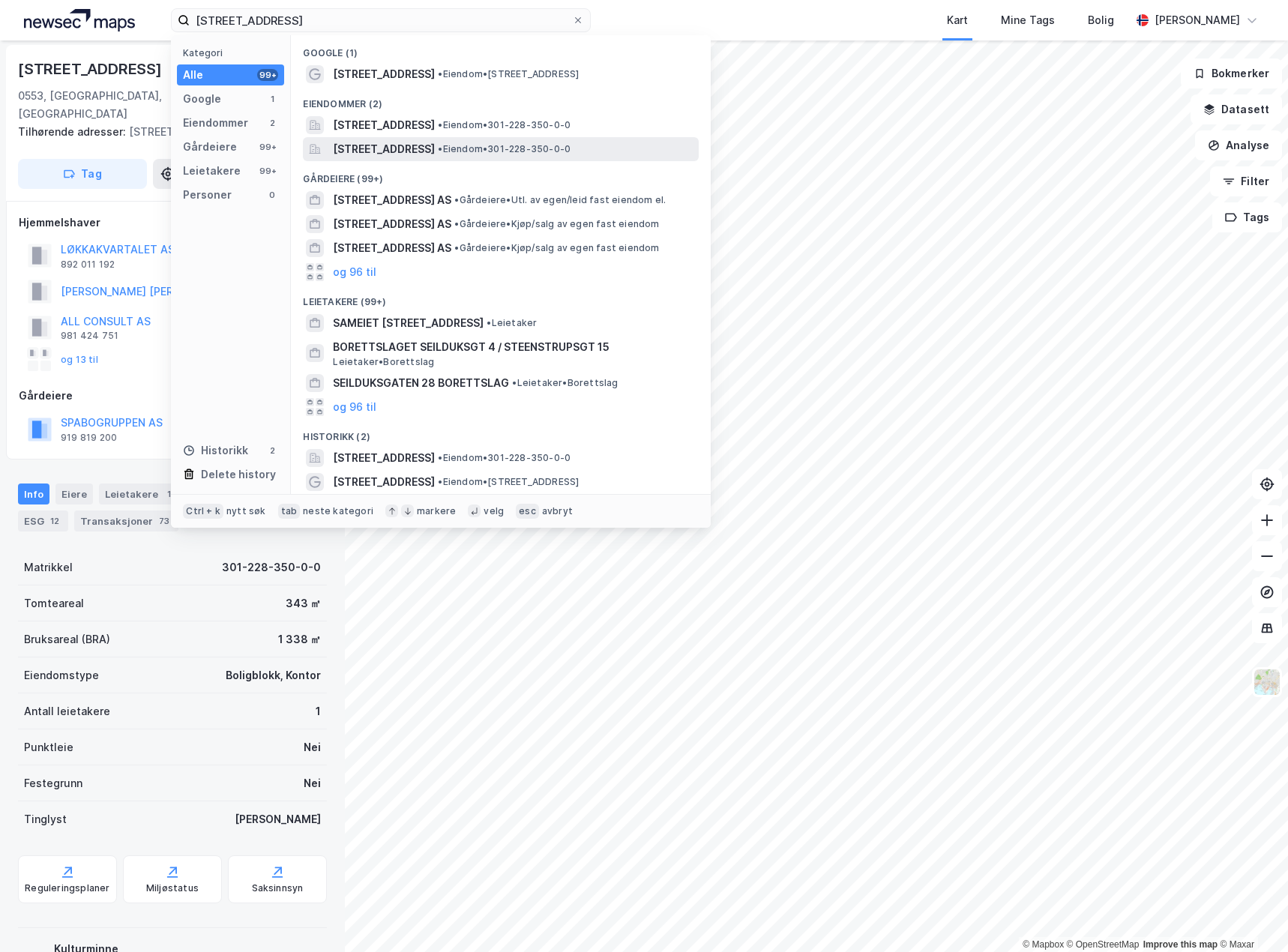
click at [397, 152] on span "Seilduksgata 15B, 0553, OSLO, OSLO" at bounding box center [384, 149] width 102 height 18
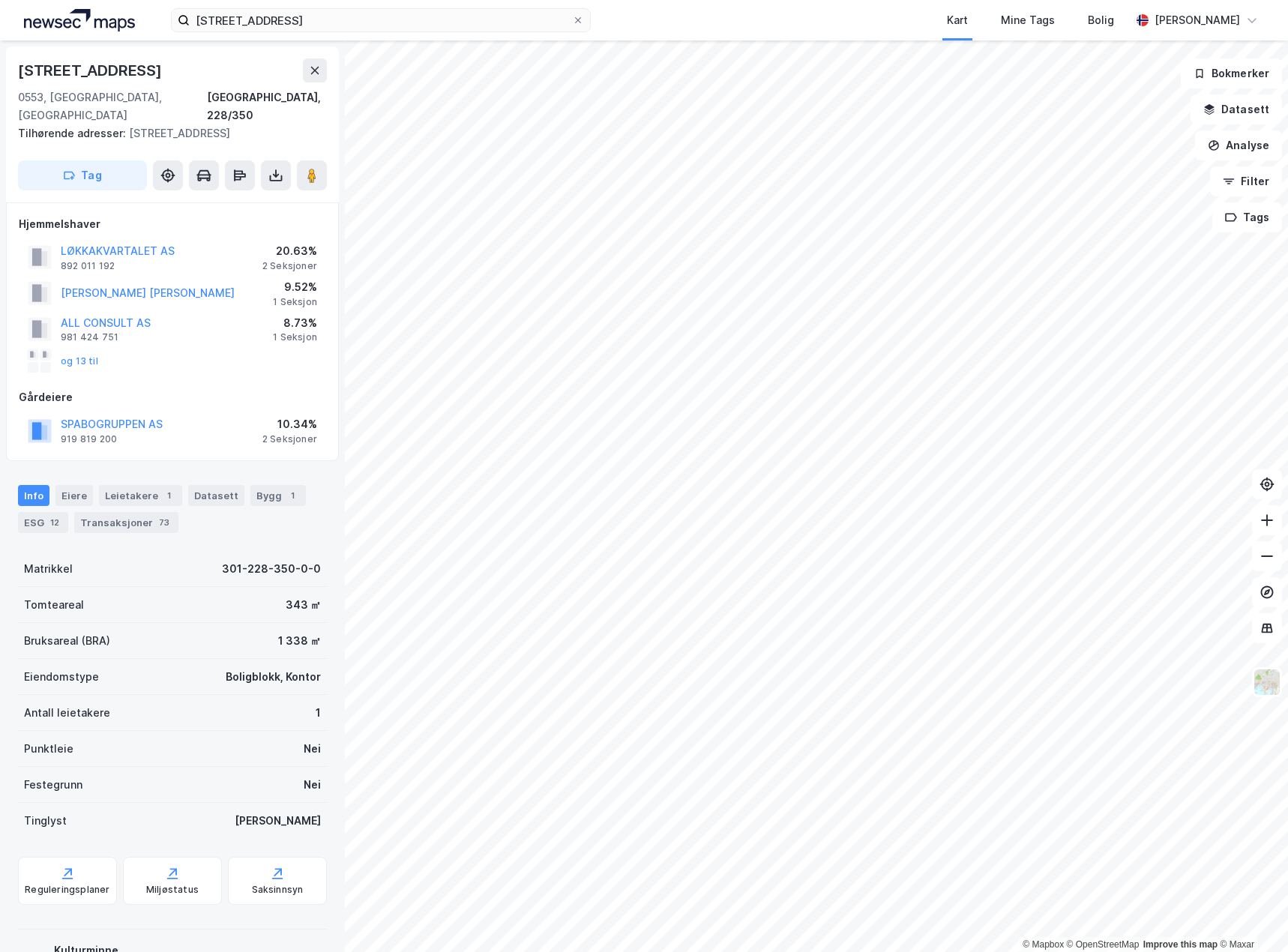
scroll to position [2, 0]
click at [37, 511] on div "ESG 12" at bounding box center [43, 521] width 50 height 21
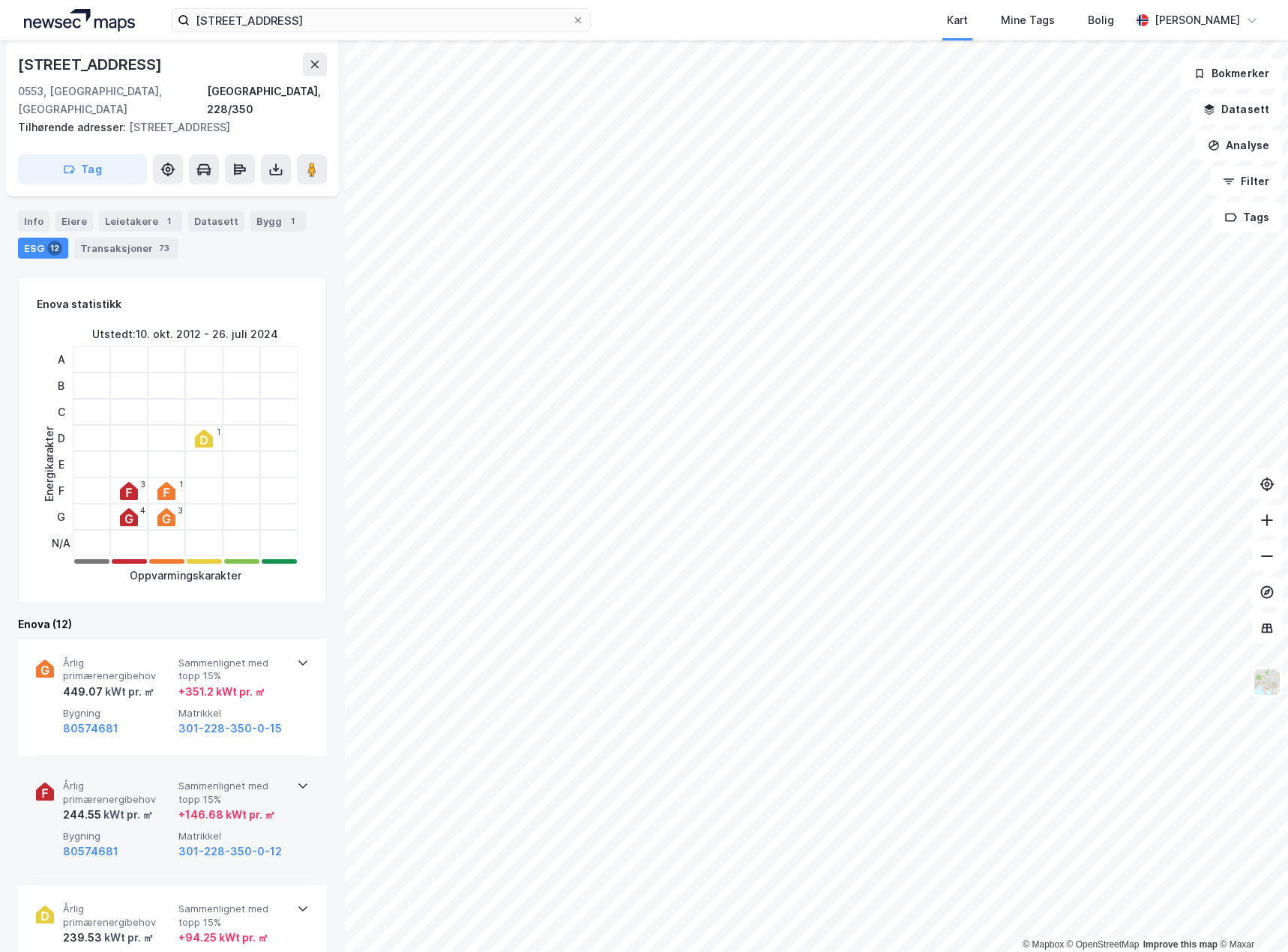
scroll to position [300, 0]
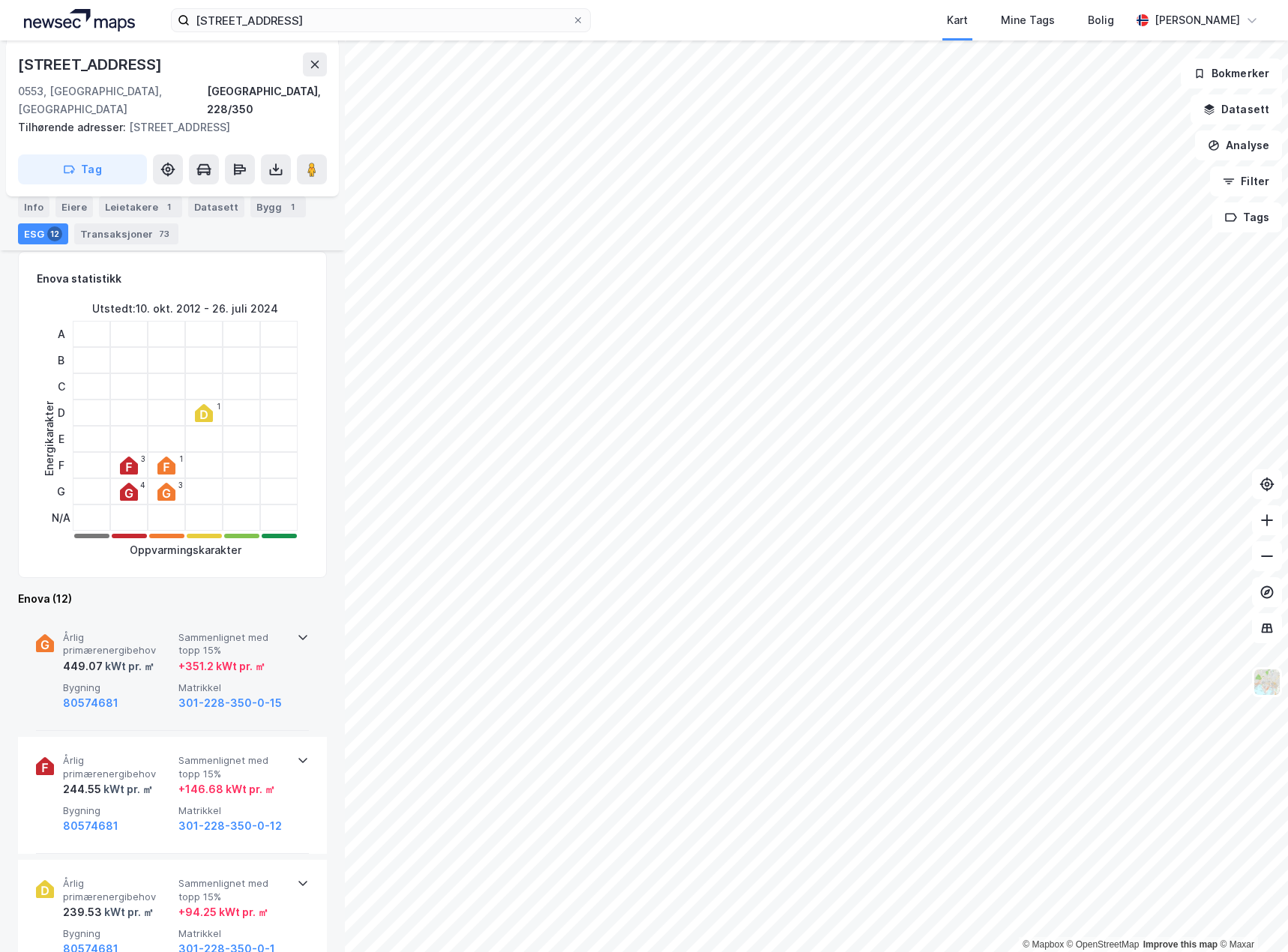
click at [121, 694] on div "80574681" at bounding box center [117, 703] width 109 height 18
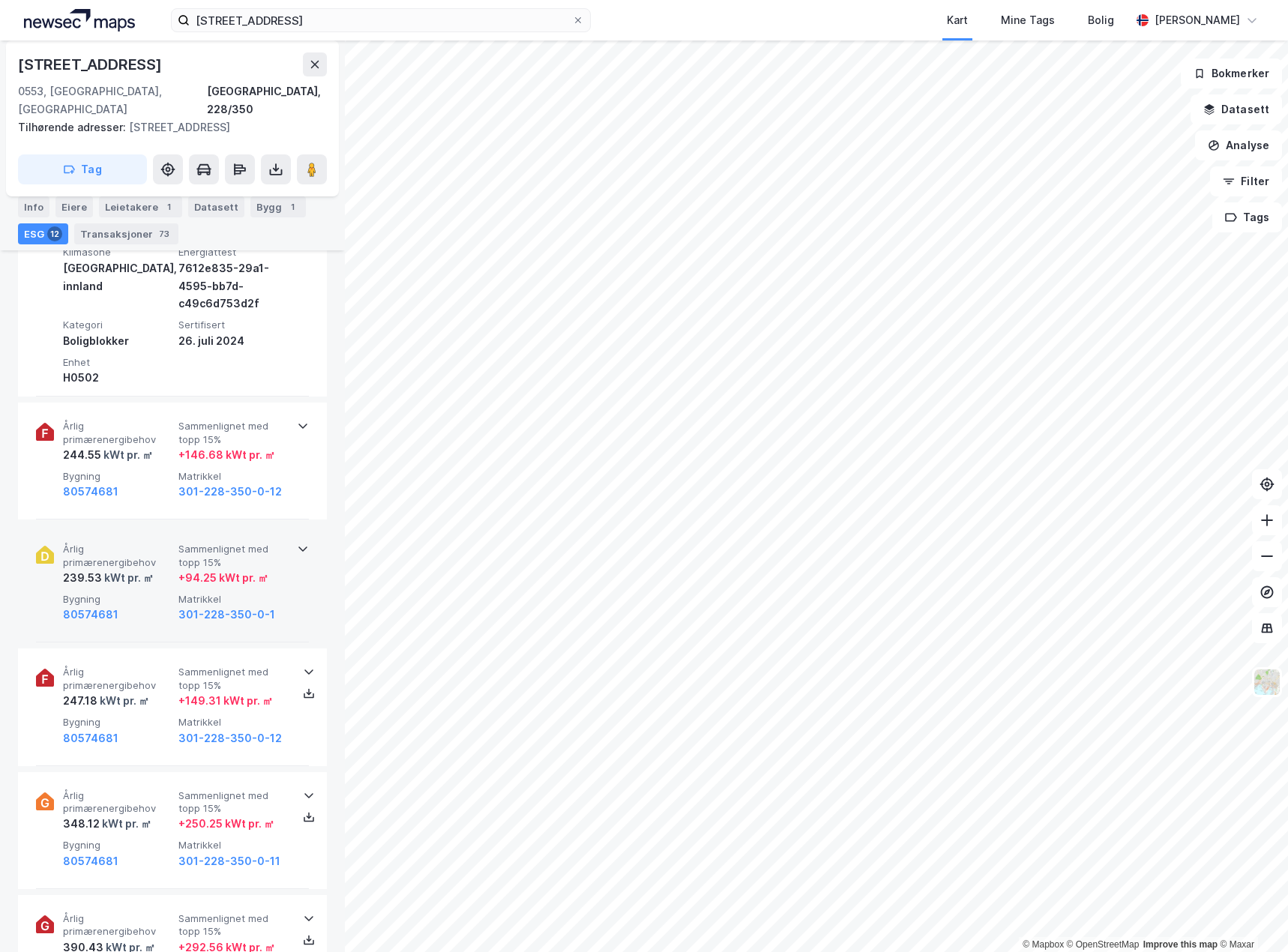
scroll to position [750, 0]
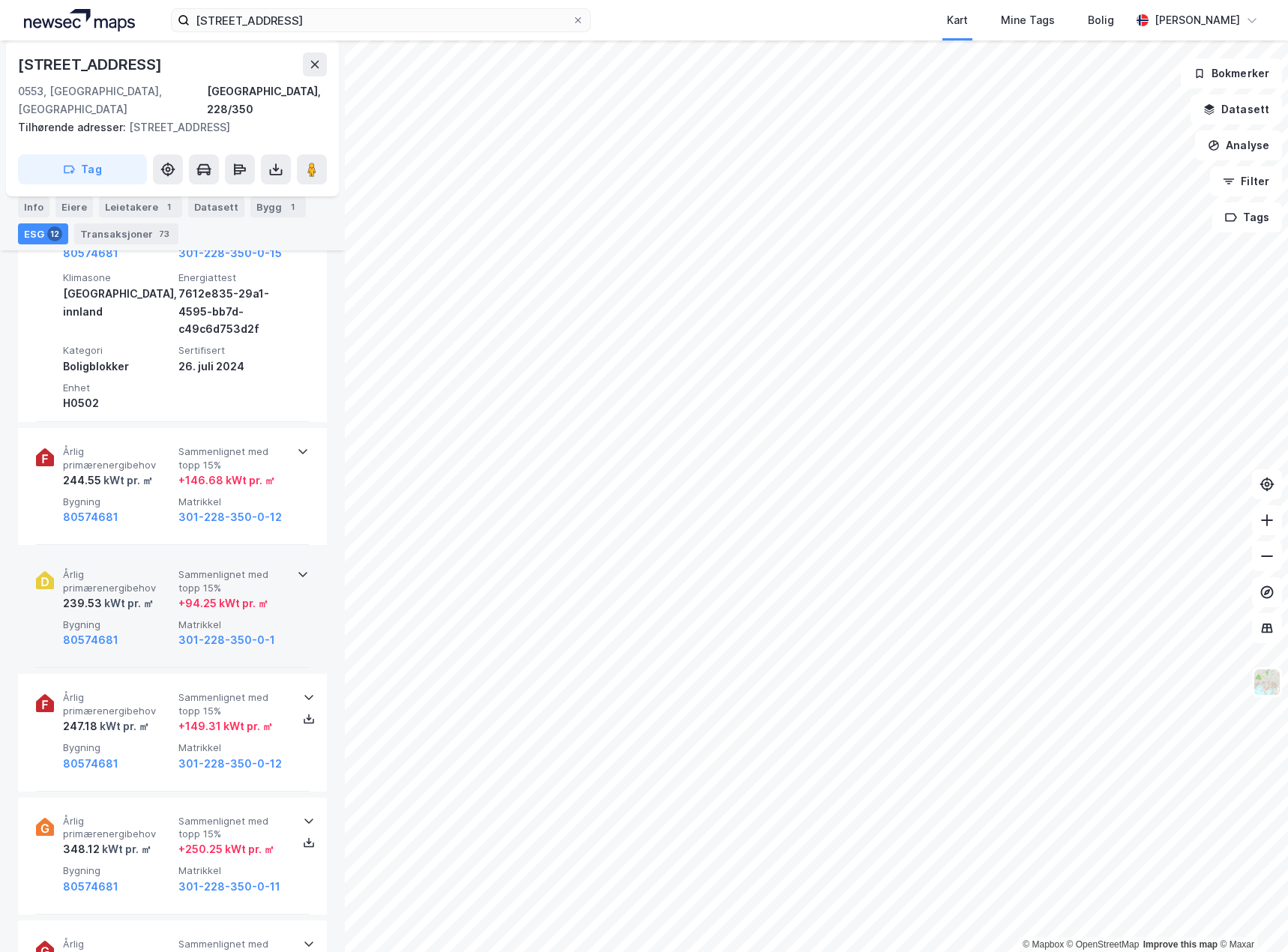
click at [142, 631] on div "80574681" at bounding box center [117, 640] width 109 height 18
